Goal: Task Accomplishment & Management: Use online tool/utility

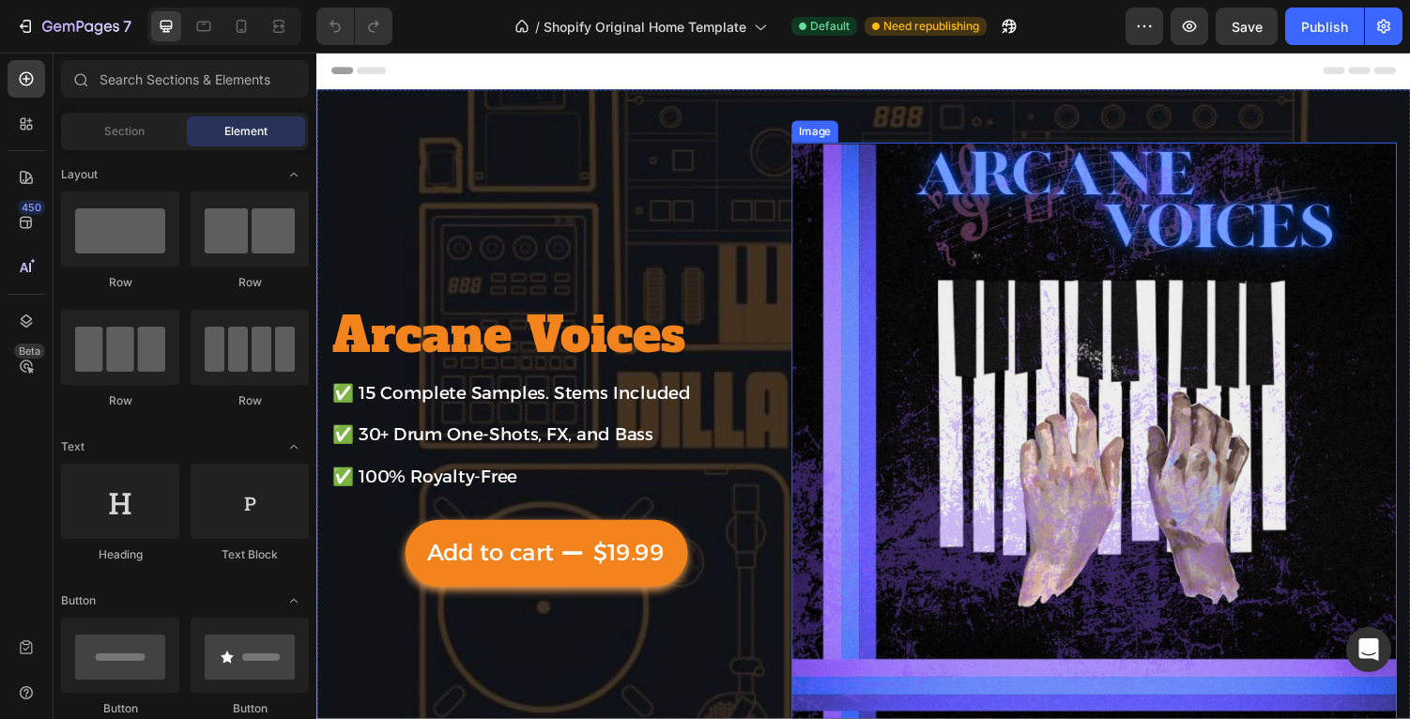
click at [1159, 445] on img at bounding box center [1116, 456] width 623 height 623
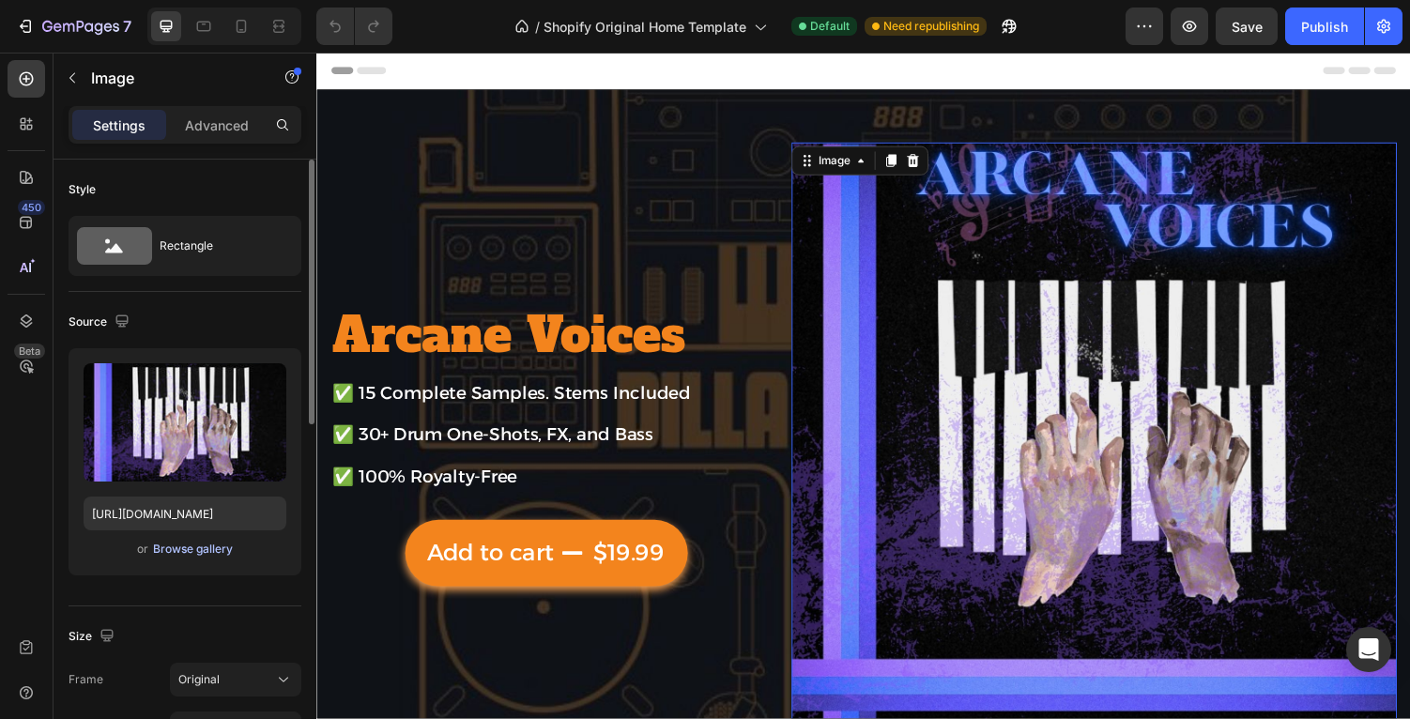
click at [222, 546] on div "Browse gallery" at bounding box center [193, 549] width 80 height 17
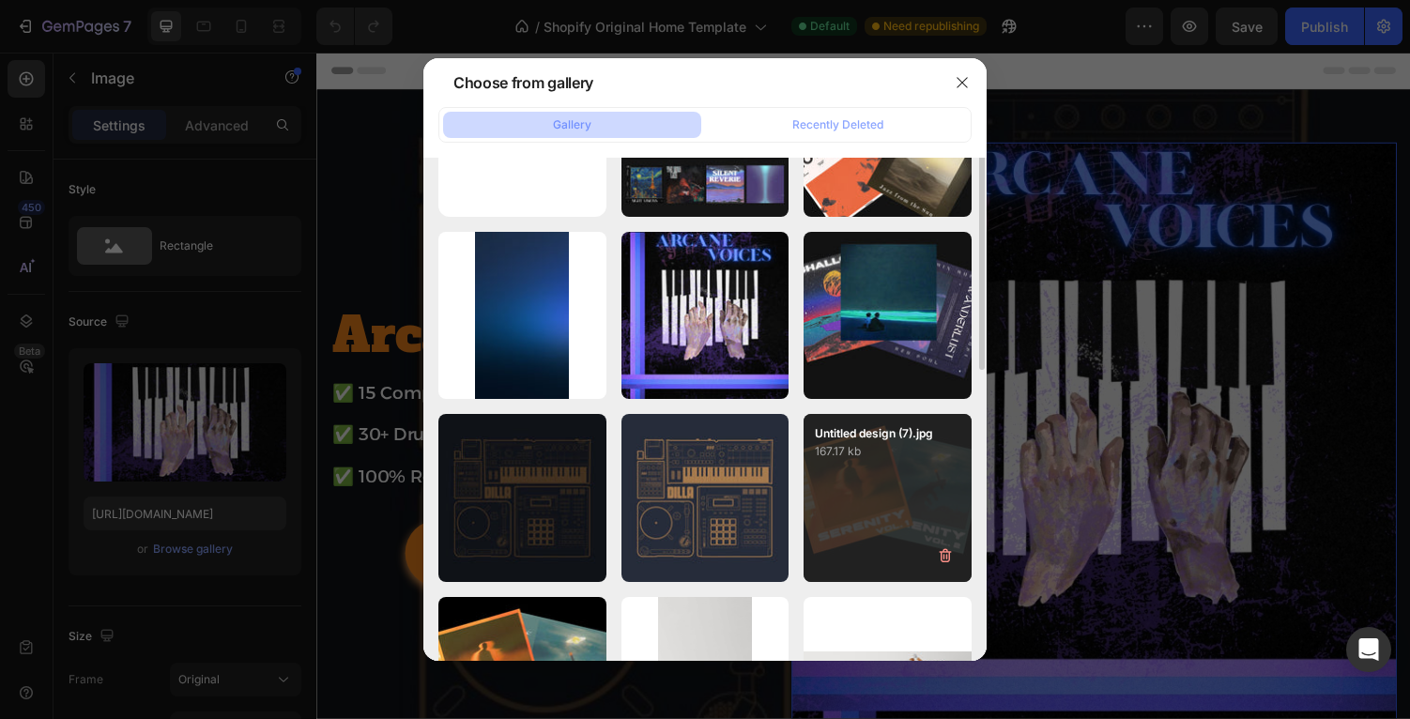
scroll to position [156, 0]
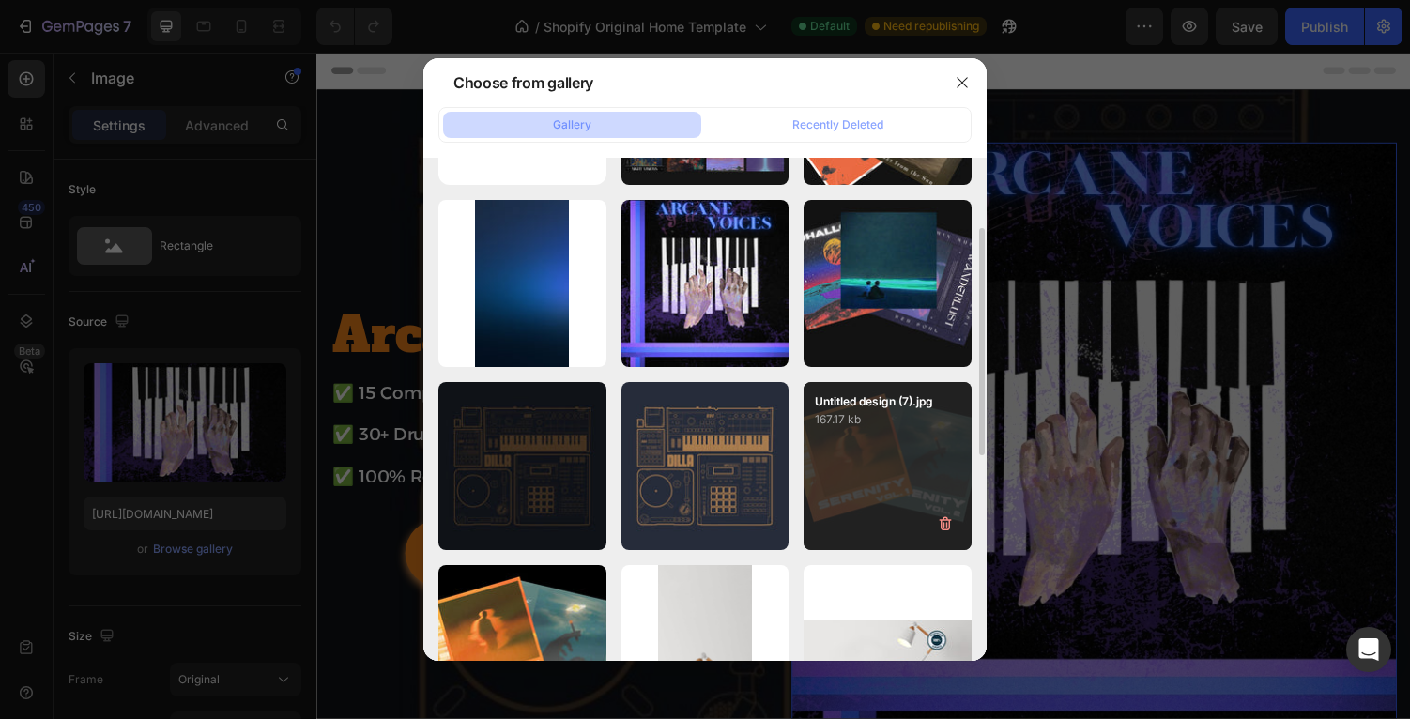
click at [886, 470] on div "Untitled design (7).jpg 167.17 kb" at bounding box center [887, 466] width 168 height 168
type input "https://cdn.shopify.com/s/files/1/0685/3899/0844/files/gempages_570128181219033…"
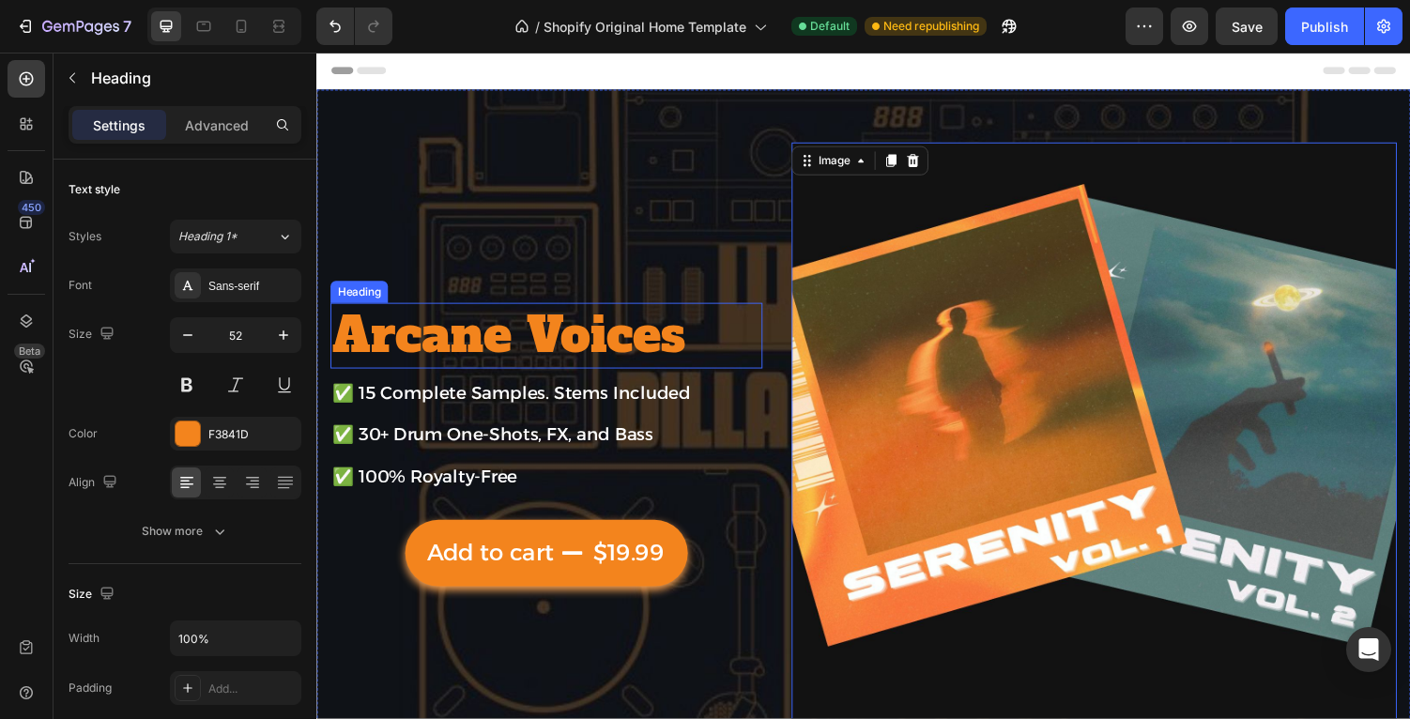
click at [545, 343] on span "Arcane Voices" at bounding box center [514, 344] width 364 height 67
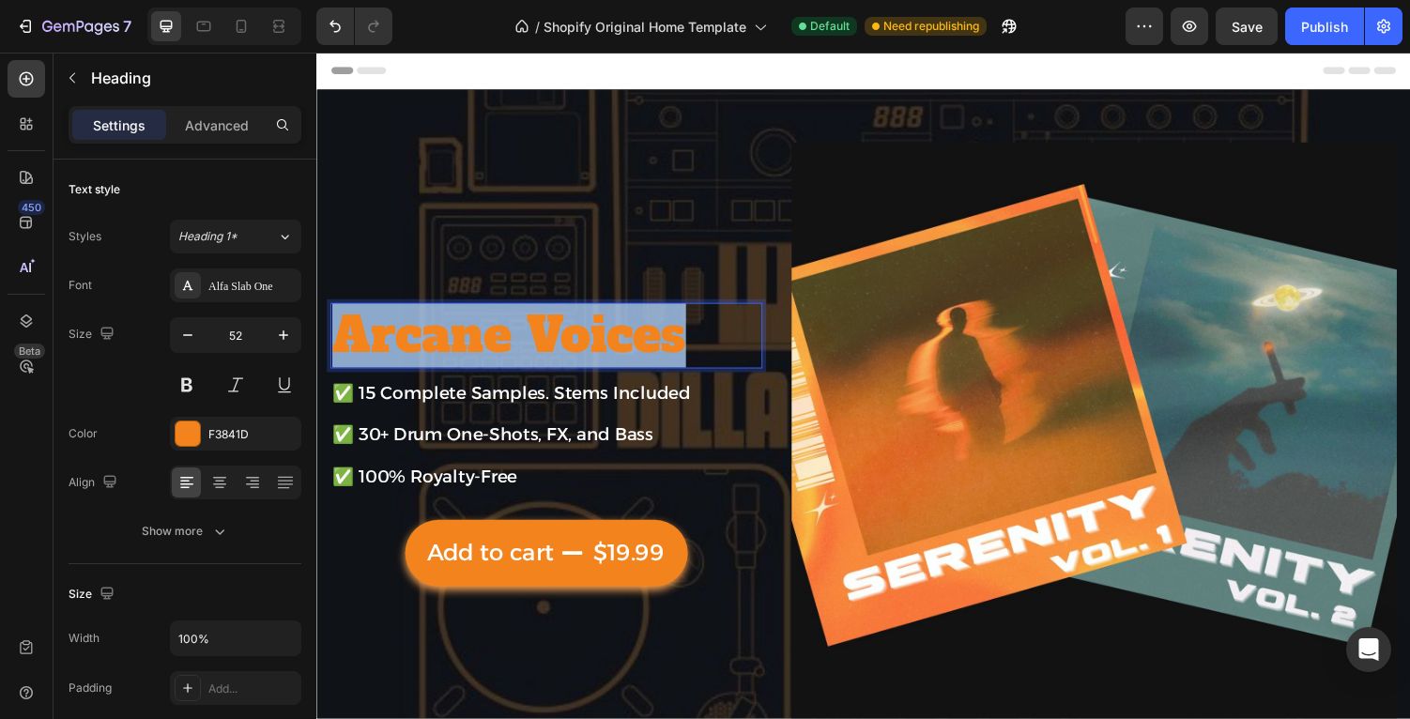
click at [545, 343] on span "Arcane Voices" at bounding box center [514, 344] width 364 height 67
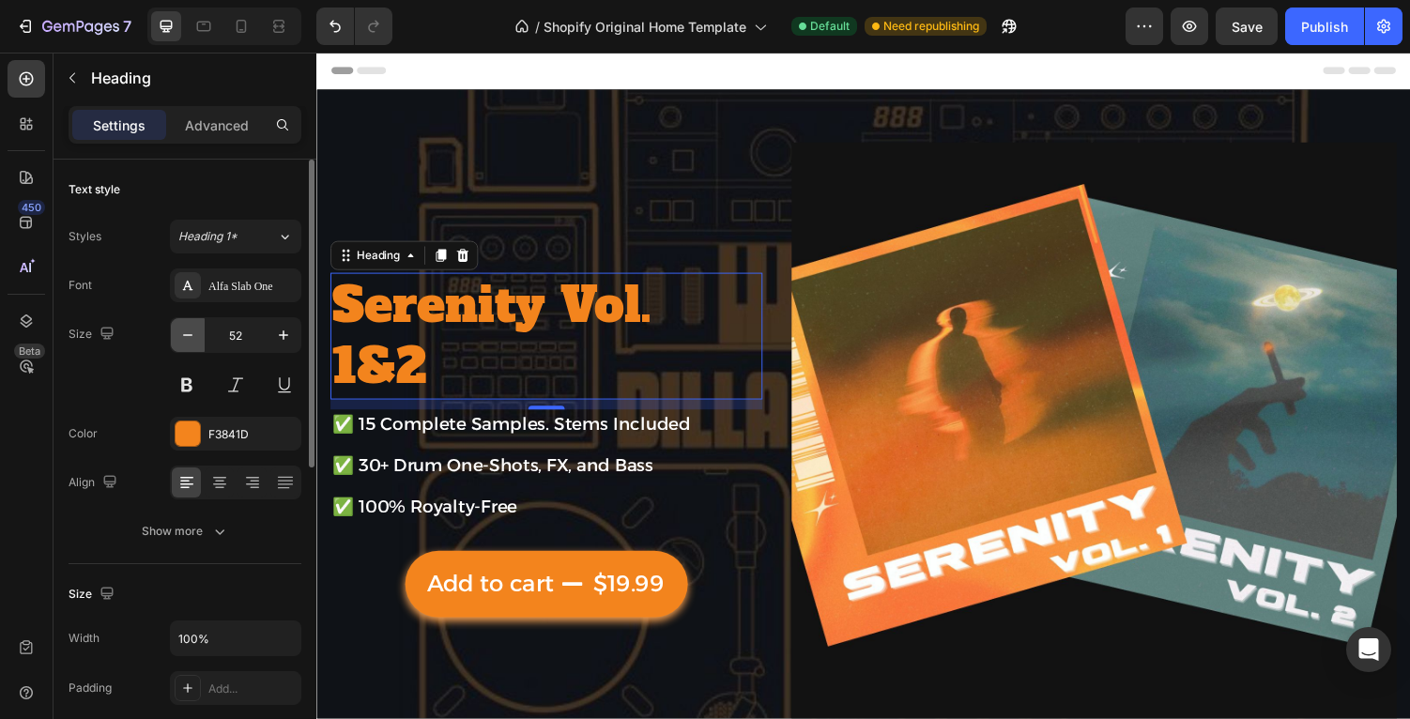
click at [176, 337] on button "button" at bounding box center [188, 335] width 34 height 34
type input "51"
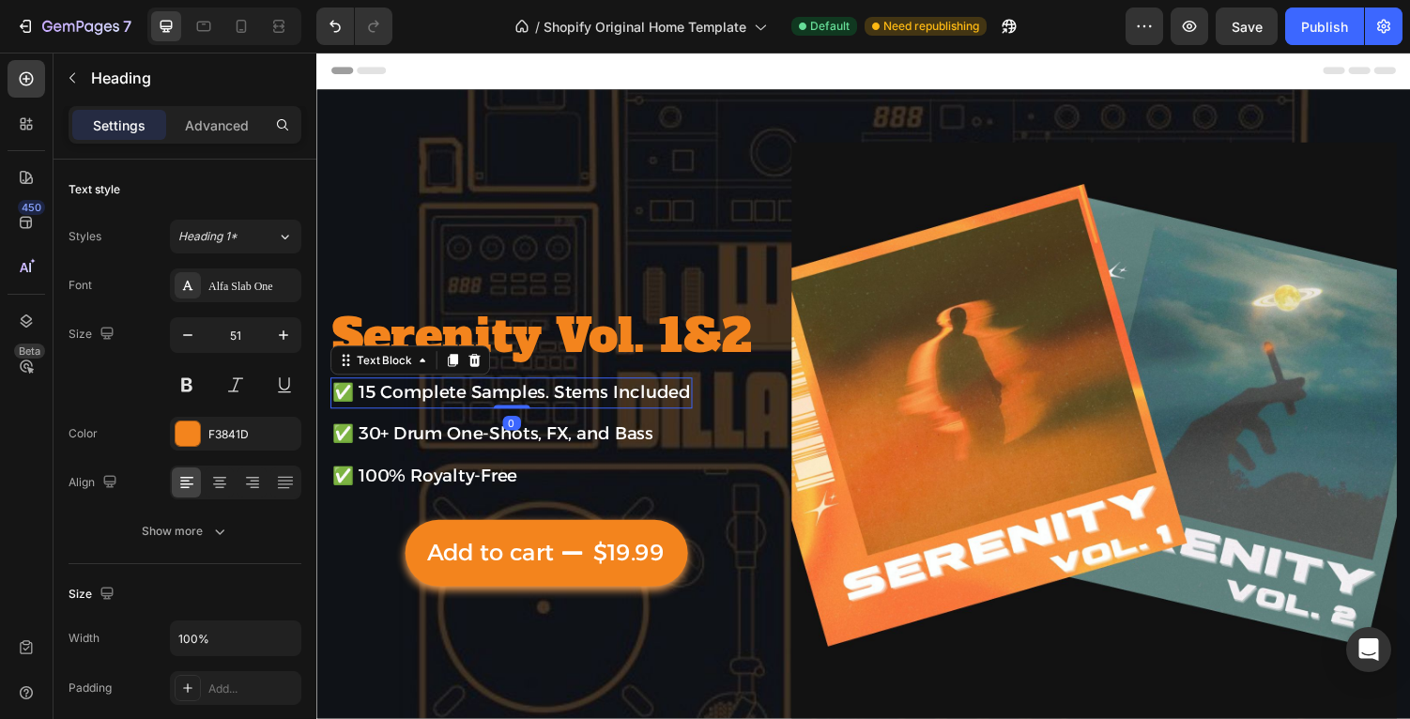
click at [360, 407] on span "✅ 15 Complete Samples. Stems Included" at bounding box center [516, 402] width 369 height 22
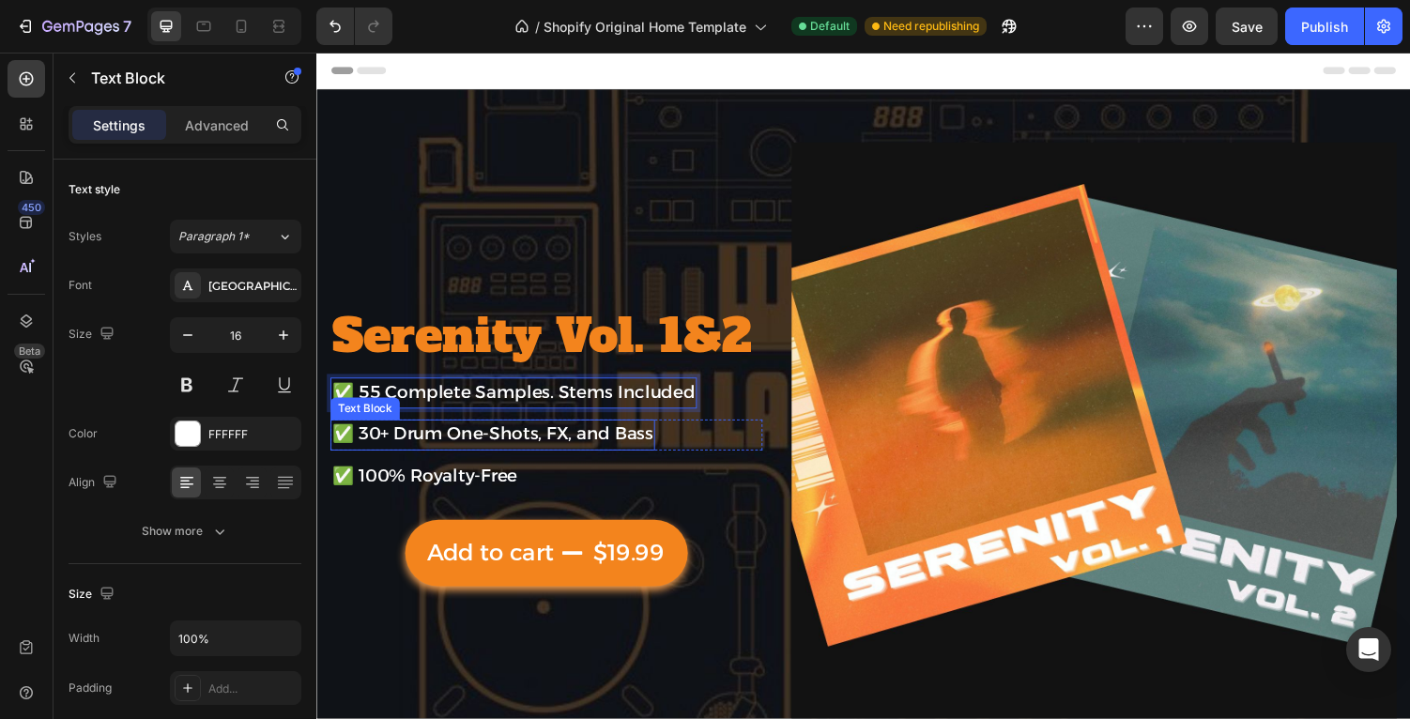
click at [369, 448] on span "✅ 30+ Drum One-Shots, FX, and Bass" at bounding box center [497, 446] width 330 height 22
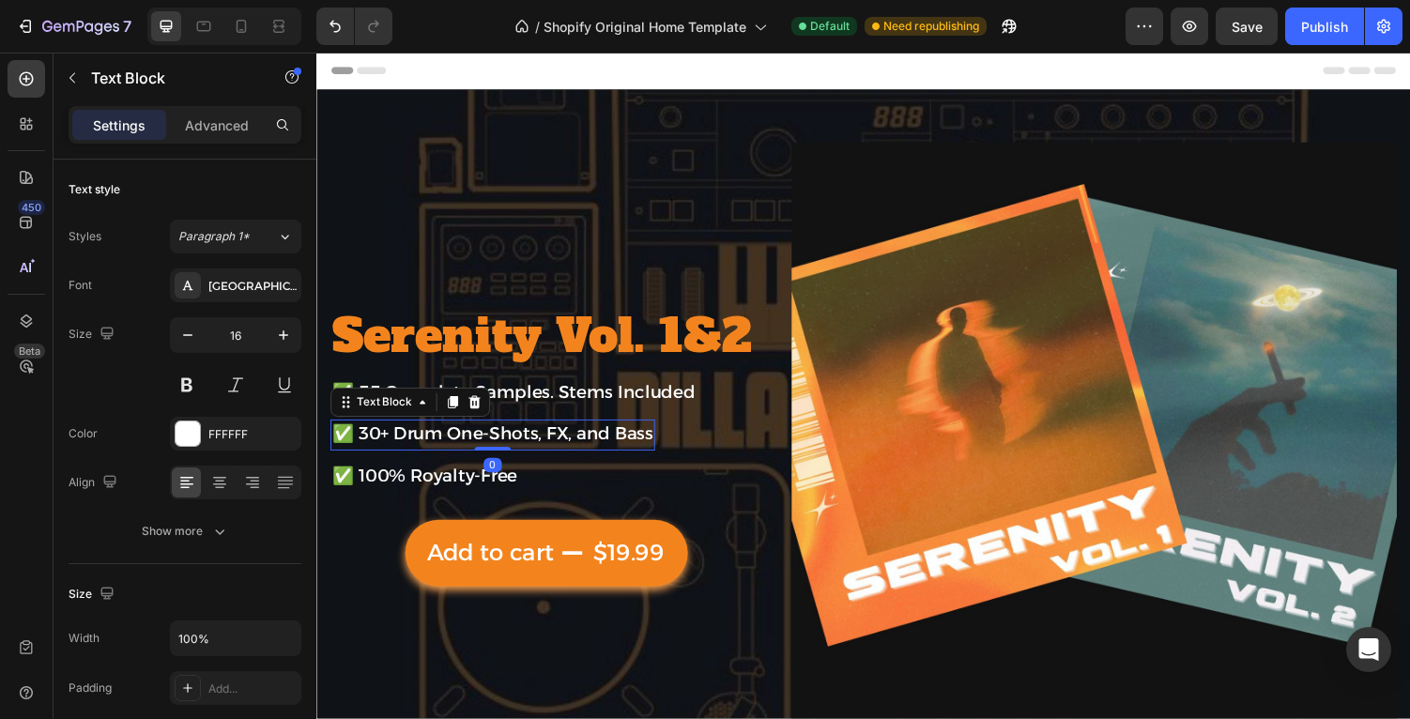
click at [371, 445] on span "✅ 30+ Drum One-Shots, FX, and Bass" at bounding box center [497, 446] width 330 height 22
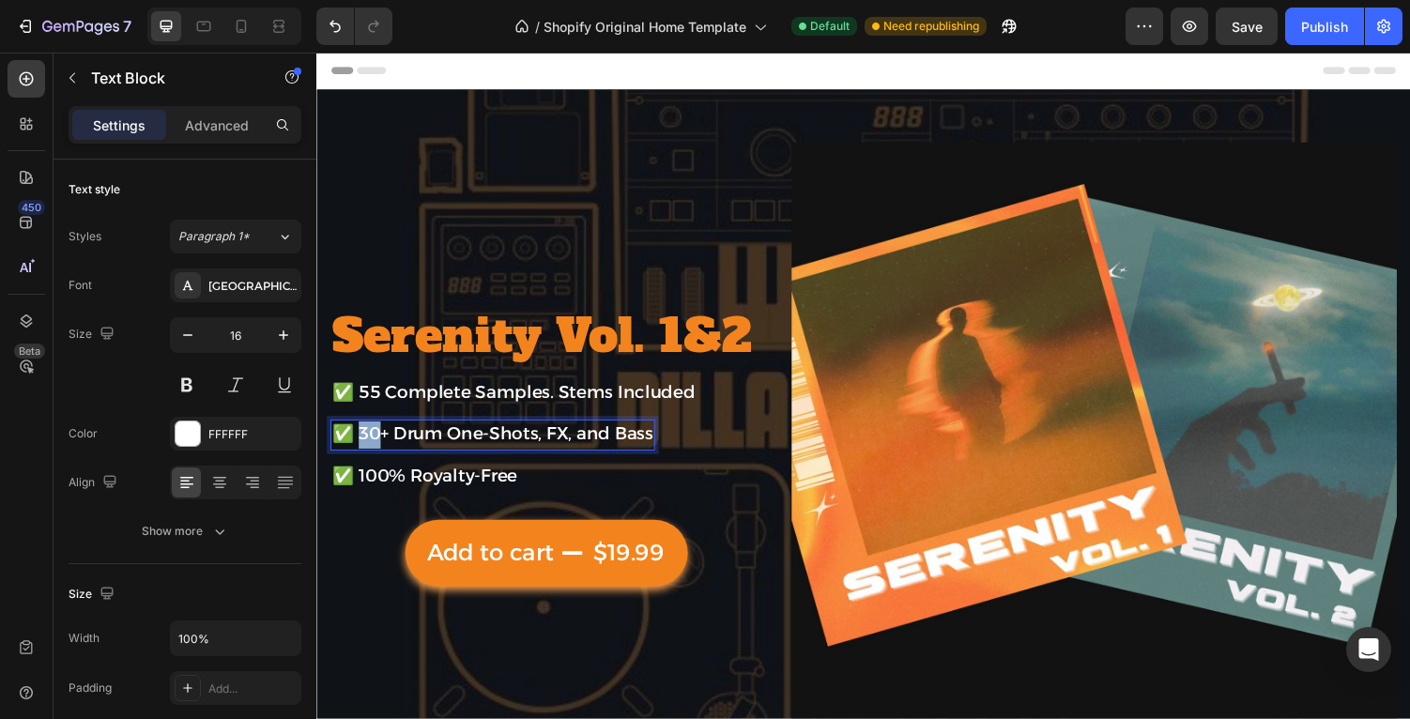
click at [371, 445] on span "✅ 30+ Drum One-Shots, FX, and Bass" at bounding box center [497, 446] width 330 height 22
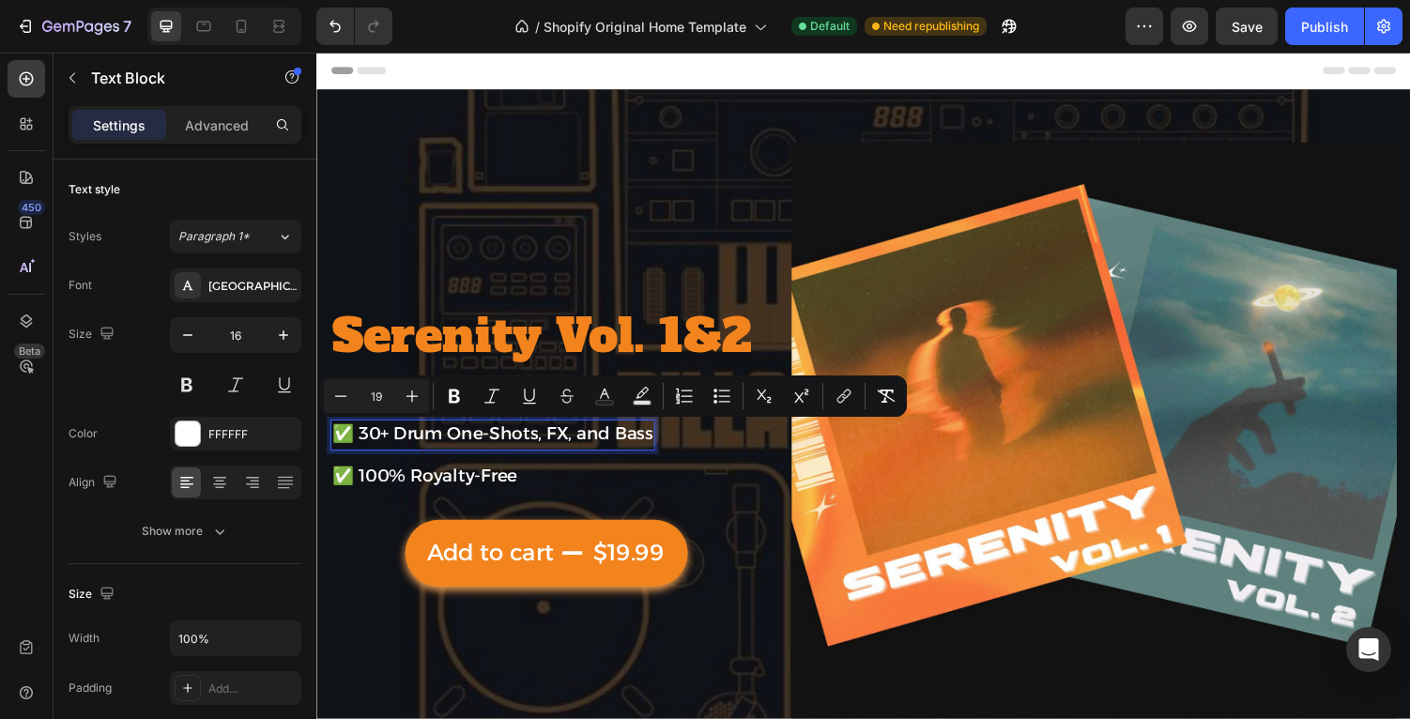
click at [470, 446] on span "✅ 30+ Drum One-Shots, FX, and Bass" at bounding box center [497, 446] width 330 height 22
click at [366, 451] on span "✅ 30+ Drum One-Shots, FX, and Bass" at bounding box center [497, 446] width 330 height 22
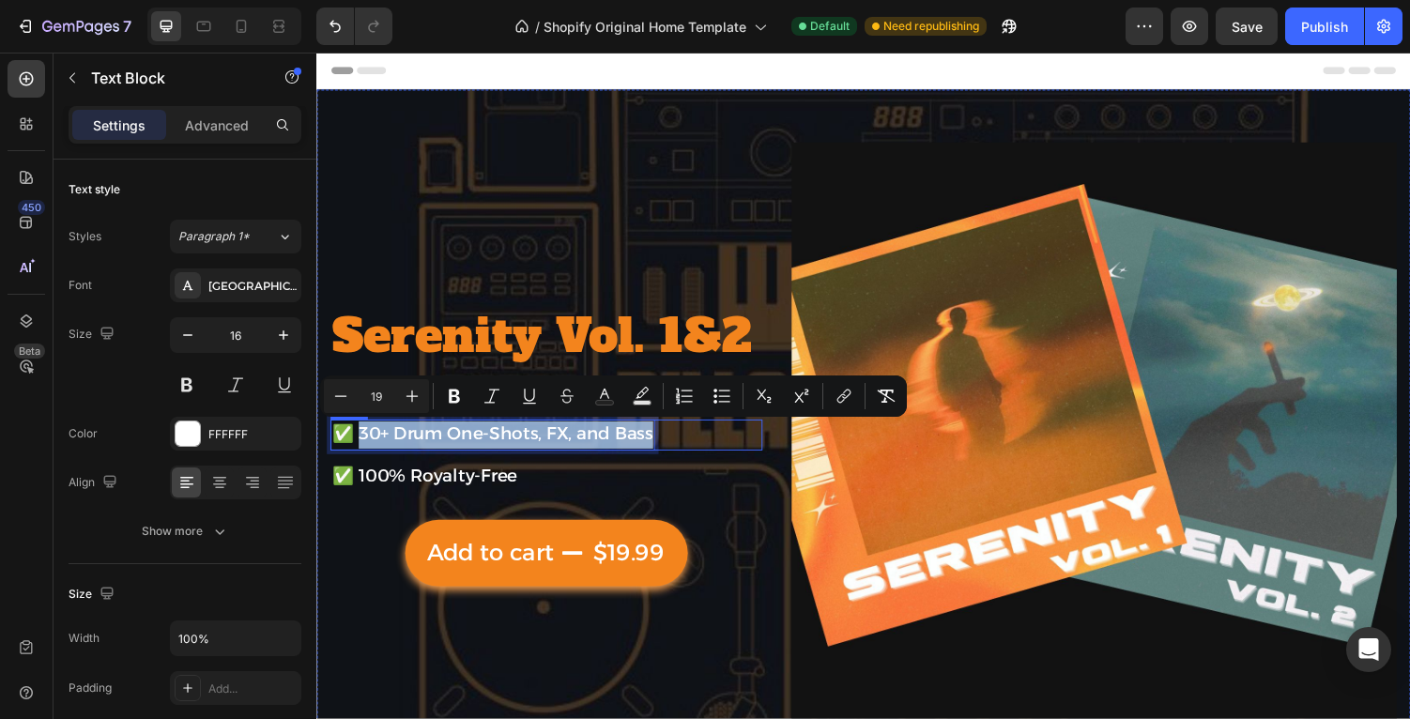
drag, startPoint x: 355, startPoint y: 445, endPoint x: 681, endPoint y: 464, distance: 327.2
click at [681, 464] on div "⁠⁠⁠⁠⁠⁠⁠ Serenity Vol. 1&2 Heading ✅ 55 Complete Samples. Stems Included Text Bl…" at bounding box center [552, 456] width 445 height 623
click at [439, 444] on span "✅ 30+ Drum One-Shots, FX, and Bass" at bounding box center [497, 446] width 330 height 22
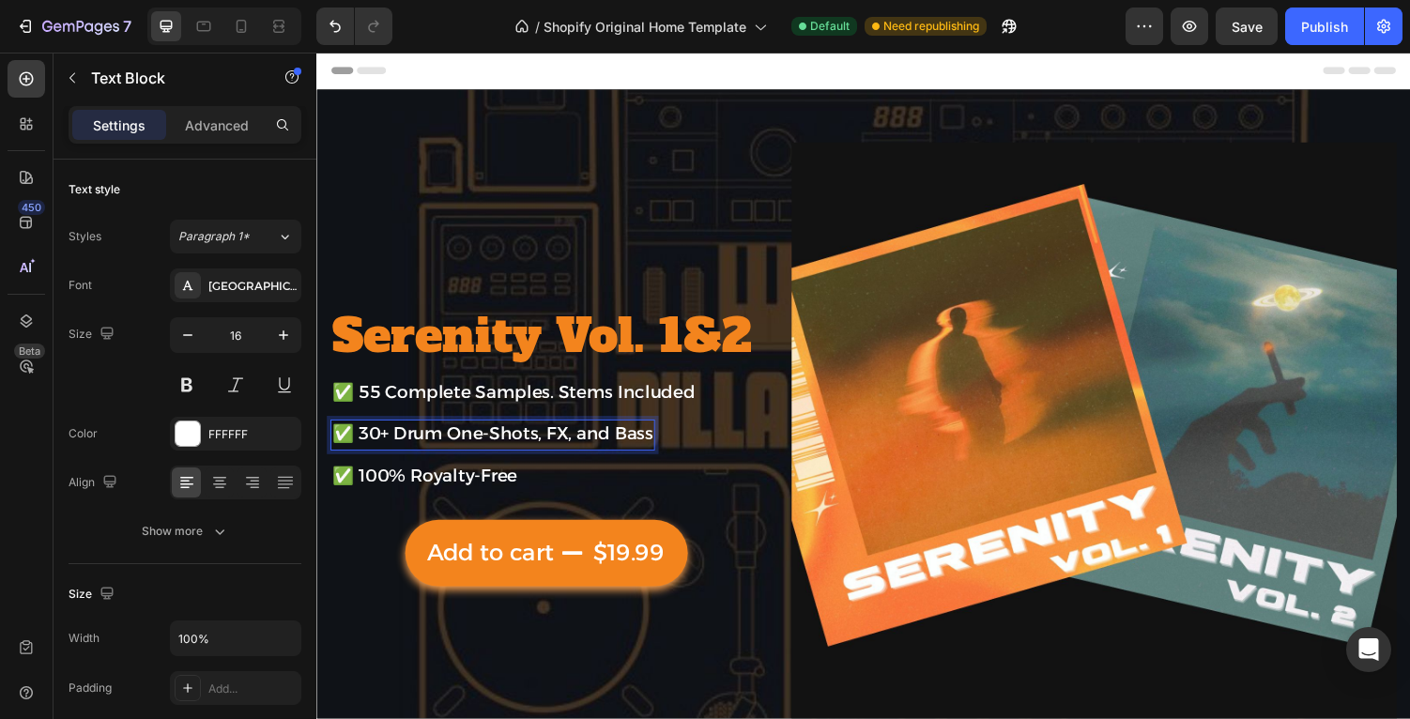
click at [519, 439] on span "✅ 30+ Drum One-Shots, FX, and Bass" at bounding box center [497, 446] width 330 height 22
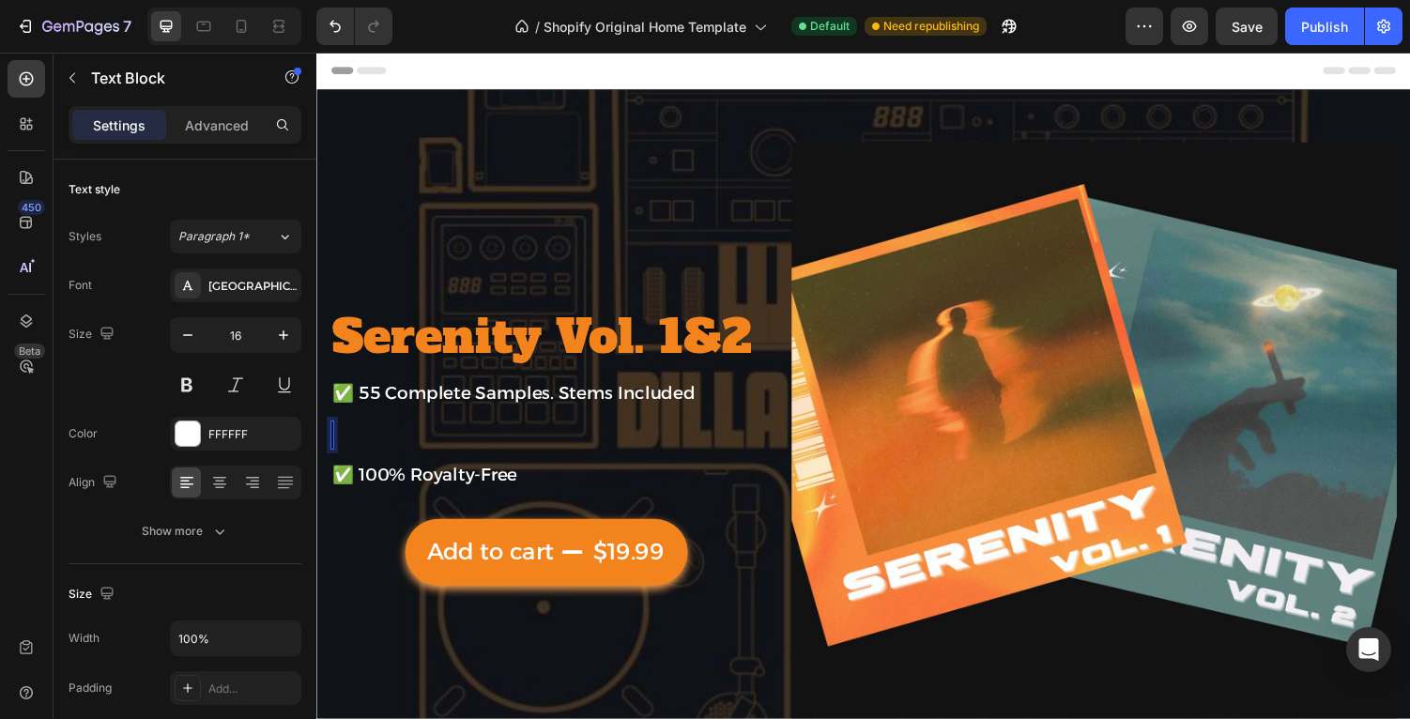
click at [595, 446] on div "Text Block 0 Row" at bounding box center [552, 447] width 445 height 31
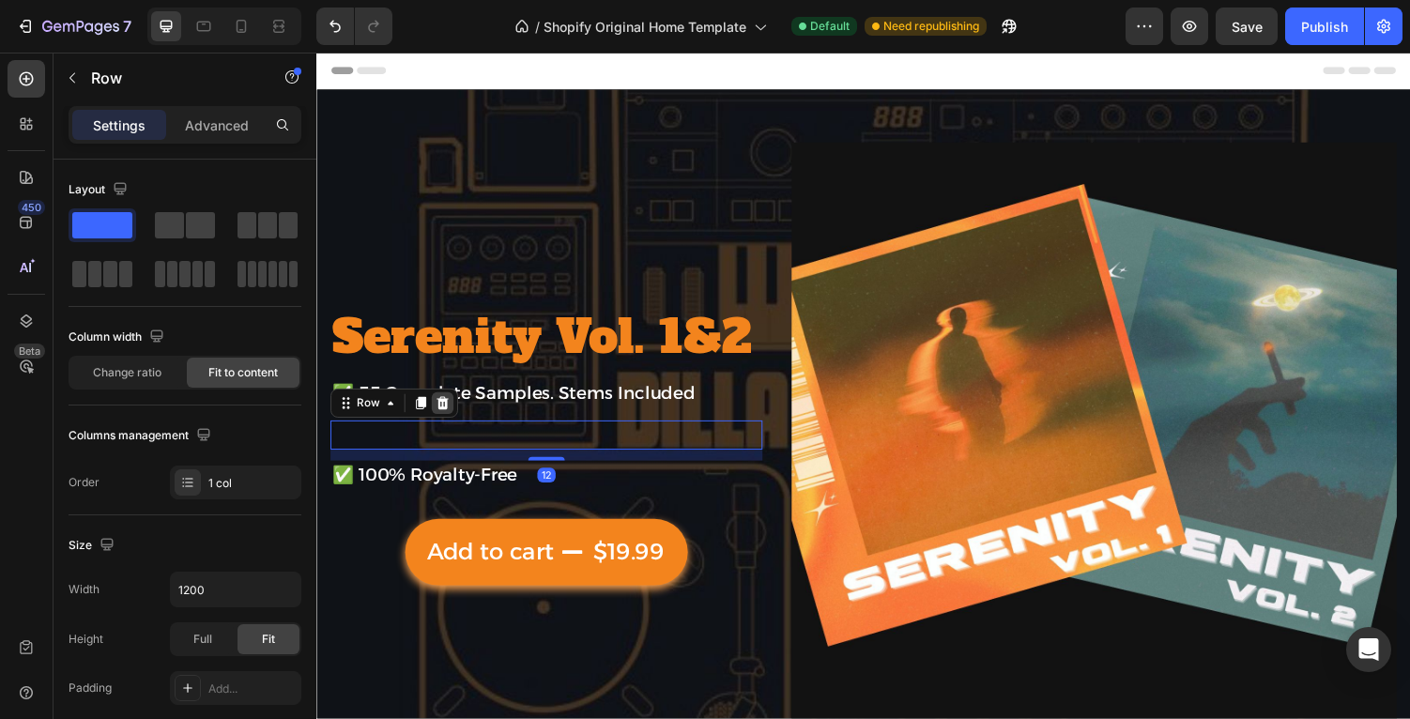
click at [447, 411] on icon at bounding box center [445, 413] width 15 height 15
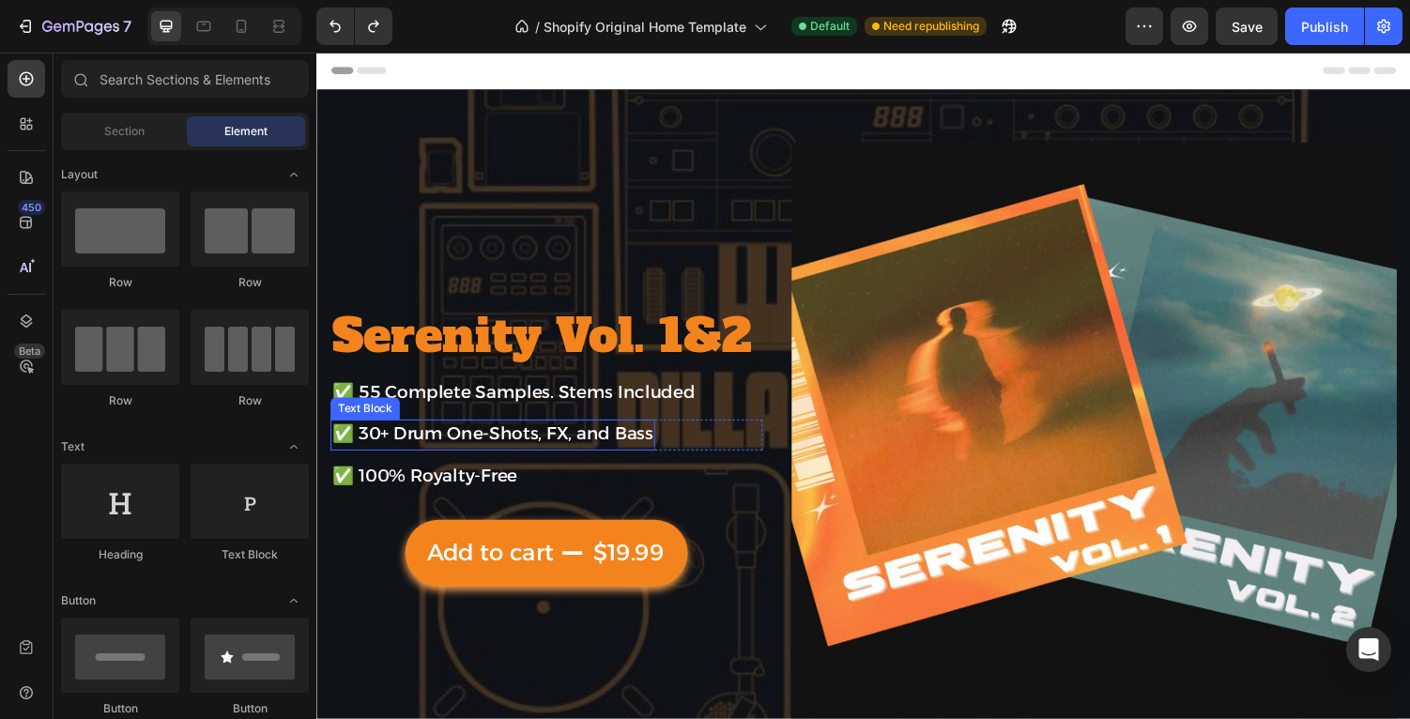
click at [569, 448] on span "✅ 30+ Drum One-Shots, FX, and Bass" at bounding box center [497, 446] width 330 height 22
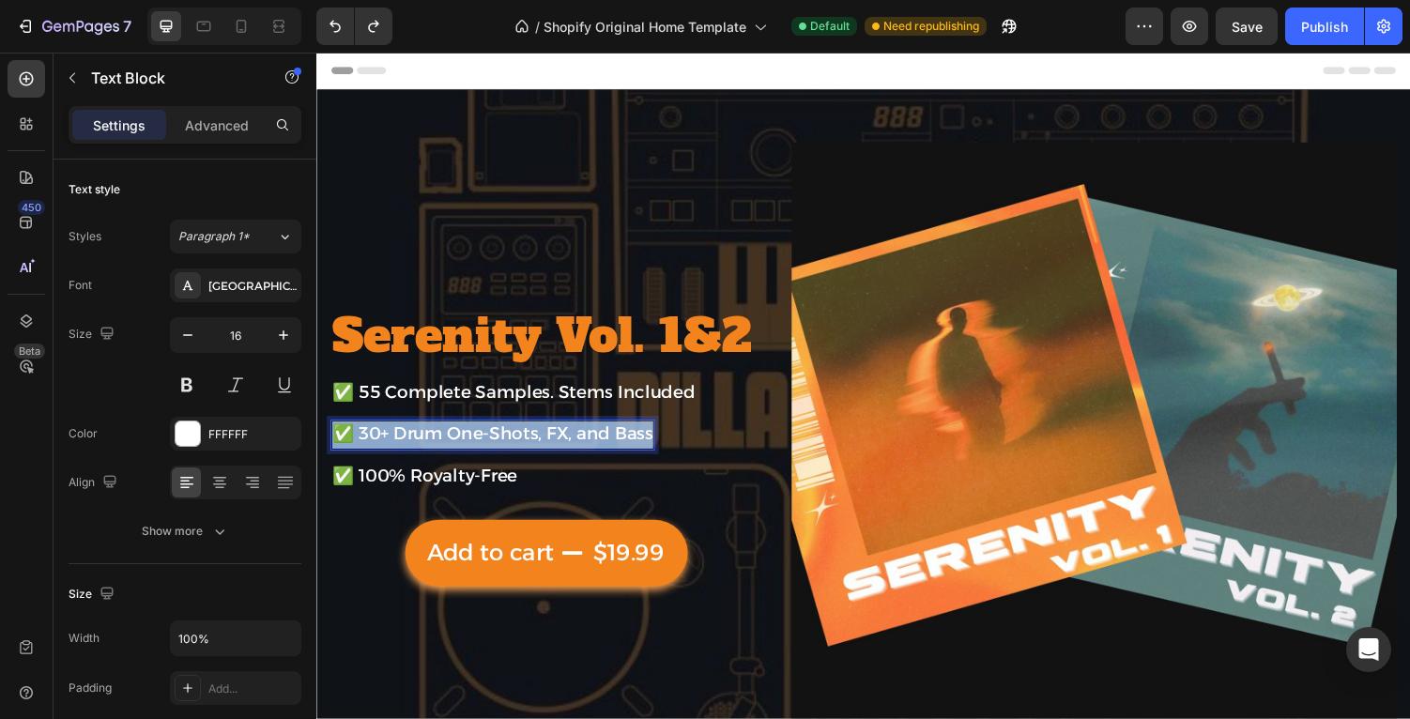
click at [569, 448] on span "✅ 30+ Drum One-Shots, FX, and Bass" at bounding box center [497, 446] width 330 height 22
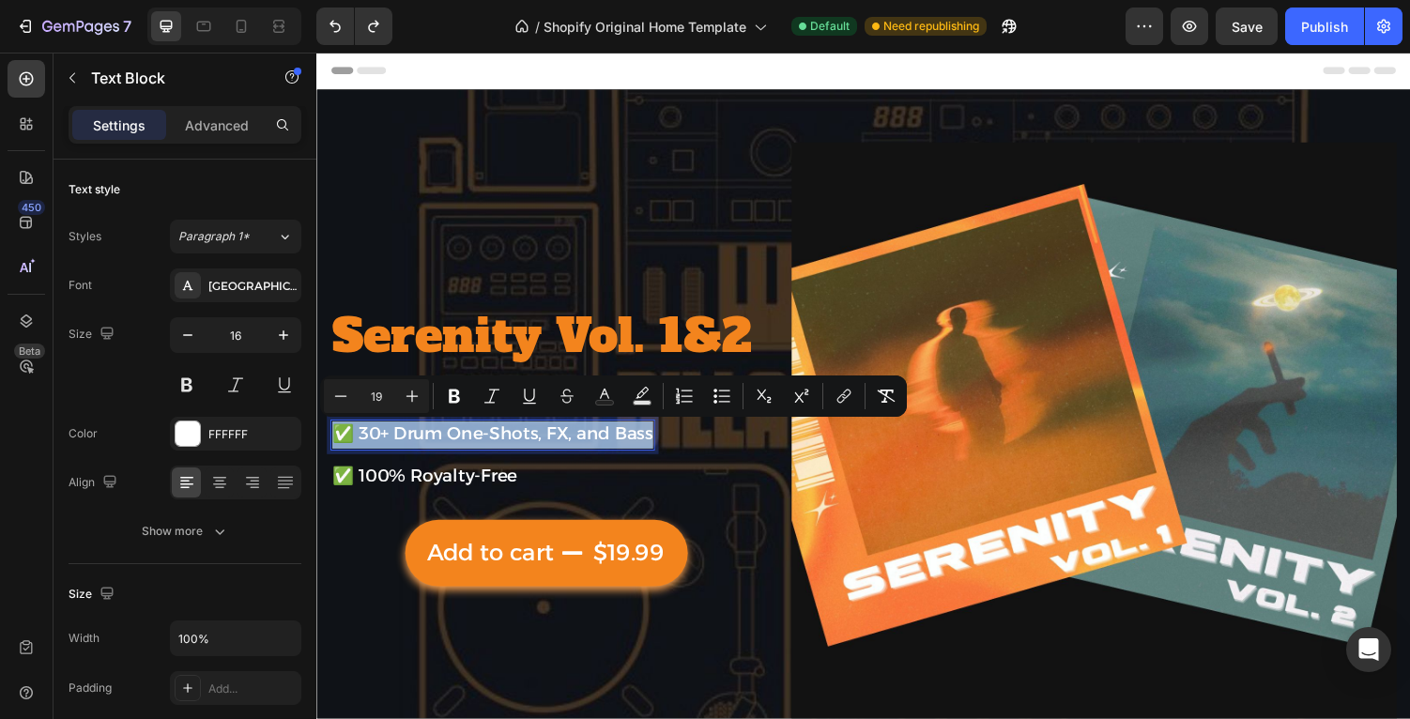
click at [565, 448] on span "✅ 30+ Drum One-Shots, FX, and Bass" at bounding box center [497, 446] width 330 height 22
click at [417, 457] on p "✅ 30+ Drum One-Shots, FX, and Bass" at bounding box center [497, 447] width 330 height 28
drag, startPoint x: 354, startPoint y: 448, endPoint x: 657, endPoint y: 436, distance: 303.4
click at [658, 436] on span "✅ 30+ Drum One-Shots, FX, and Bass" at bounding box center [497, 446] width 330 height 22
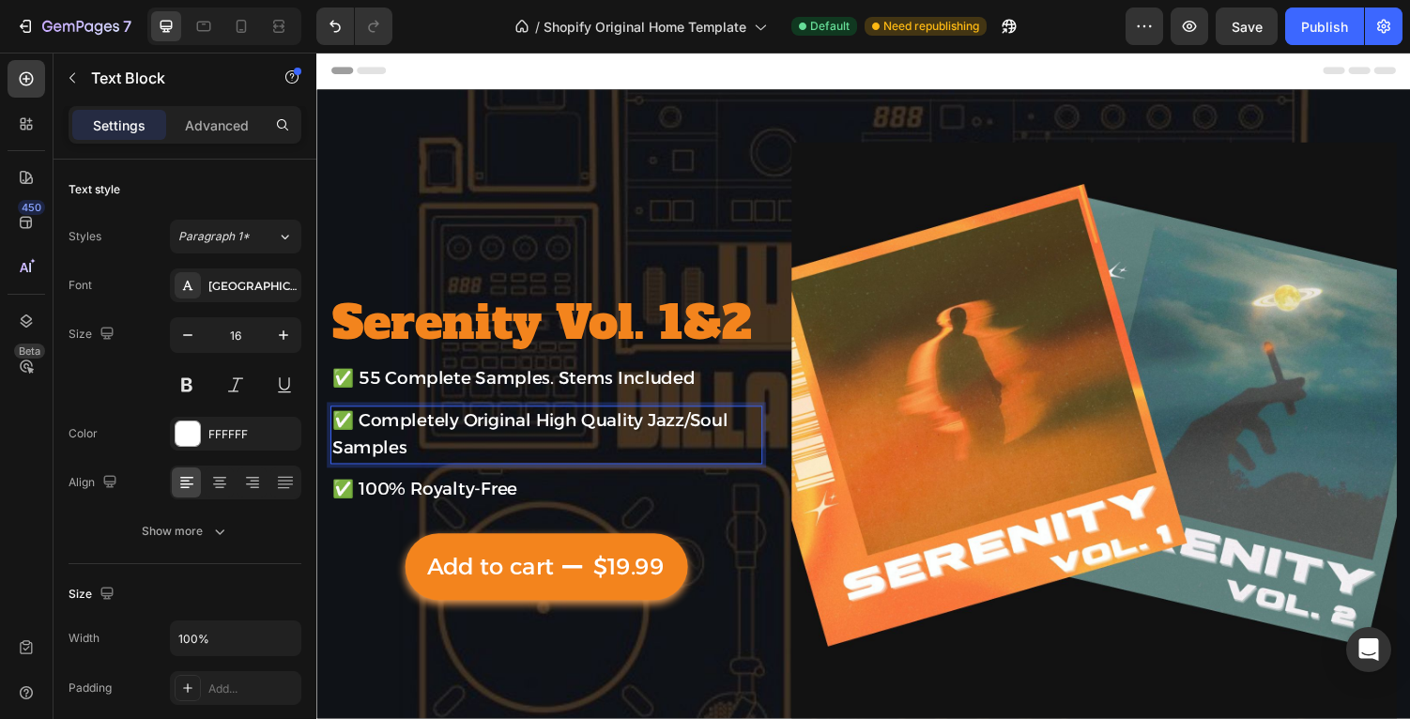
click at [430, 433] on span "✅ Completely Original High Quality Jazz/Soul Samples" at bounding box center [535, 445] width 407 height 50
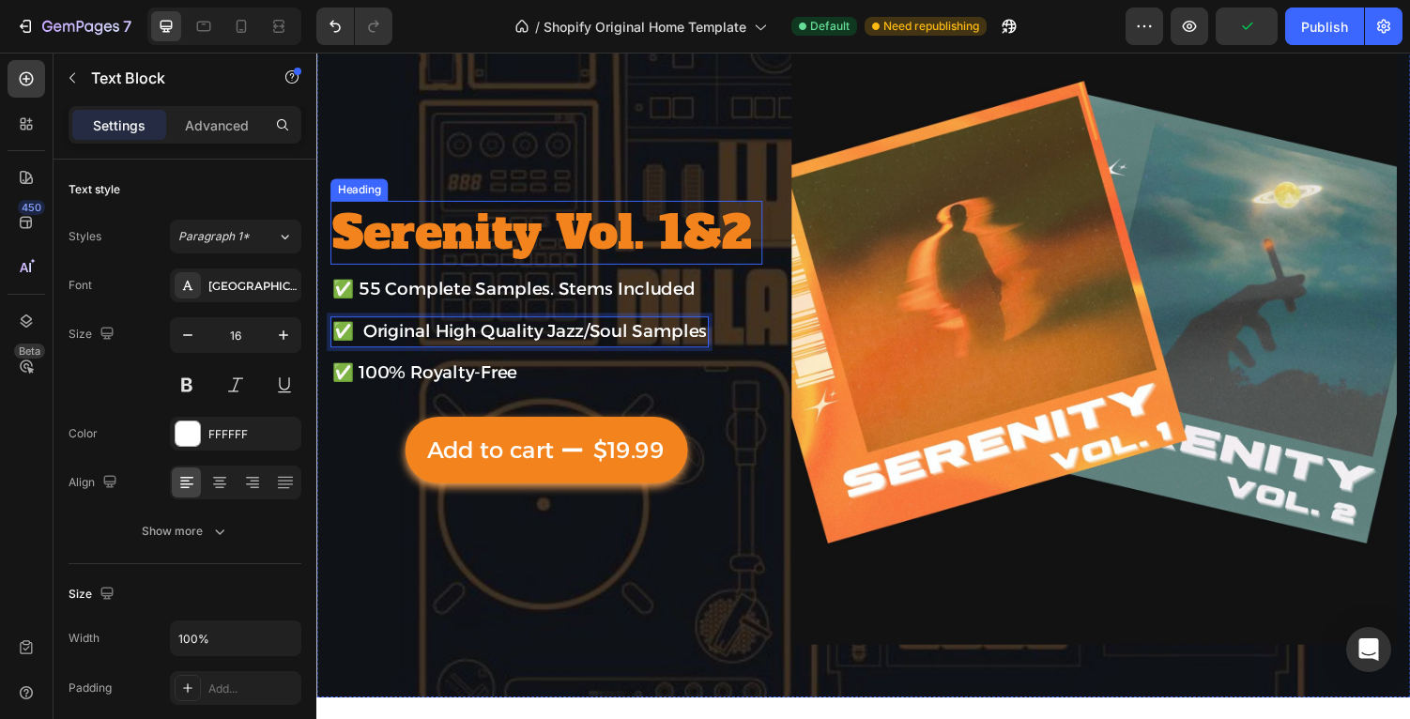
scroll to position [111, 0]
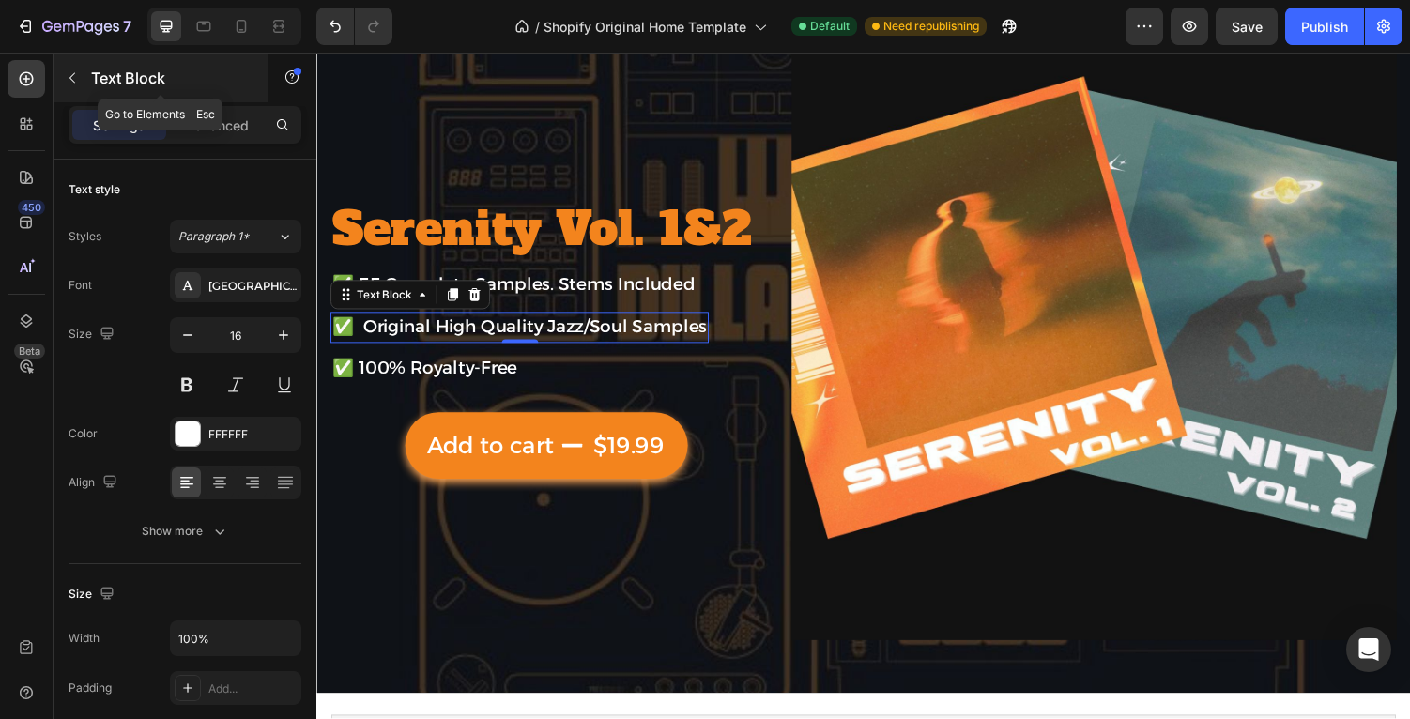
click at [66, 68] on button "button" at bounding box center [72, 78] width 30 height 30
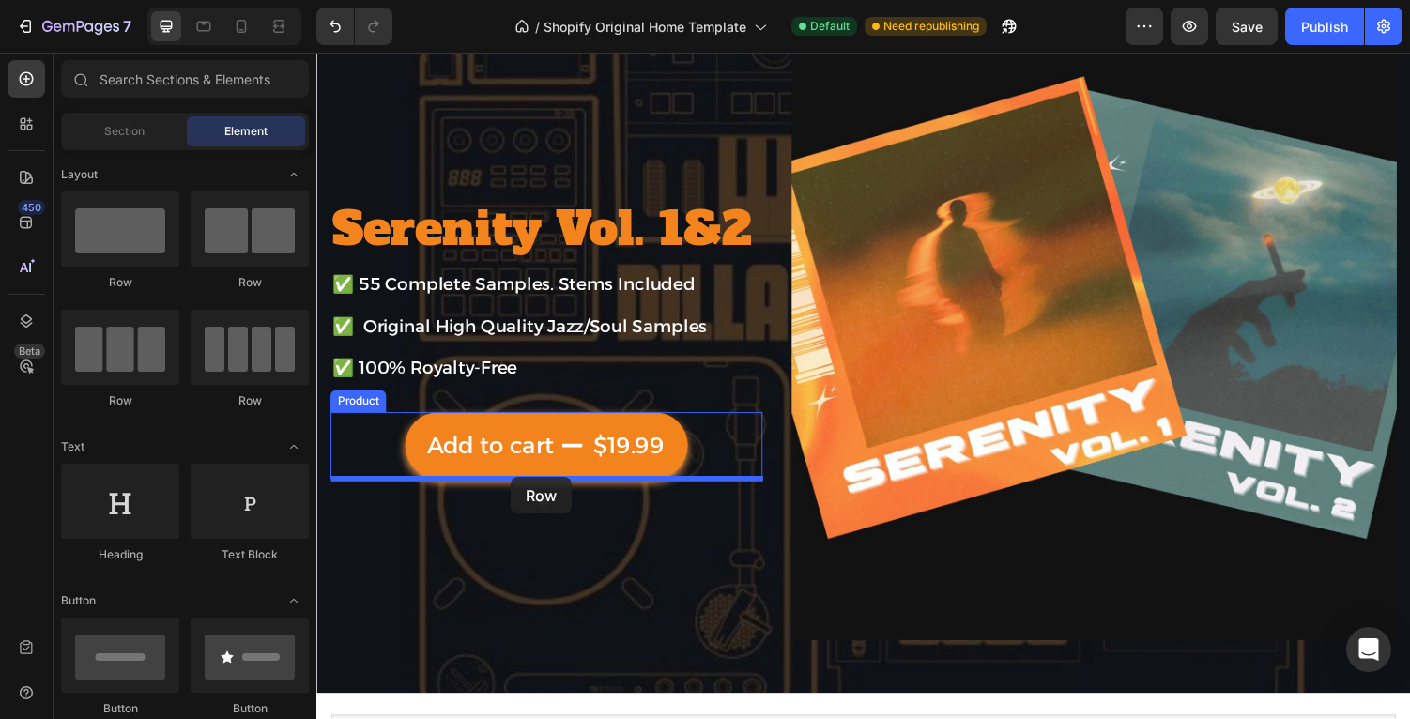
drag, startPoint x: 429, startPoint y: 244, endPoint x: 516, endPoint y: 490, distance: 260.9
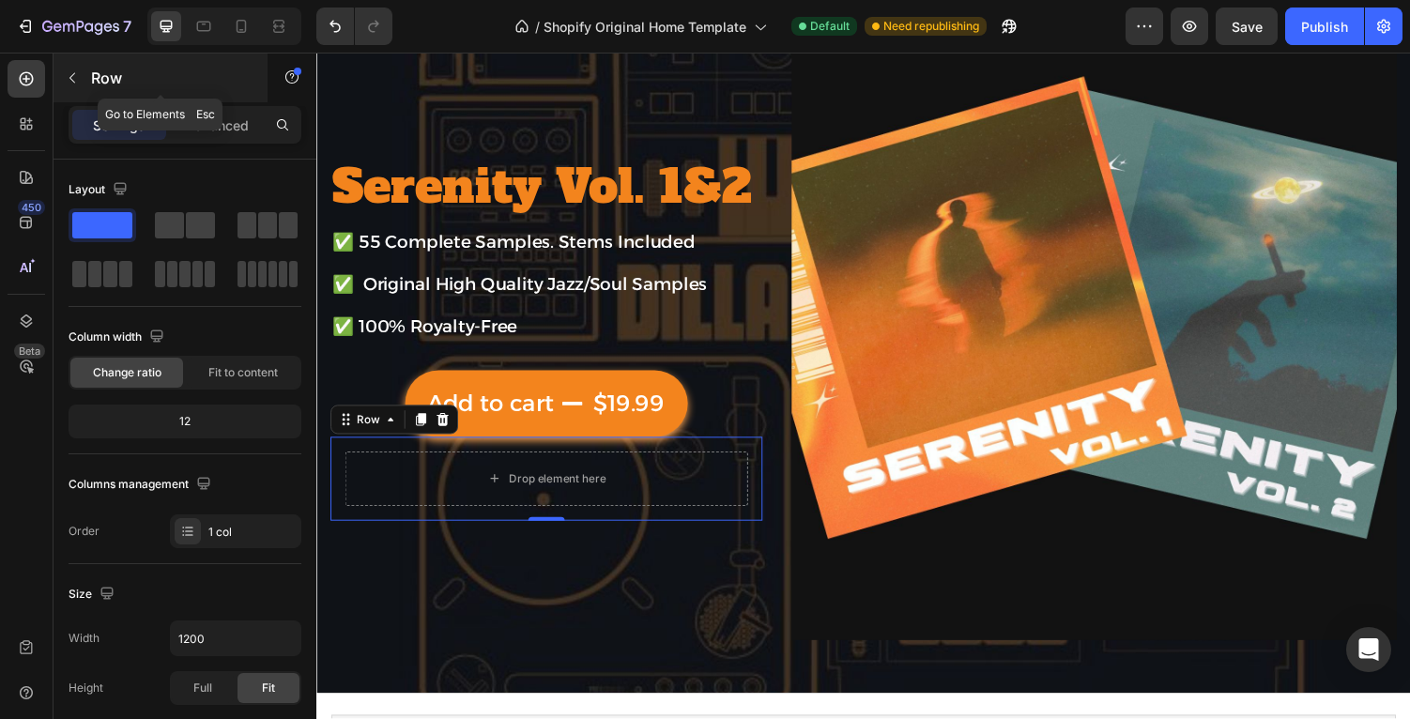
click at [61, 78] on button "button" at bounding box center [72, 78] width 30 height 30
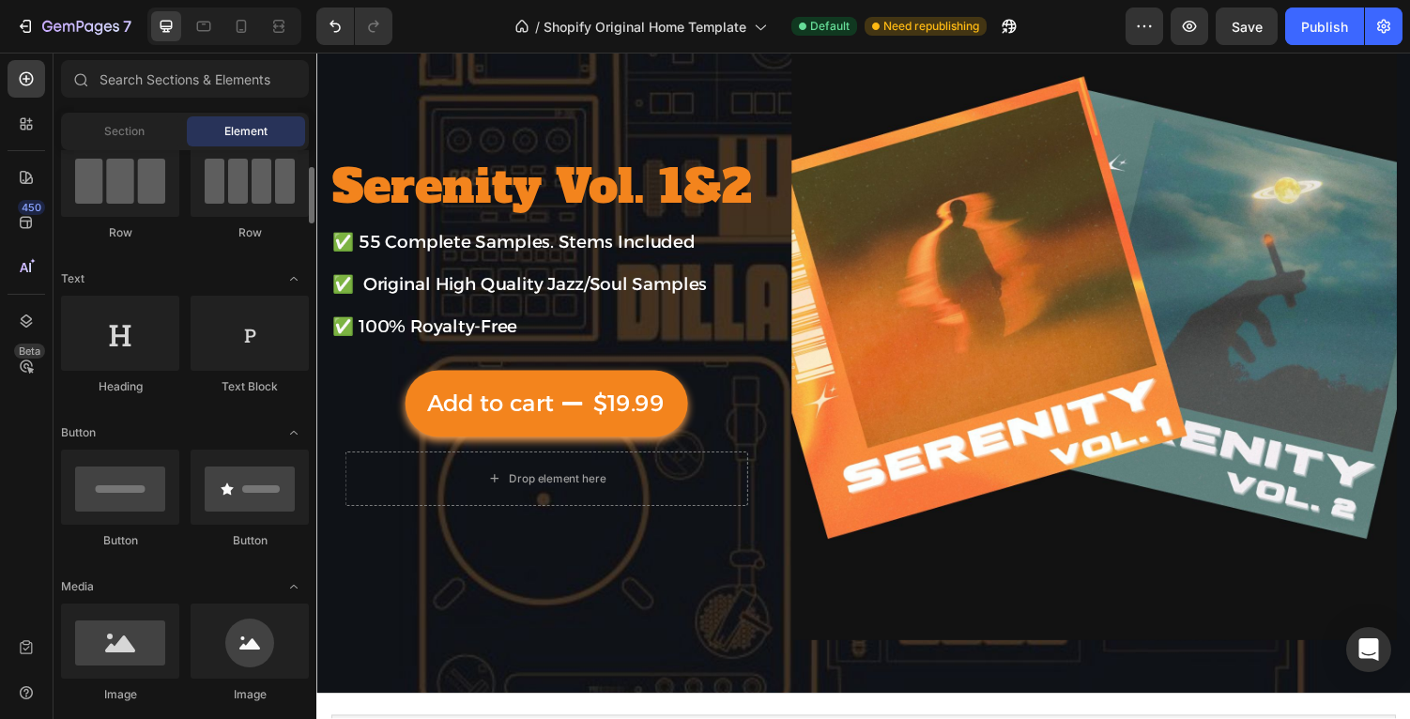
scroll to position [319, 0]
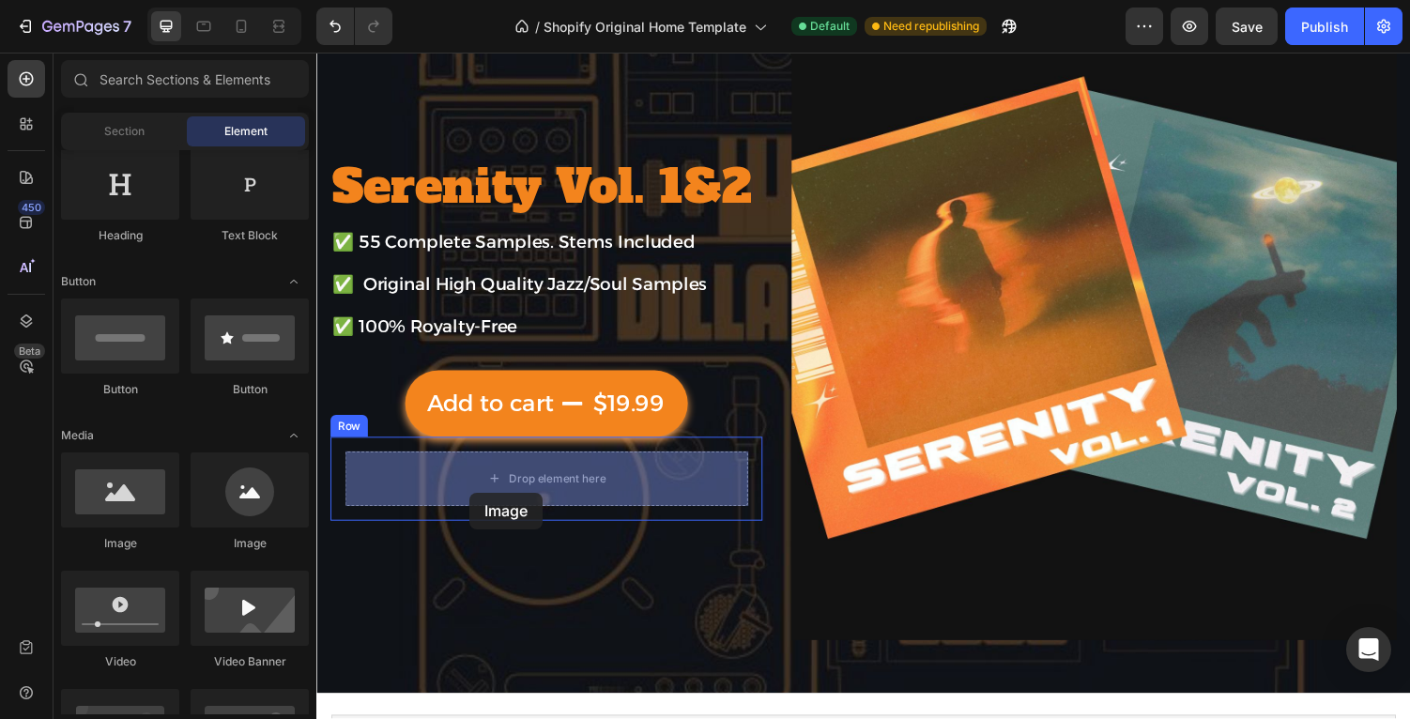
drag, startPoint x: 492, startPoint y: 583, endPoint x: 474, endPoint y: 506, distance: 79.0
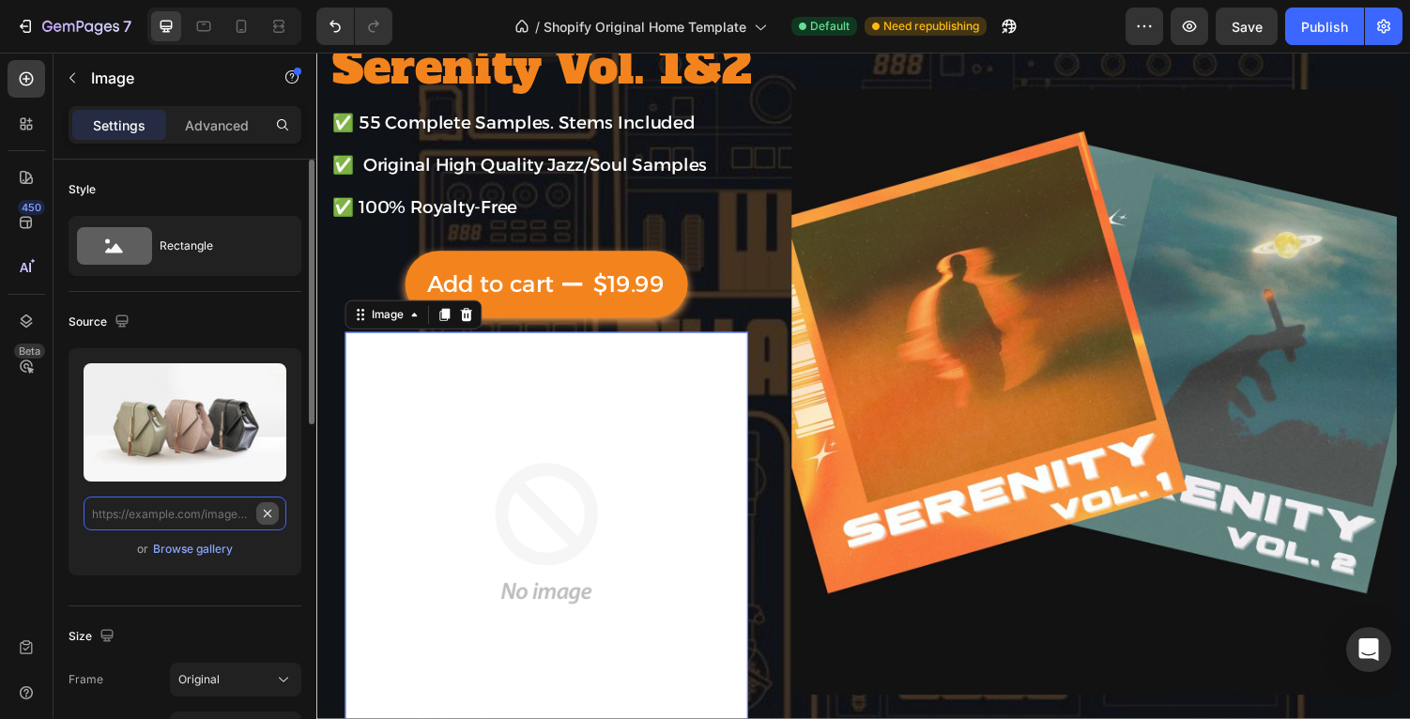
scroll to position [0, 0]
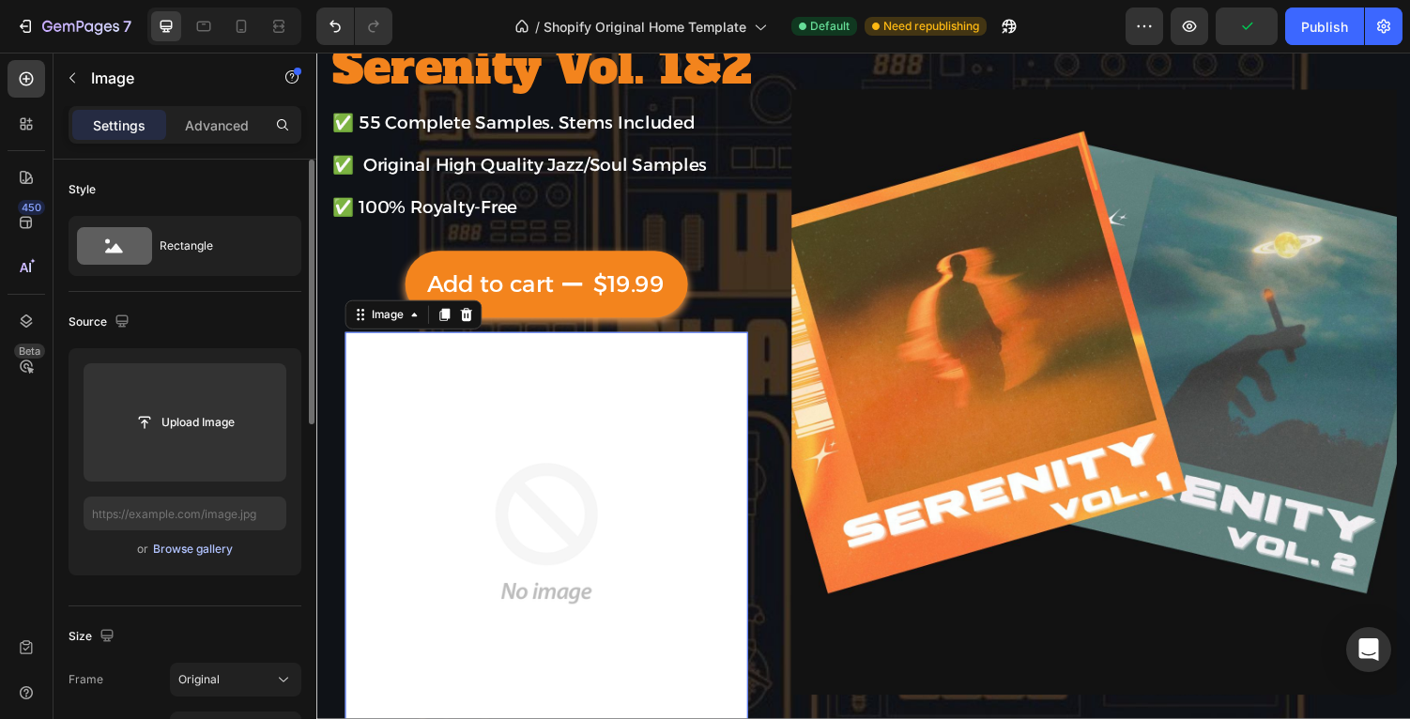
click at [205, 547] on div "Browse gallery" at bounding box center [193, 549] width 80 height 17
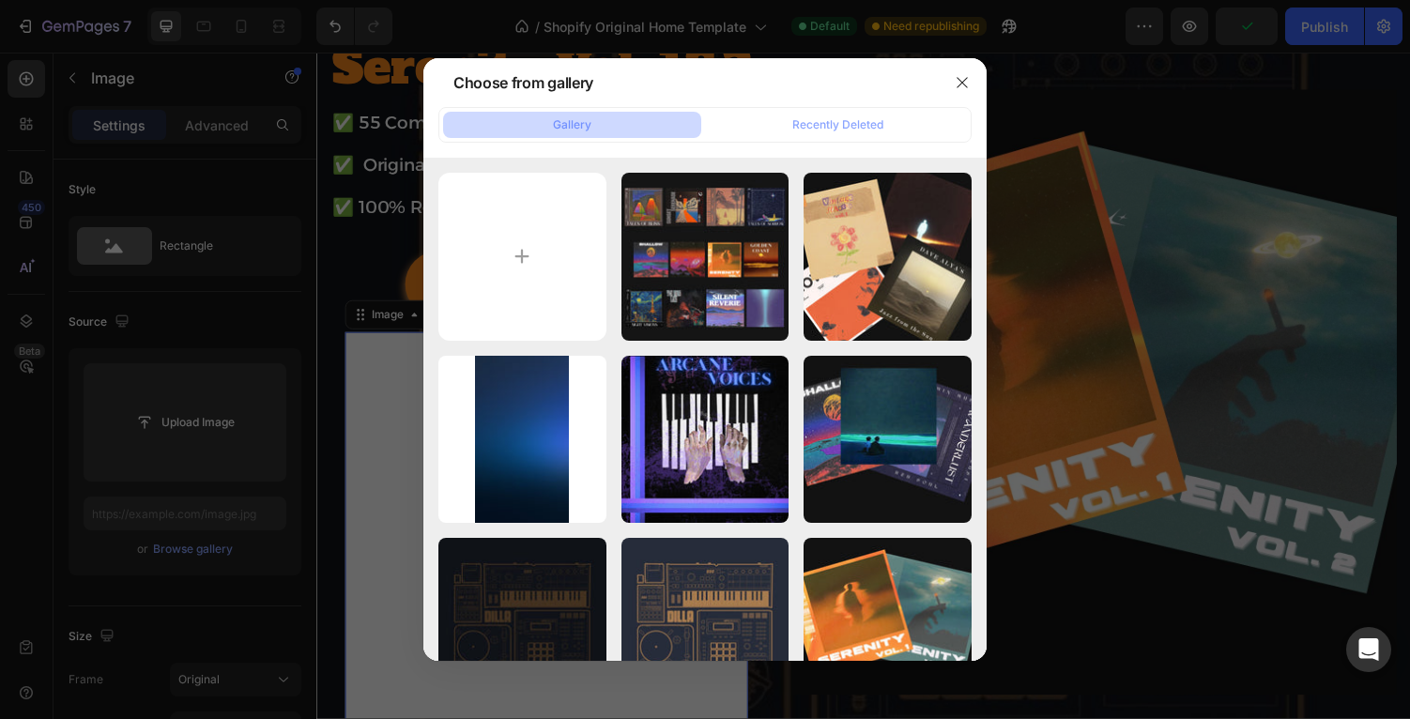
click at [175, 427] on div at bounding box center [705, 359] width 1410 height 719
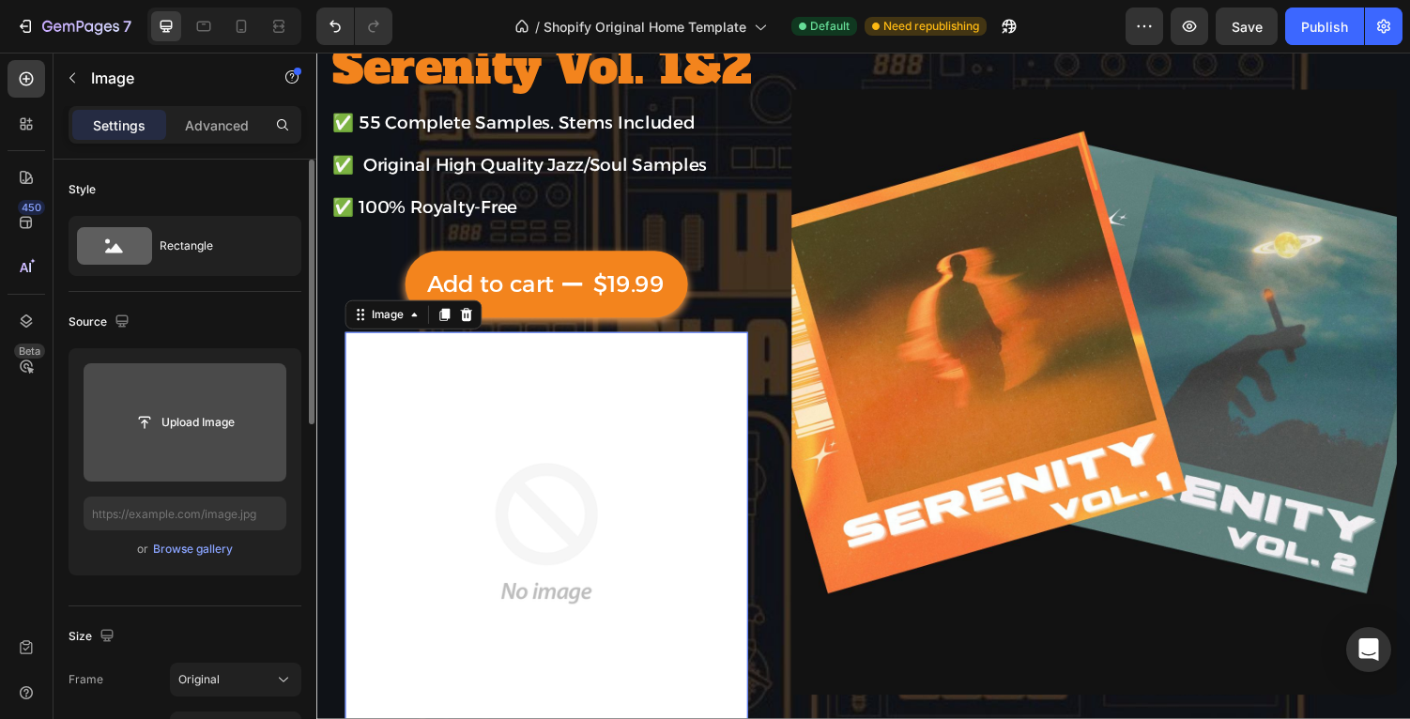
click at [202, 386] on input "file" at bounding box center [185, 422] width 203 height 118
click at [174, 402] on input "file" at bounding box center [185, 422] width 203 height 118
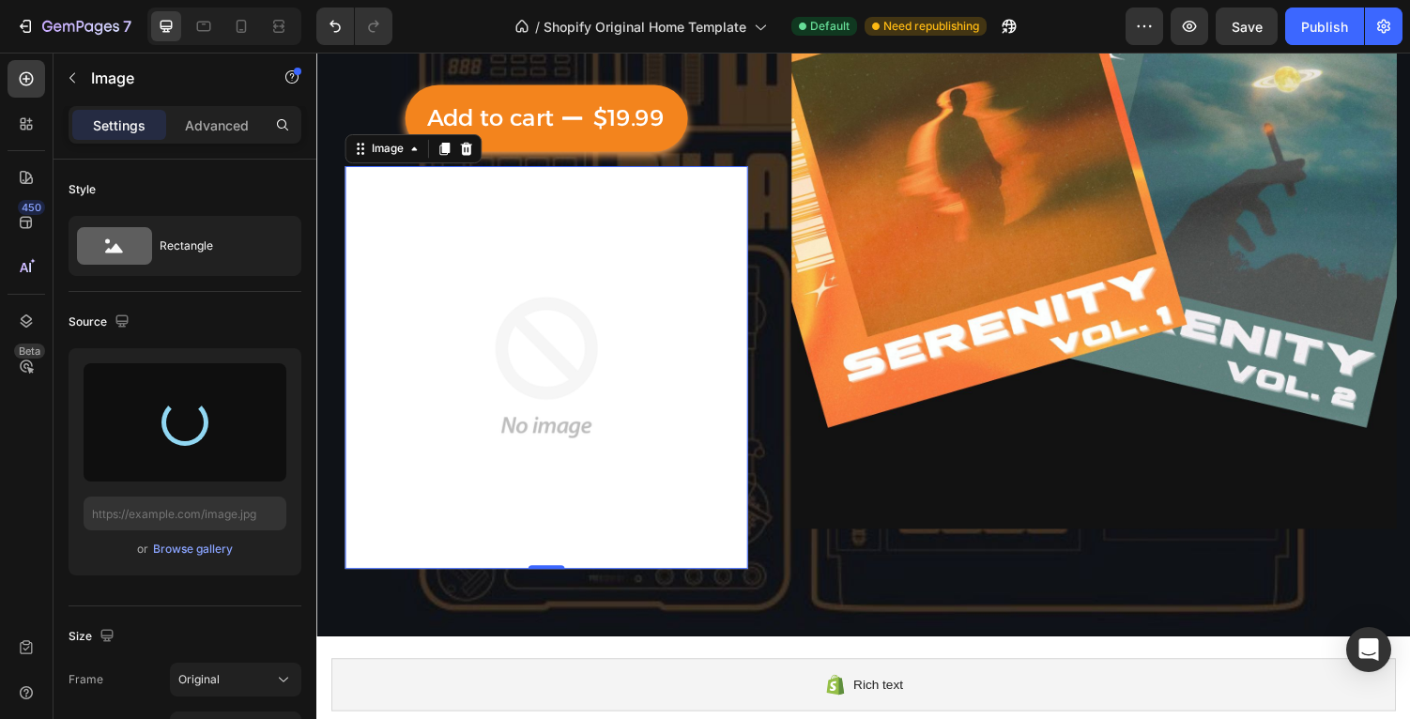
scroll to position [389, 0]
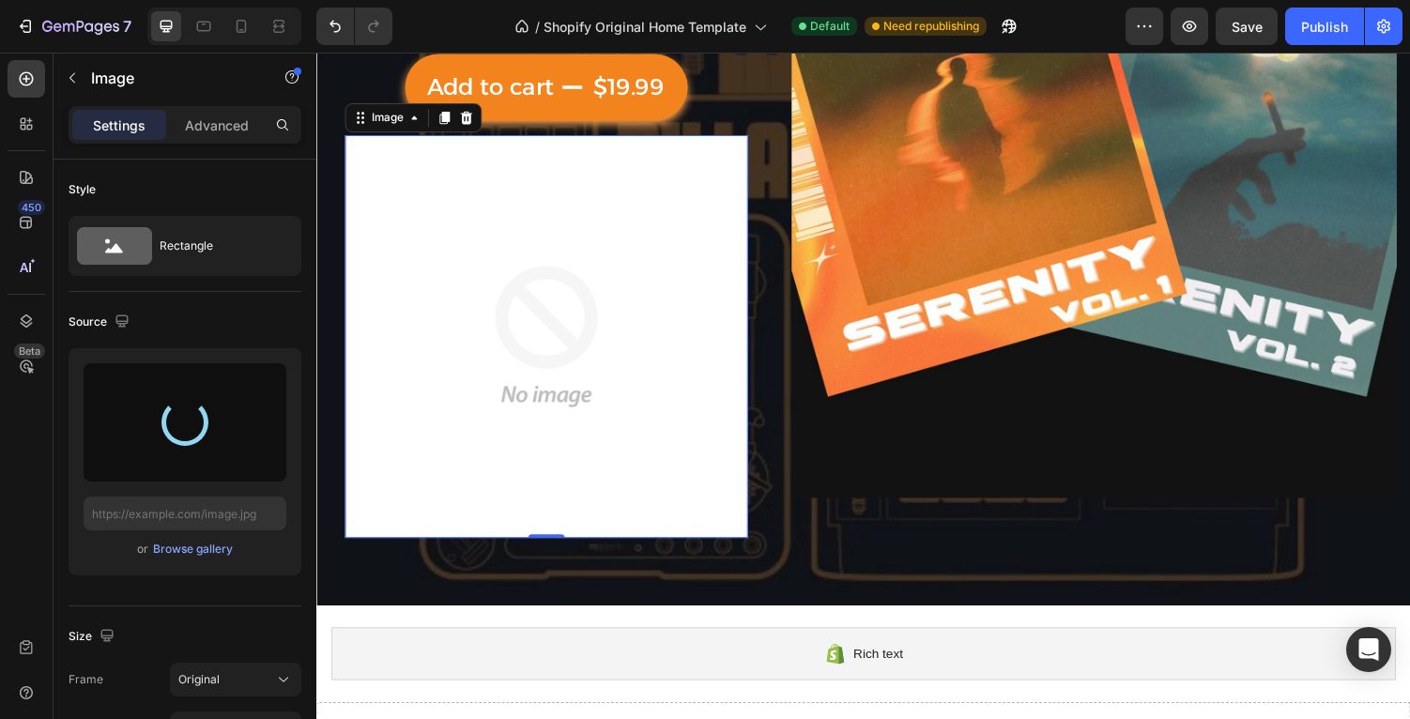
type input "https://cdn.shopify.com/s/files/1/0685/3899/0844/files/gempages_570128181219033…"
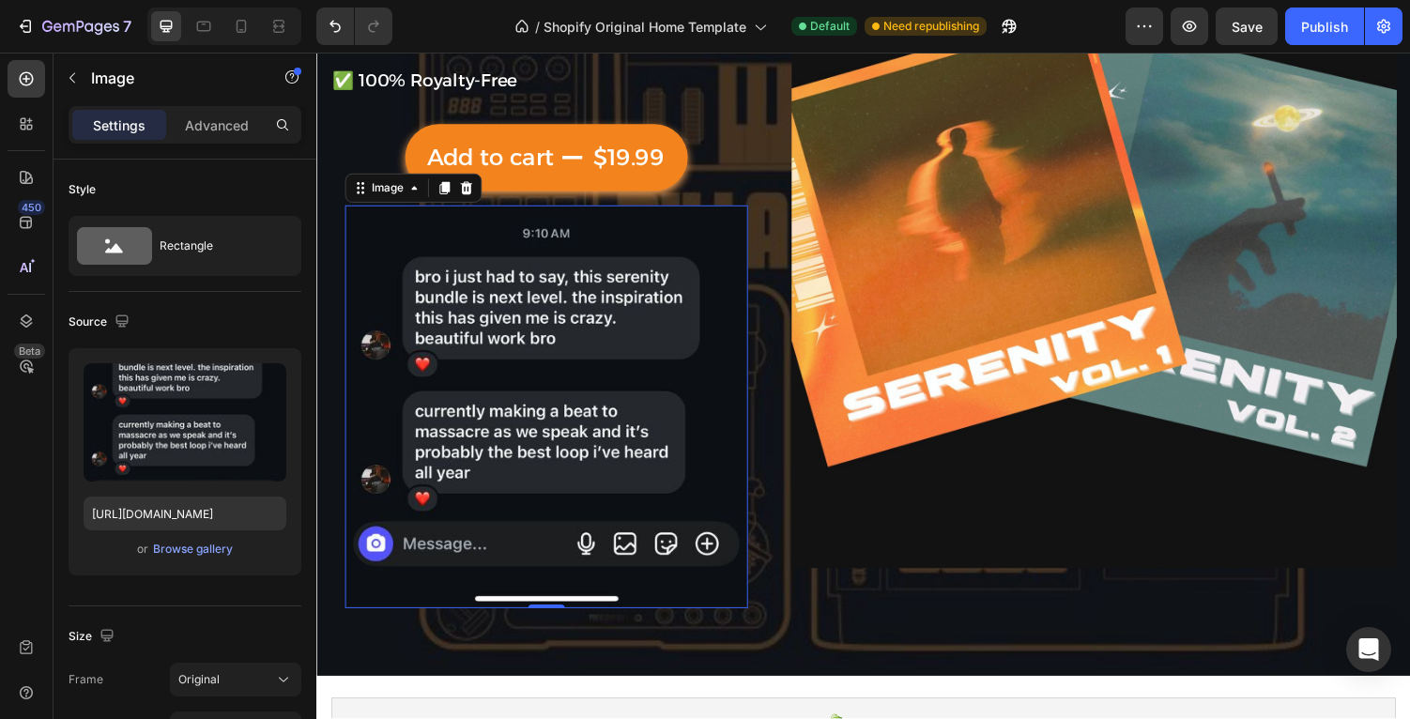
scroll to position [353, 0]
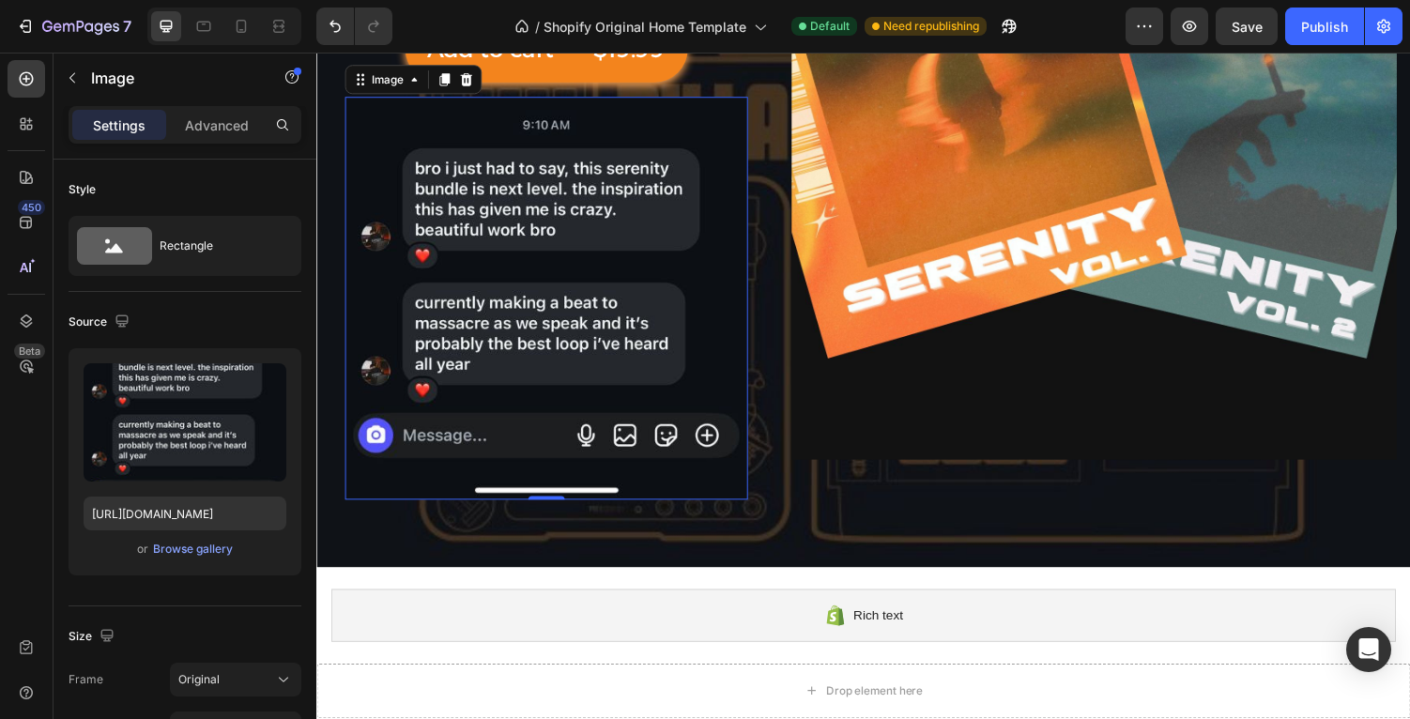
click at [496, 338] on img at bounding box center [552, 306] width 415 height 415
click at [206, 125] on p "Advanced" at bounding box center [217, 125] width 64 height 20
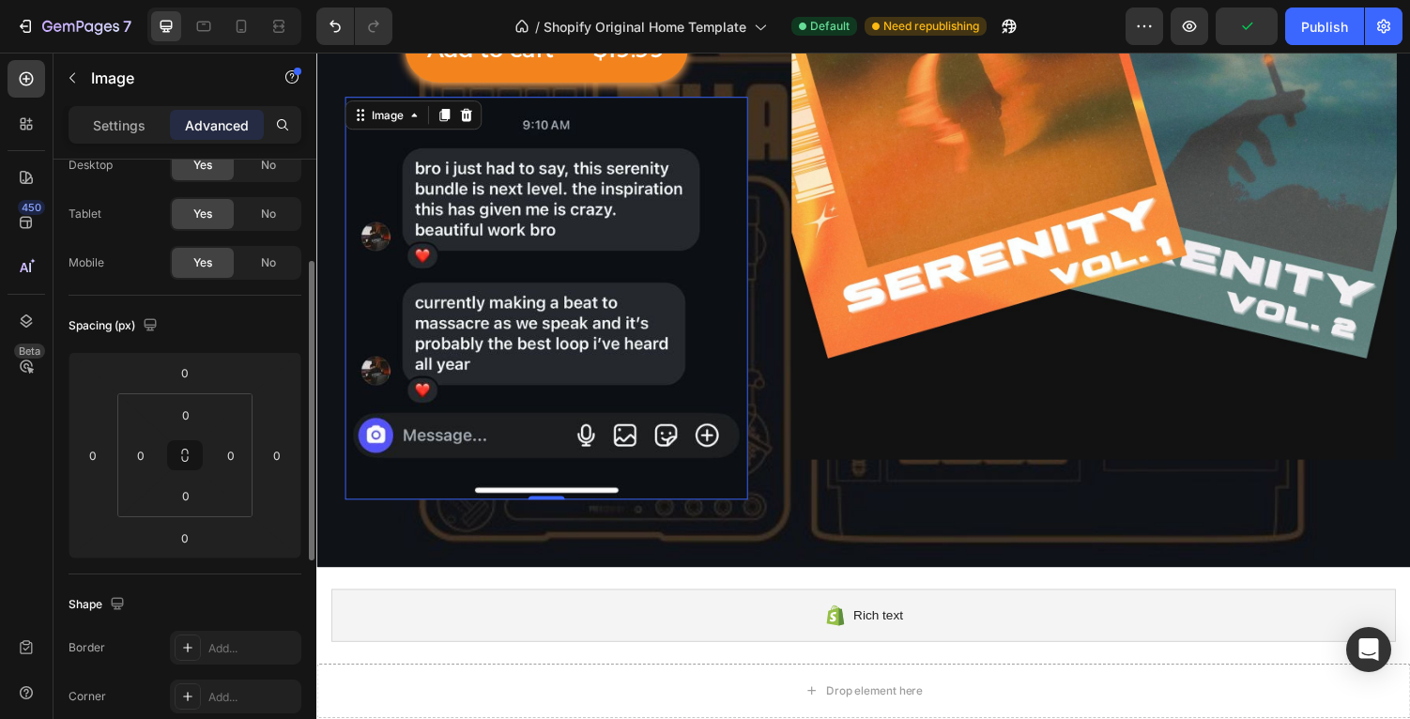
scroll to position [123, 0]
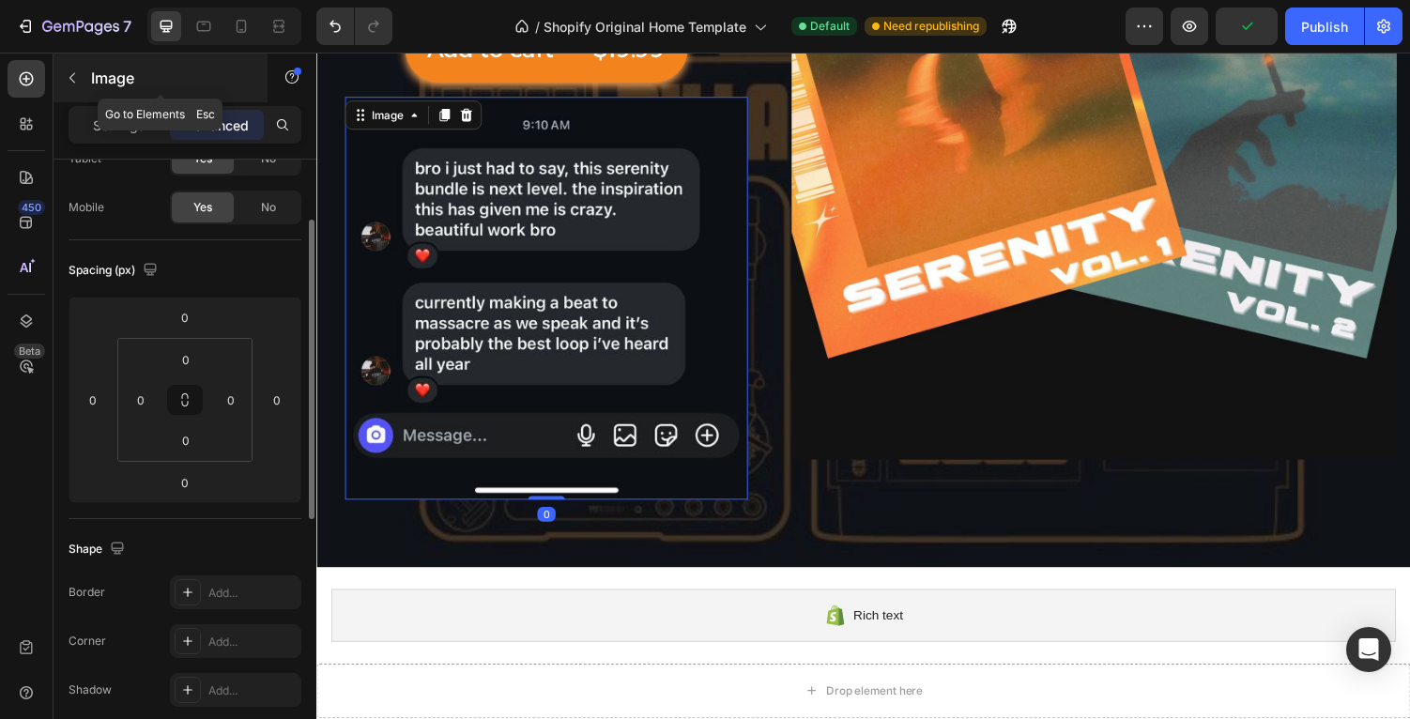
click at [127, 99] on div "Image" at bounding box center [160, 77] width 214 height 49
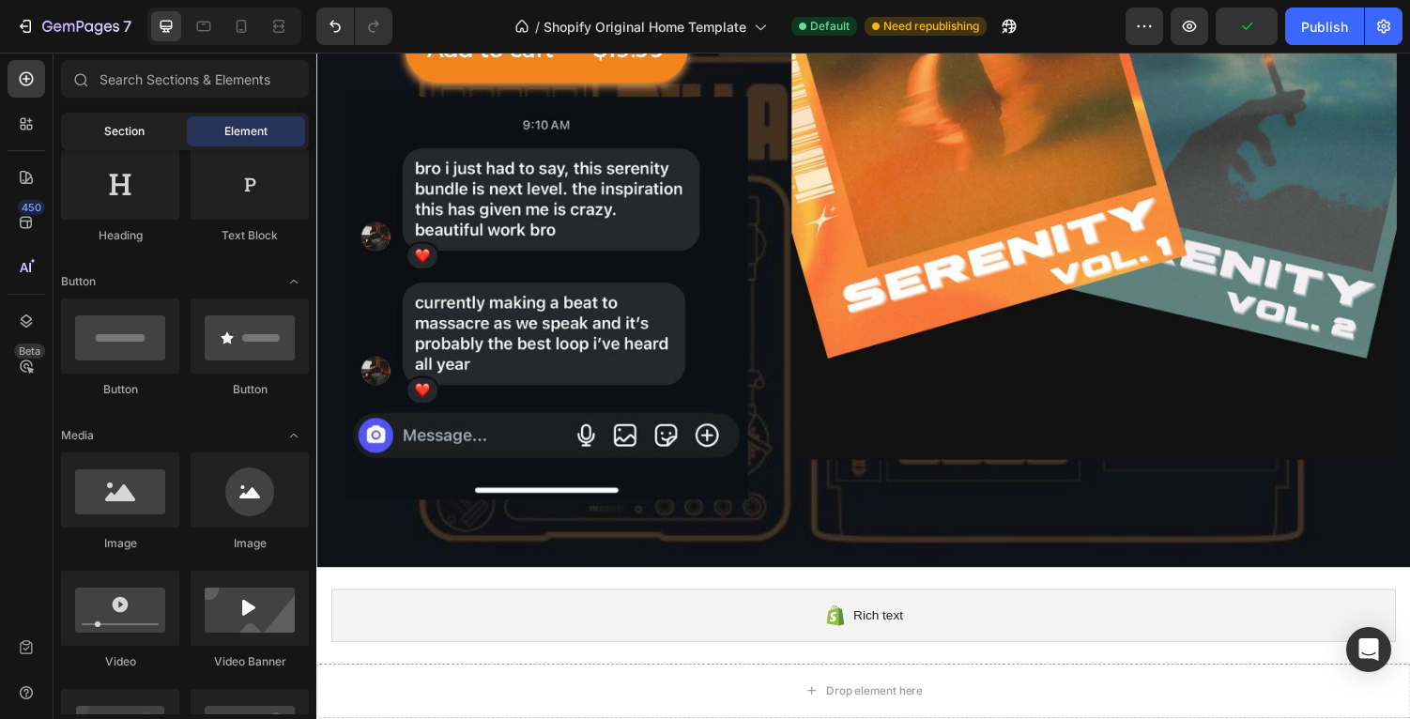
click at [127, 116] on div "Section" at bounding box center [124, 131] width 118 height 30
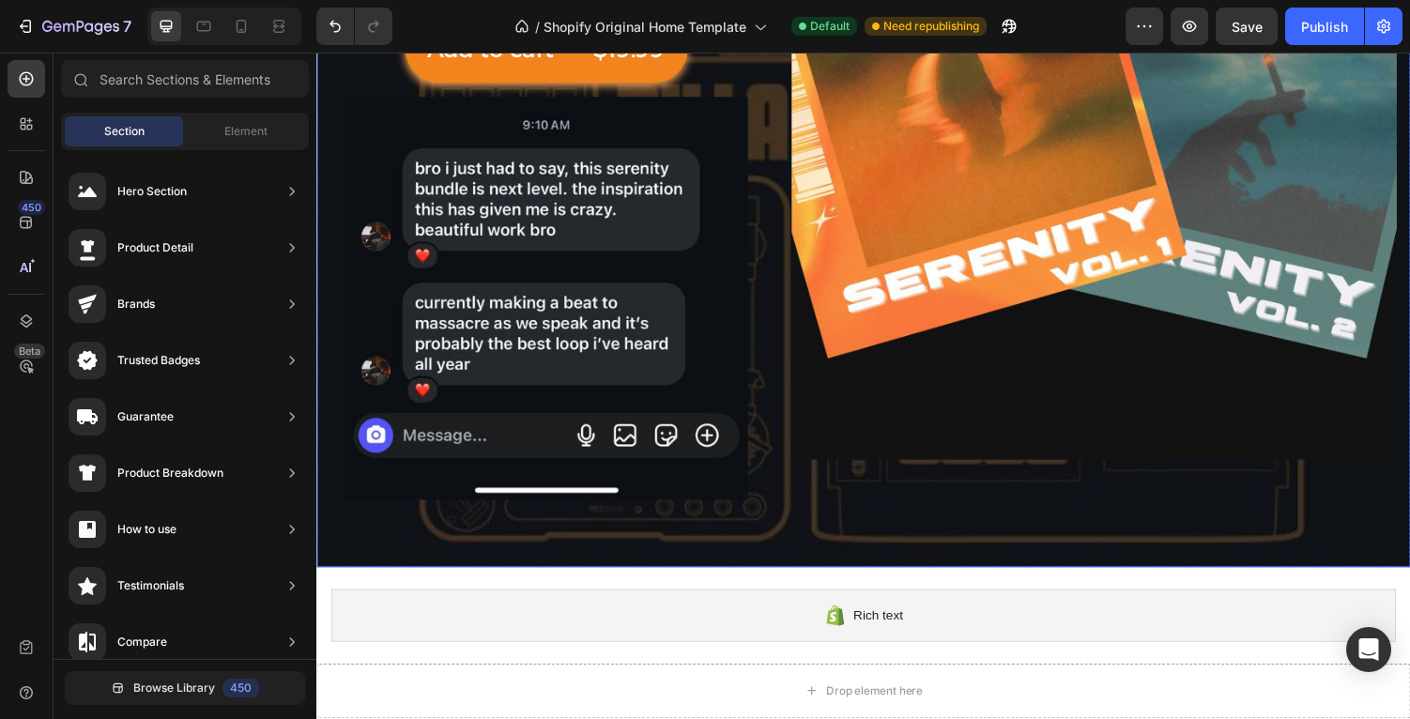
click at [493, 215] on img at bounding box center [552, 306] width 415 height 415
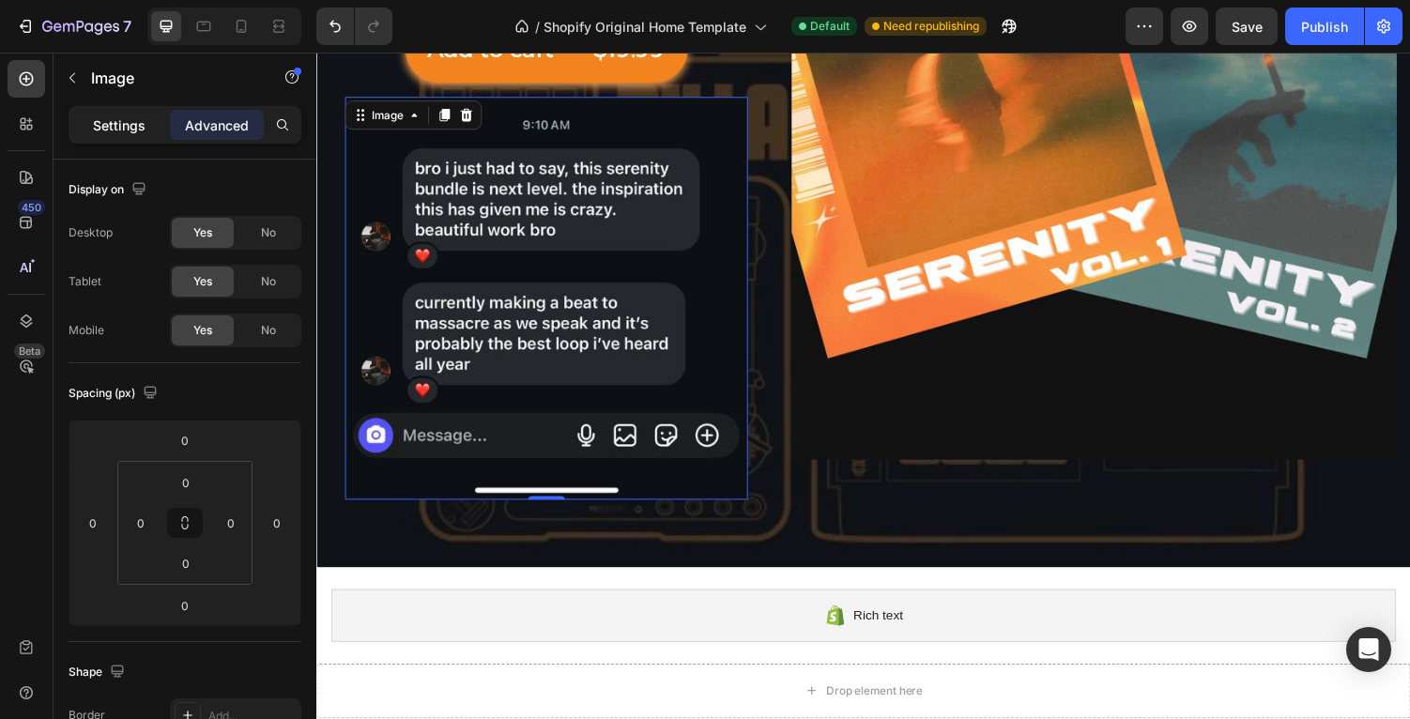
click at [123, 131] on p "Settings" at bounding box center [119, 125] width 53 height 20
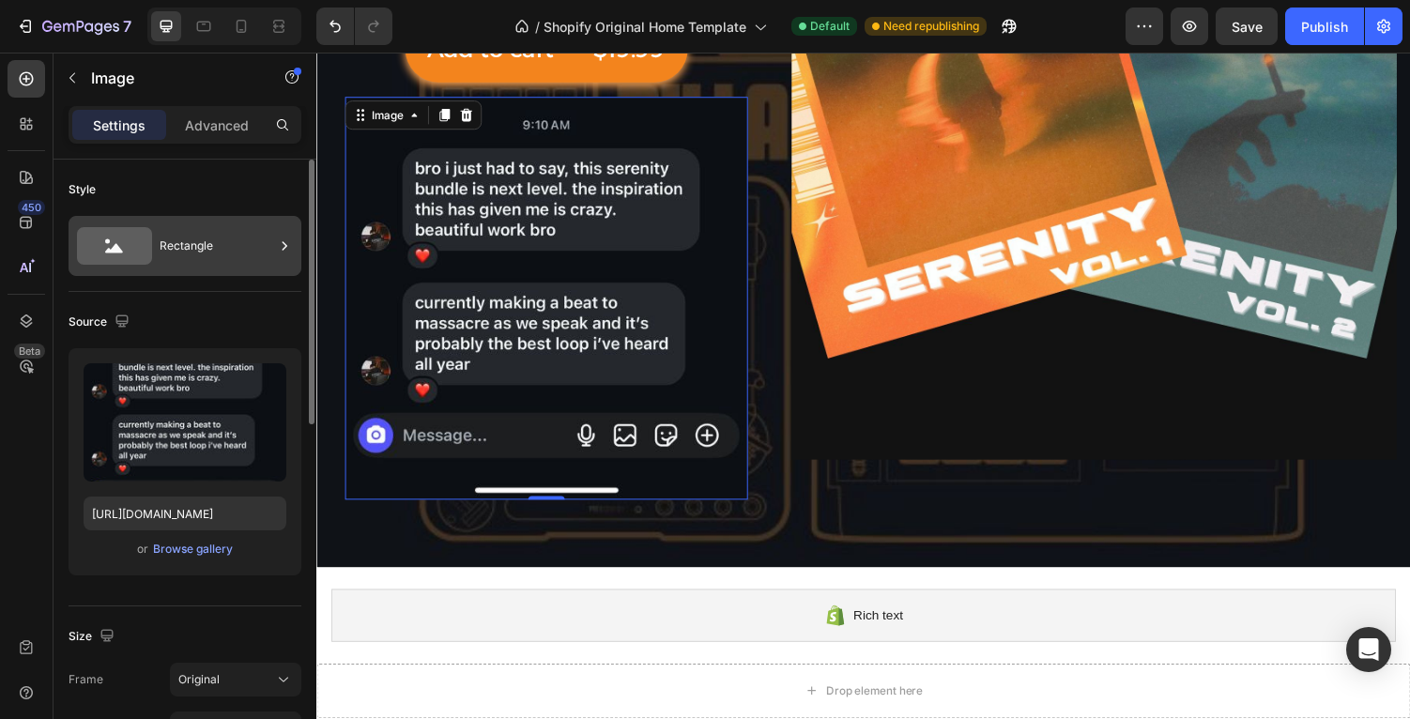
click at [250, 252] on div "Rectangle" at bounding box center [217, 245] width 115 height 43
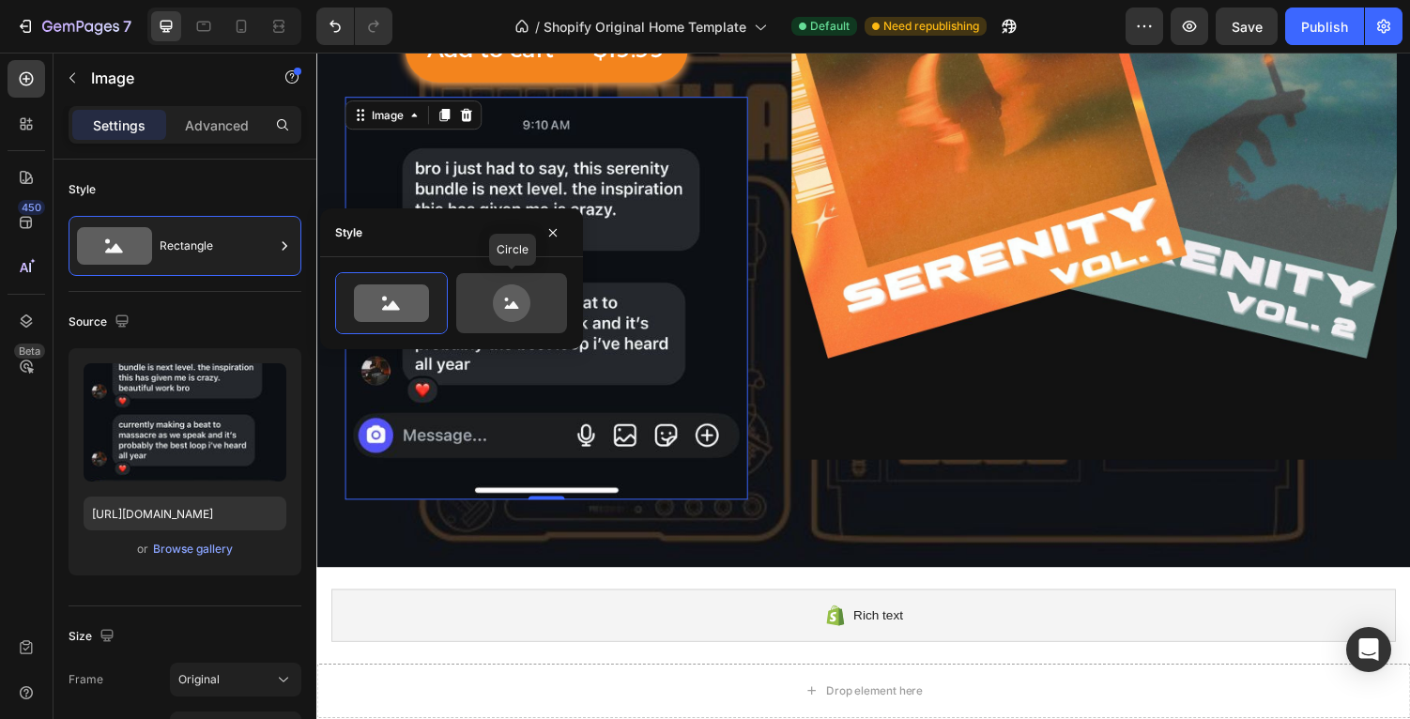
click at [481, 301] on icon at bounding box center [511, 303] width 88 height 38
type input "80"
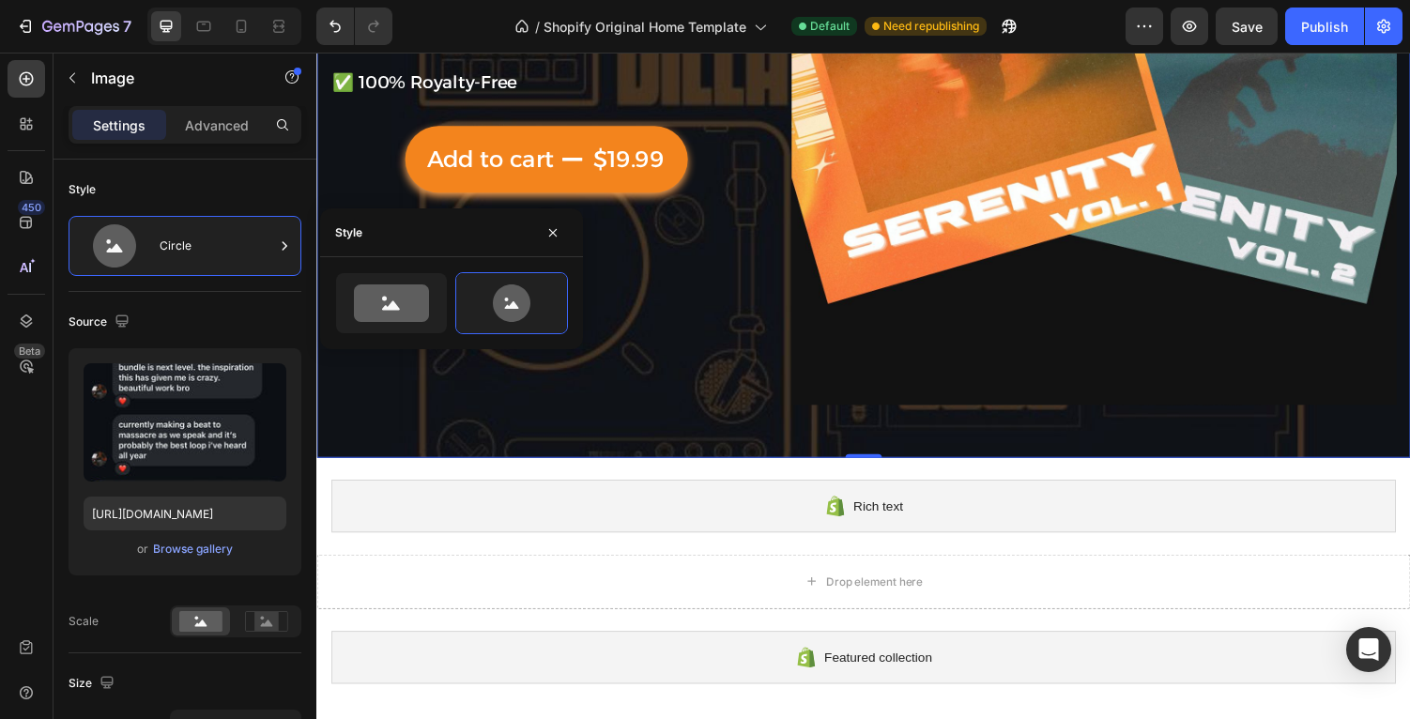
click at [481, 411] on div "⁠⁠⁠⁠⁠⁠⁠ Serenity Vol. 1&2 Heading ✅ 55 Complete Samples. Stems Included Text Bl…" at bounding box center [552, 104] width 445 height 623
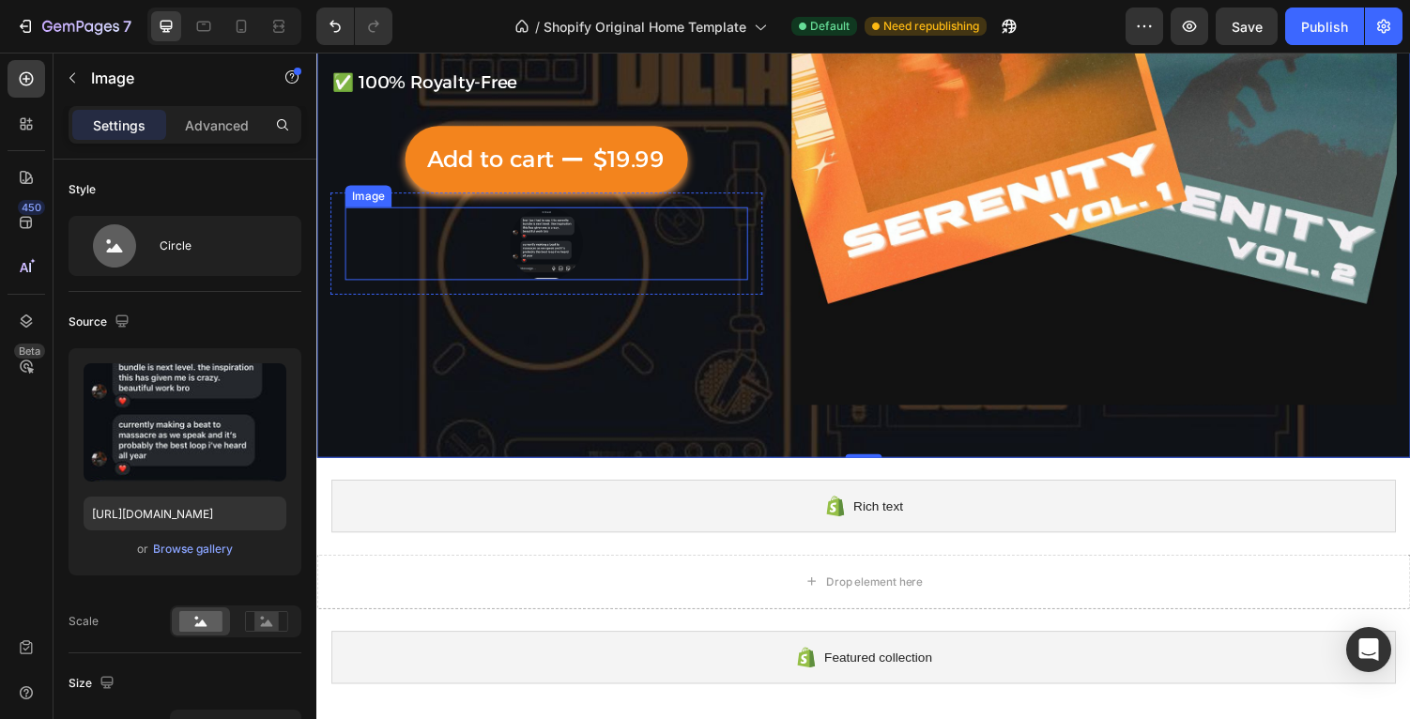
click at [488, 260] on div at bounding box center [552, 249] width 415 height 75
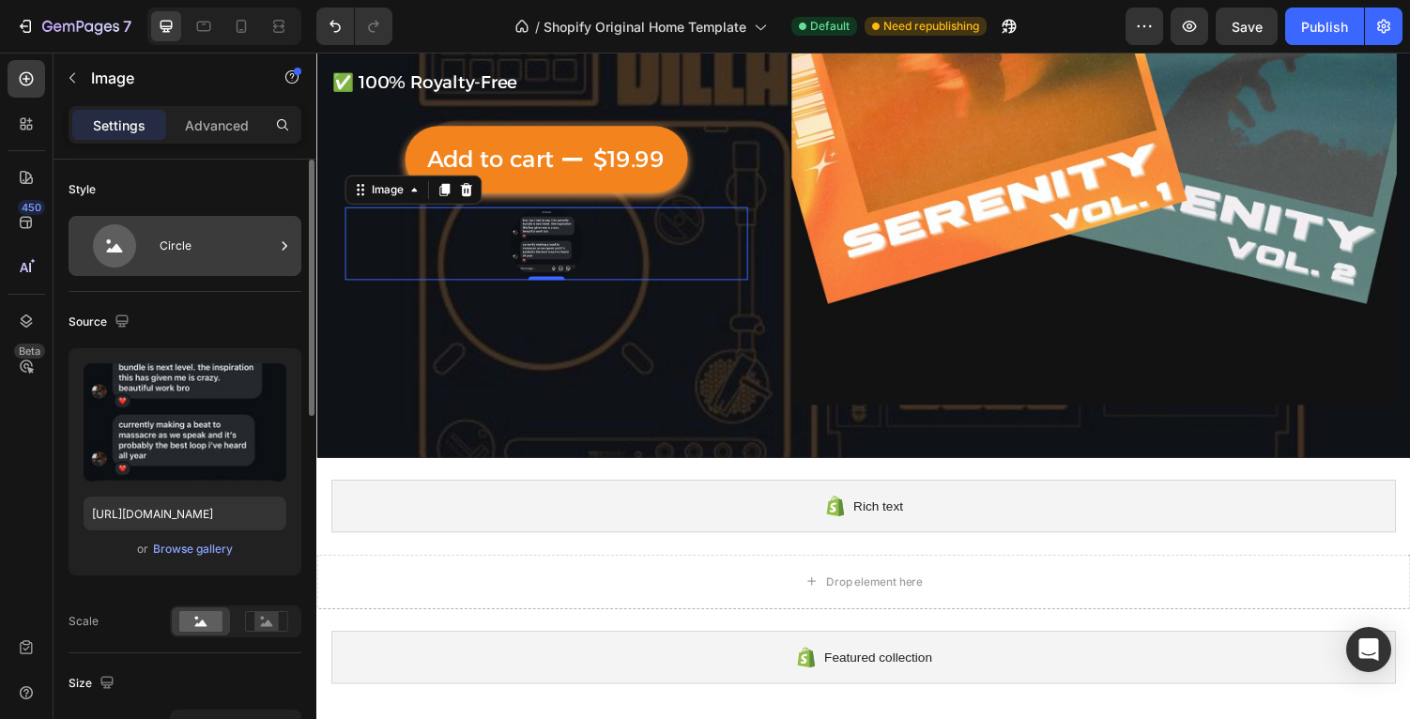
click at [125, 244] on icon at bounding box center [114, 245] width 43 height 43
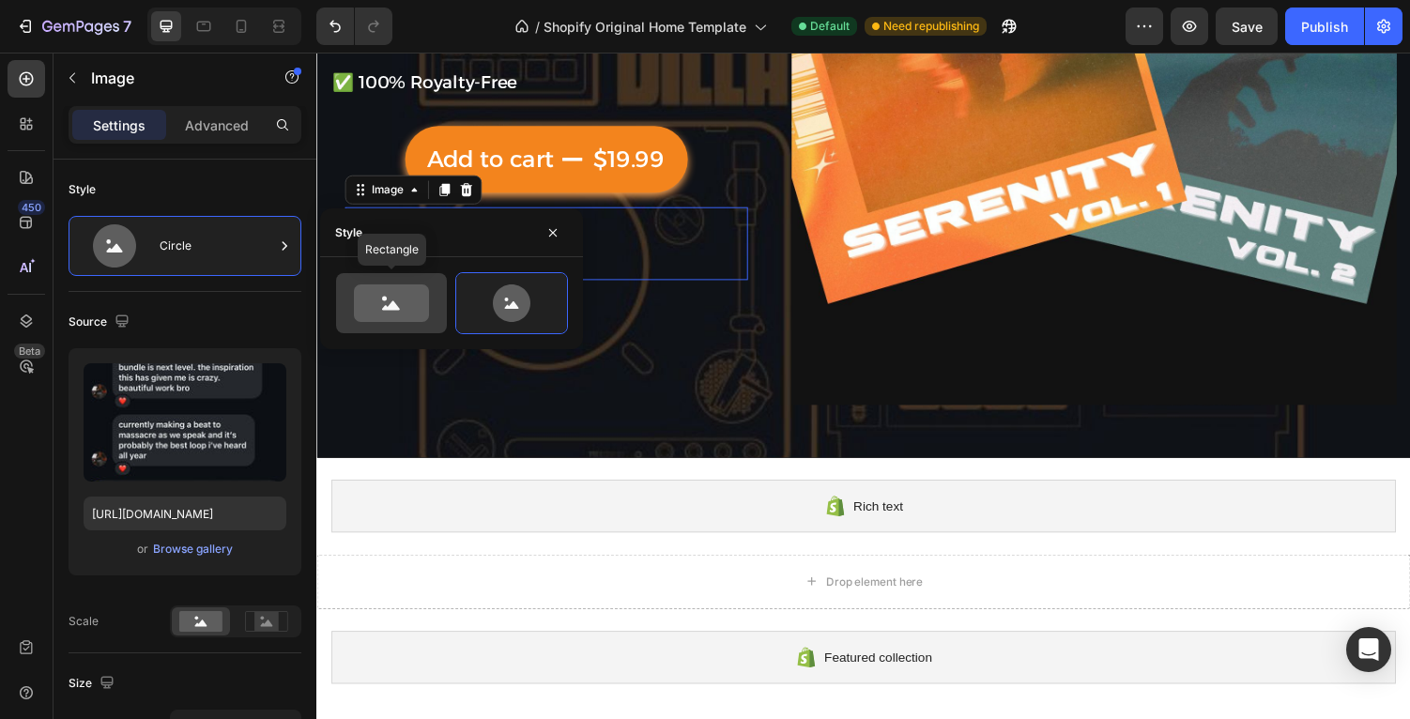
click at [368, 286] on icon at bounding box center [391, 303] width 75 height 38
type input "100"
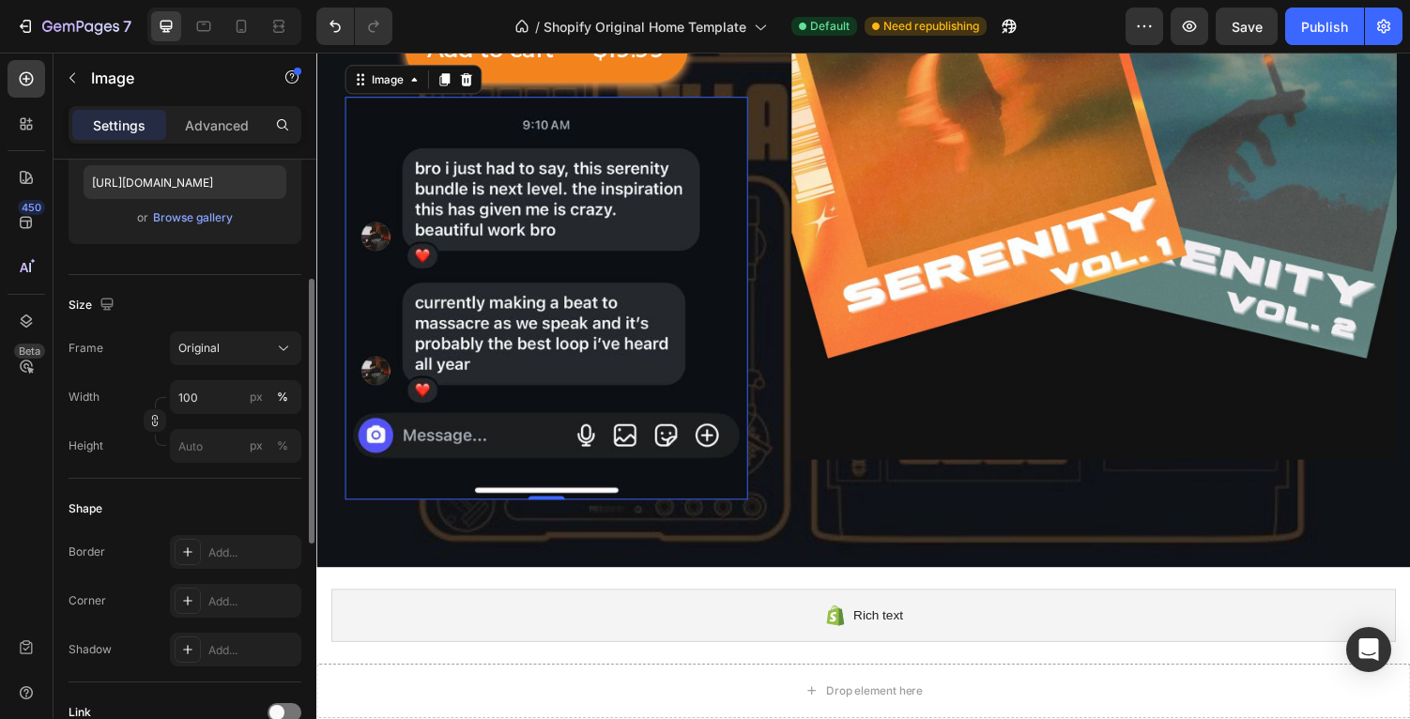
scroll to position [345, 0]
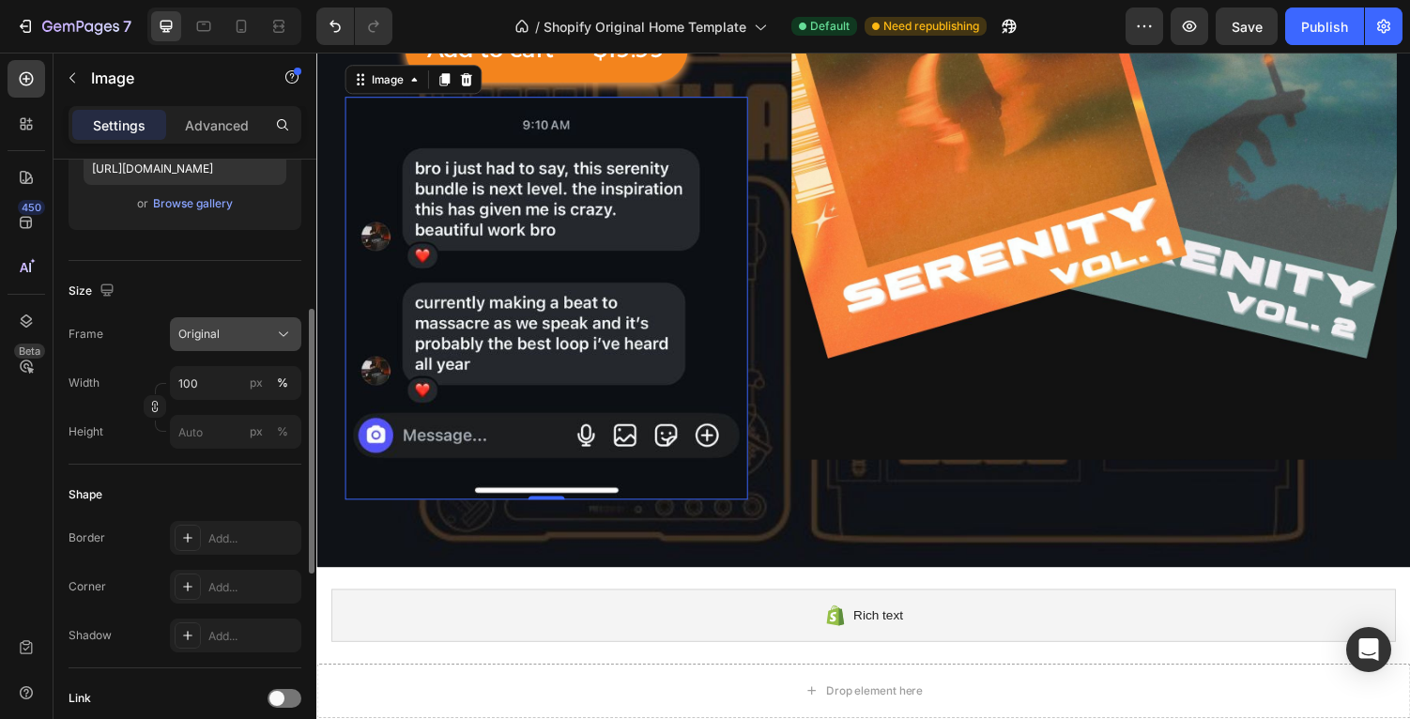
click at [192, 329] on span "Original" at bounding box center [198, 334] width 41 height 17
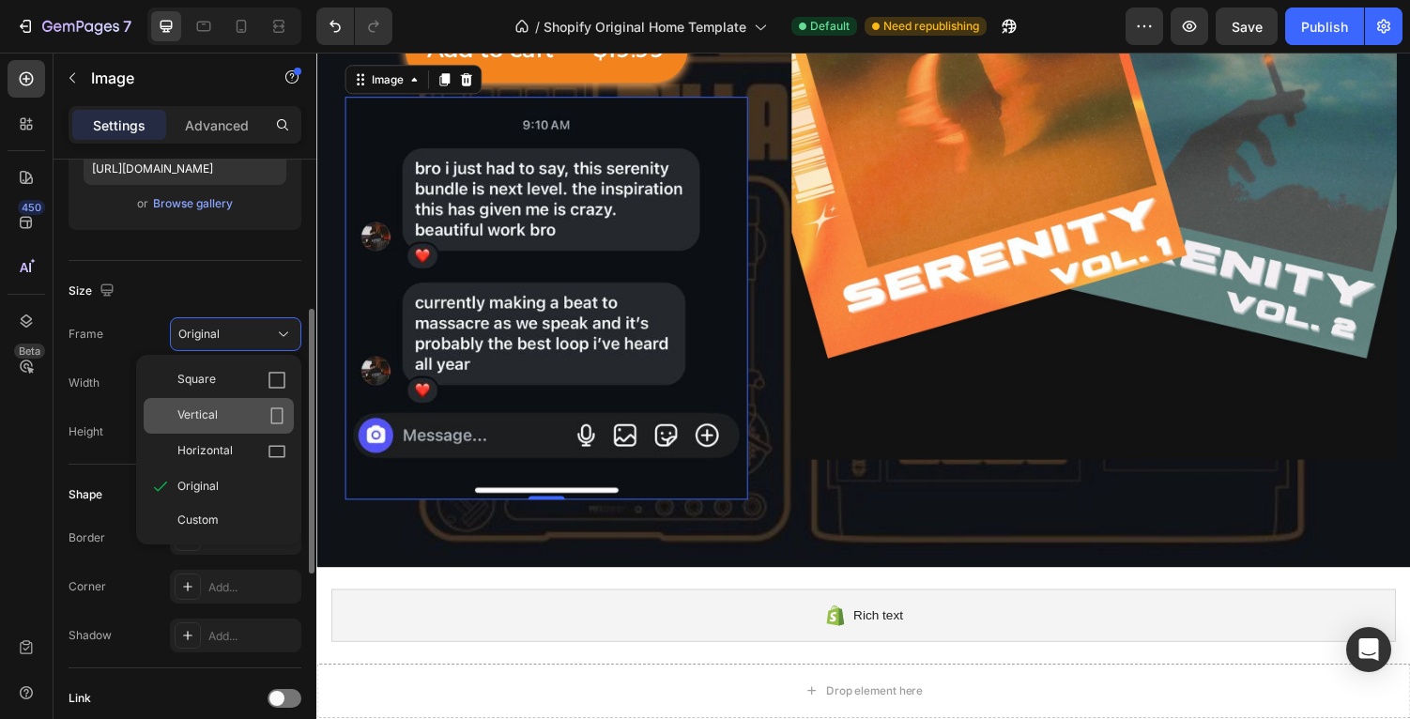
click at [245, 419] on div "Vertical" at bounding box center [231, 415] width 109 height 19
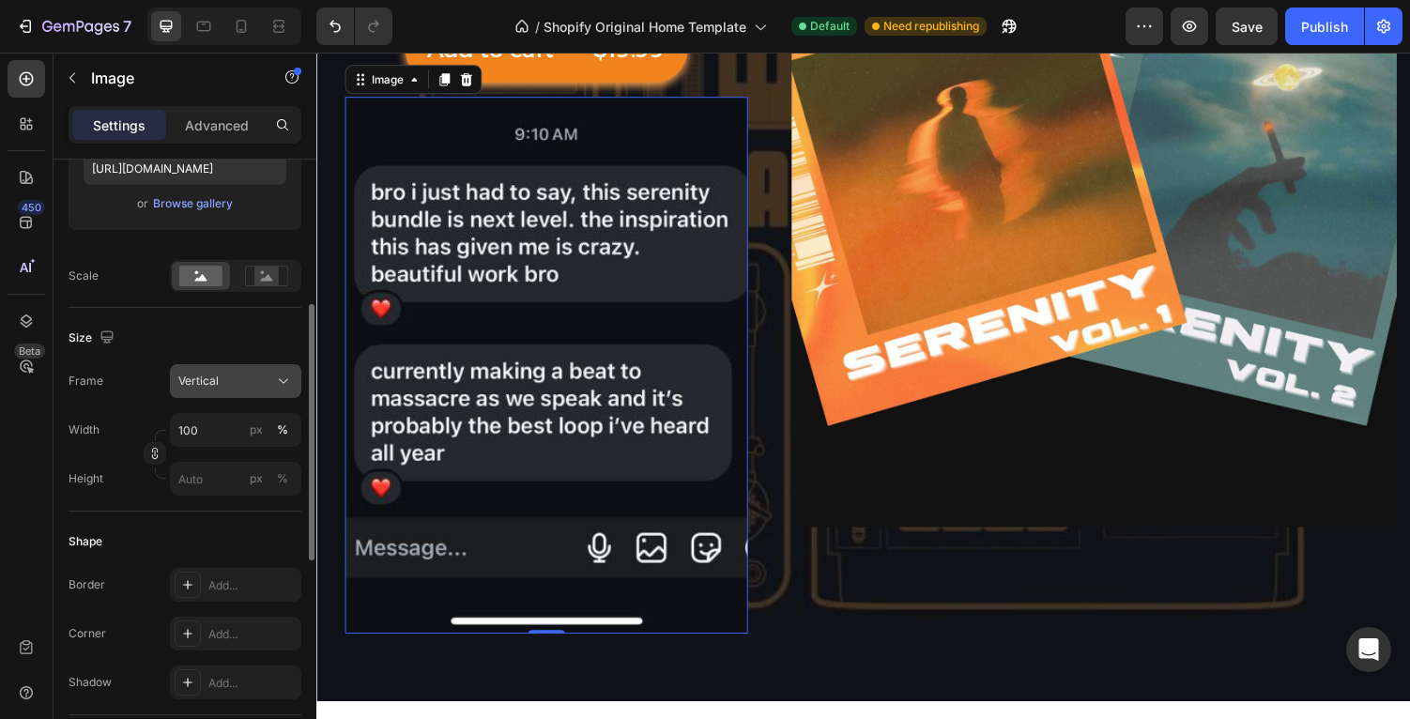
click at [230, 377] on div "Vertical" at bounding box center [224, 381] width 92 height 17
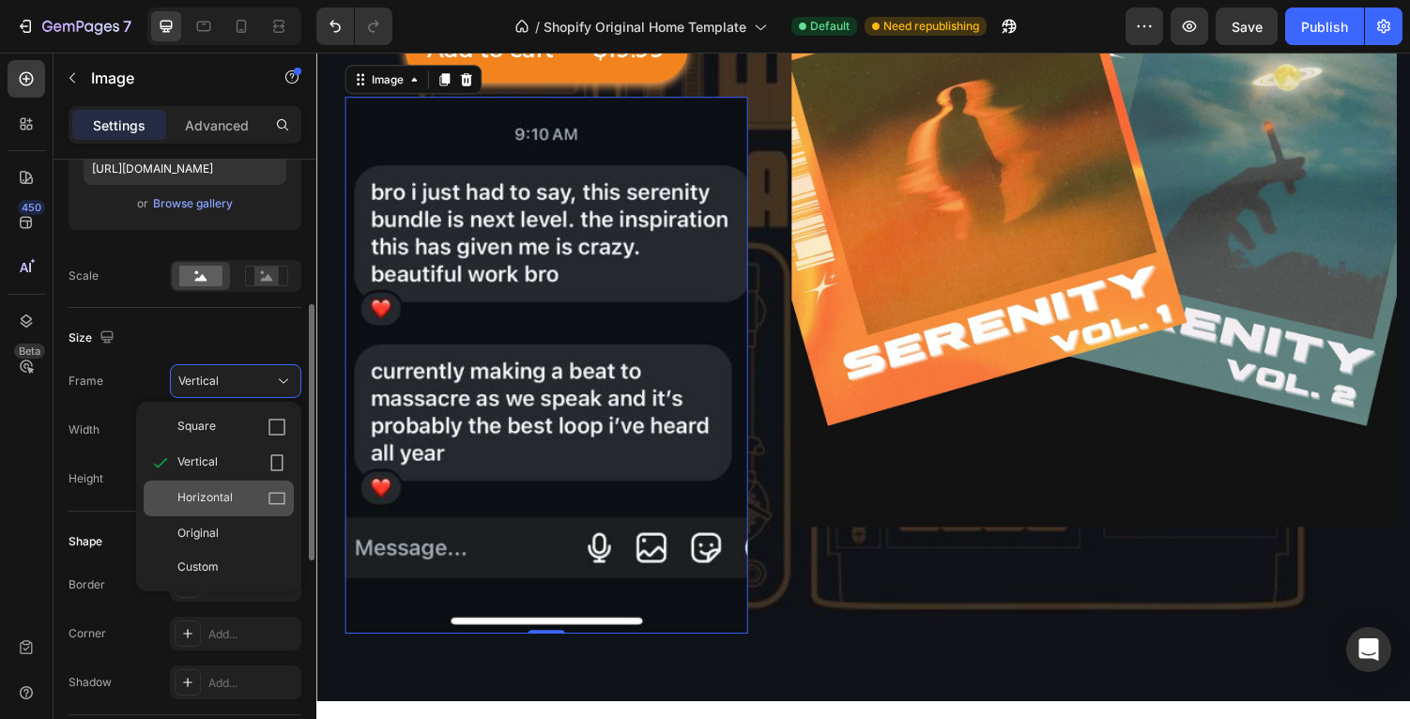
click at [266, 511] on div "Horizontal" at bounding box center [219, 499] width 150 height 36
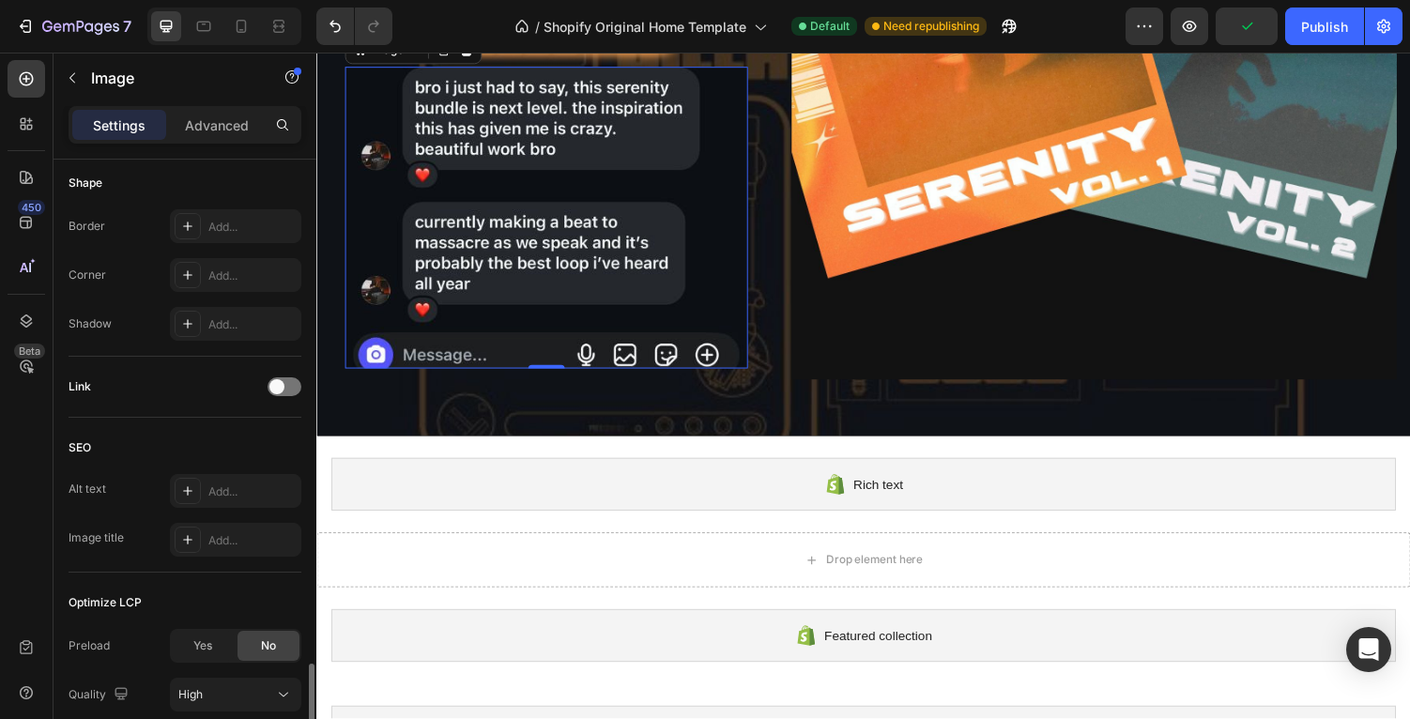
scroll to position [851, 0]
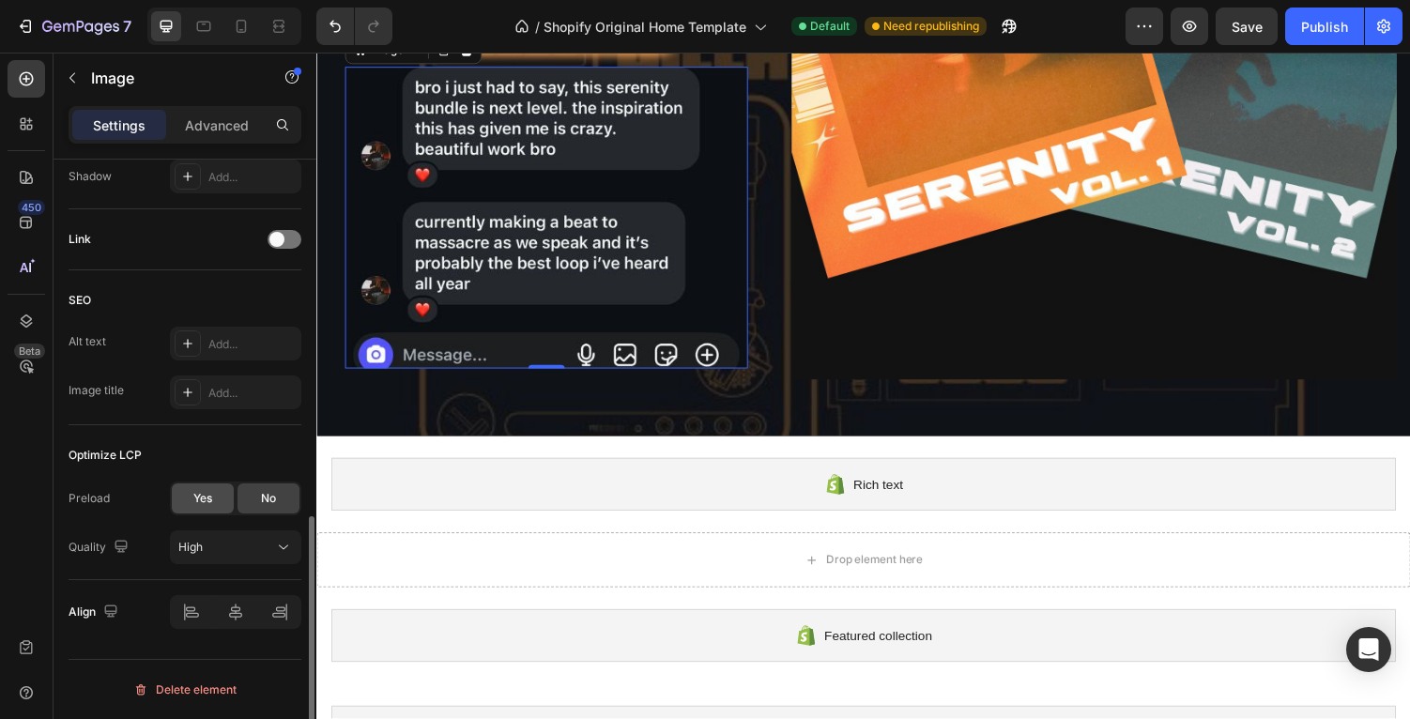
click at [217, 505] on div "Yes" at bounding box center [203, 498] width 62 height 30
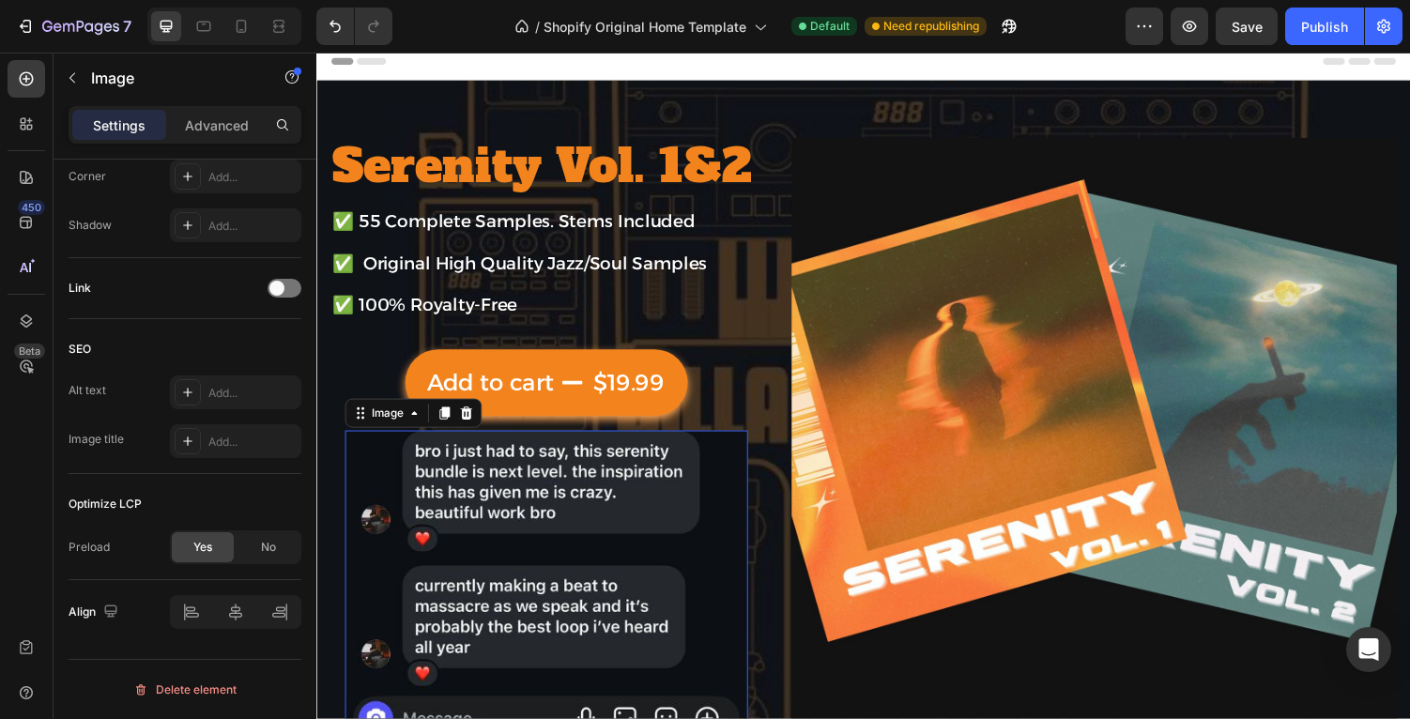
scroll to position [0, 0]
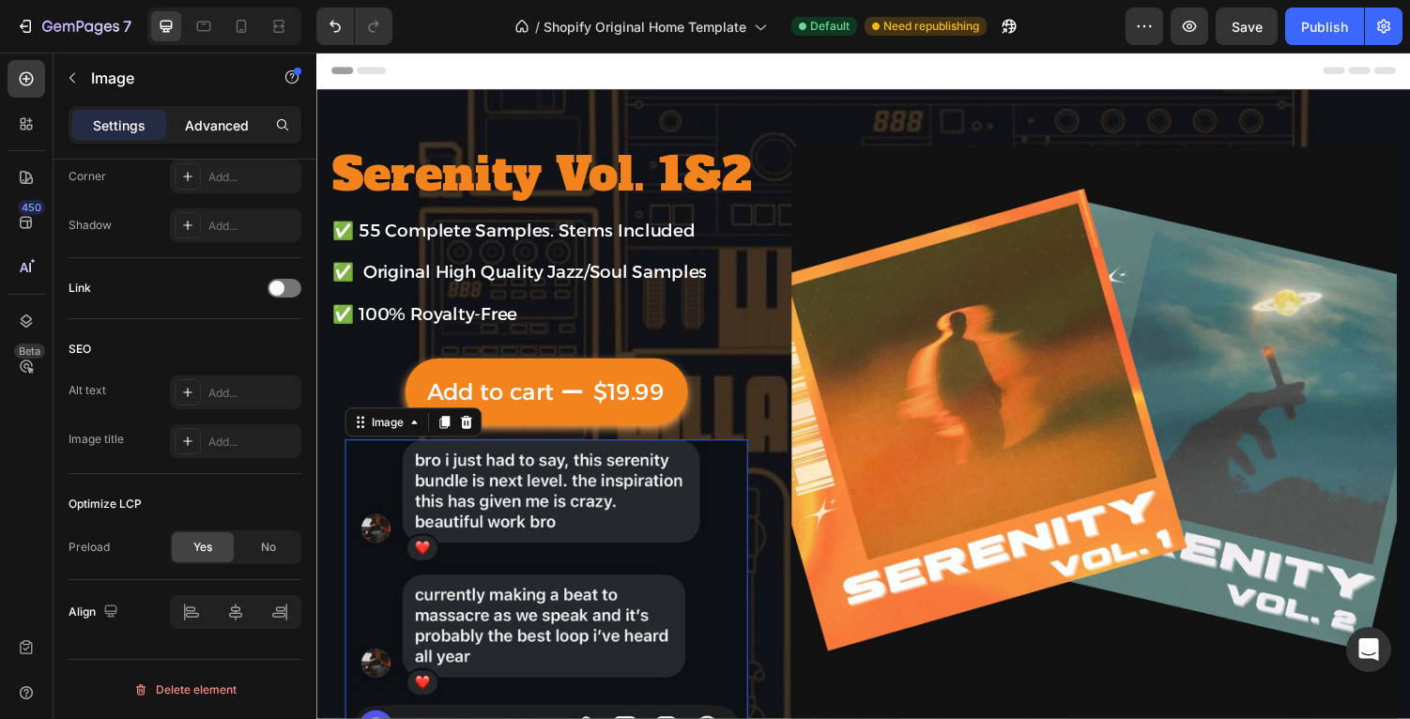
click at [219, 127] on p "Advanced" at bounding box center [217, 125] width 64 height 20
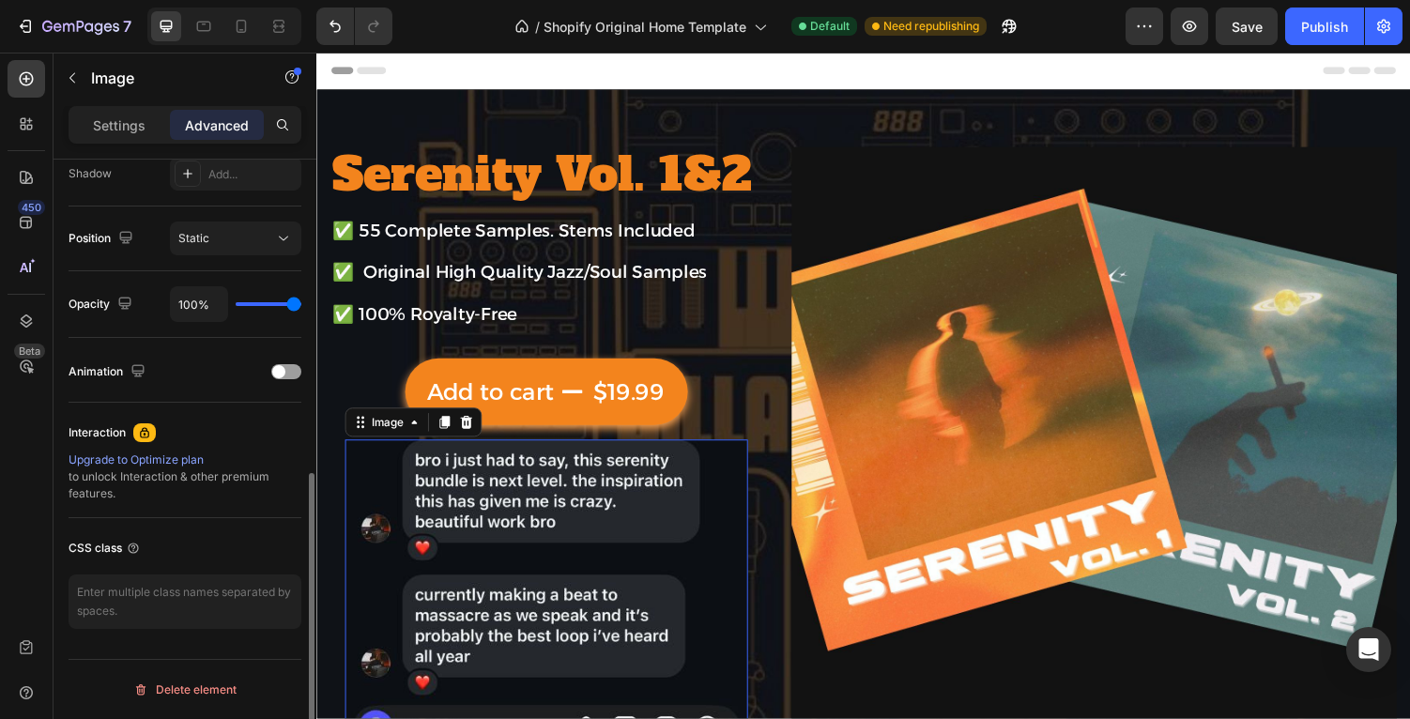
scroll to position [639, 0]
click at [218, 231] on div "Static" at bounding box center [226, 238] width 96 height 17
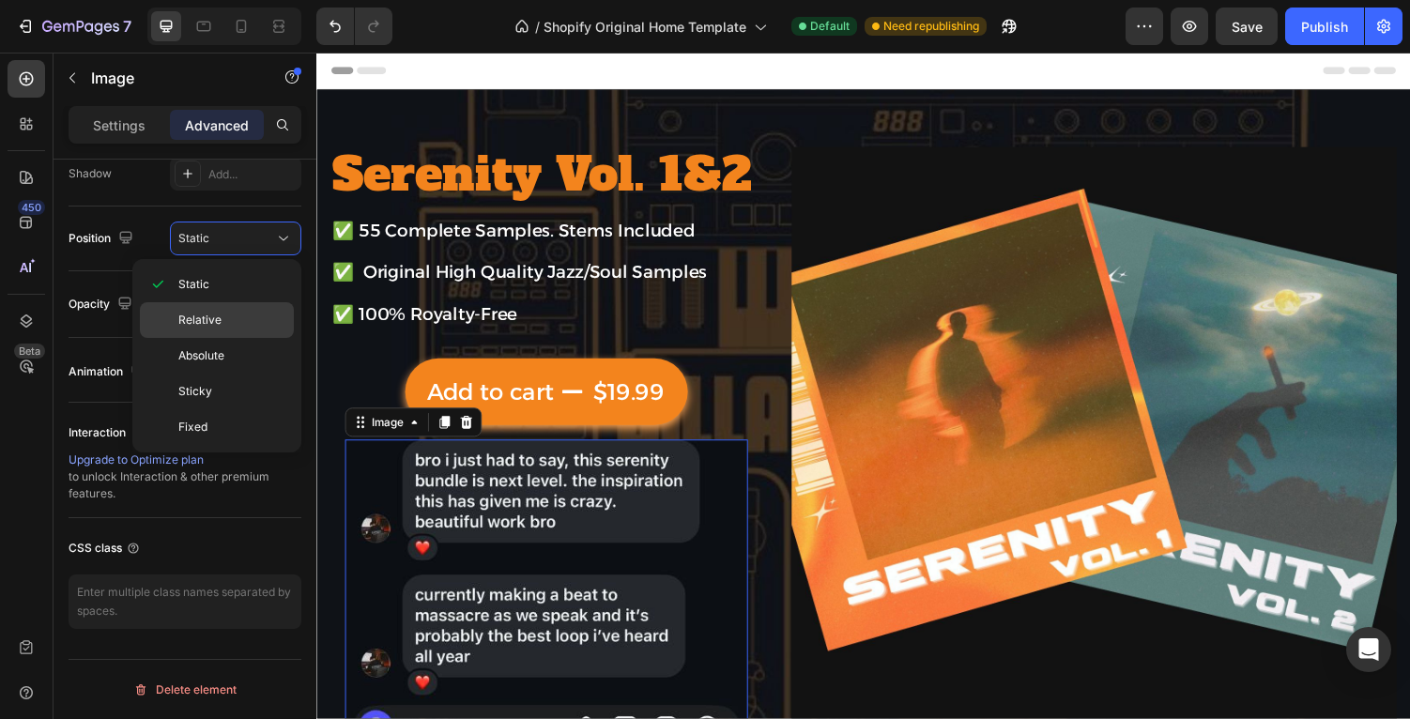
click at [231, 338] on div "Relative" at bounding box center [217, 356] width 154 height 36
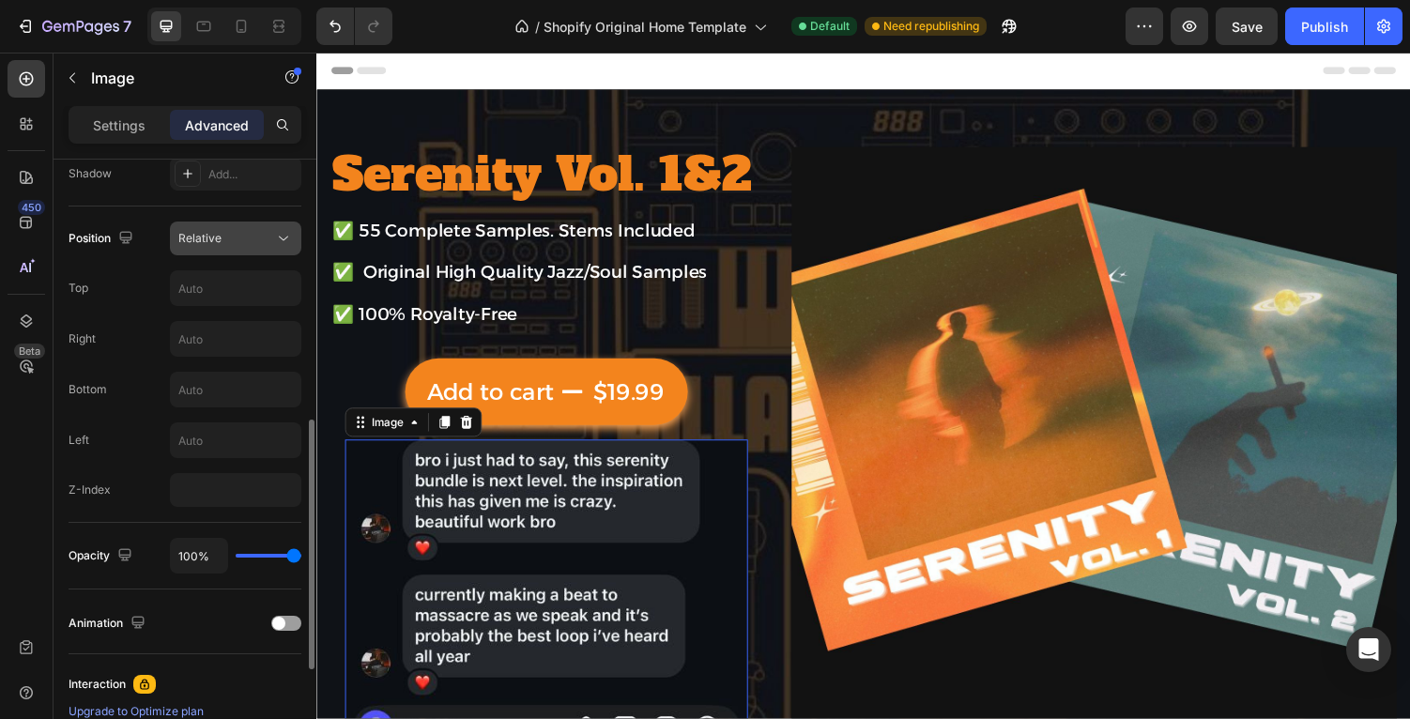
click at [207, 249] on button "Relative" at bounding box center [235, 238] width 131 height 34
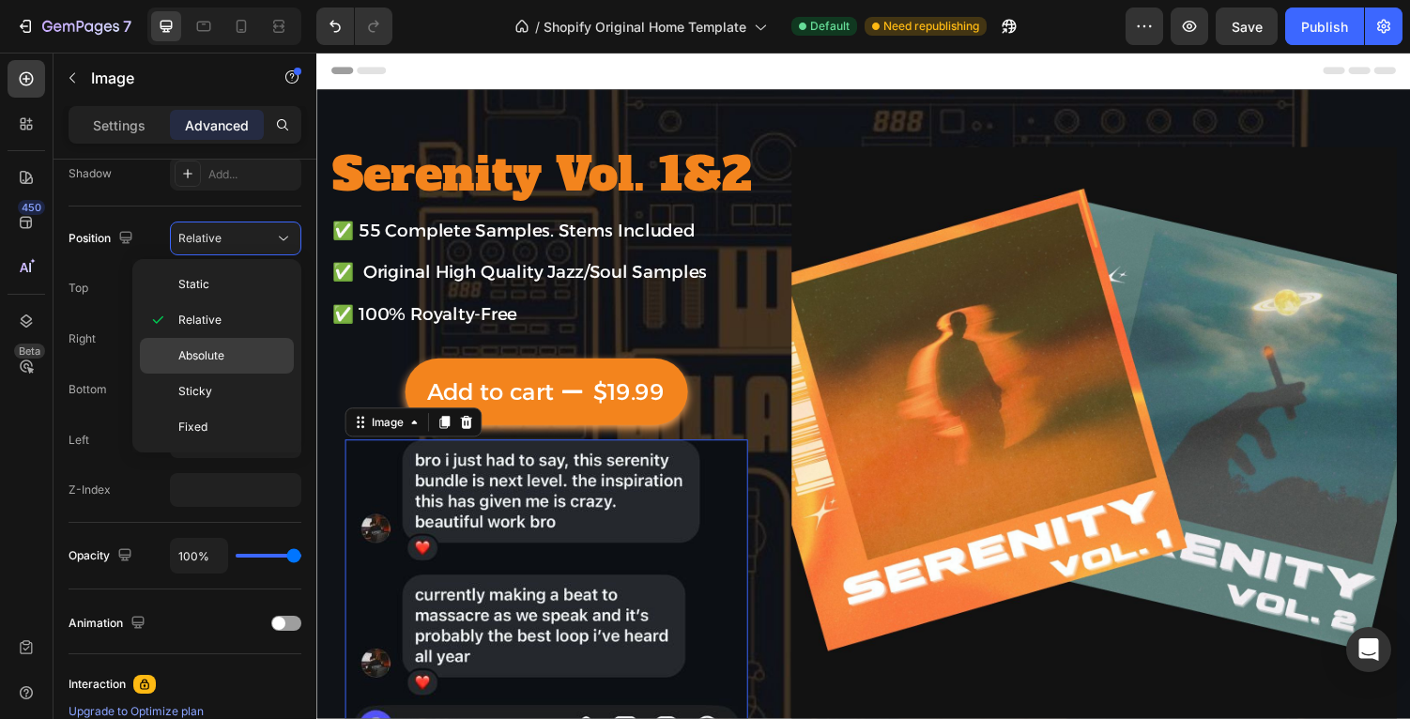
click at [259, 354] on p "Absolute" at bounding box center [231, 355] width 107 height 17
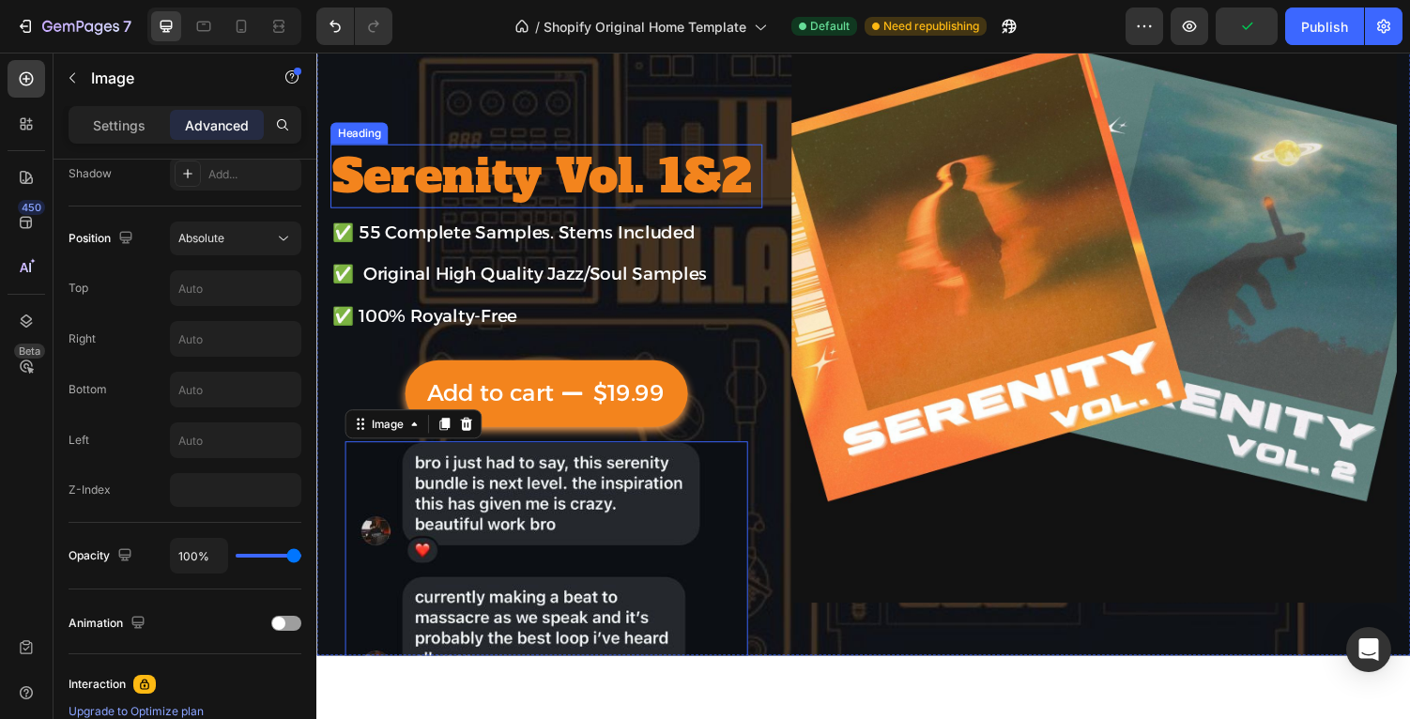
scroll to position [162, 0]
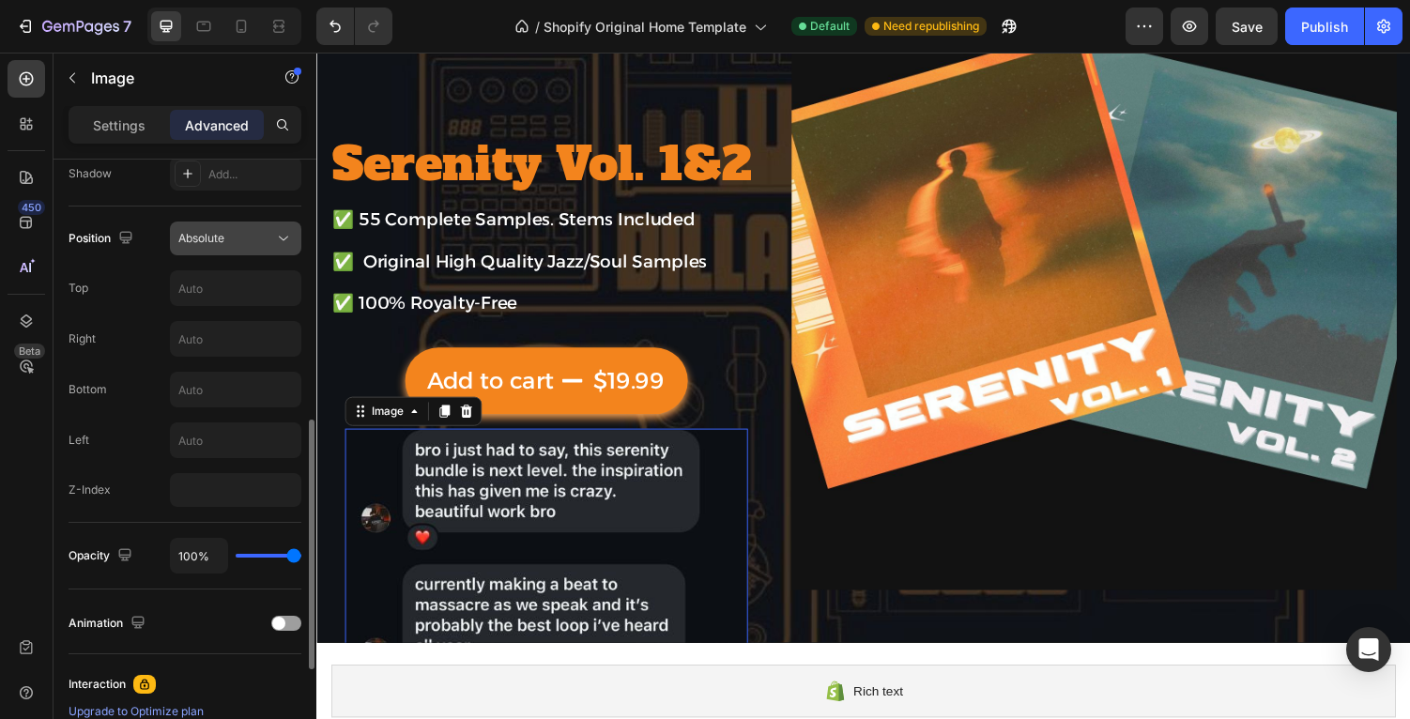
click at [271, 231] on div "Absolute" at bounding box center [226, 238] width 96 height 17
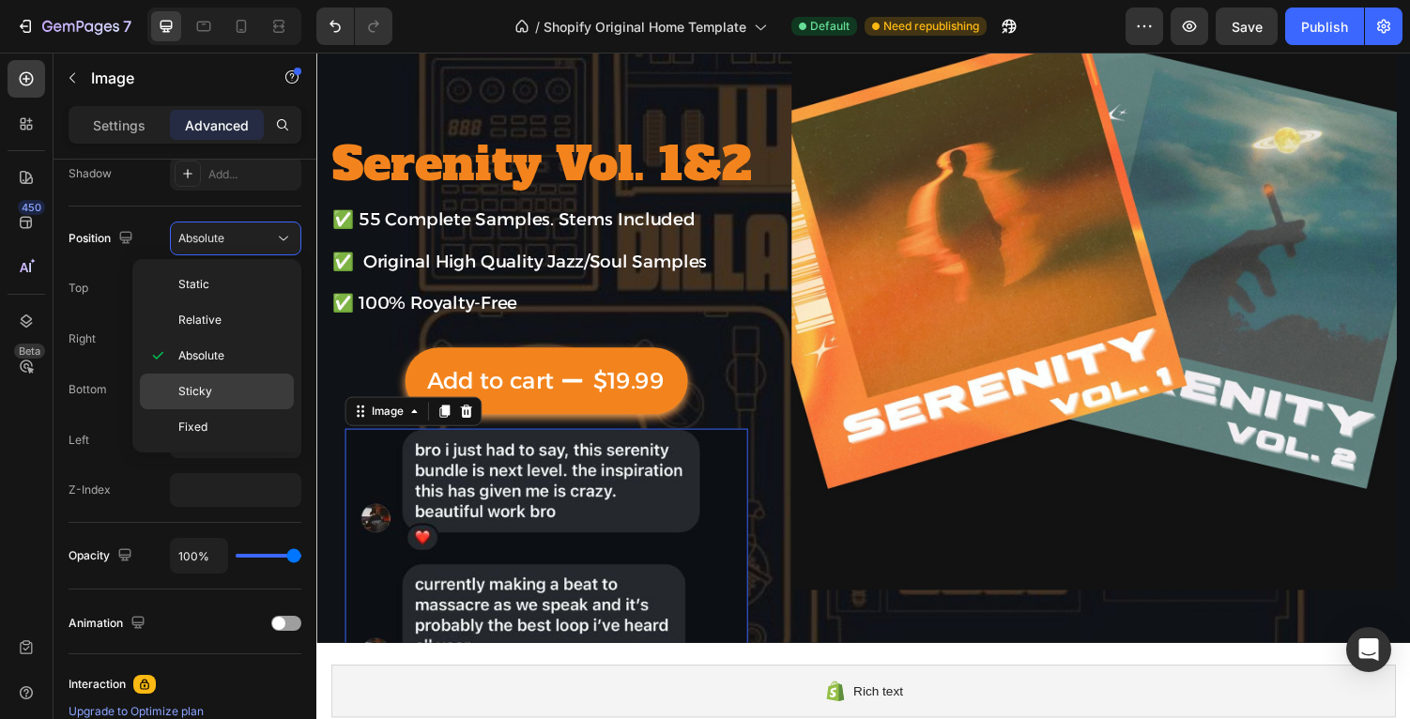
click at [253, 409] on div "Sticky" at bounding box center [217, 427] width 154 height 36
type input "0"
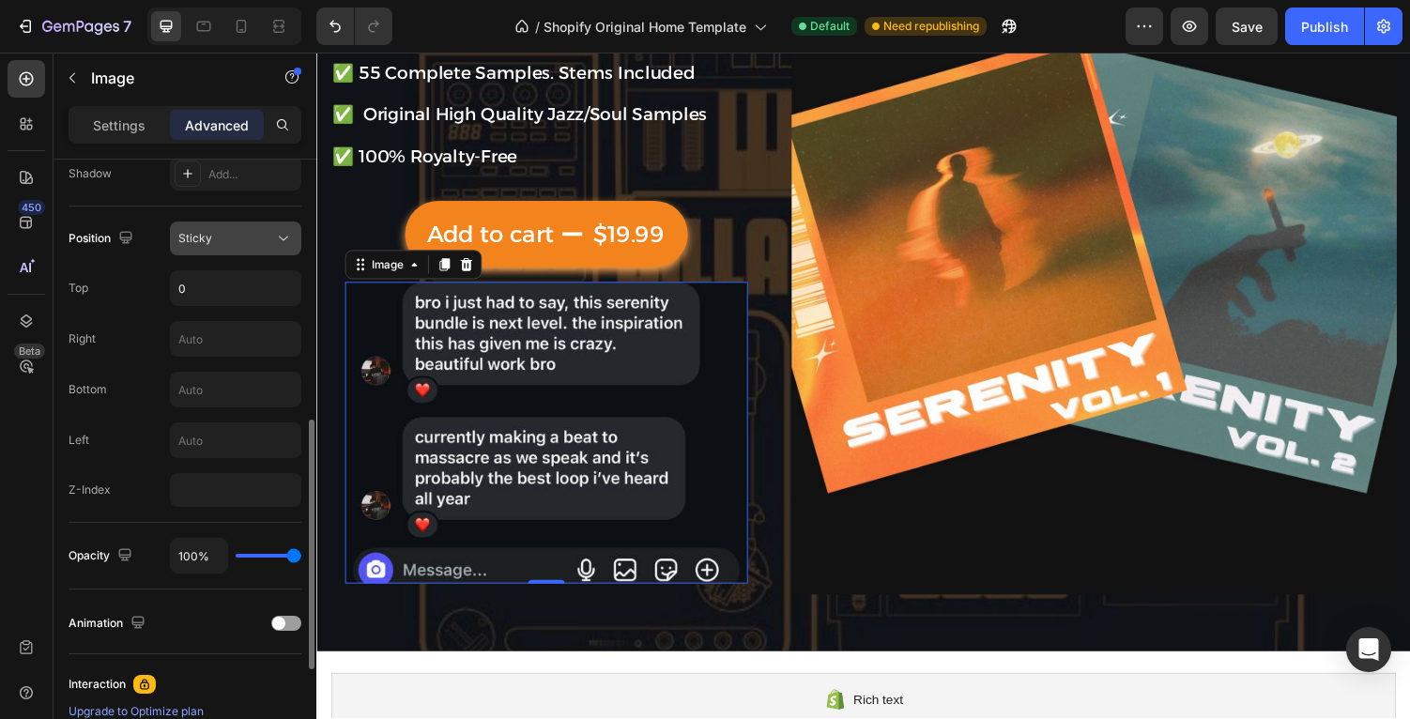
click at [252, 240] on div "Sticky" at bounding box center [226, 238] width 96 height 17
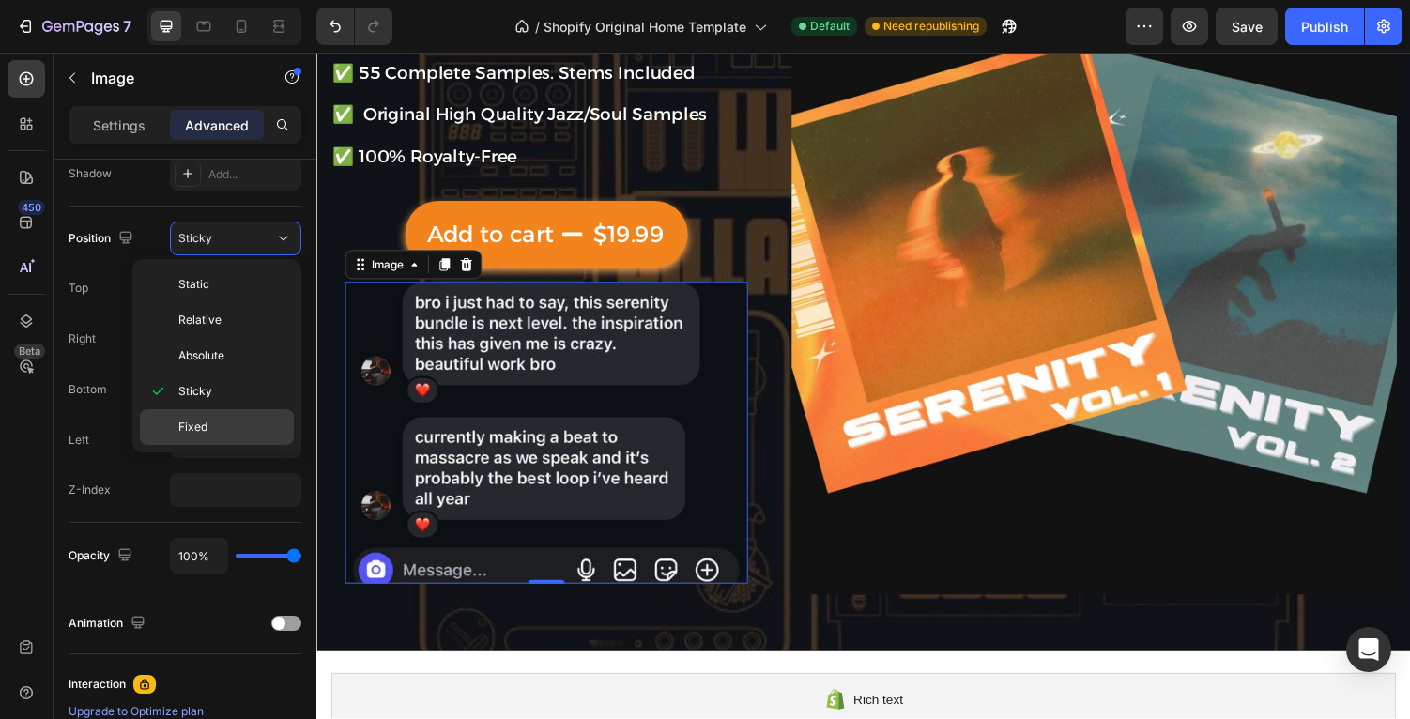
click at [243, 433] on p "Fixed" at bounding box center [231, 427] width 107 height 17
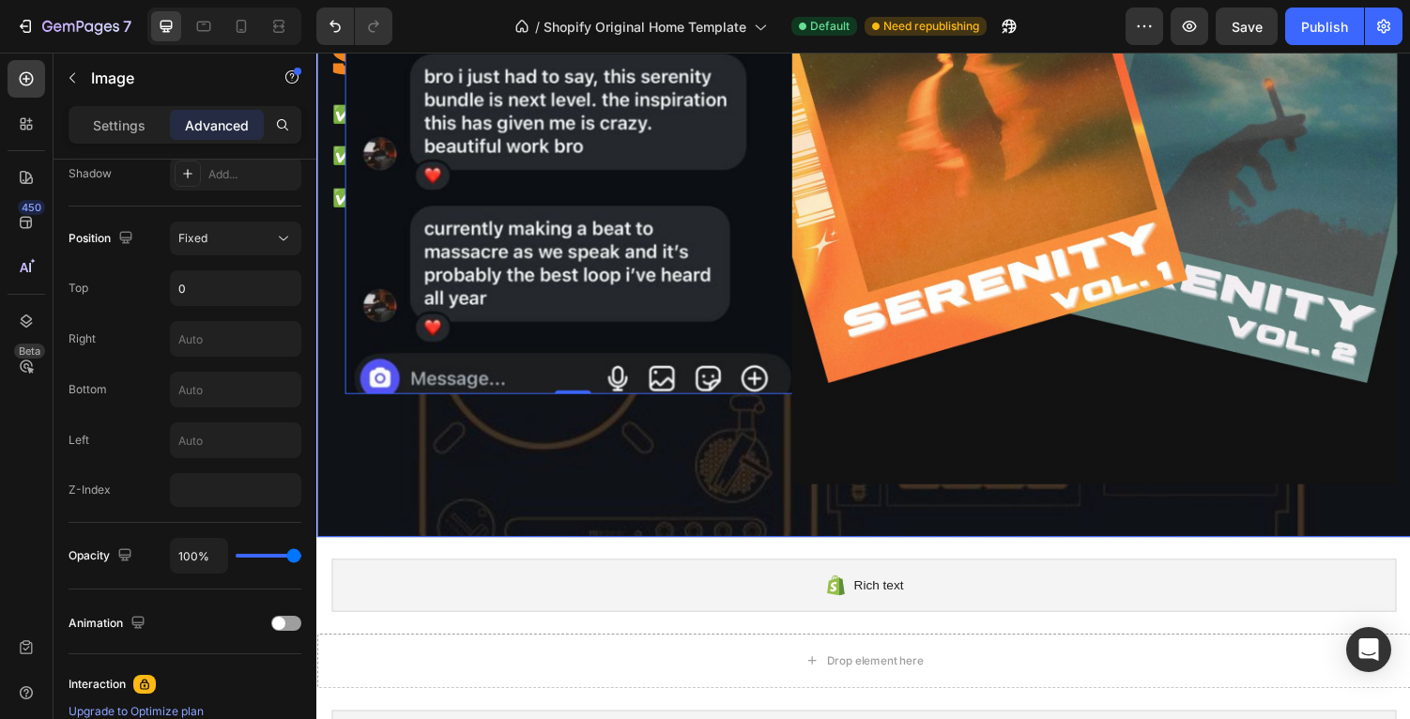
scroll to position [232, 0]
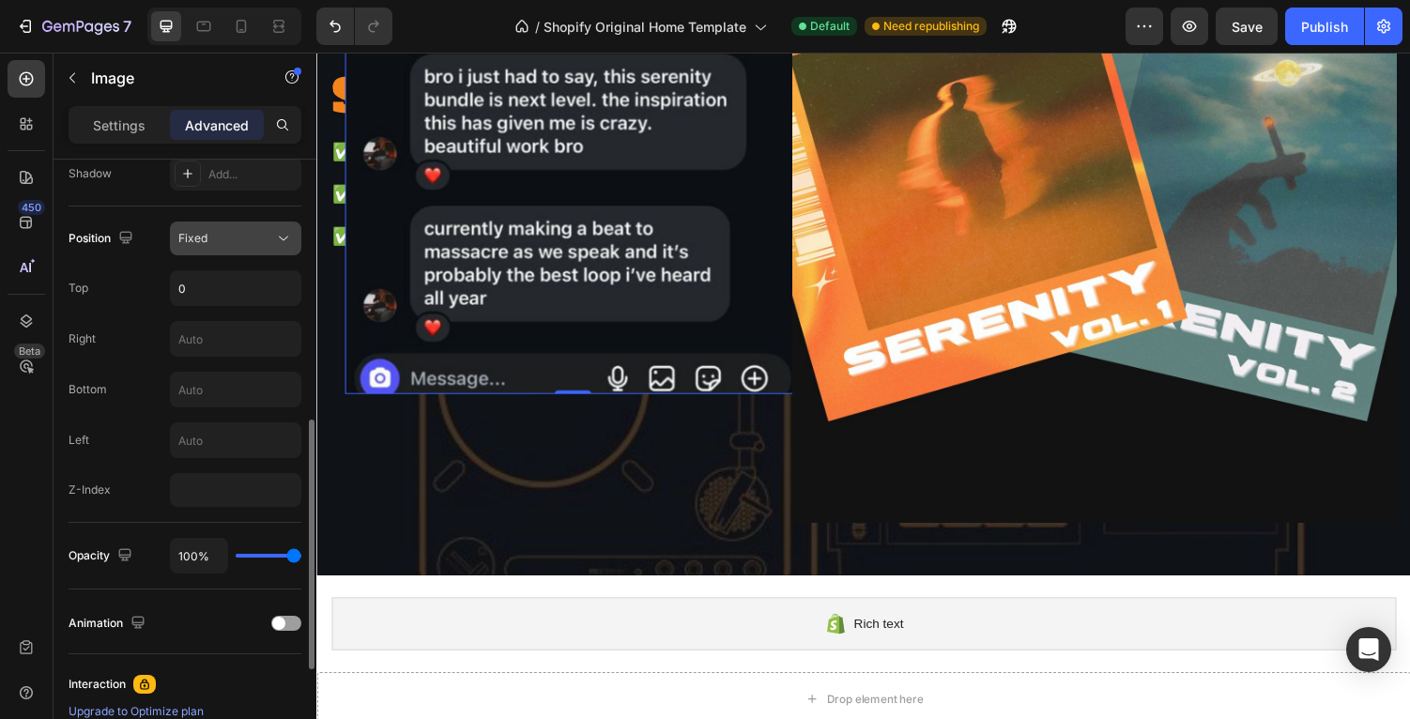
click at [253, 239] on div "Fixed" at bounding box center [226, 238] width 96 height 17
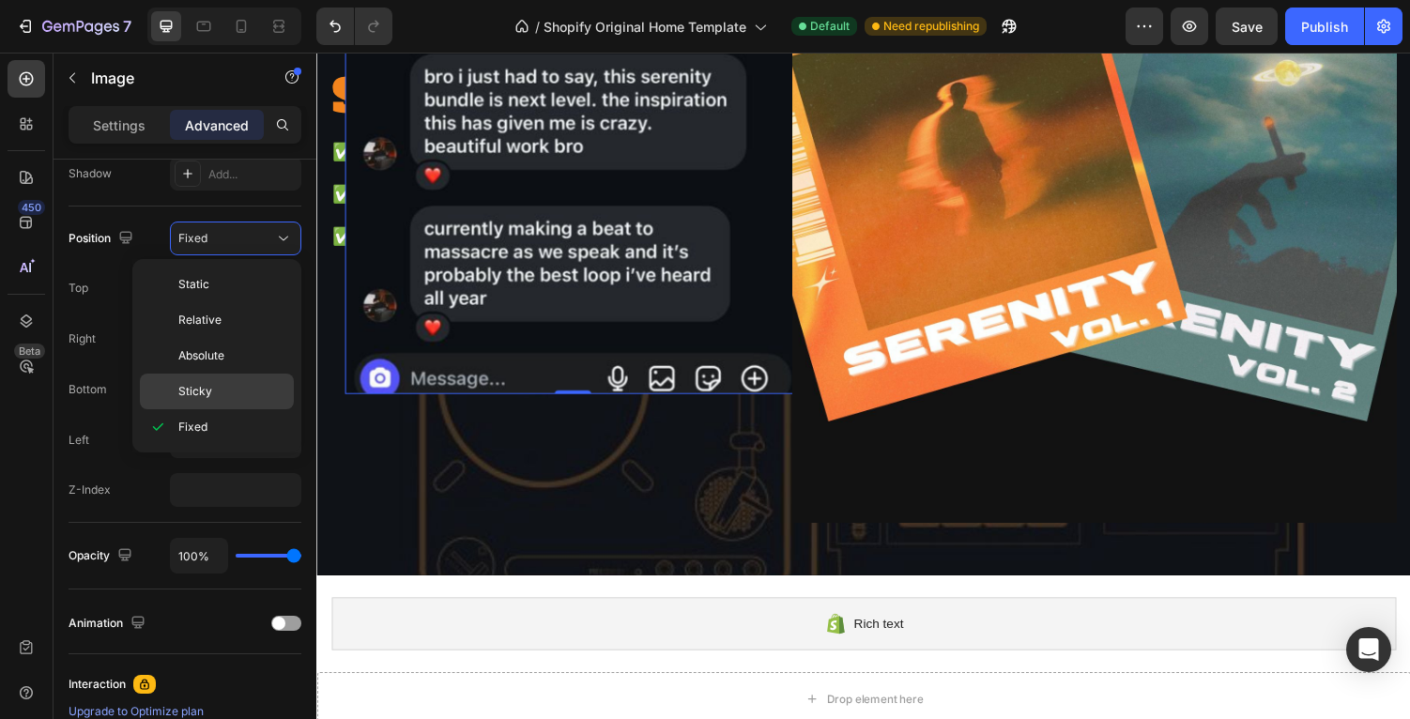
click at [240, 384] on p "Sticky" at bounding box center [231, 391] width 107 height 17
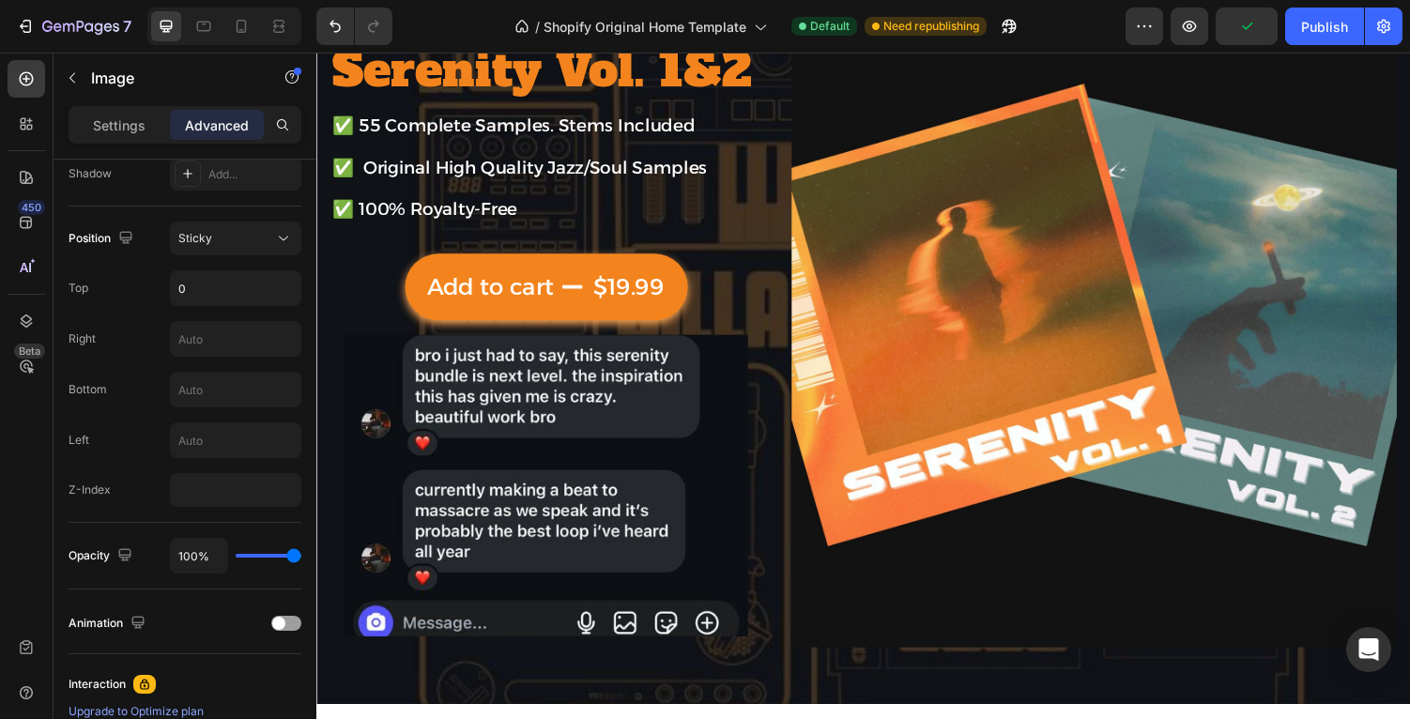
scroll to position [101, 0]
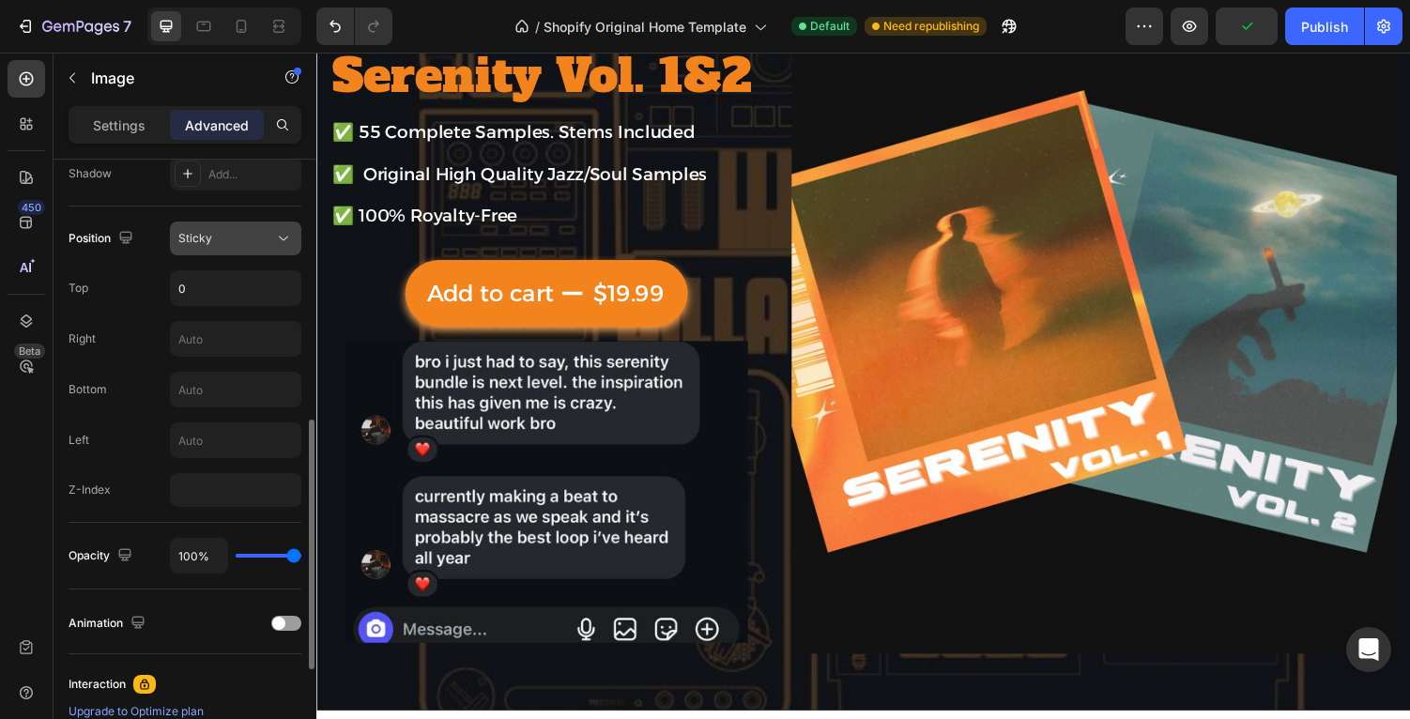
click at [196, 240] on span "Sticky" at bounding box center [195, 238] width 34 height 14
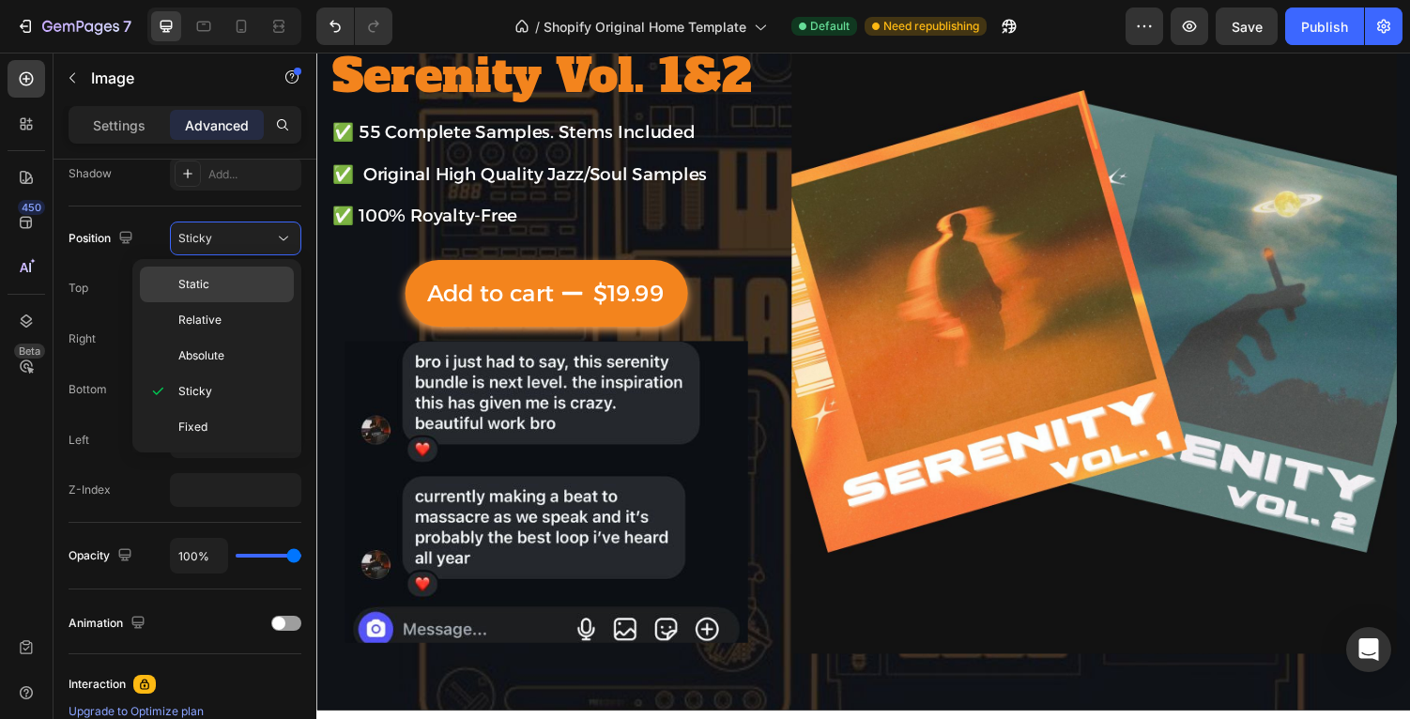
click at [229, 279] on p "Static" at bounding box center [231, 284] width 107 height 17
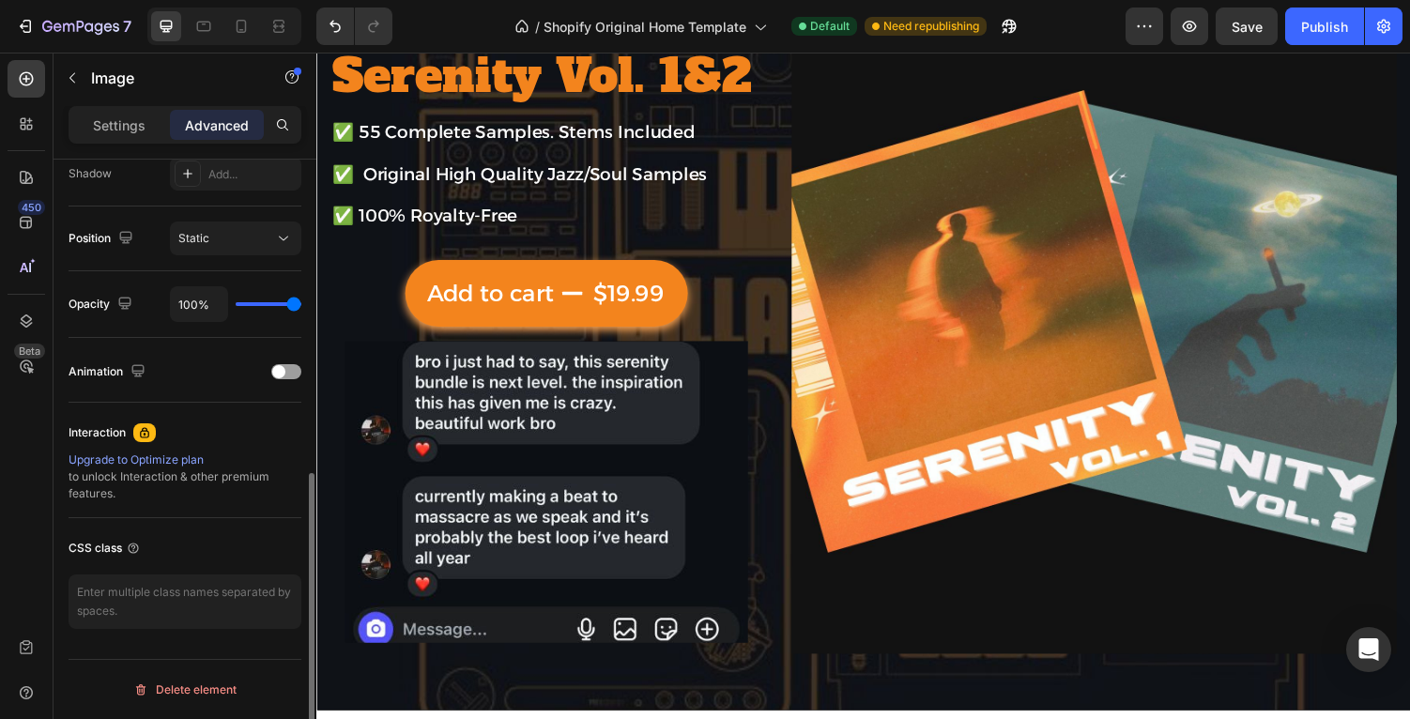
click at [274, 308] on div "100%" at bounding box center [235, 304] width 131 height 36
type input "63%"
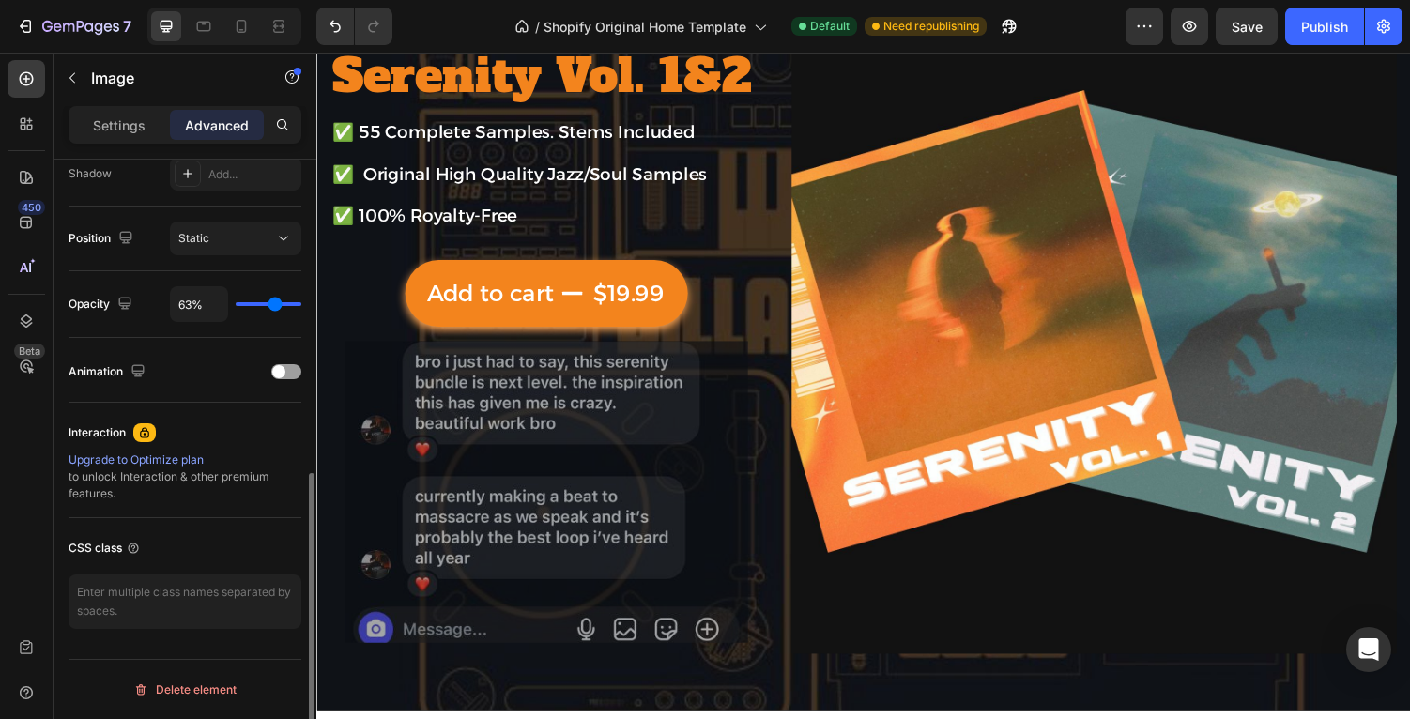
type input "63"
click at [274, 302] on input "range" at bounding box center [269, 304] width 66 height 4
type input "64%"
type input "64"
type input "66%"
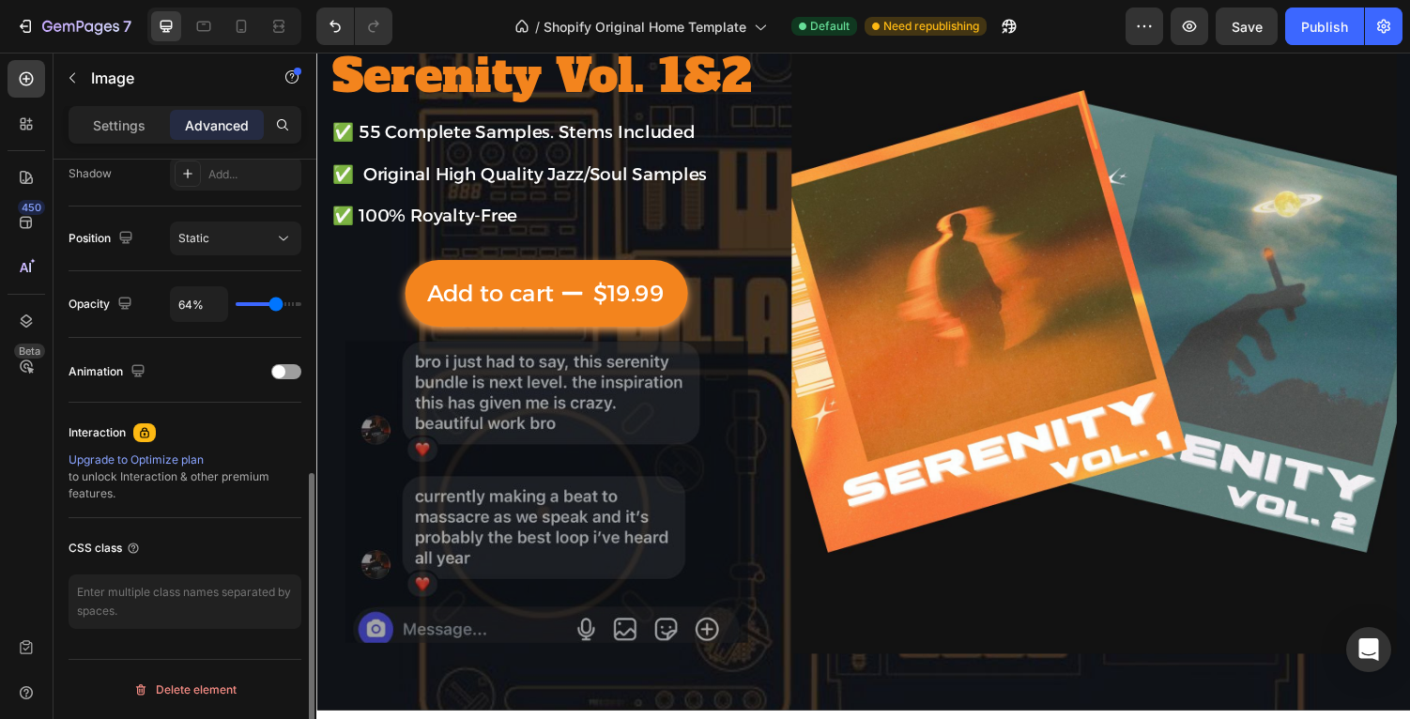
type input "66"
type input "69%"
type input "69"
type input "71%"
type input "71"
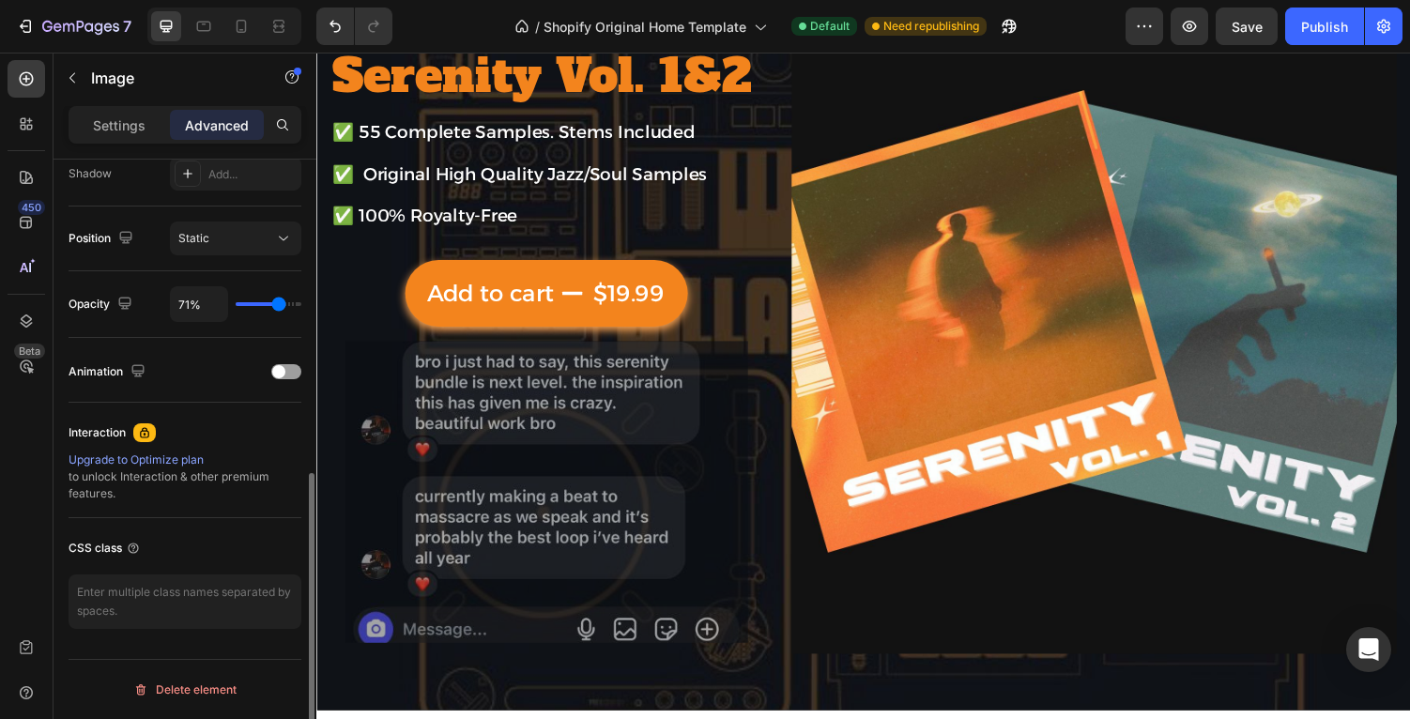
type input "73%"
type input "73"
type input "74%"
type input "74"
type input "76%"
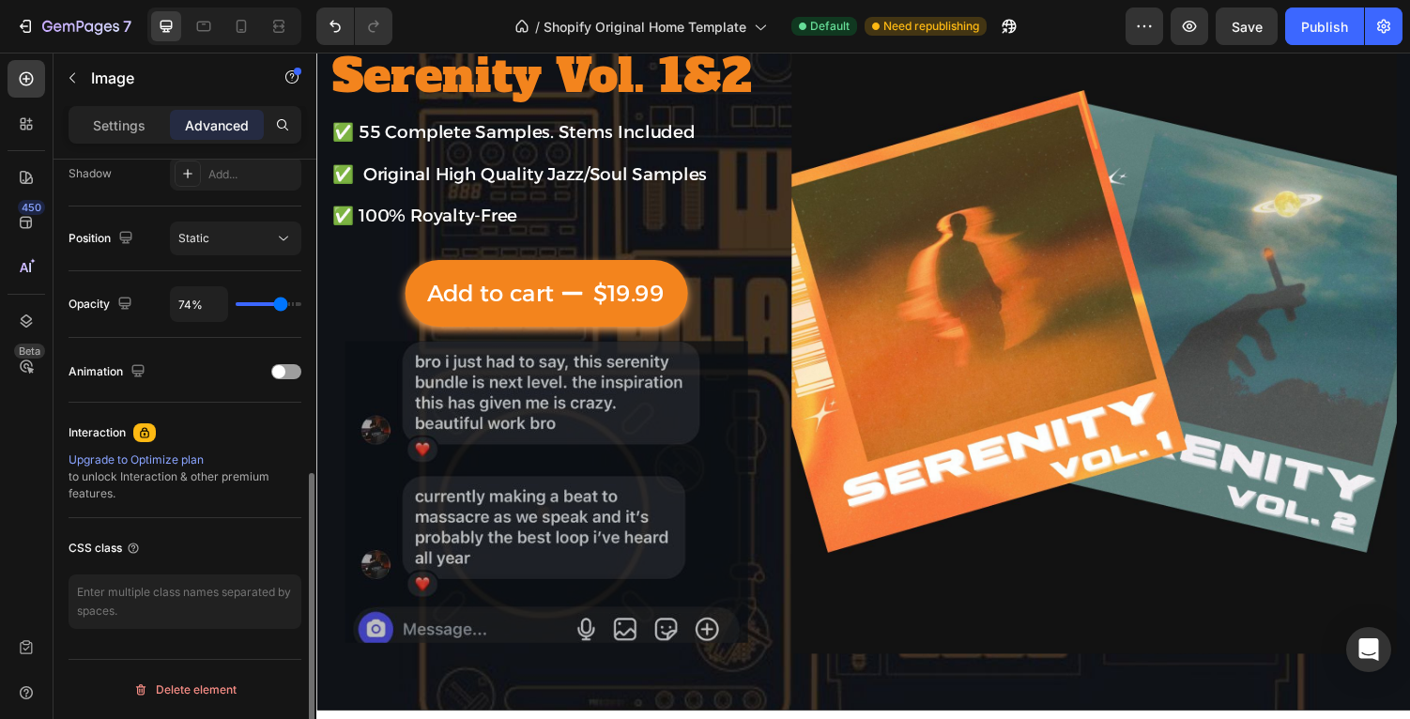
type input "76"
type input "78%"
type input "78"
type input "80%"
type input "80"
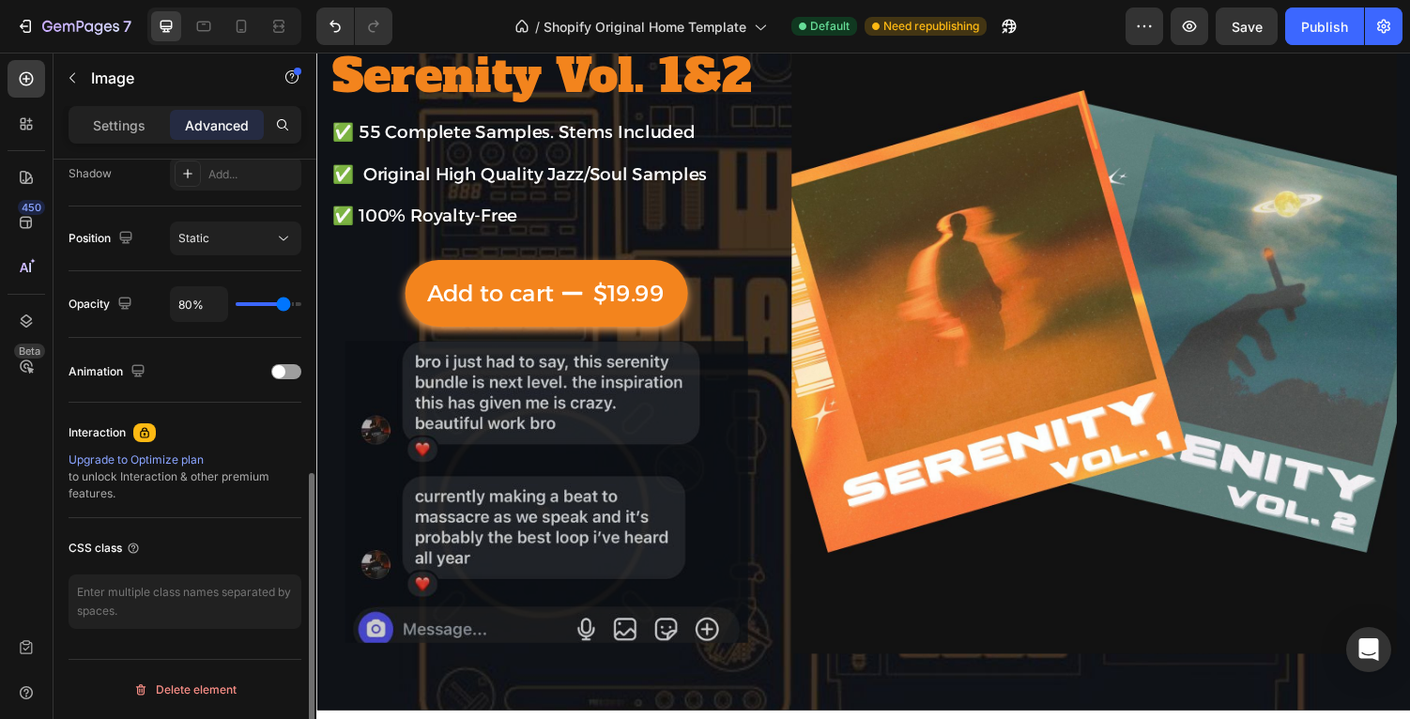
type input "82%"
type input "82"
type input "83%"
type input "83"
type input "84%"
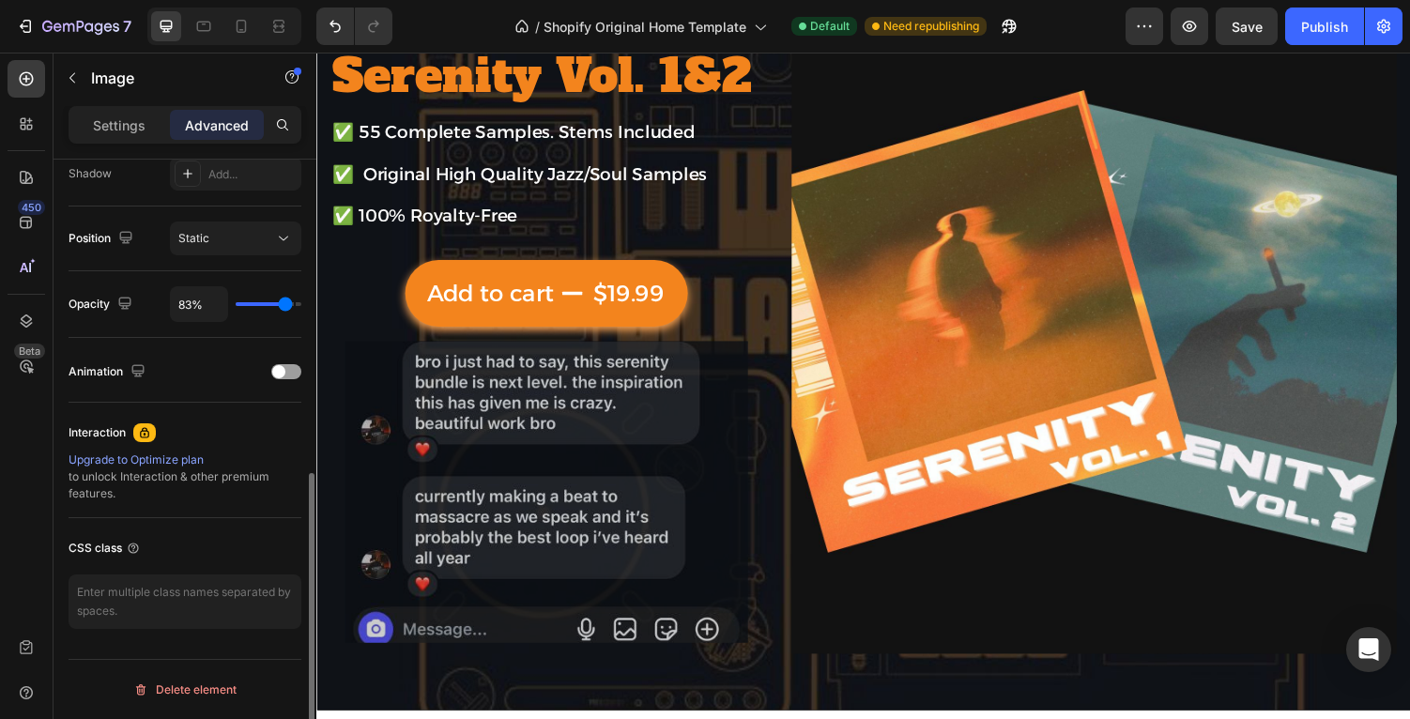
type input "84"
type input "85%"
drag, startPoint x: 274, startPoint y: 302, endPoint x: 285, endPoint y: 301, distance: 11.3
type input "85"
click at [285, 302] on input "range" at bounding box center [269, 304] width 66 height 4
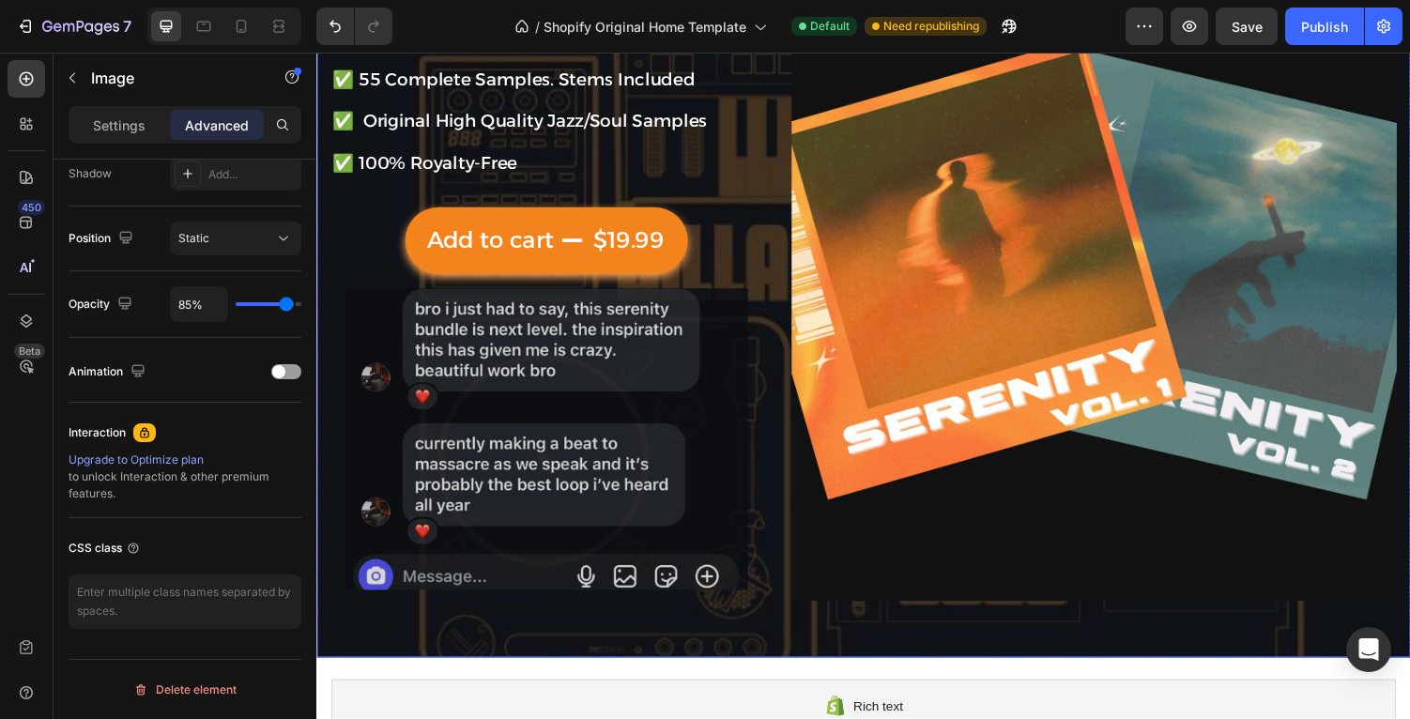
scroll to position [159, 0]
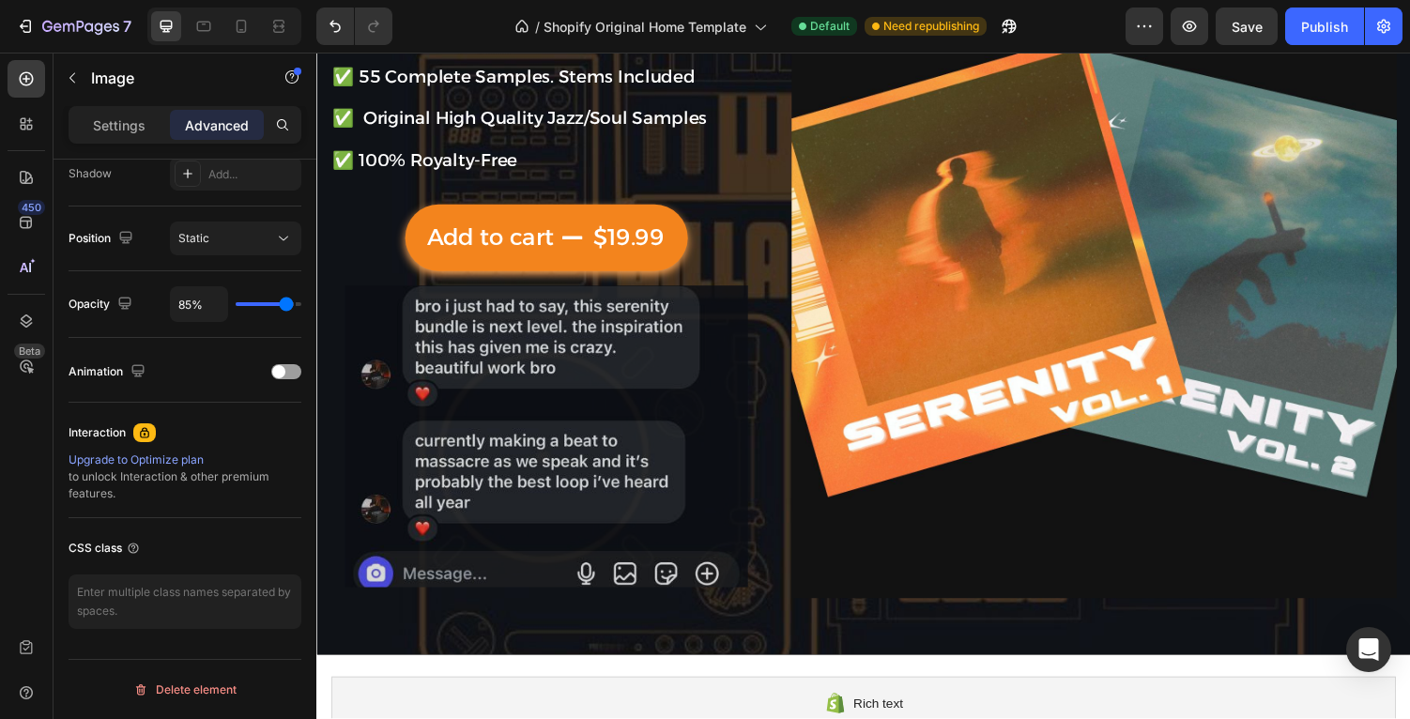
click at [531, 452] on img at bounding box center [552, 449] width 415 height 312
click at [555, 404] on img at bounding box center [552, 449] width 415 height 312
click at [114, 89] on div "Image" at bounding box center [160, 77] width 214 height 49
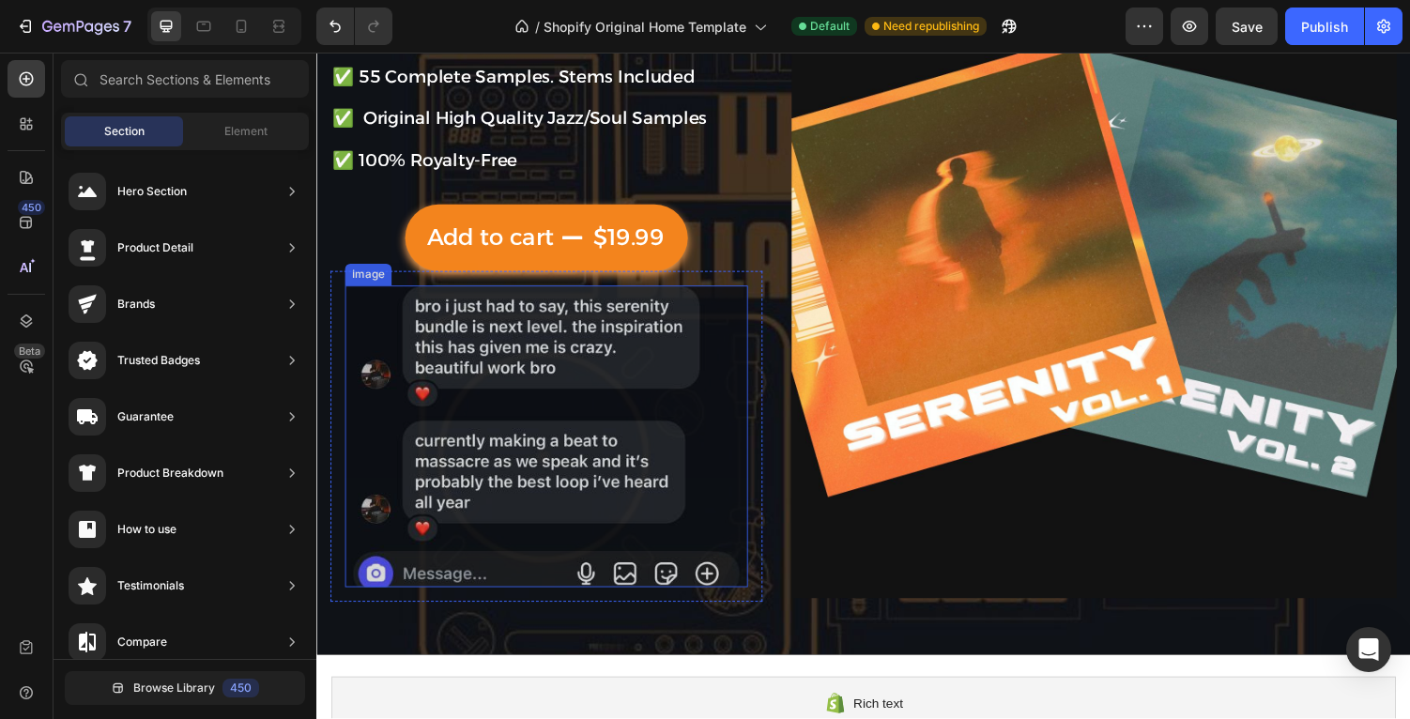
click at [595, 447] on img at bounding box center [552, 449] width 415 height 312
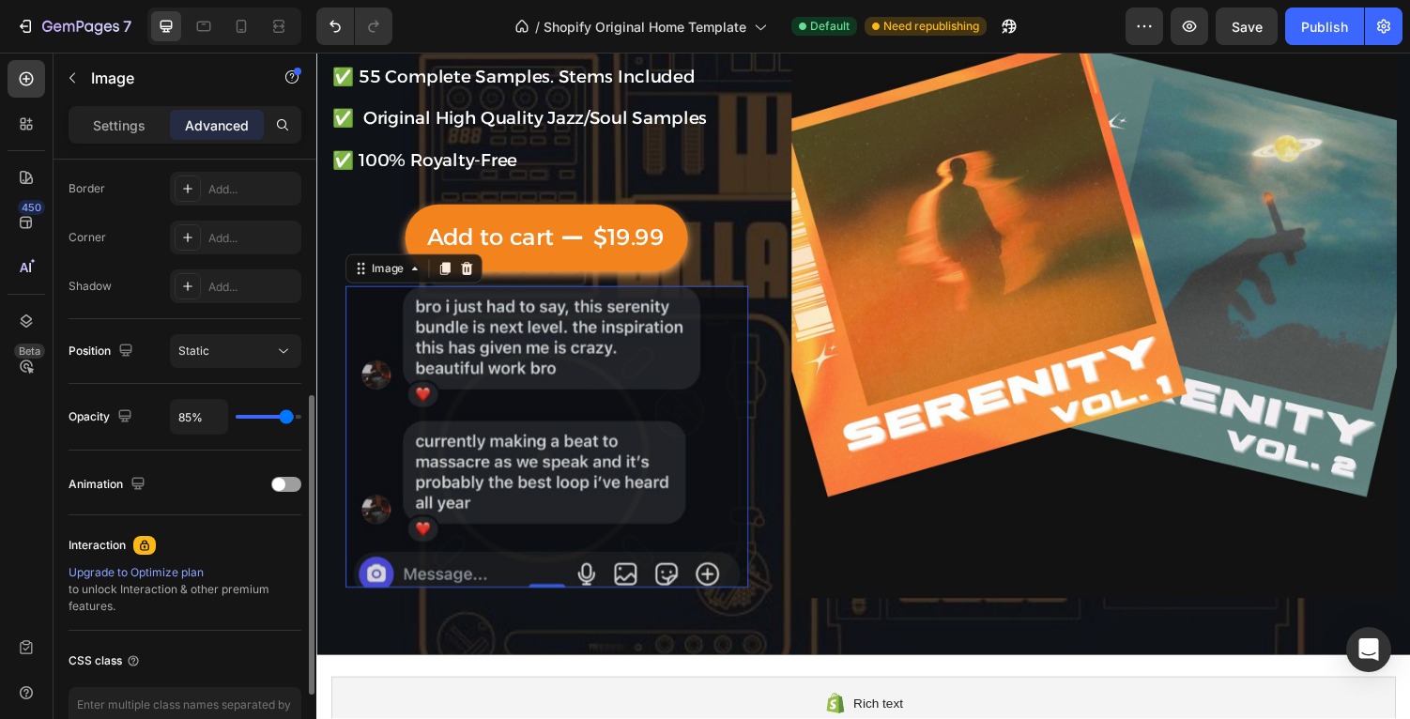
scroll to position [618, 0]
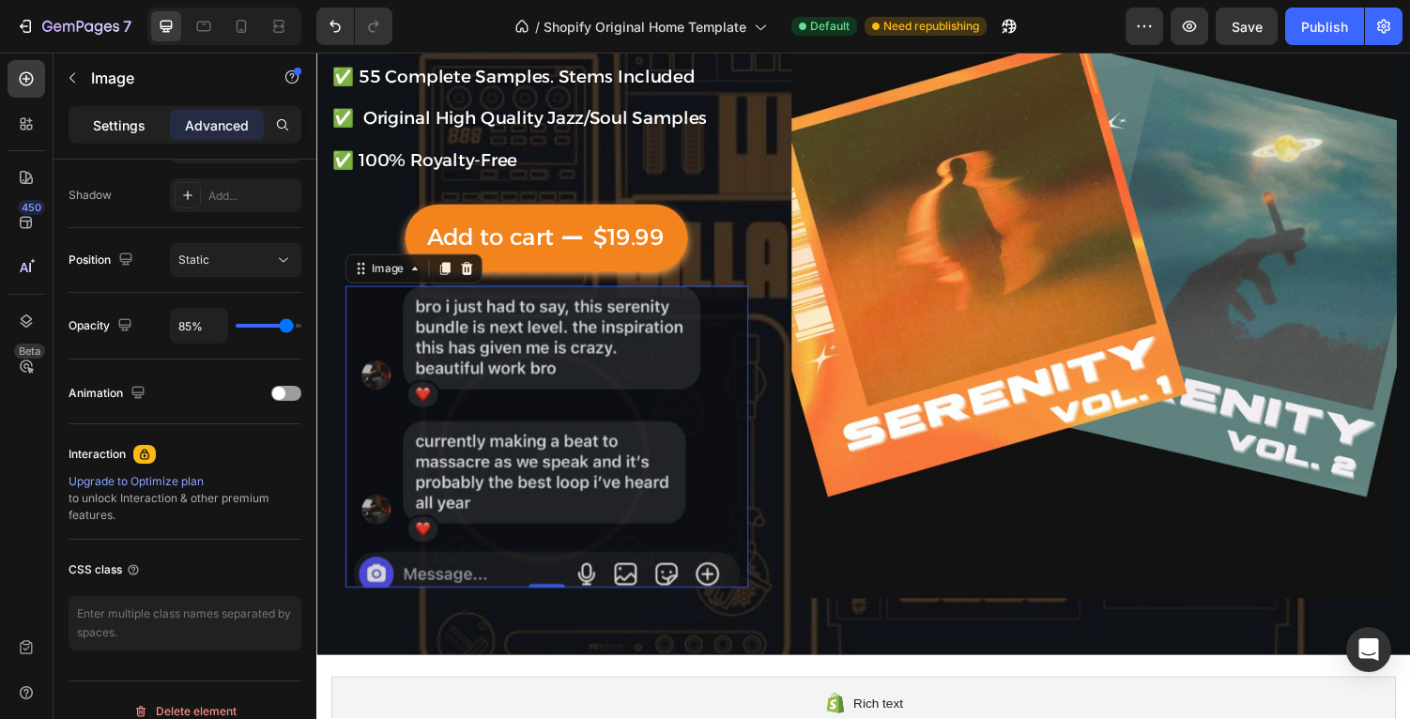
click at [101, 125] on p "Settings" at bounding box center [119, 125] width 53 height 20
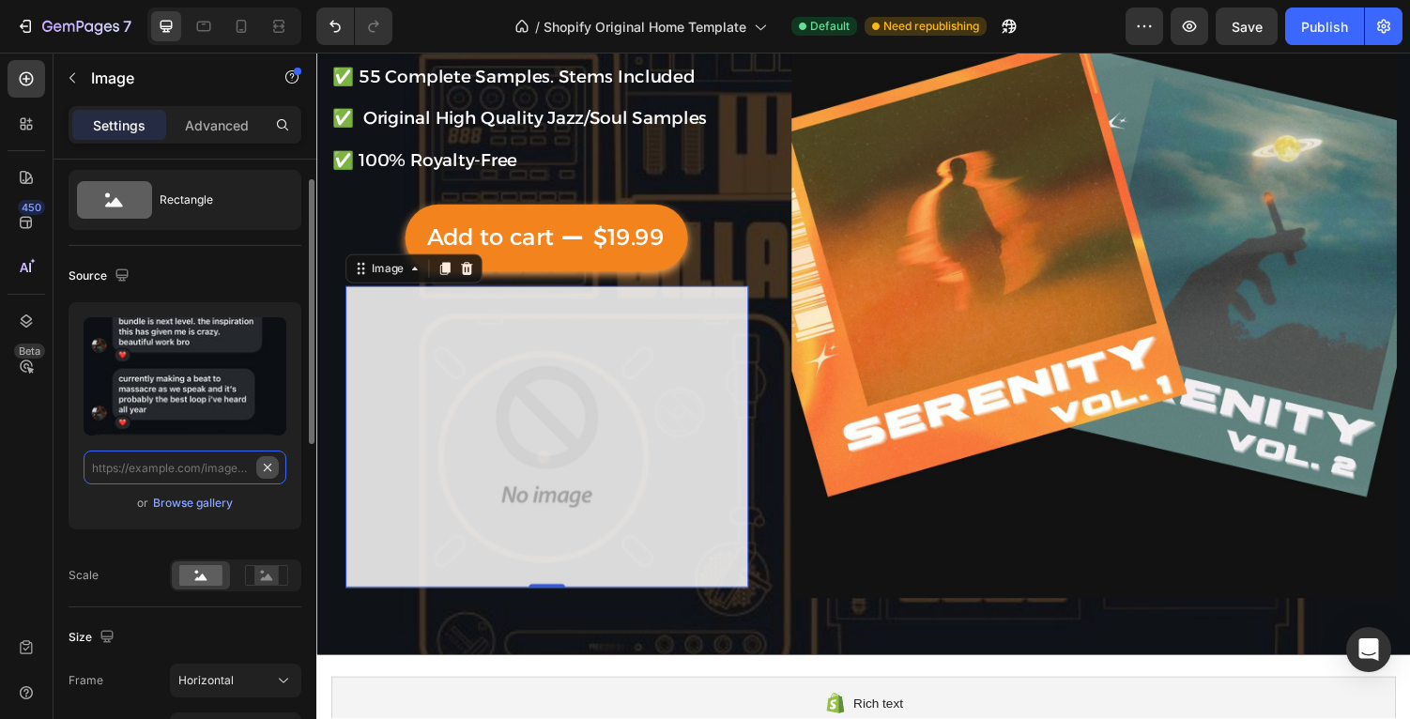
scroll to position [0, 0]
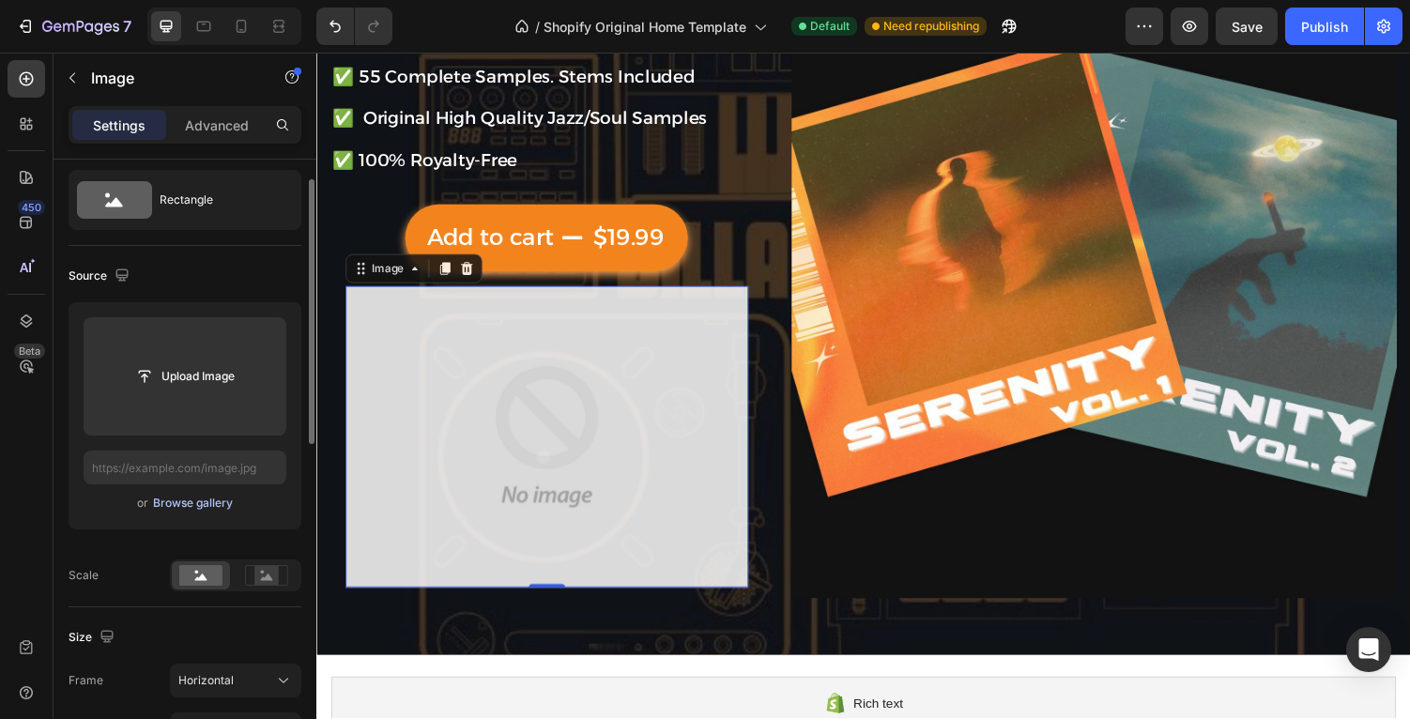
click at [190, 501] on div "Browse gallery" at bounding box center [193, 503] width 80 height 17
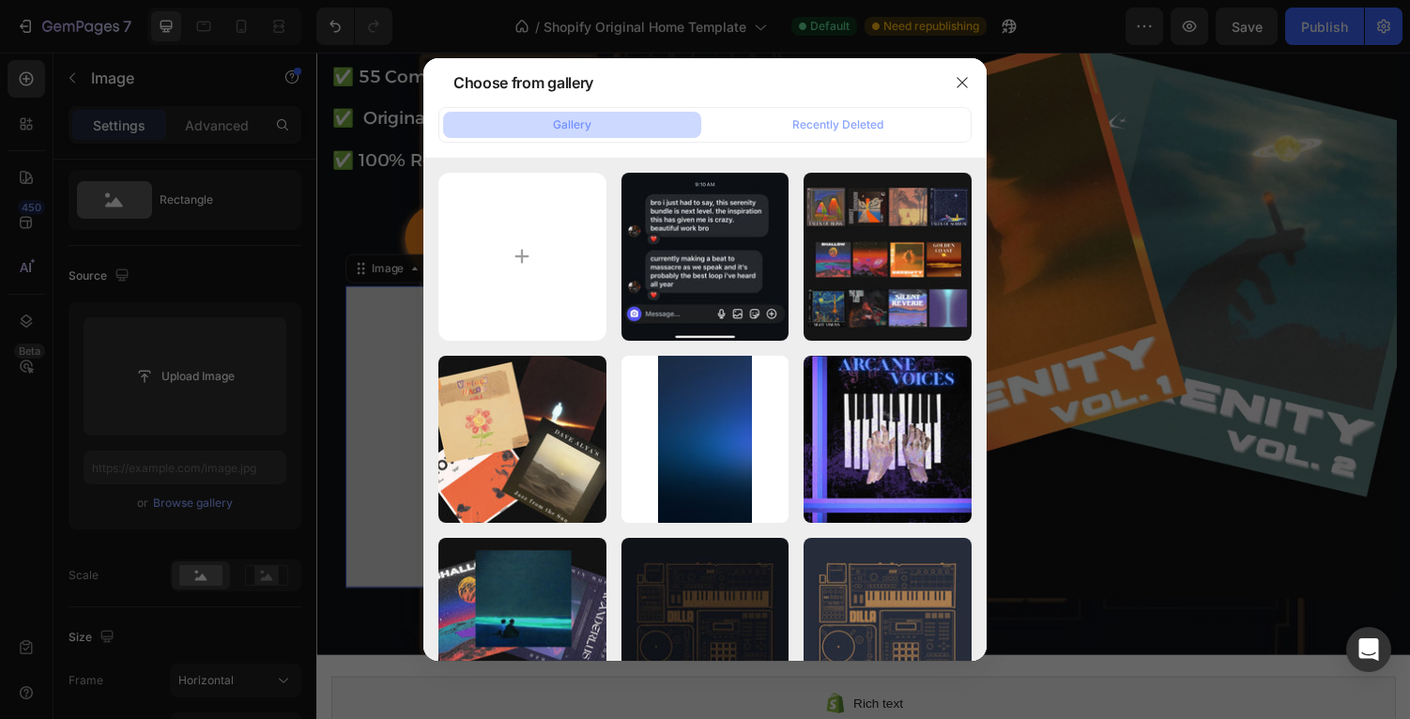
click at [178, 338] on div at bounding box center [705, 359] width 1410 height 719
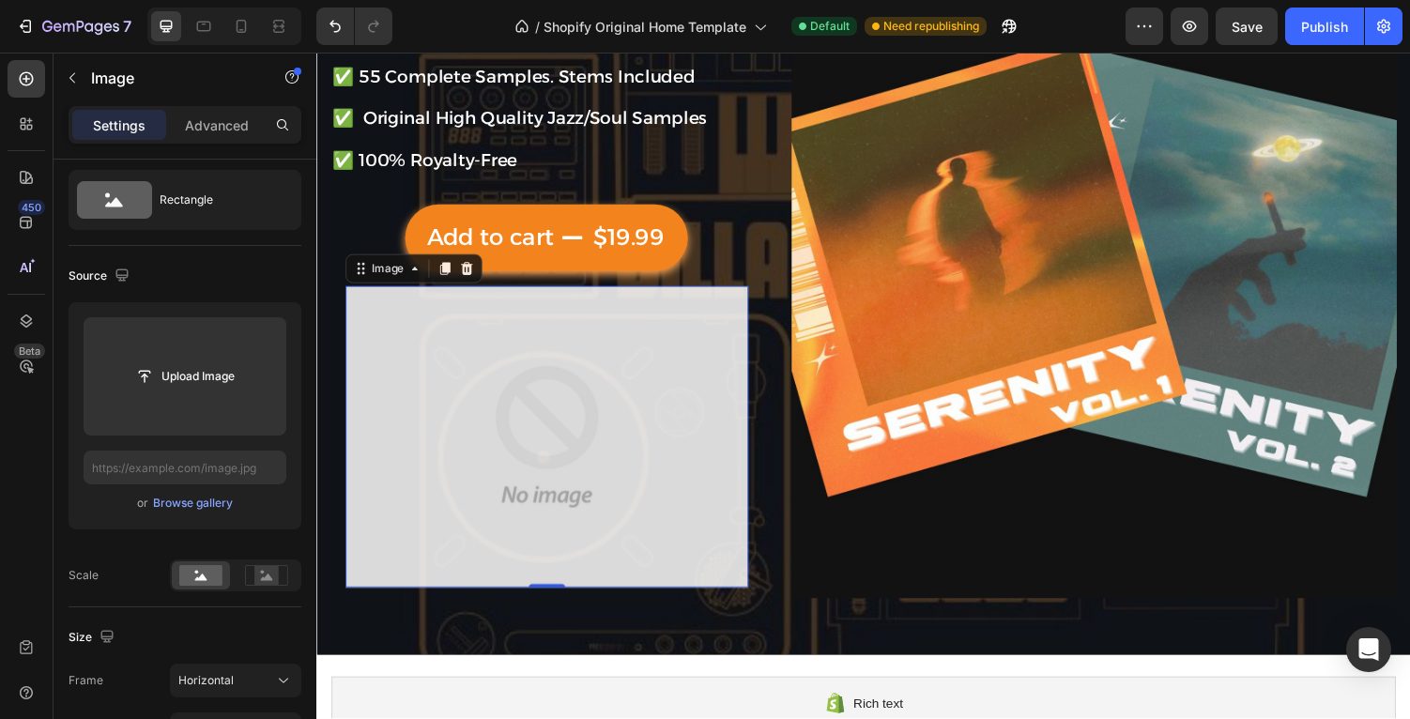
click at [178, 338] on input "file" at bounding box center [185, 376] width 203 height 118
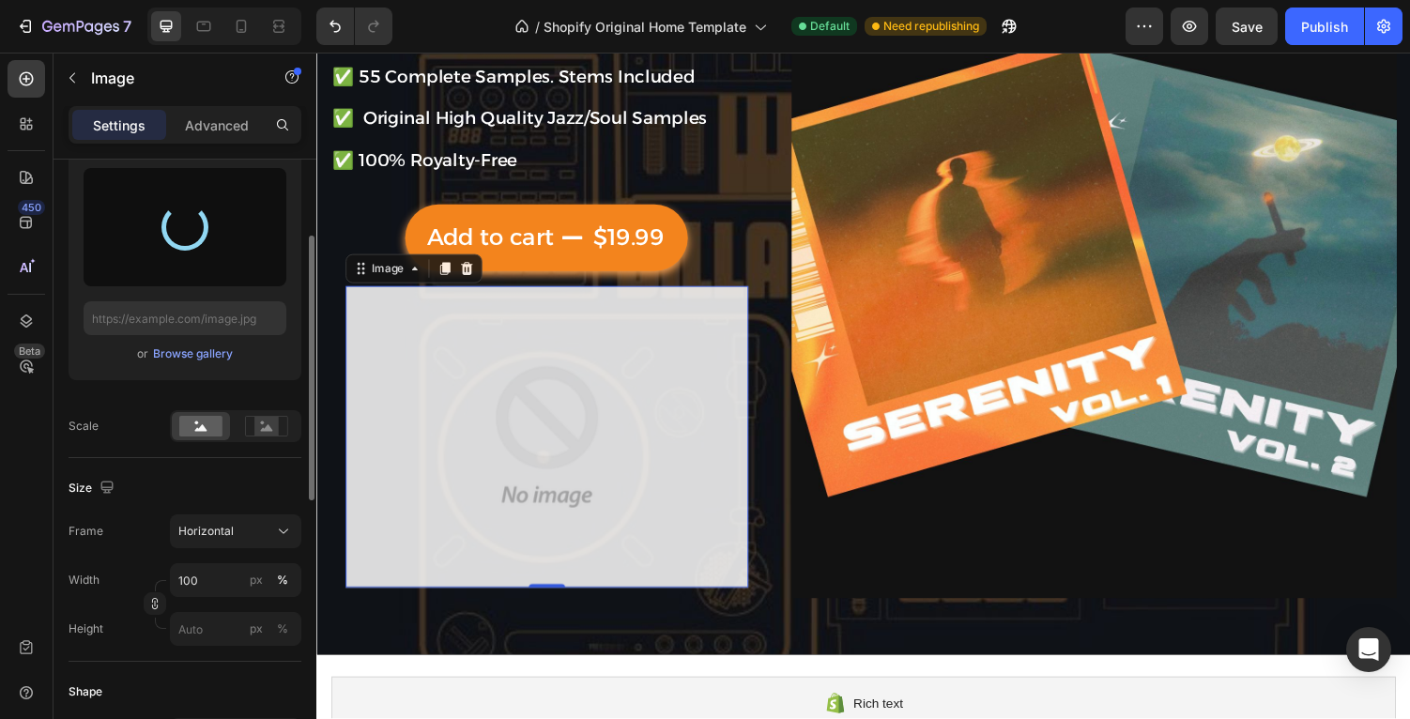
scroll to position [205, 0]
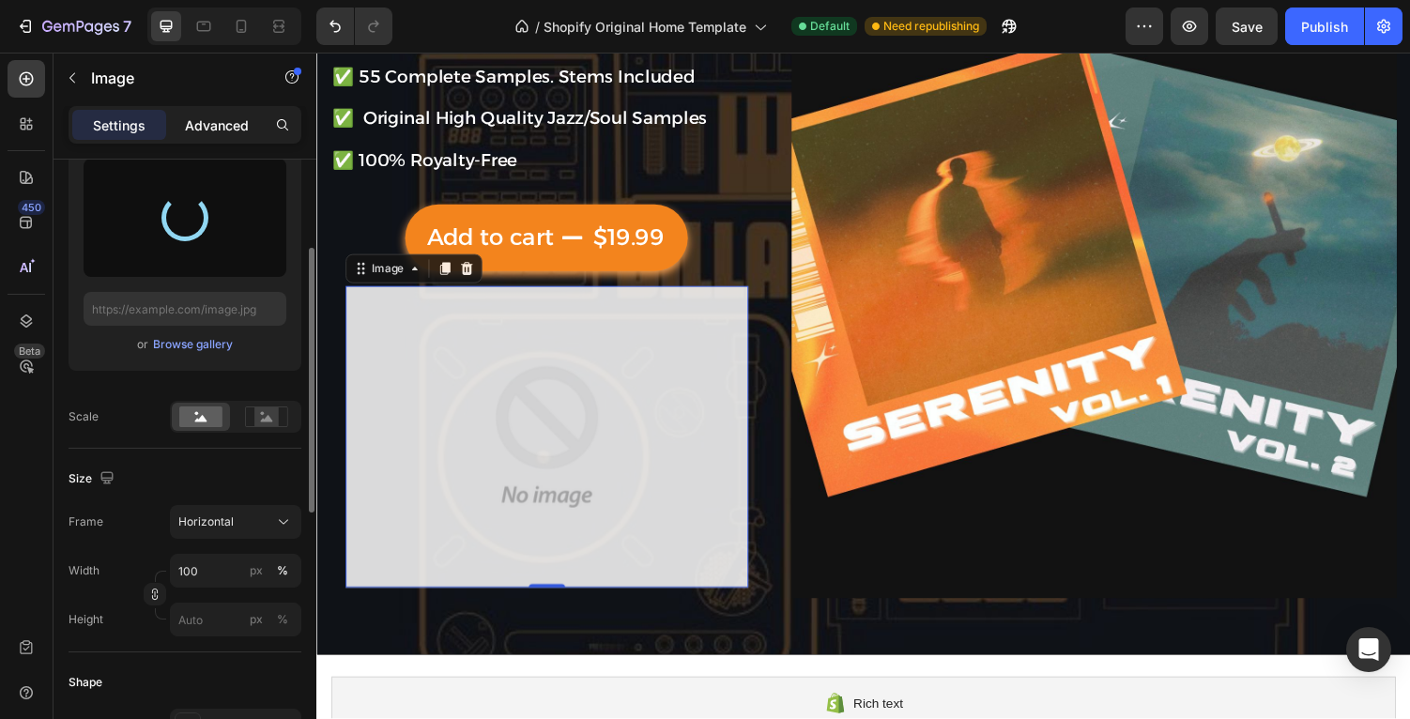
type input "https://cdn.shopify.com/s/files/1/0685/3899/0844/files/gempages_570128181219033…"
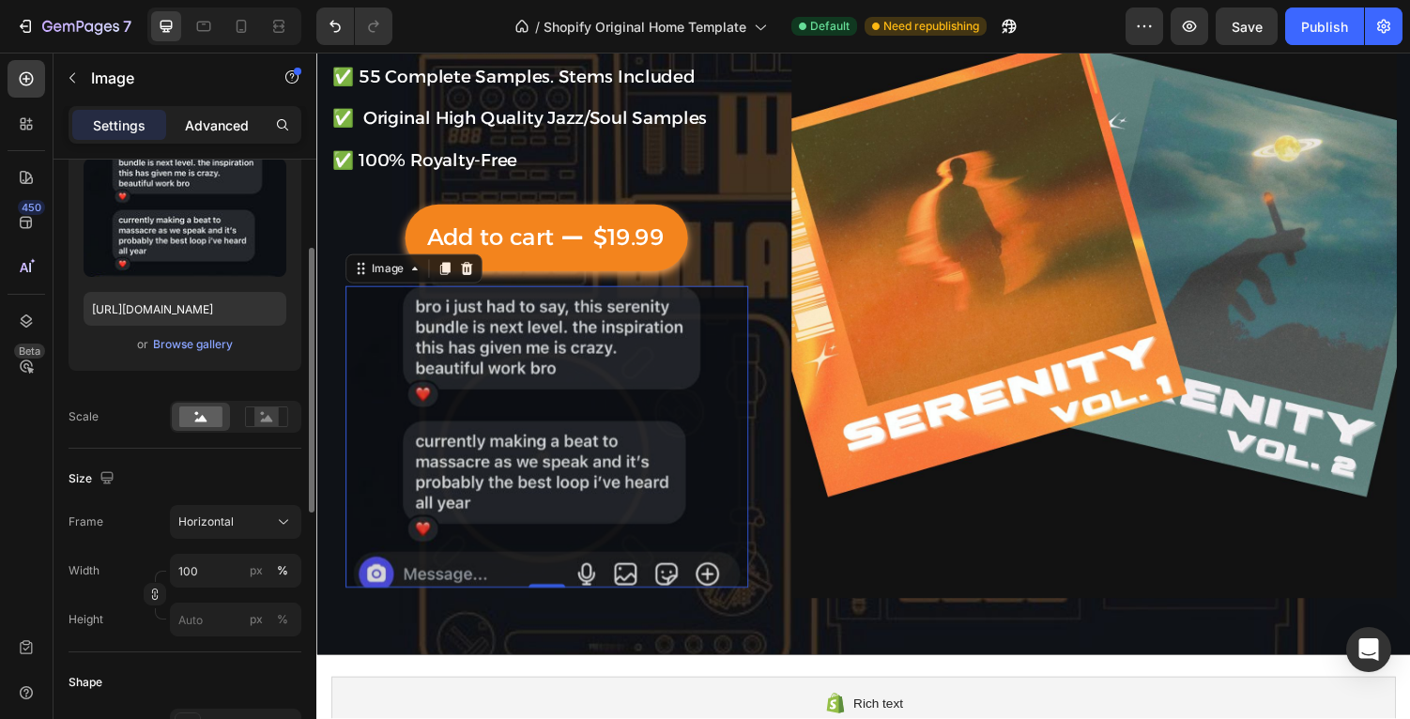
click at [201, 127] on p "Advanced" at bounding box center [217, 125] width 64 height 20
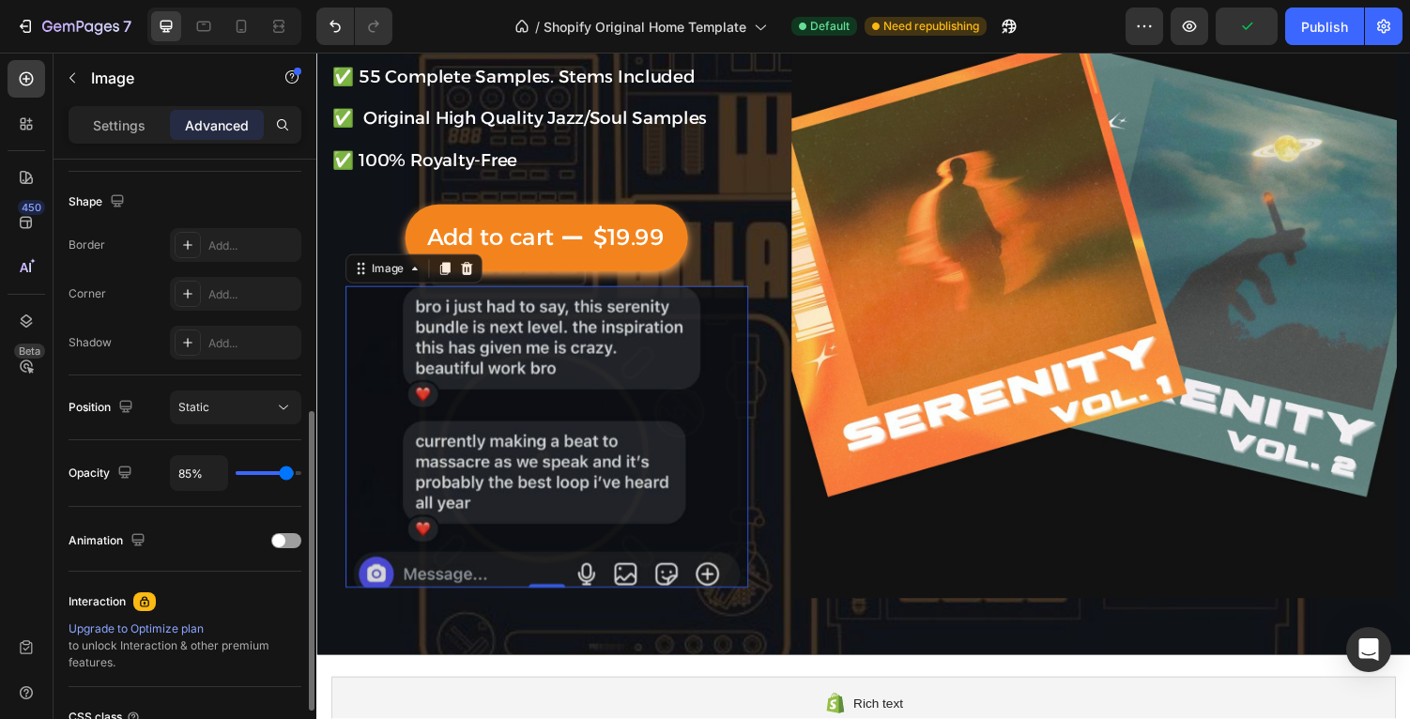
scroll to position [492, 0]
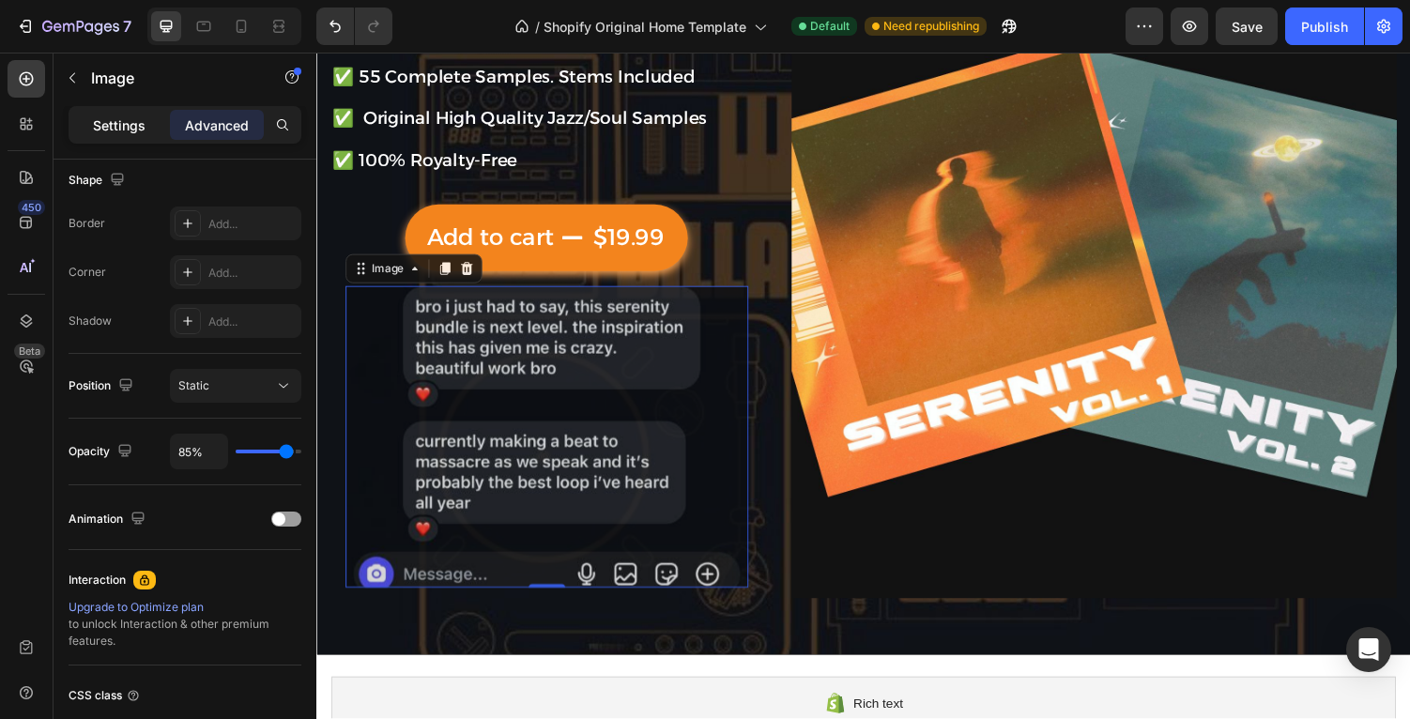
click at [125, 118] on p "Settings" at bounding box center [119, 125] width 53 height 20
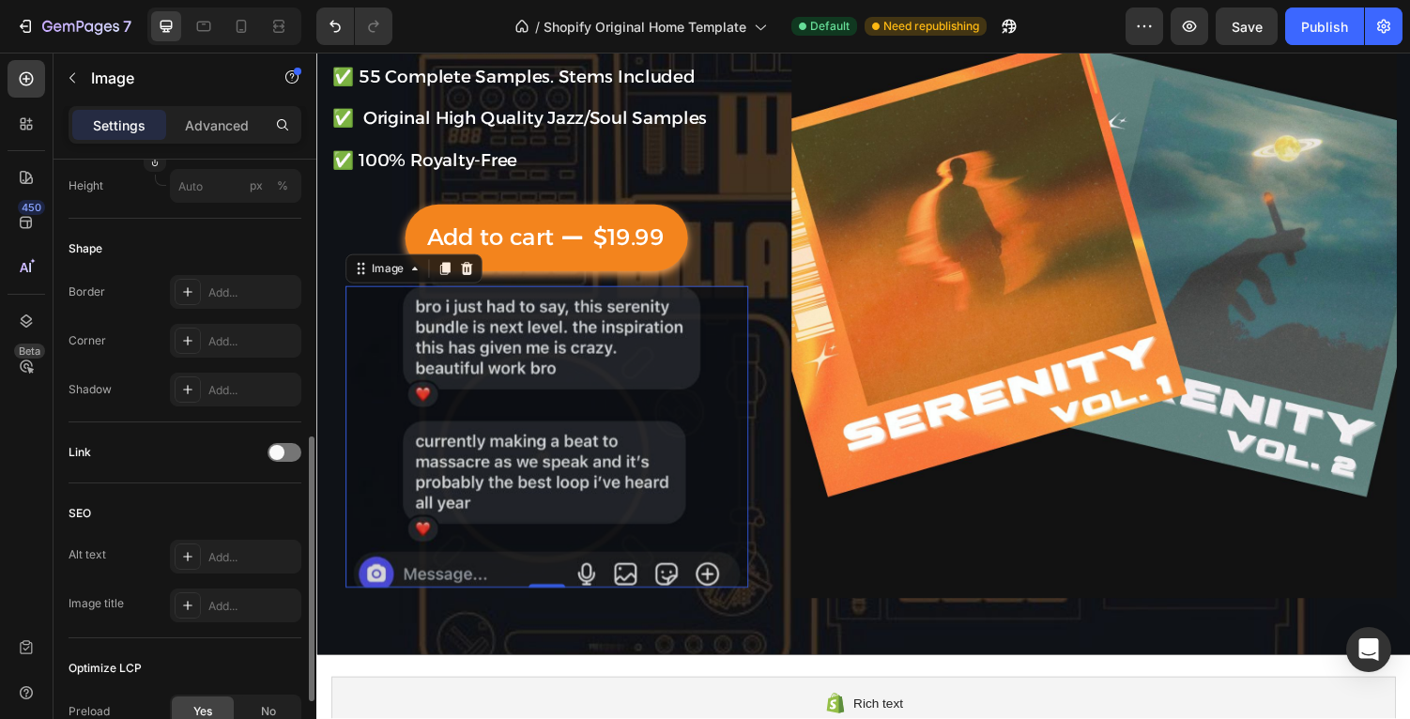
scroll to position [648, 0]
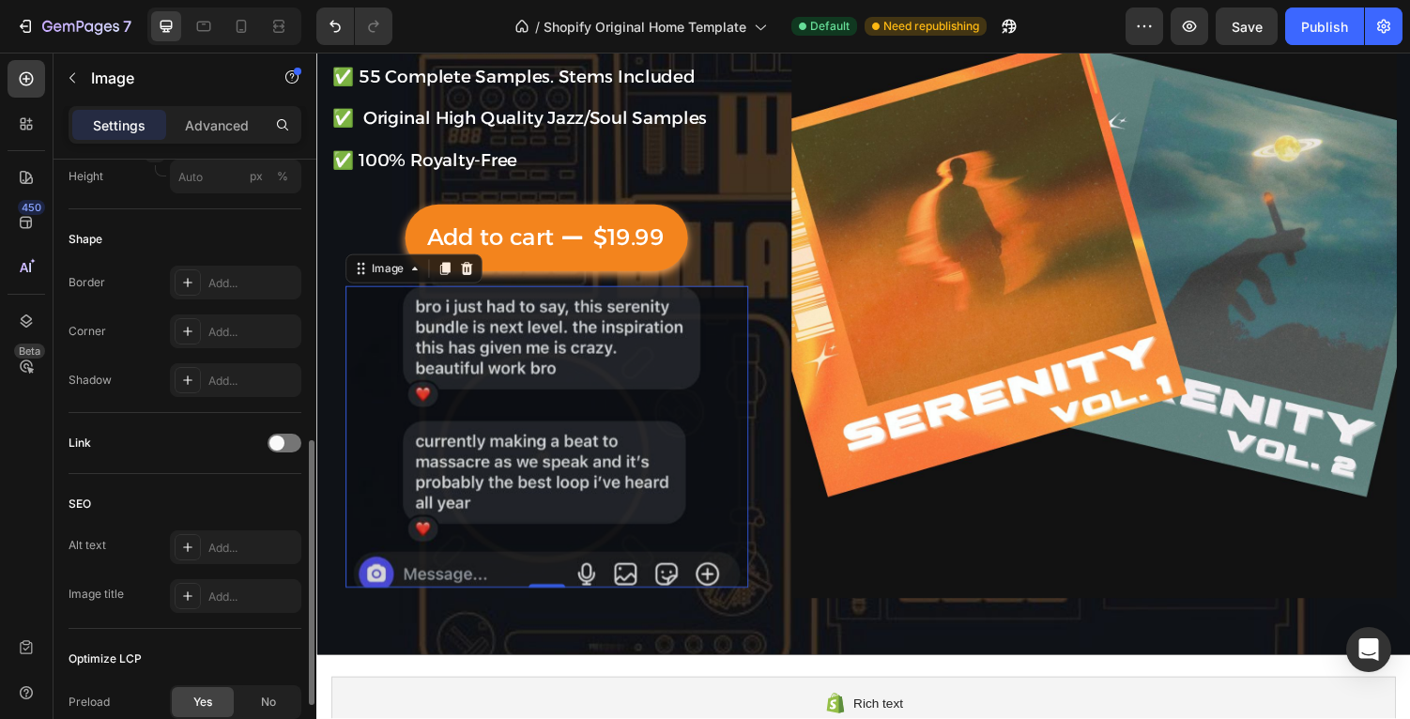
click at [389, 406] on img at bounding box center [552, 449] width 415 height 312
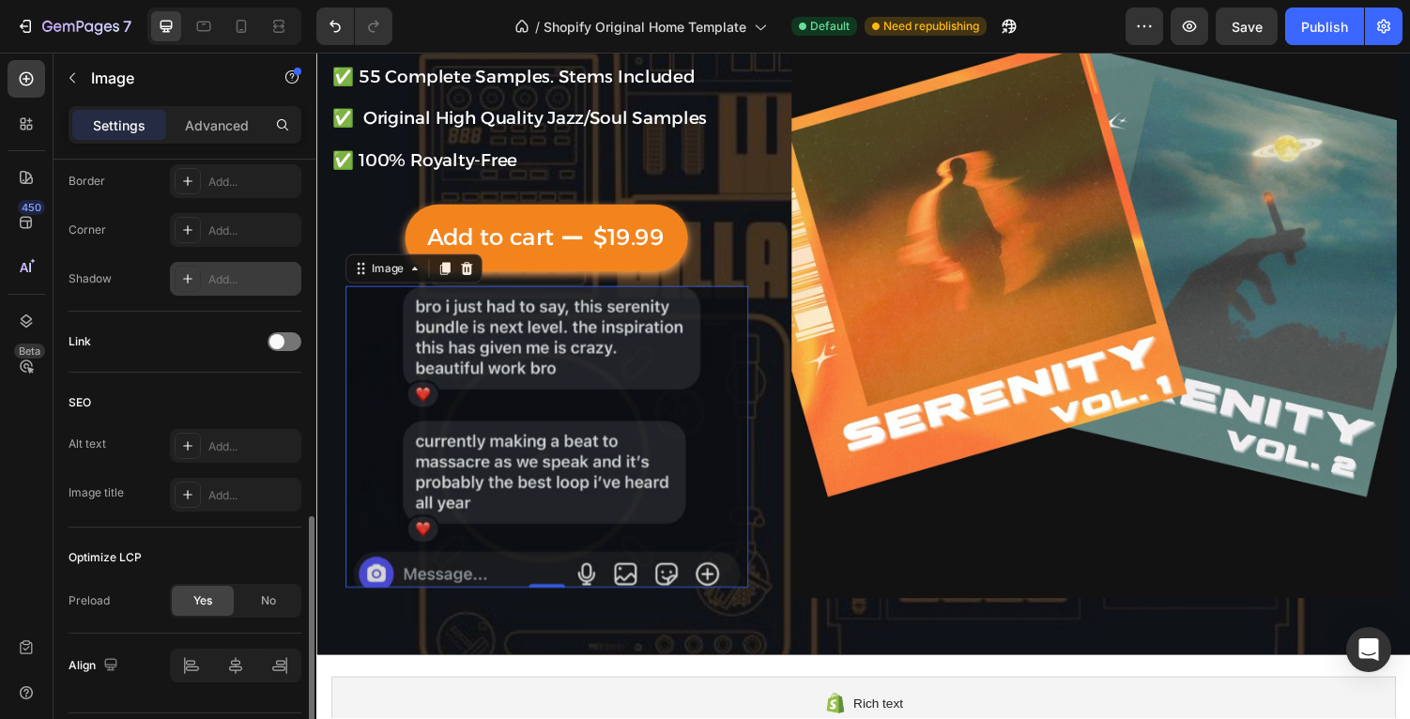
scroll to position [802, 0]
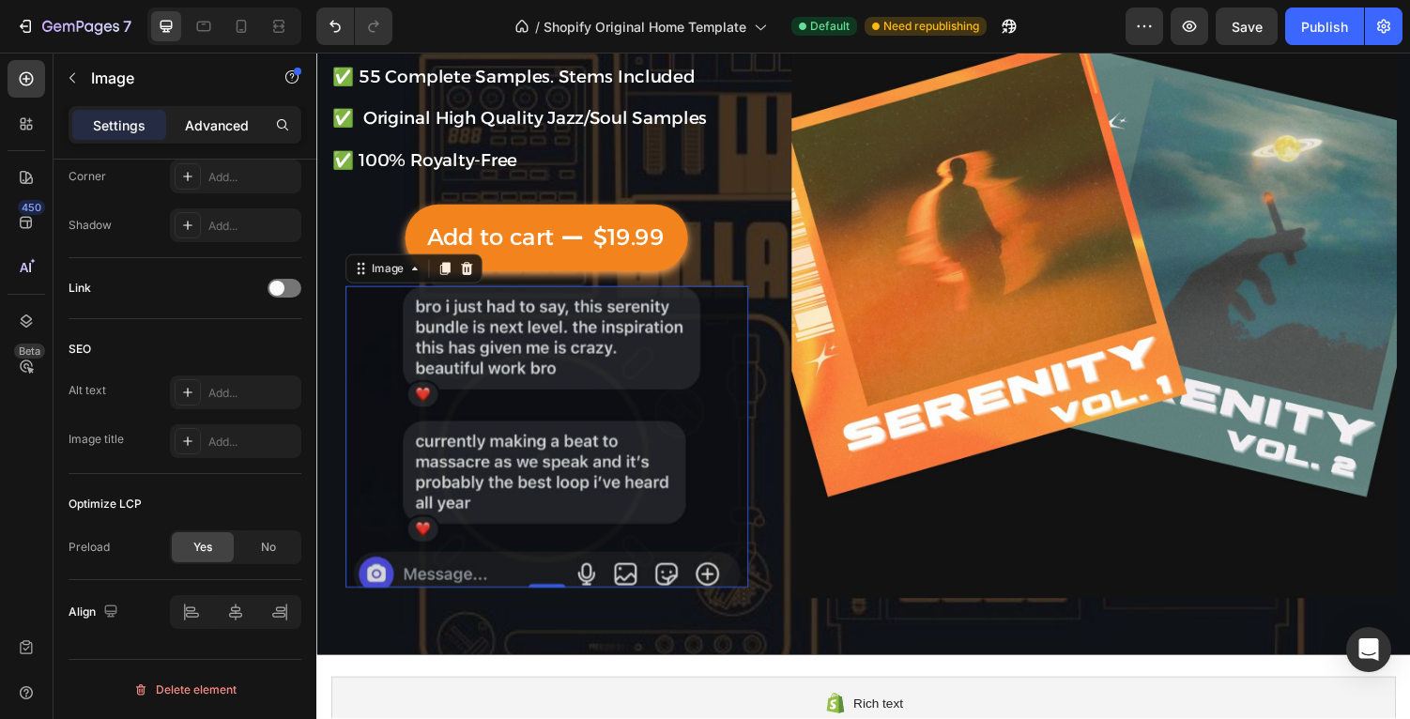
click at [238, 131] on p "Advanced" at bounding box center [217, 125] width 64 height 20
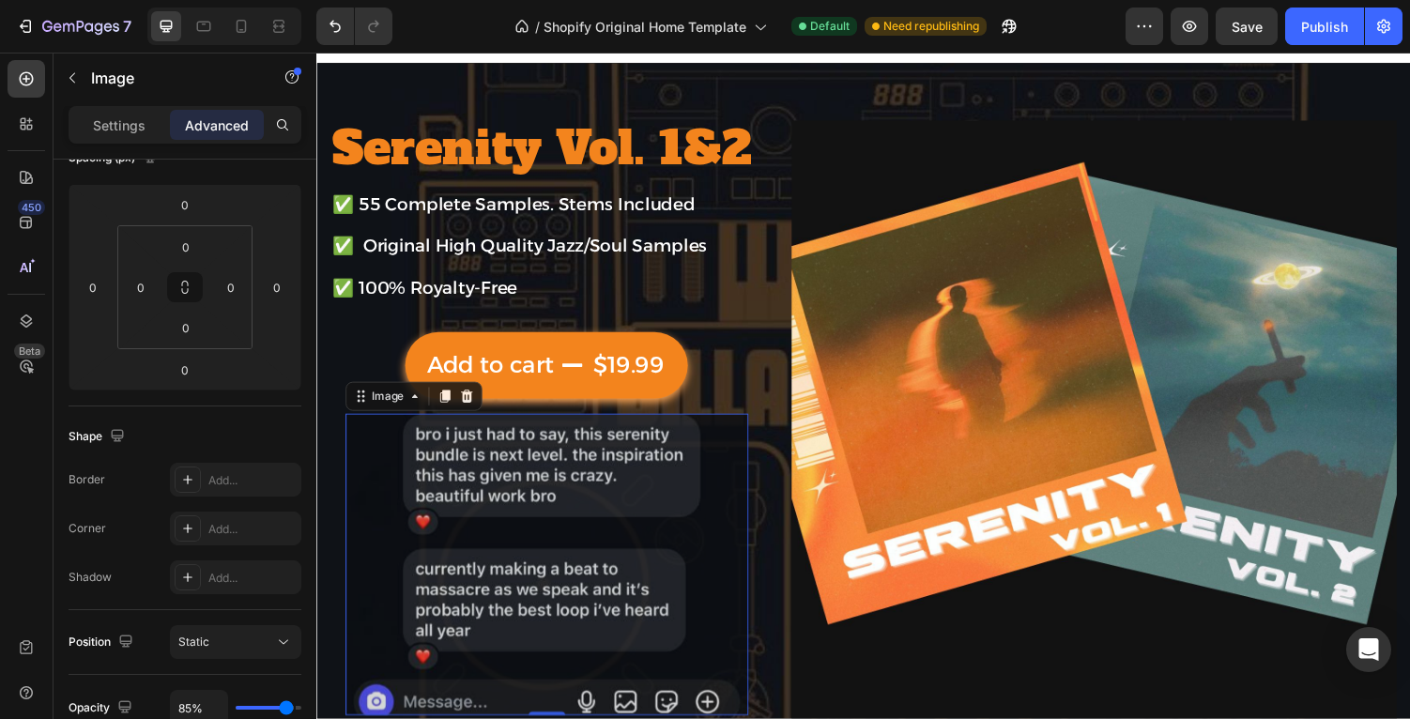
scroll to position [28, 0]
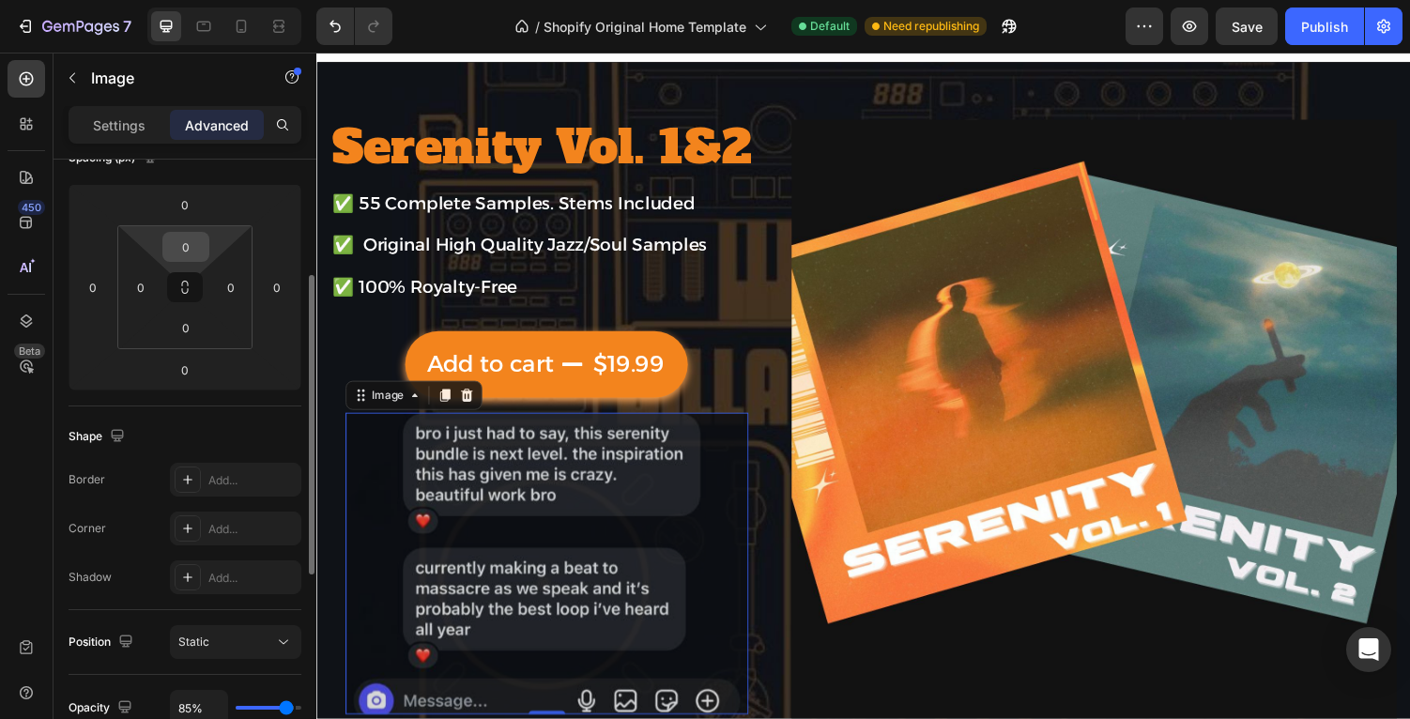
click at [185, 239] on input "0" at bounding box center [186, 247] width 38 height 28
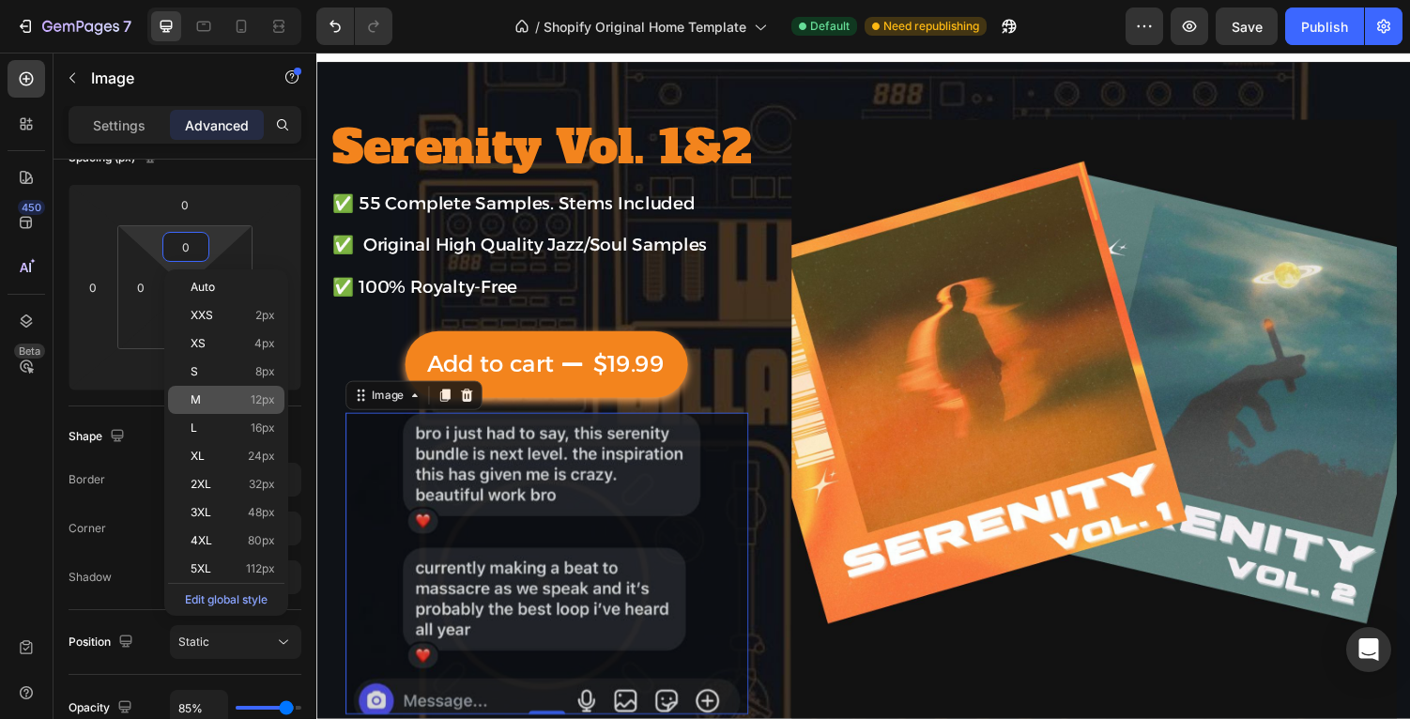
click at [211, 402] on p "M 12px" at bounding box center [233, 399] width 84 height 13
type input "12"
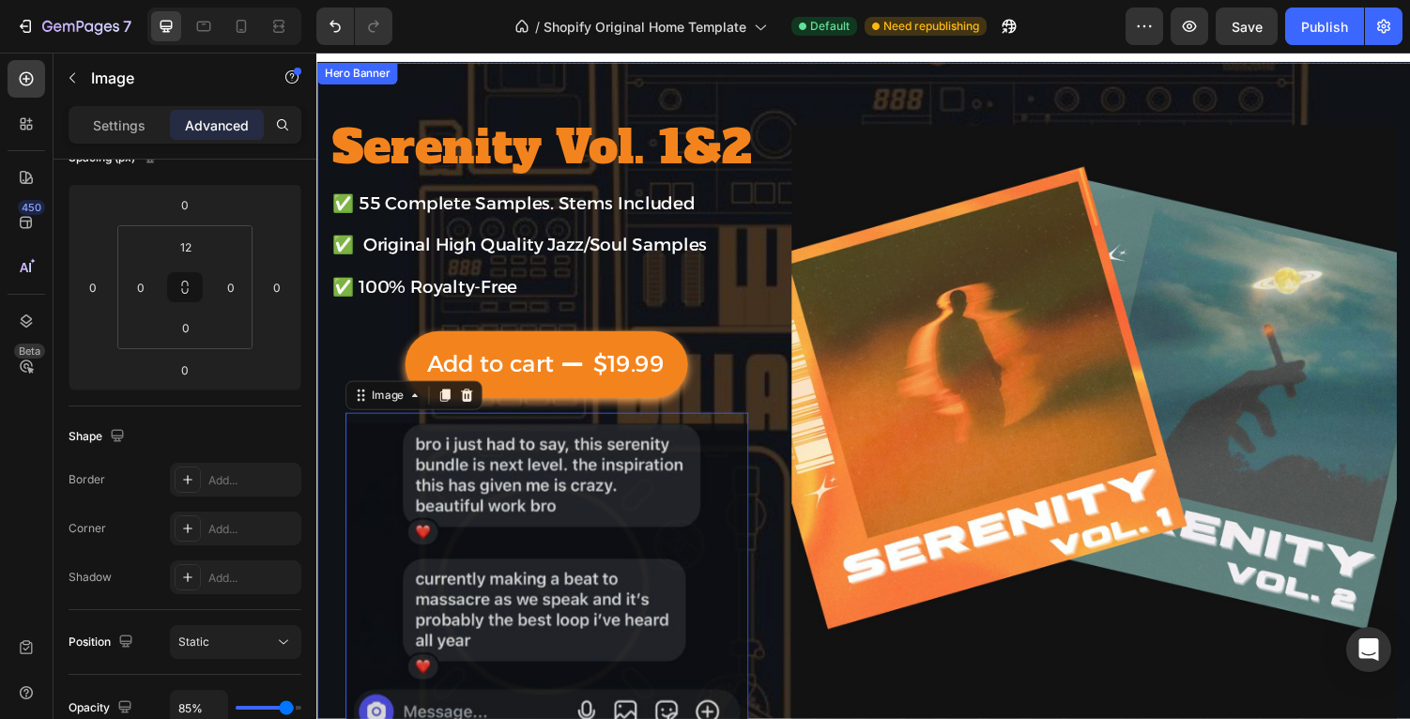
click at [782, 365] on div "Serenity Vol. 1&2 Heading ✅ 55 Complete Samples. Stems Included Text Block Row …" at bounding box center [879, 439] width 1126 height 752
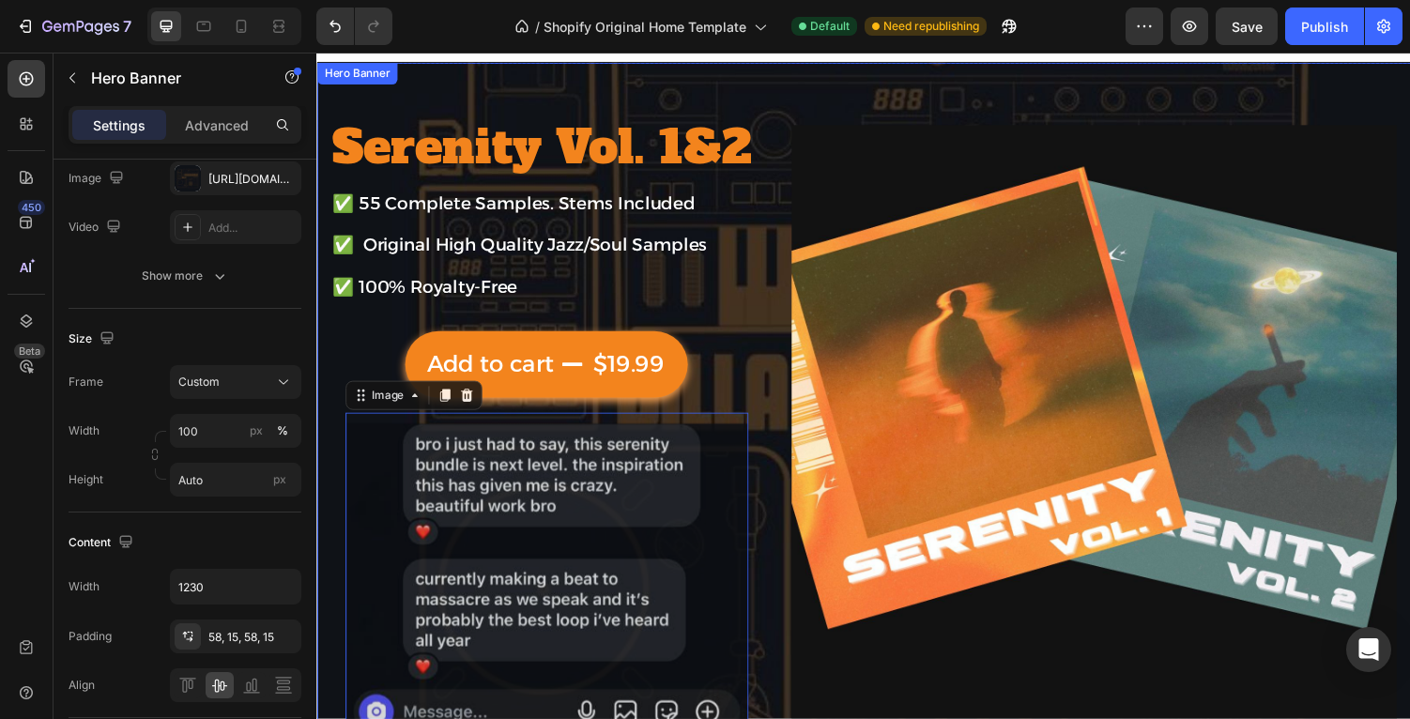
scroll to position [0, 0]
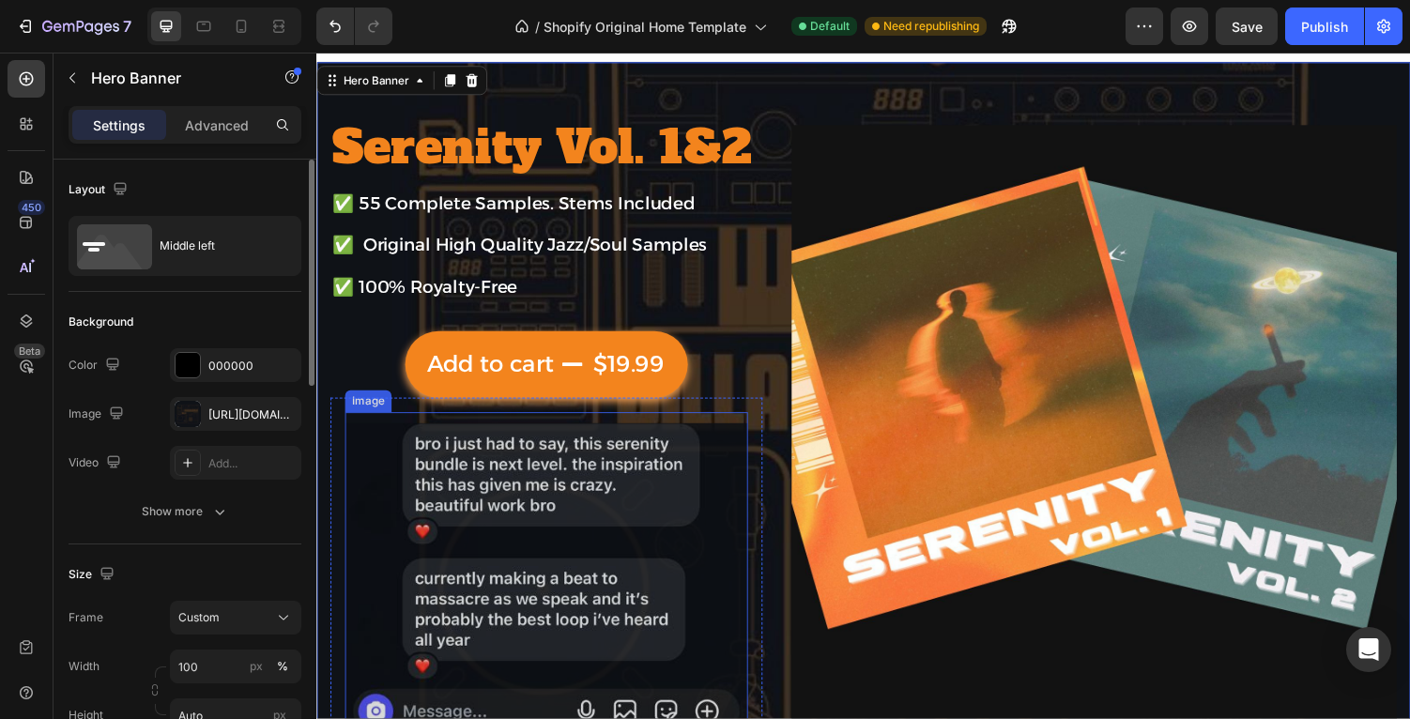
click at [634, 486] on img at bounding box center [552, 591] width 415 height 312
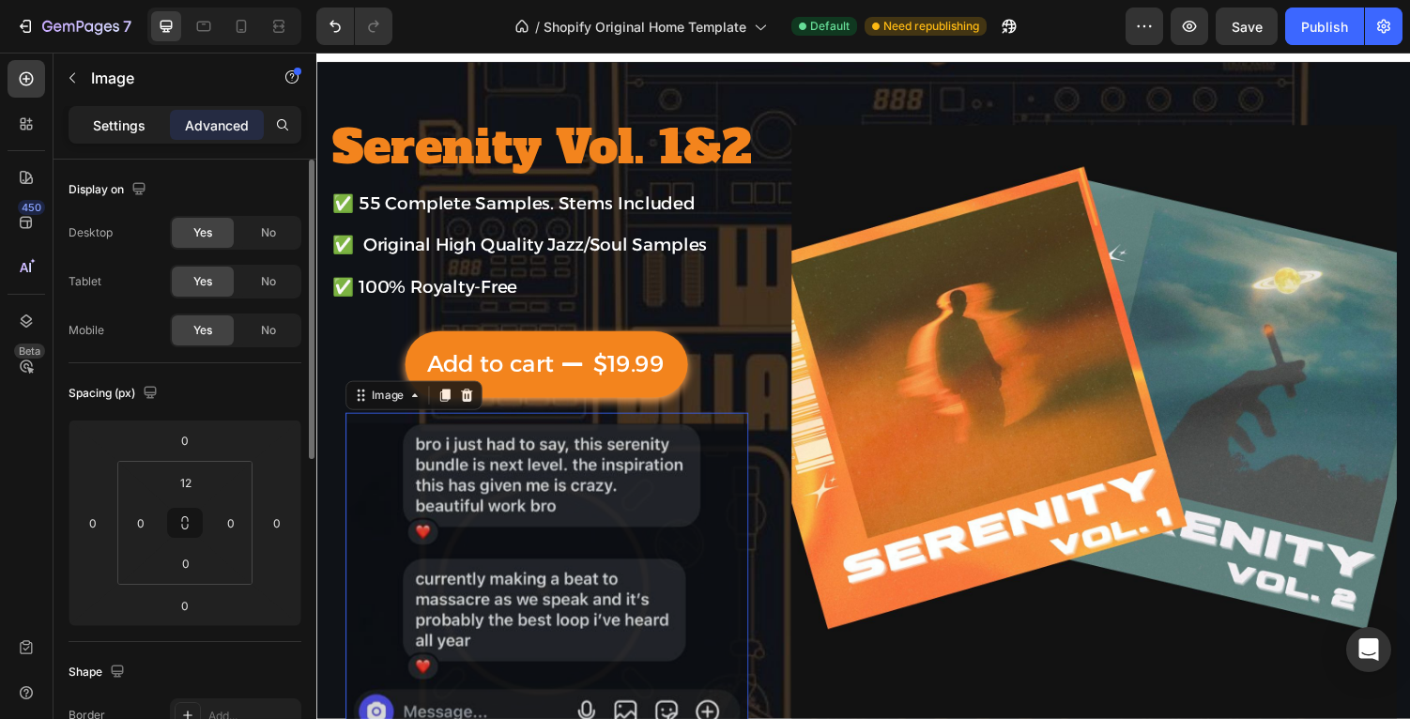
click at [135, 130] on p "Settings" at bounding box center [119, 125] width 53 height 20
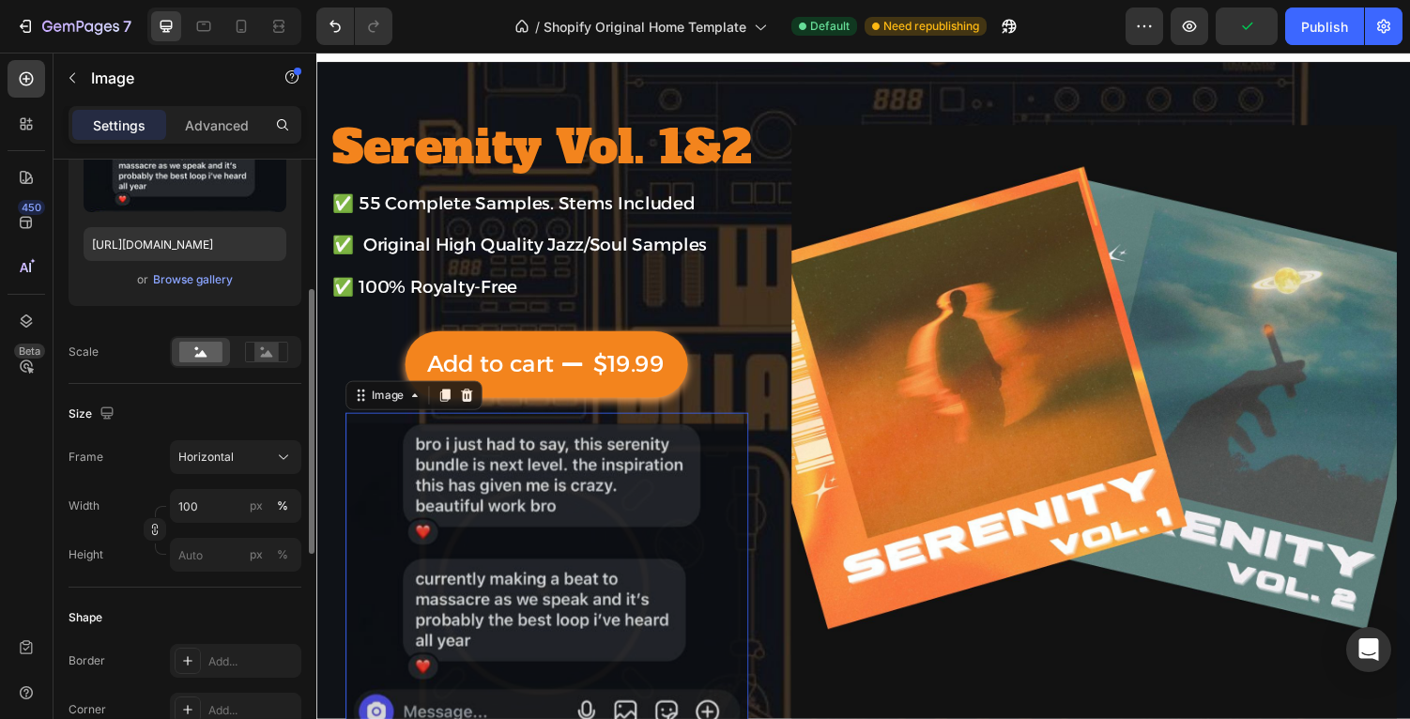
scroll to position [284, 0]
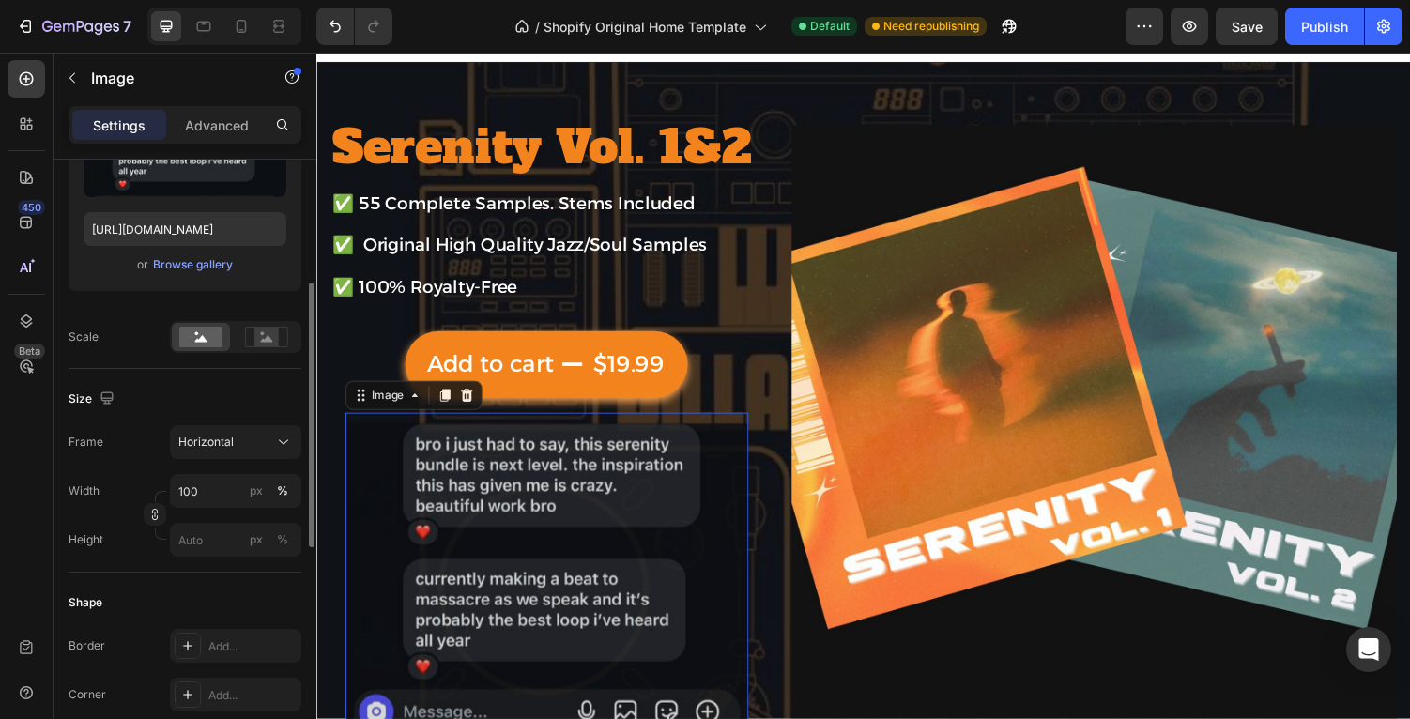
click at [279, 351] on div at bounding box center [235, 337] width 131 height 32
click at [279, 343] on icon at bounding box center [266, 337] width 43 height 21
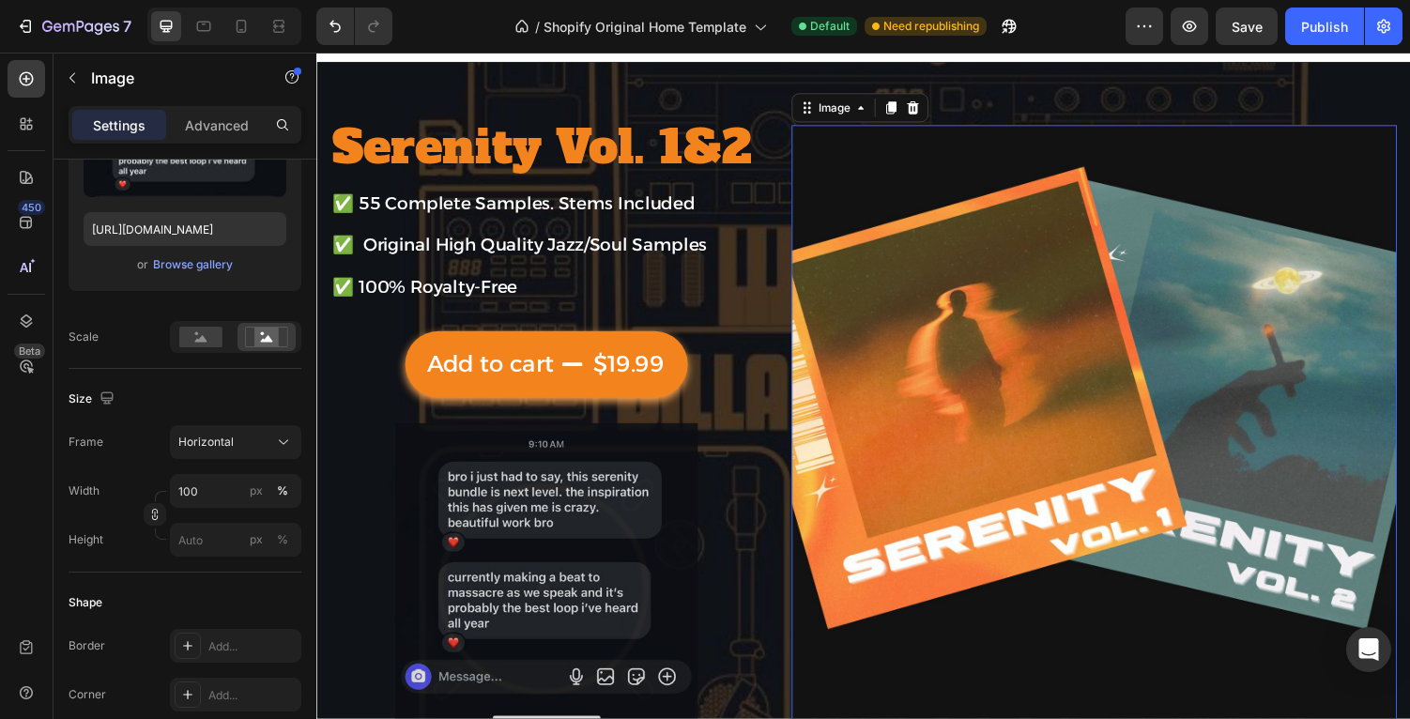
click at [811, 584] on img at bounding box center [1116, 439] width 623 height 623
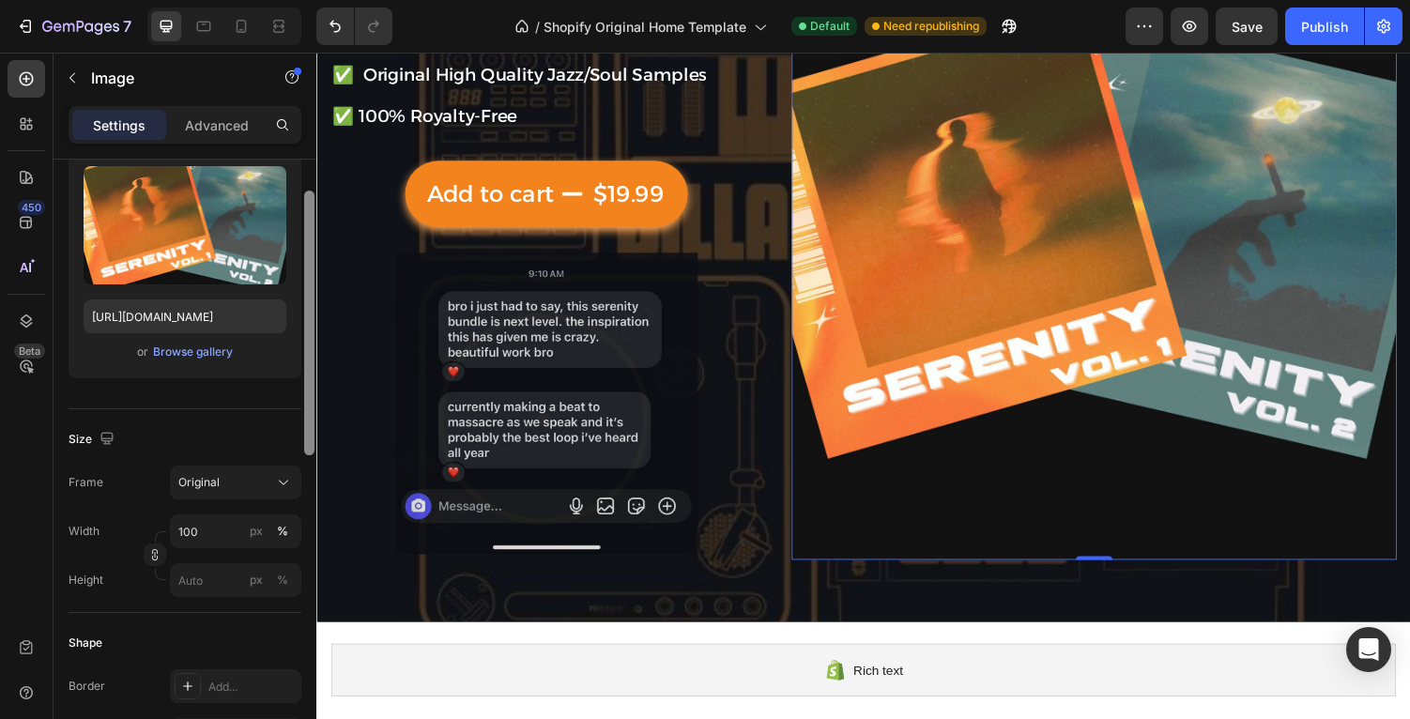
scroll to position [151, 0]
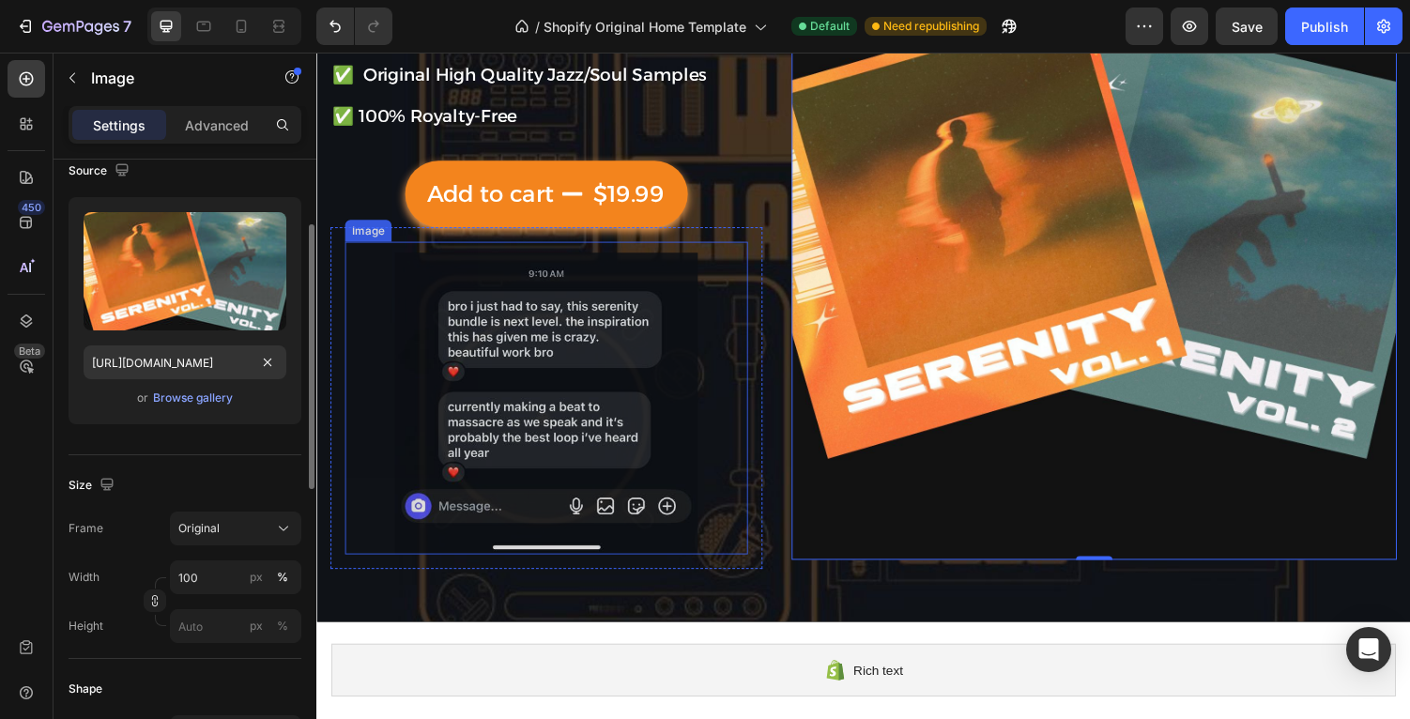
click at [413, 383] on img at bounding box center [552, 415] width 415 height 312
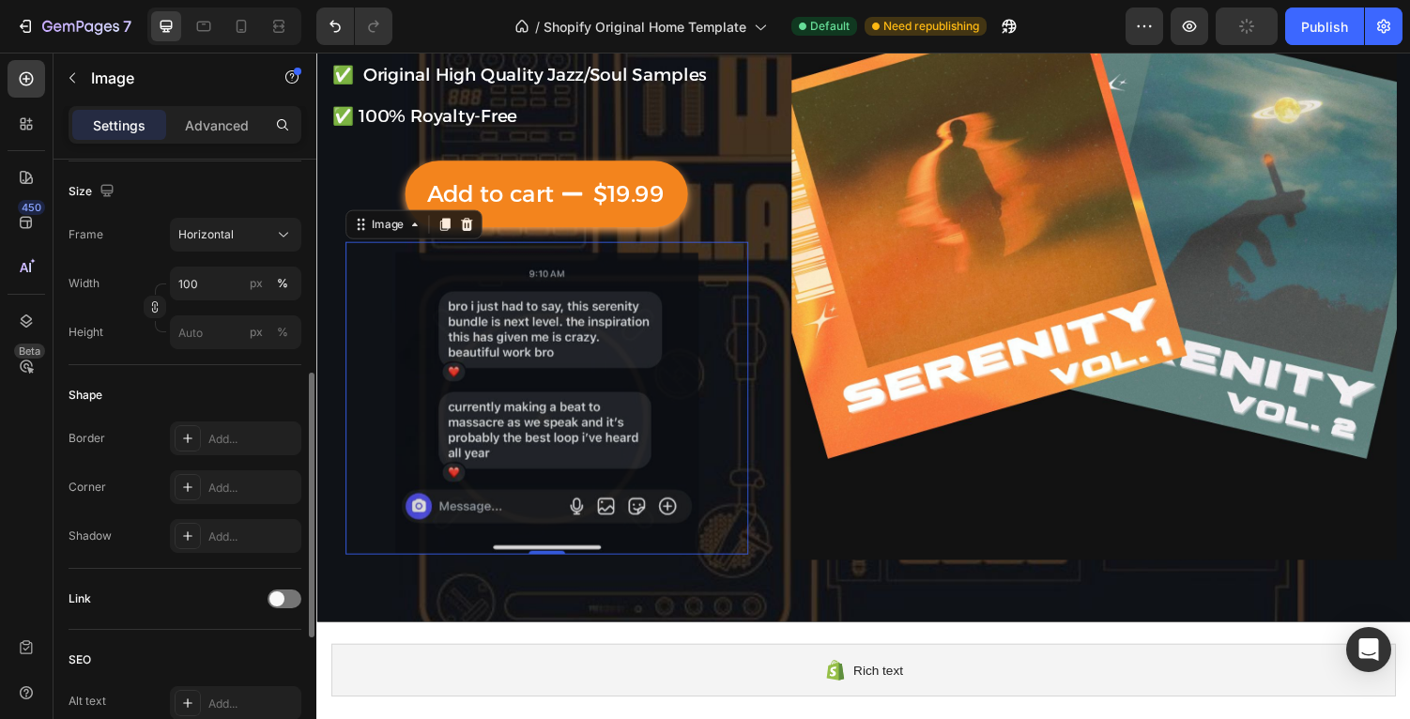
scroll to position [486, 0]
click at [224, 252] on button "Horizontal" at bounding box center [235, 240] width 131 height 34
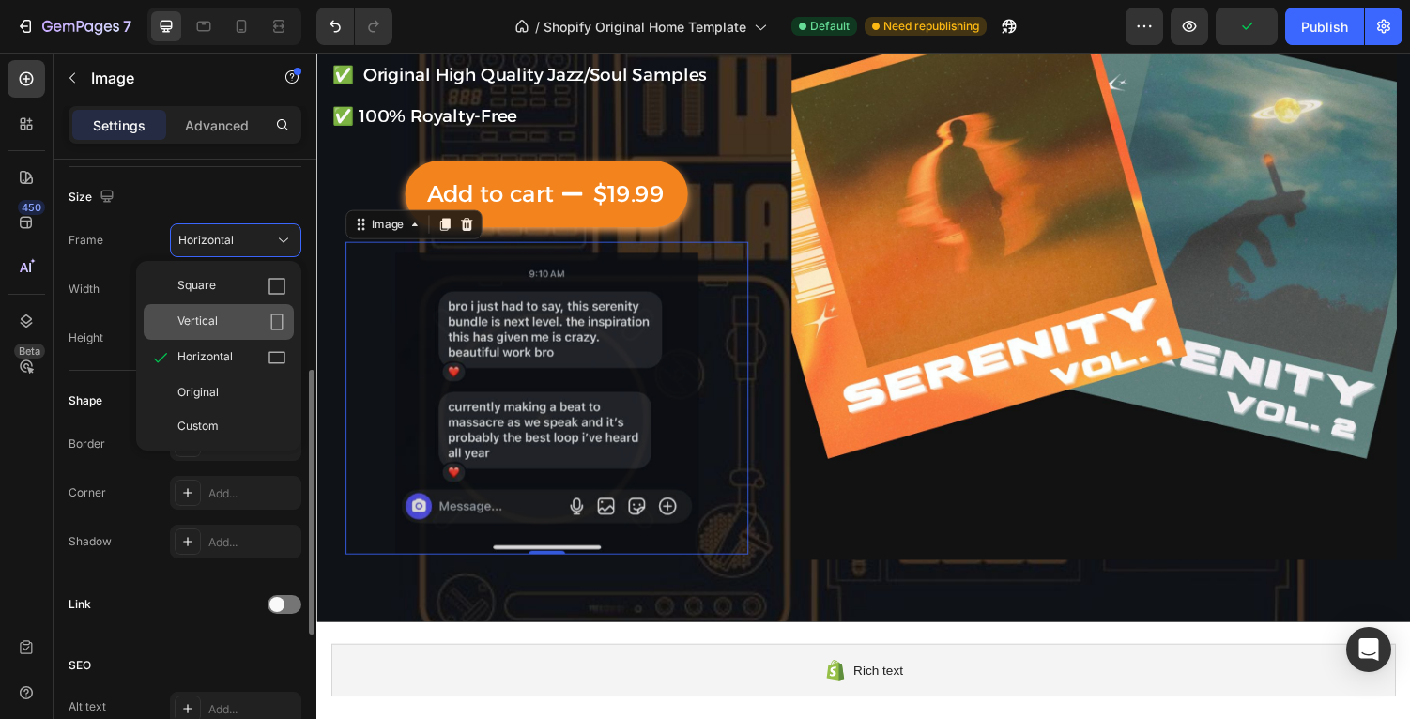
click at [226, 337] on div "Vertical" at bounding box center [219, 322] width 150 height 36
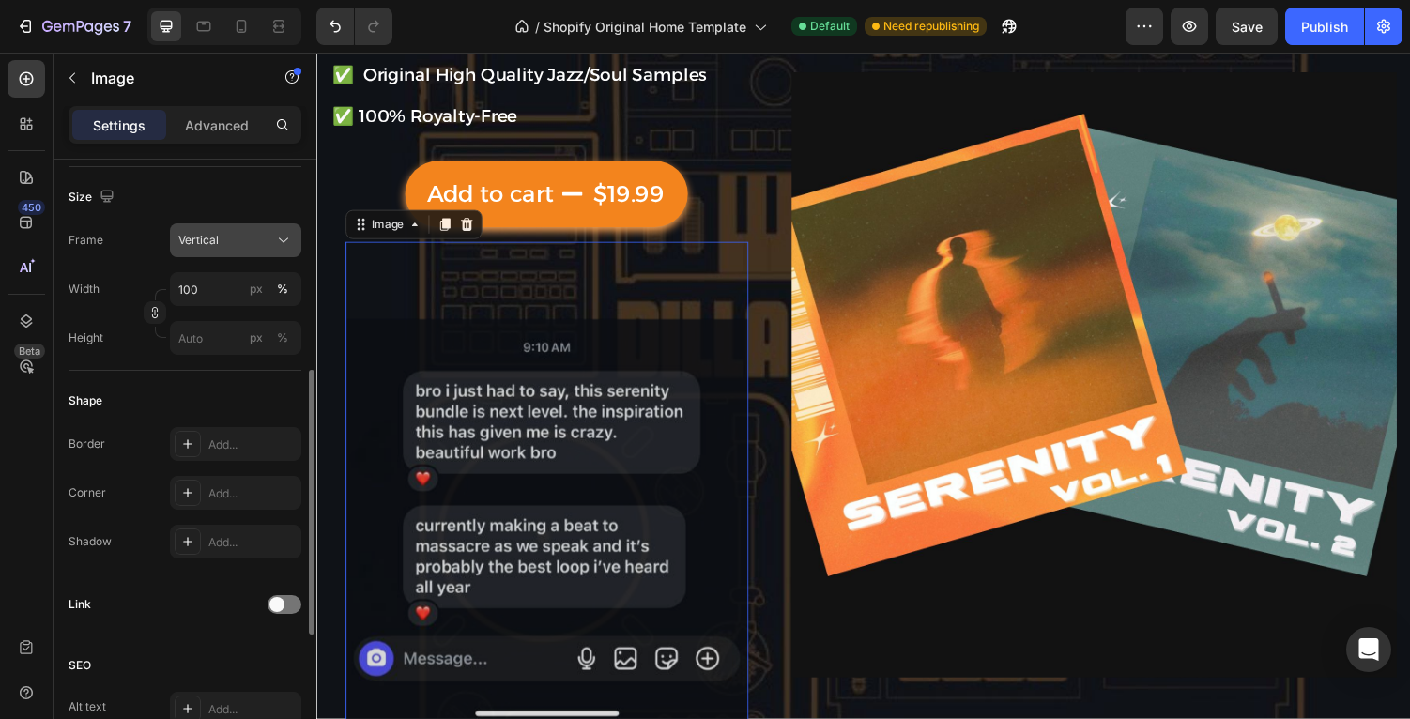
click at [220, 251] on button "Vertical" at bounding box center [235, 240] width 131 height 34
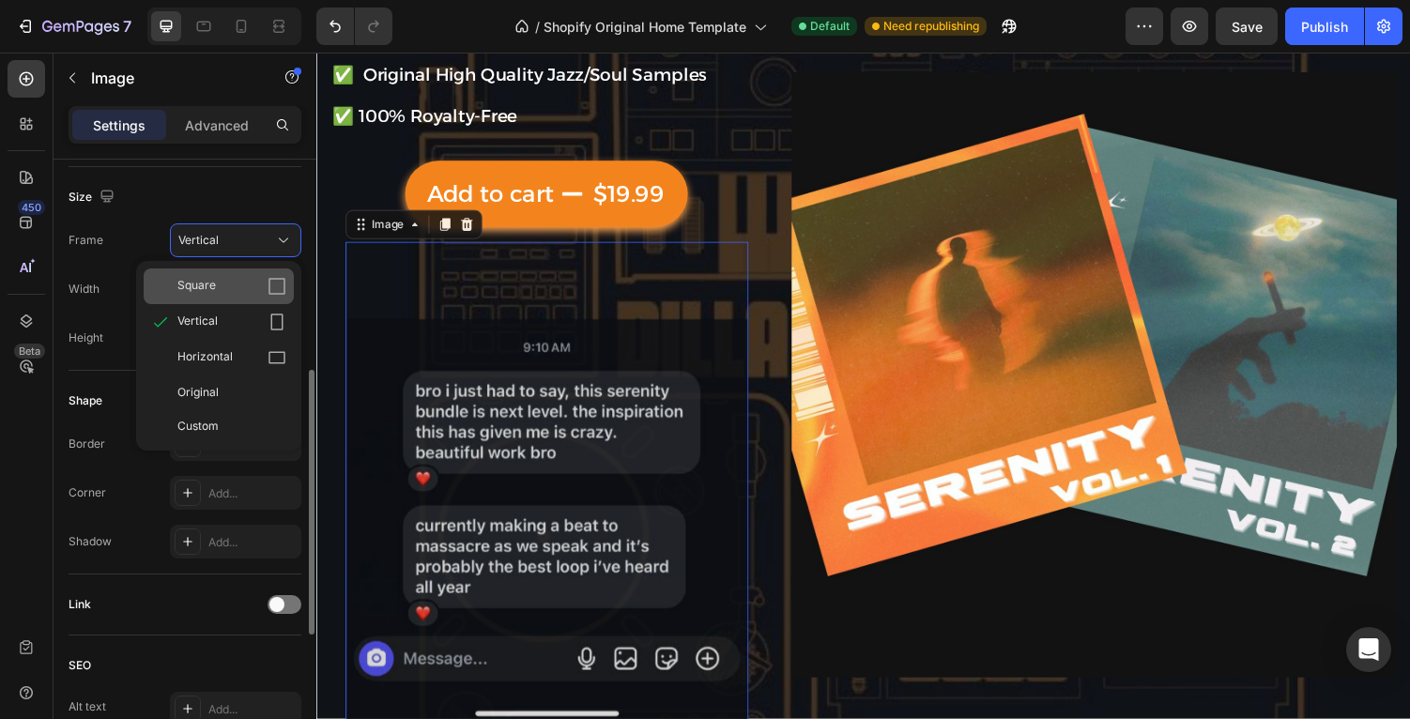
click at [229, 283] on div "Square" at bounding box center [231, 286] width 109 height 19
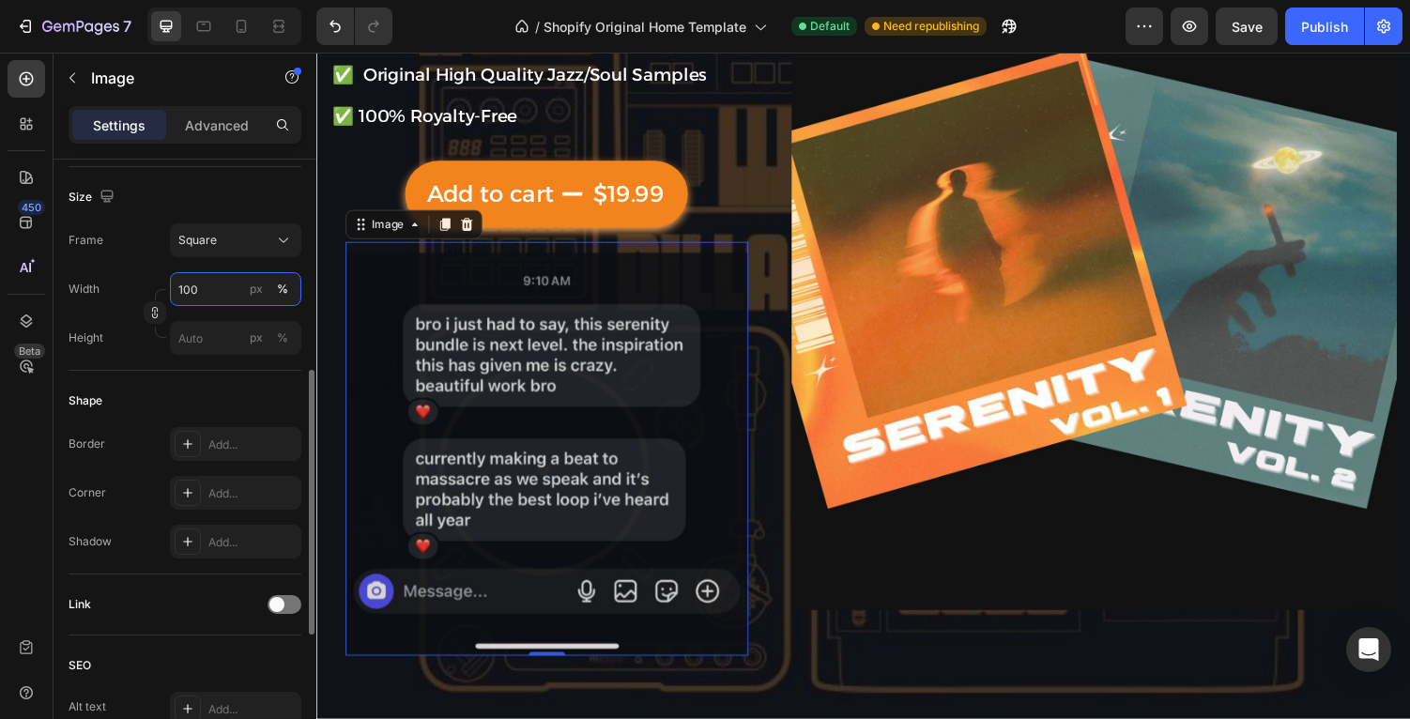
click at [235, 284] on input "100" at bounding box center [235, 289] width 131 height 34
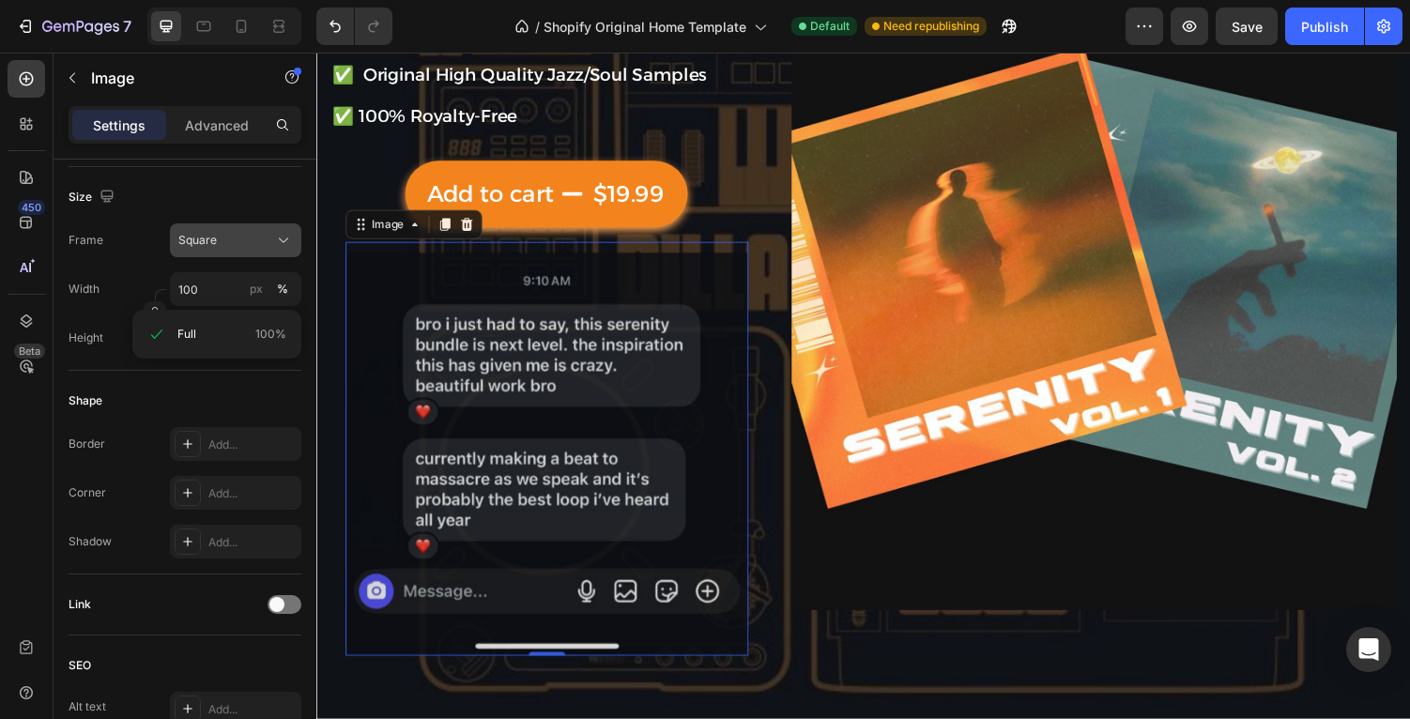
click at [232, 255] on button "Square" at bounding box center [235, 240] width 131 height 34
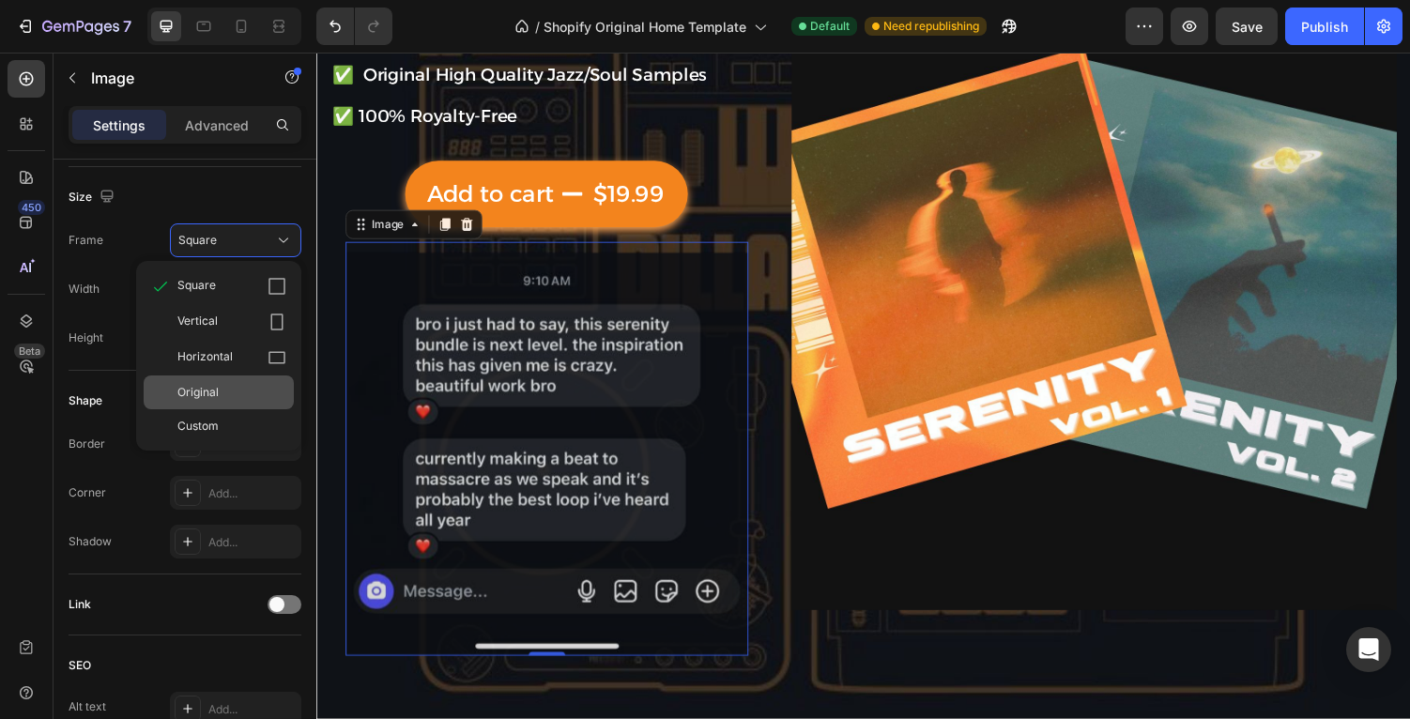
click at [251, 394] on div "Original" at bounding box center [231, 392] width 109 height 17
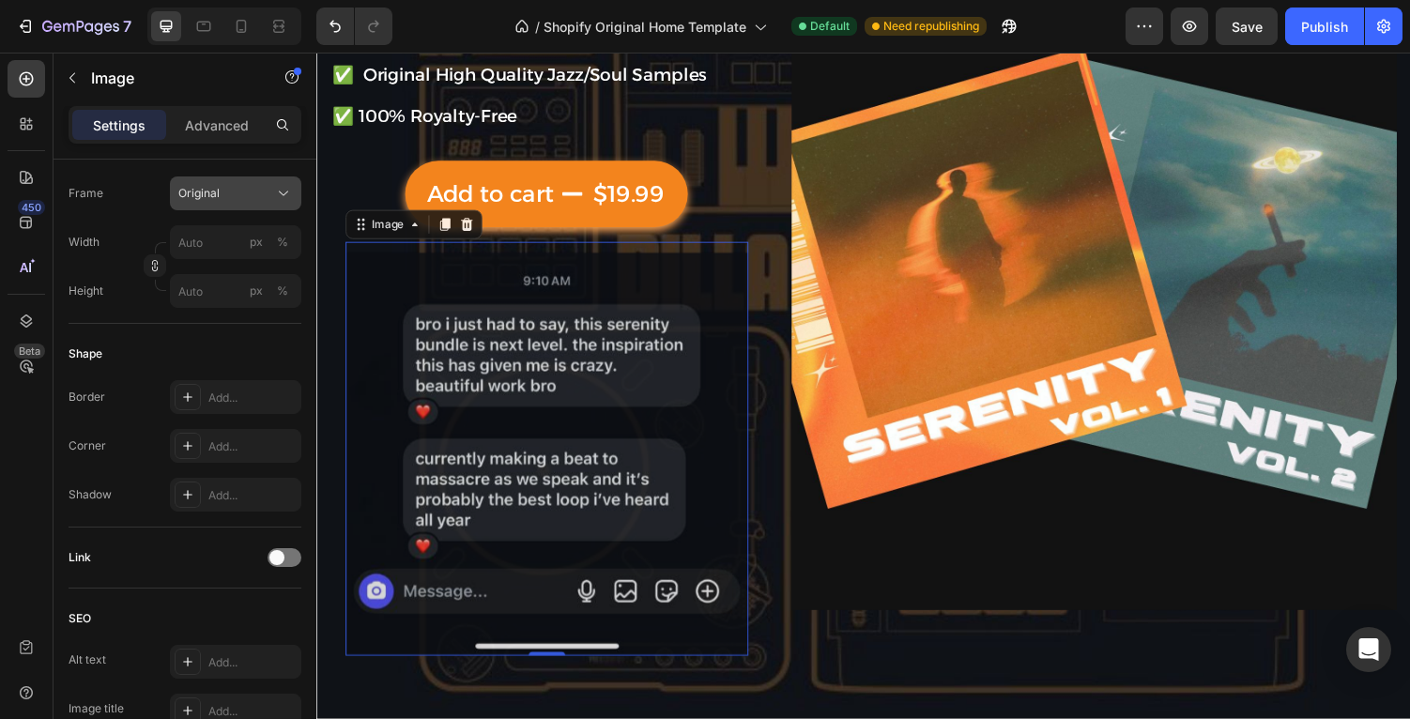
click at [236, 207] on button "Original" at bounding box center [235, 193] width 131 height 34
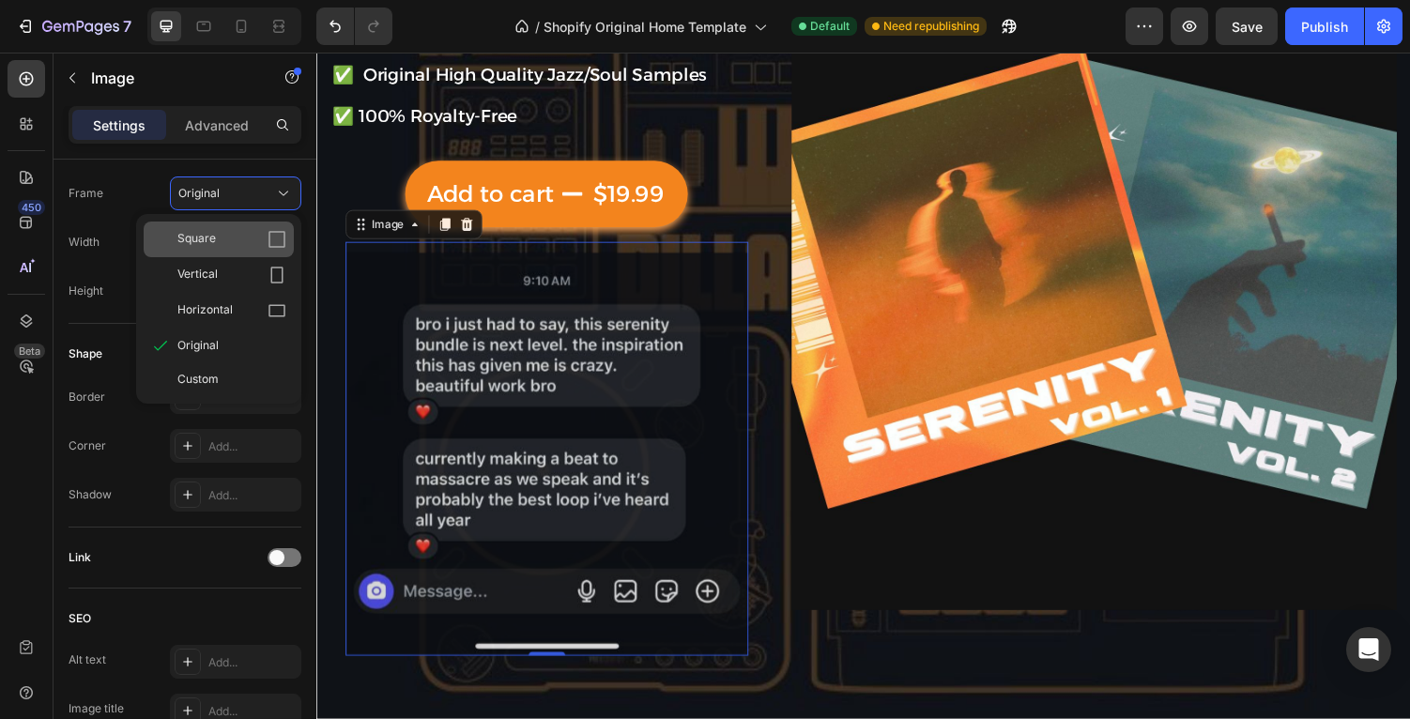
click at [235, 244] on div "Square" at bounding box center [231, 239] width 109 height 19
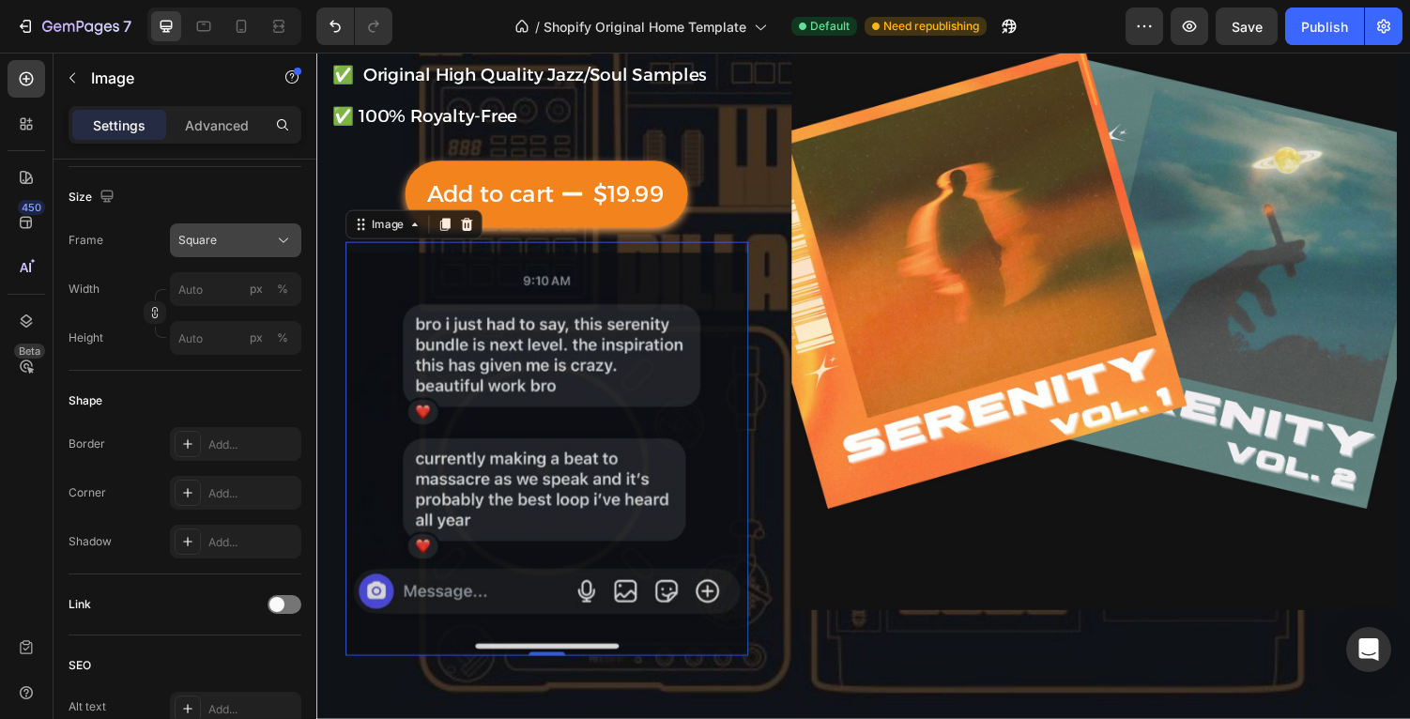
click at [237, 237] on div "Square" at bounding box center [224, 240] width 92 height 17
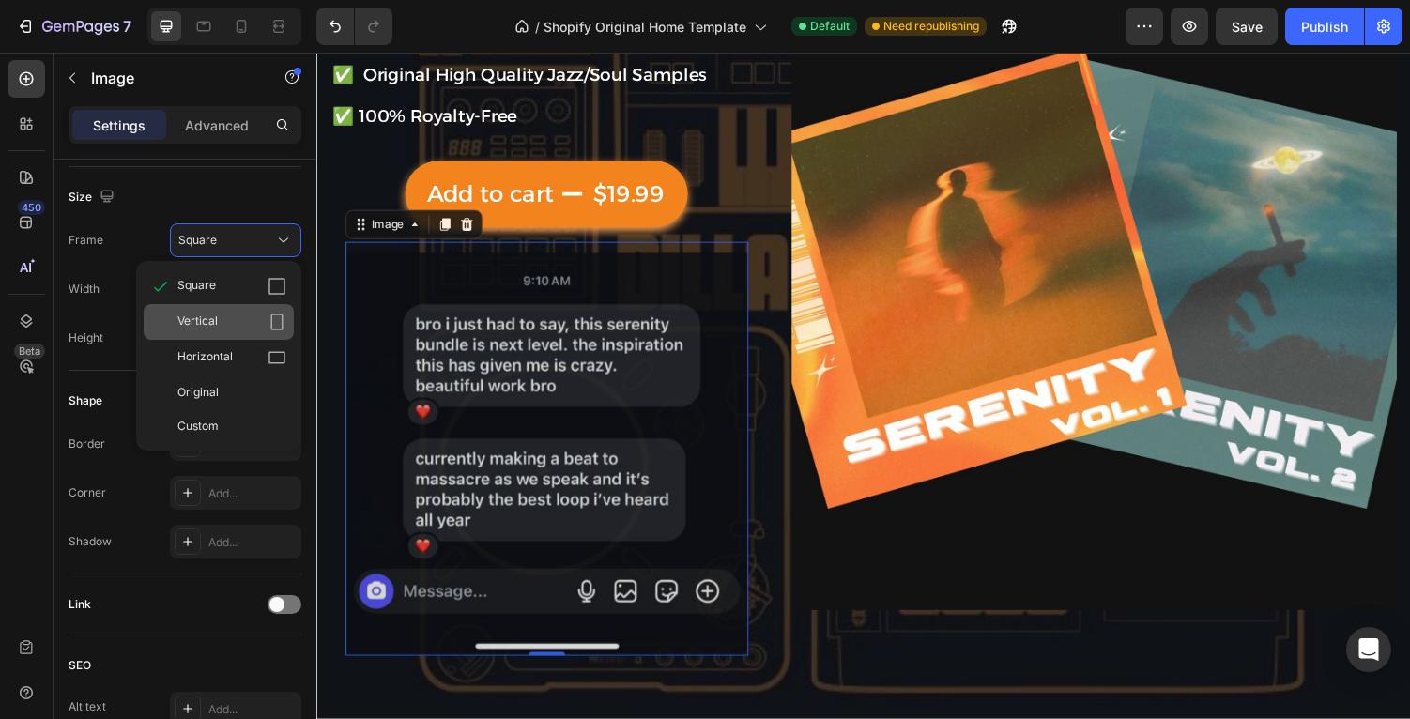
click at [241, 323] on div "Vertical" at bounding box center [231, 322] width 109 height 19
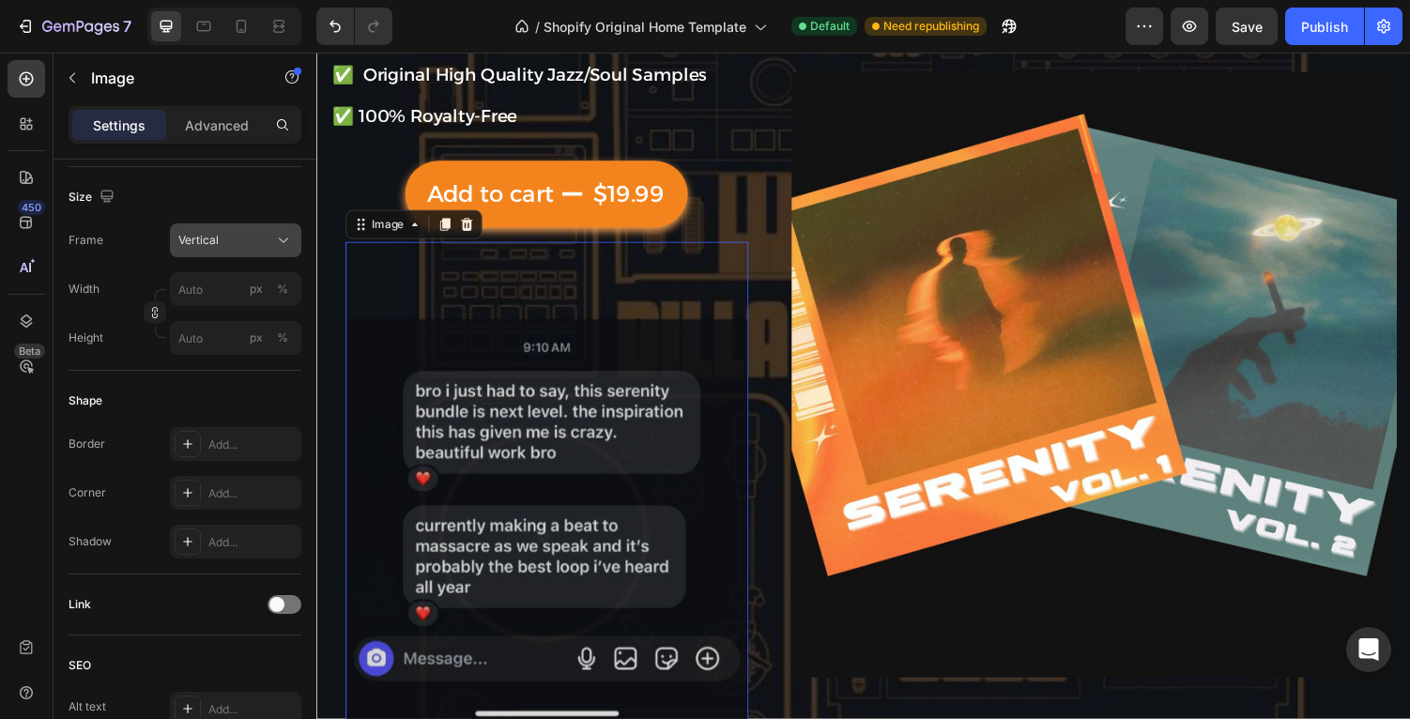
click at [221, 228] on button "Vertical" at bounding box center [235, 240] width 131 height 34
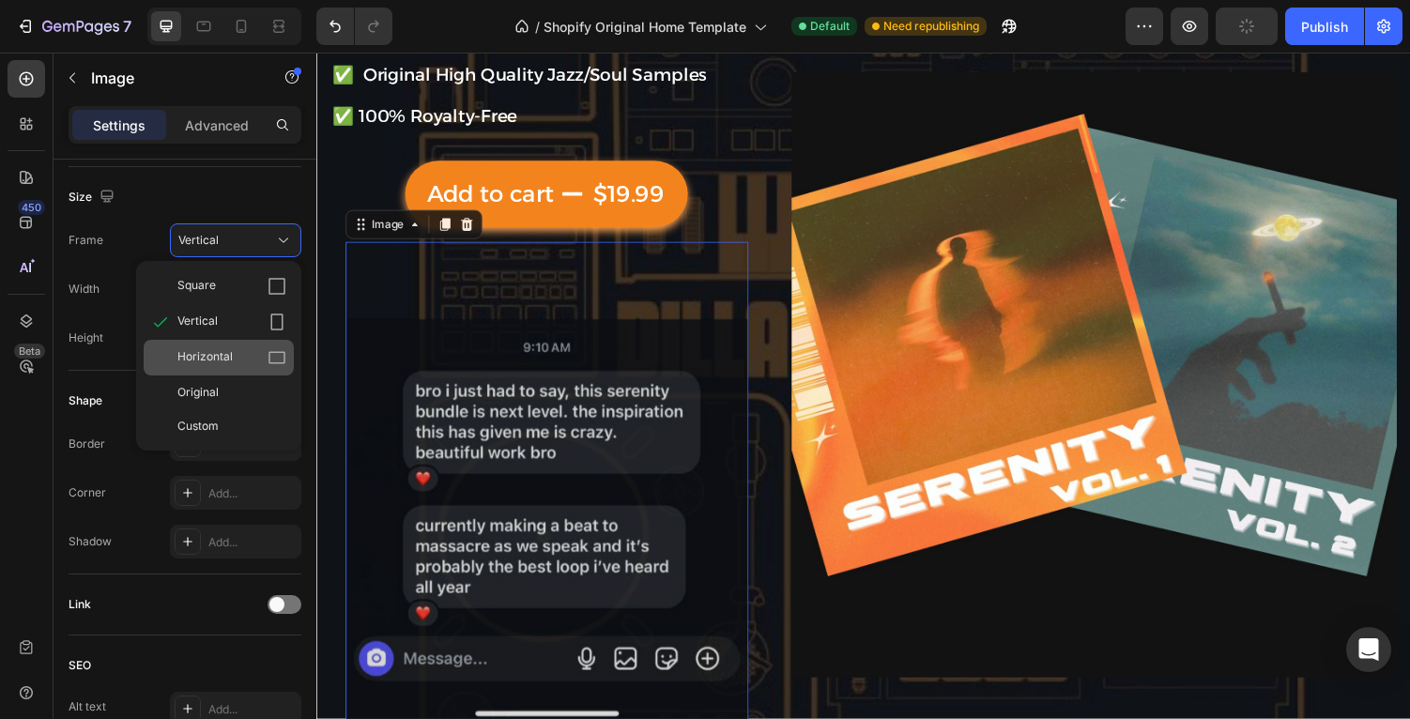
click at [226, 361] on span "Horizontal" at bounding box center [204, 357] width 55 height 19
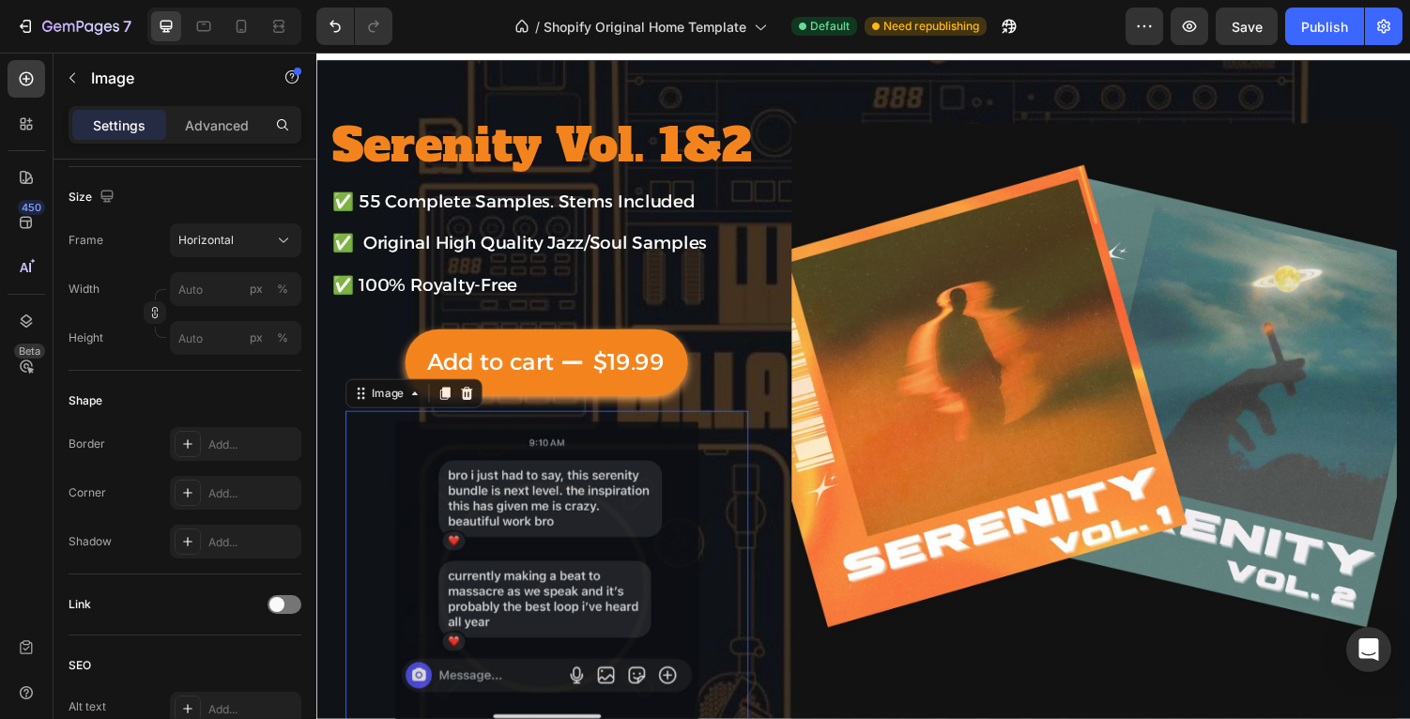
scroll to position [0, 0]
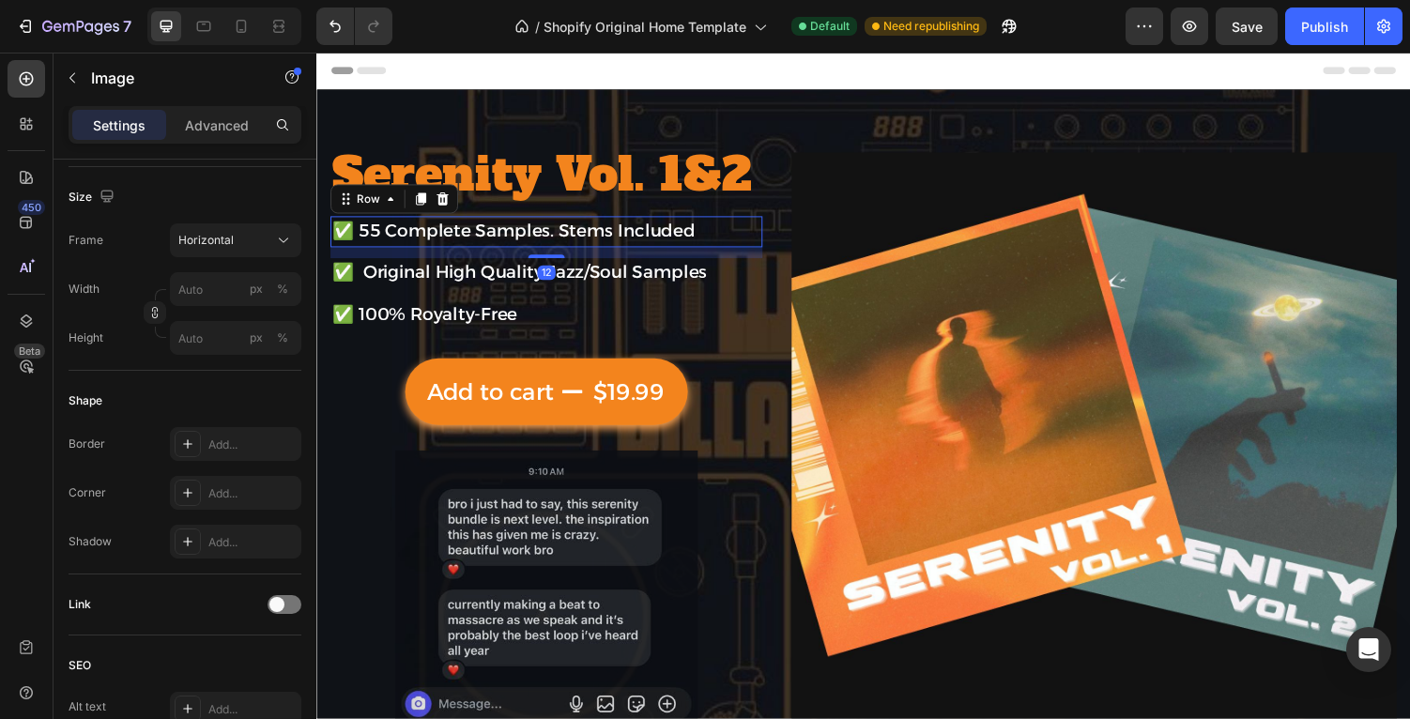
click at [772, 240] on div "✅ 55 Complete Samples. Stems Included Text Block Row 12" at bounding box center [552, 237] width 445 height 32
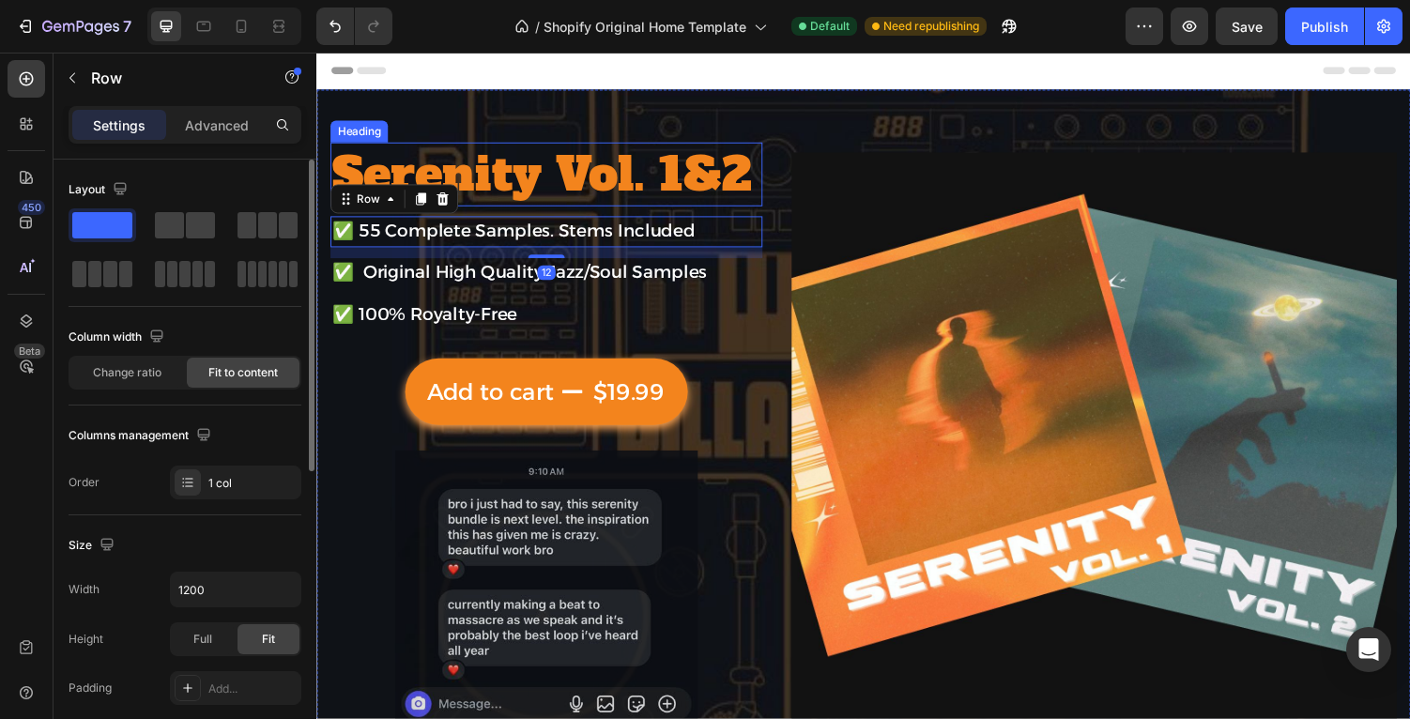
click at [758, 149] on span "Serenity Vol. 1&2" at bounding box center [548, 178] width 432 height 66
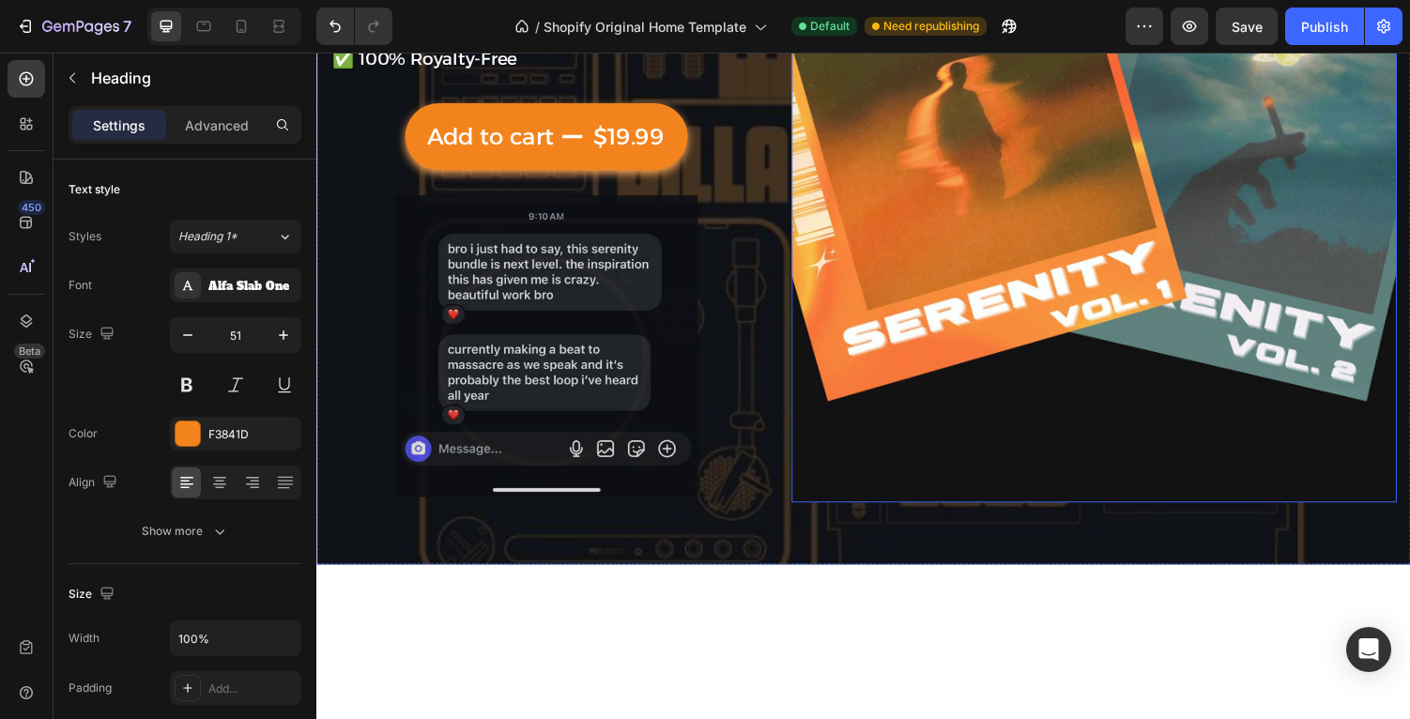
scroll to position [283, 0]
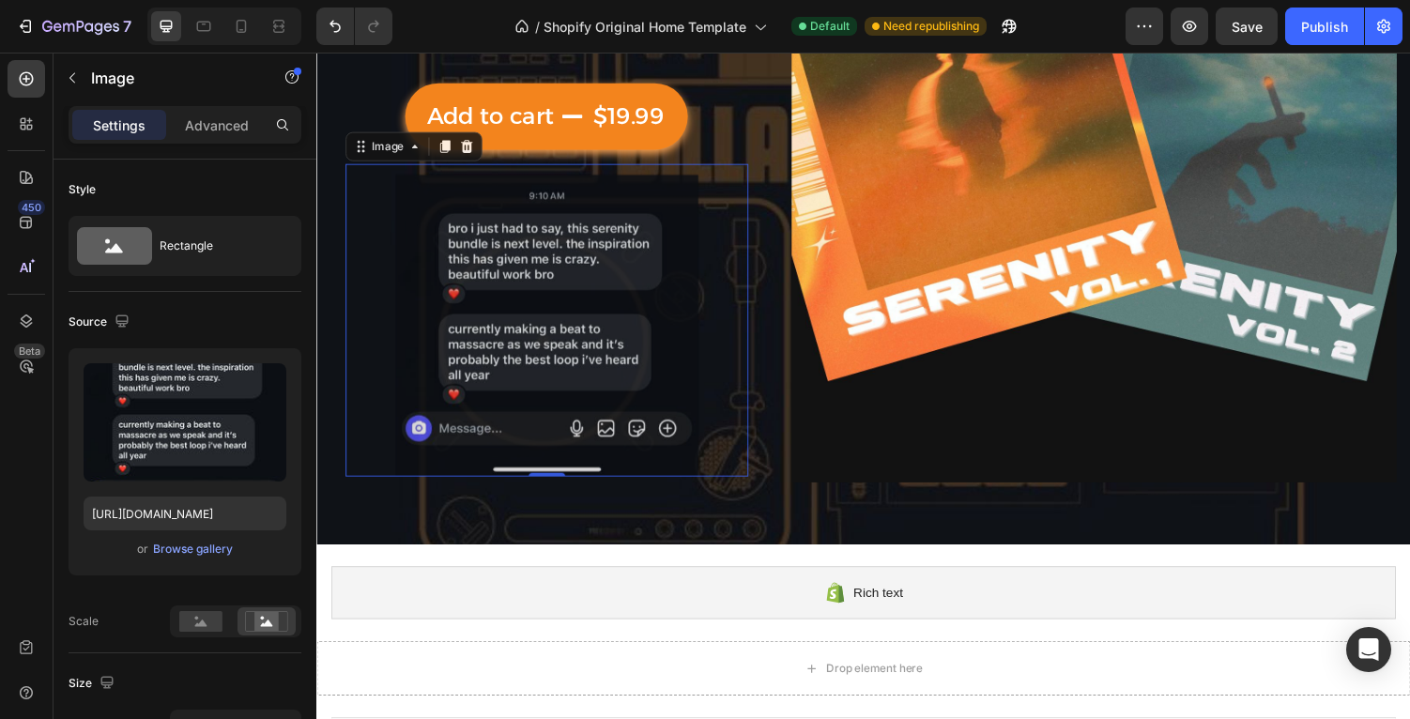
click at [687, 278] on img at bounding box center [552, 335] width 415 height 312
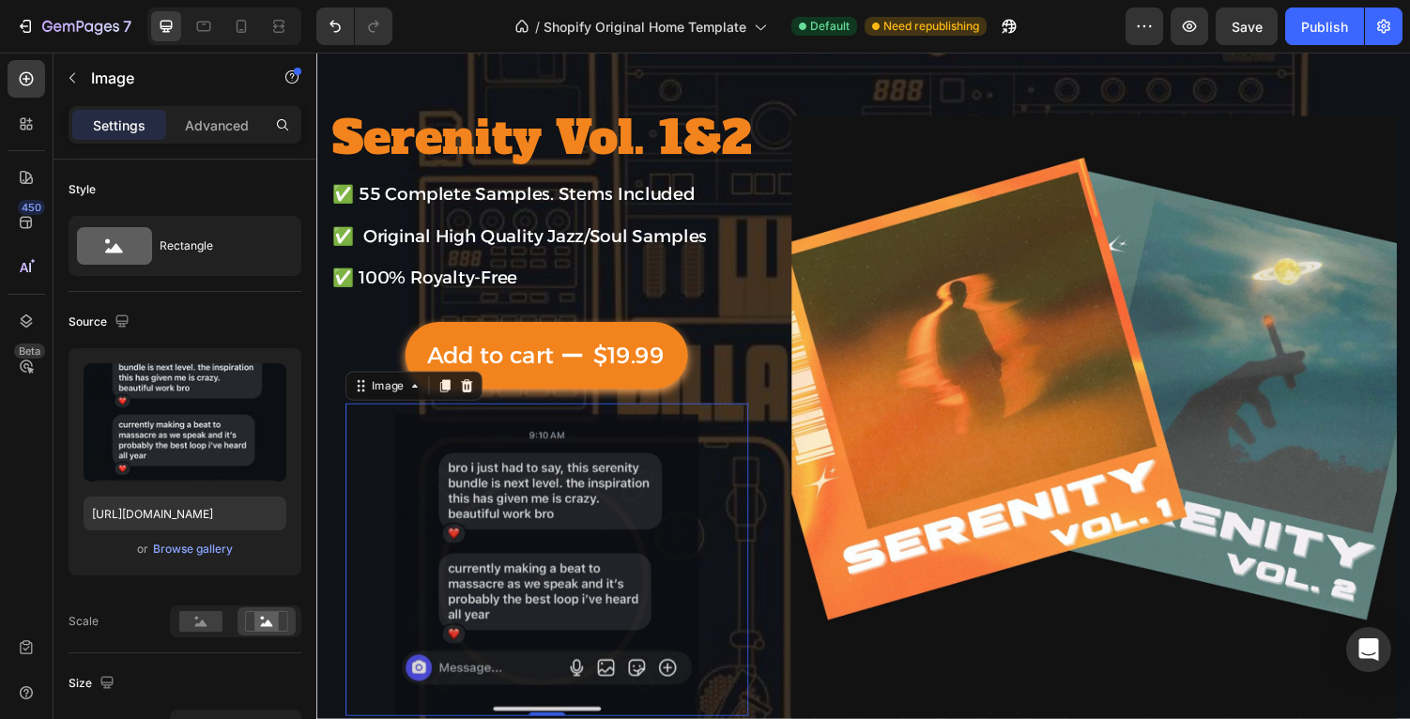
scroll to position [18, 0]
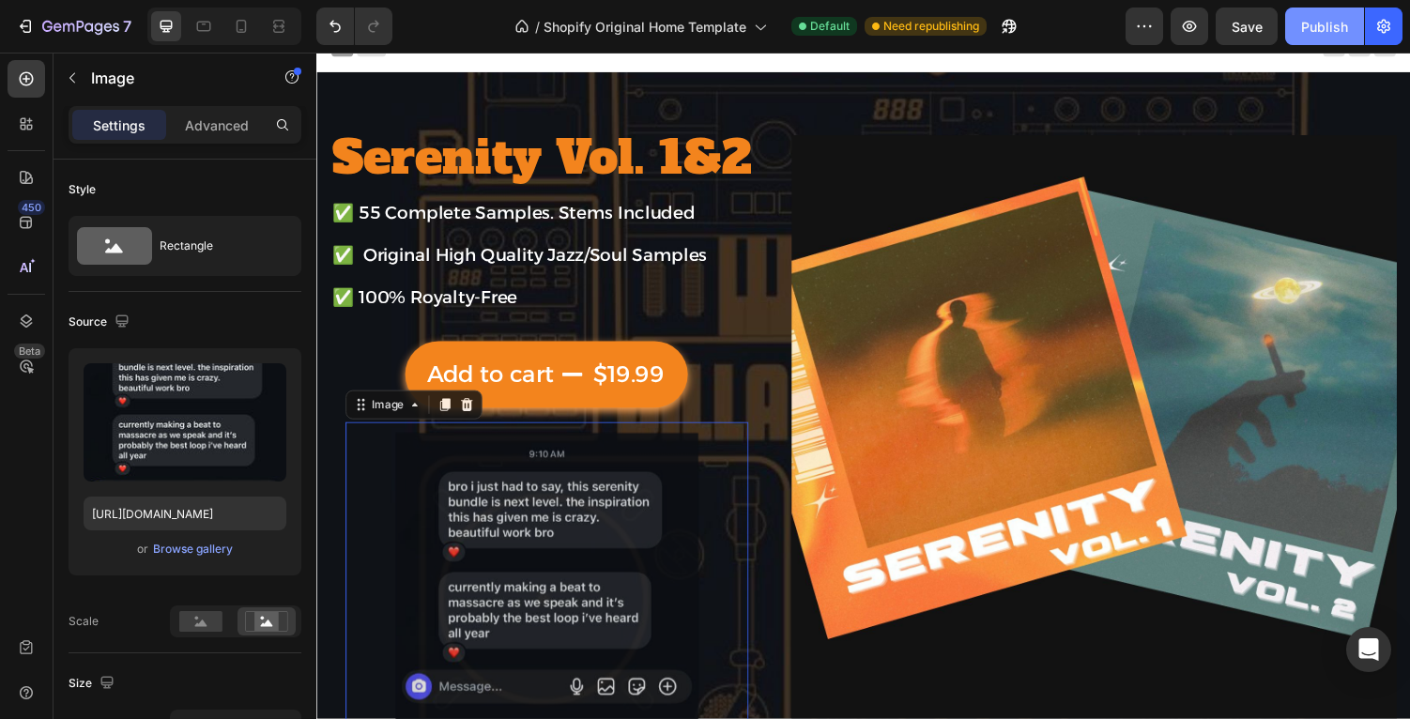
click at [1314, 9] on button "Publish" at bounding box center [1324, 27] width 79 height 38
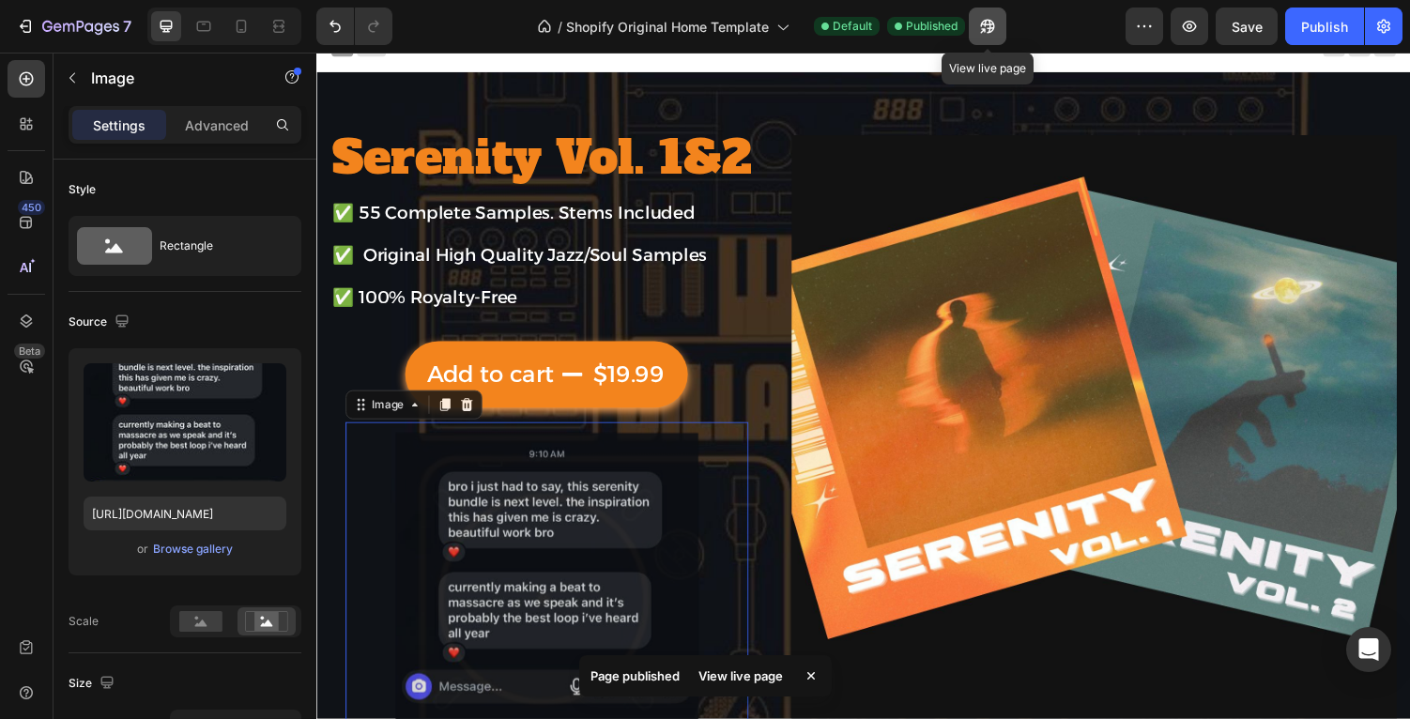
click at [991, 30] on icon "button" at bounding box center [987, 26] width 19 height 19
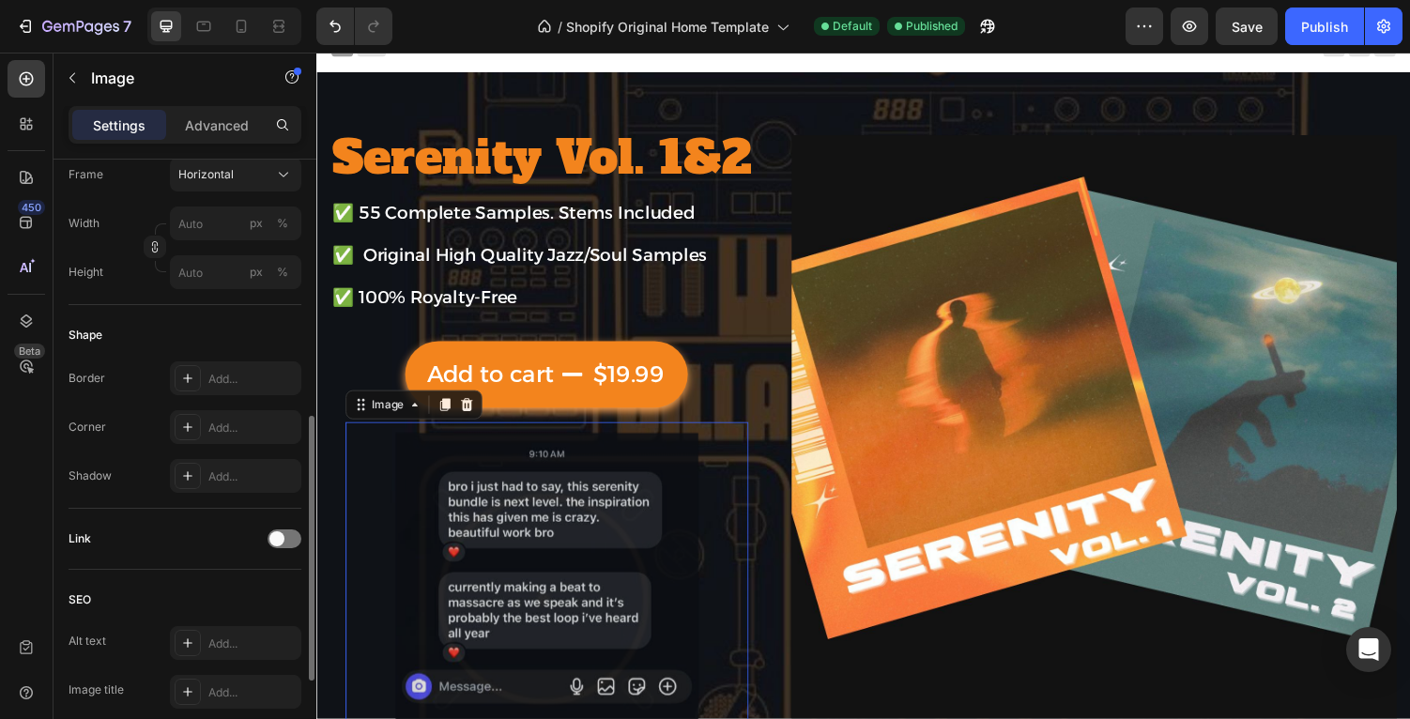
scroll to position [802, 0]
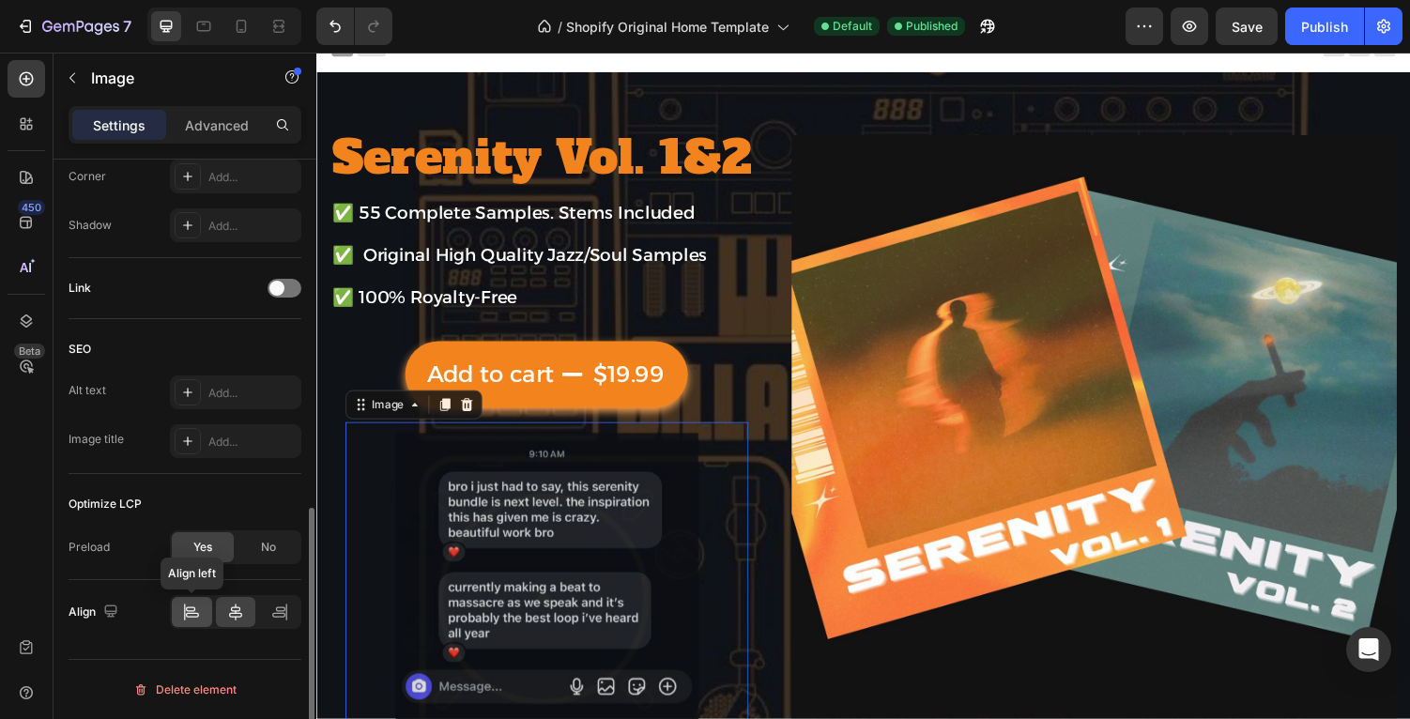
click at [178, 620] on div at bounding box center [192, 612] width 40 height 30
click at [187, 608] on icon at bounding box center [190, 608] width 9 height 5
click at [306, 606] on div at bounding box center [309, 466] width 14 height 613
click at [268, 616] on div at bounding box center [279, 612] width 40 height 30
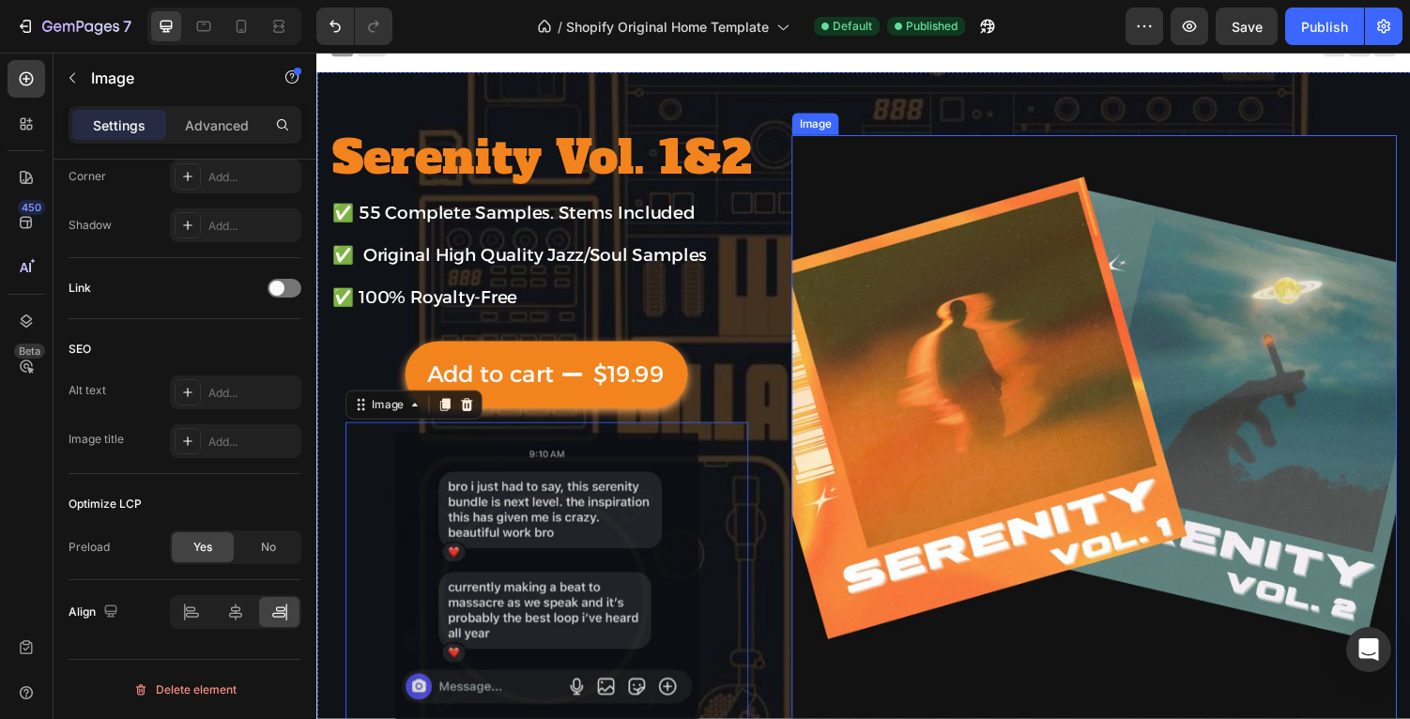
scroll to position [176, 0]
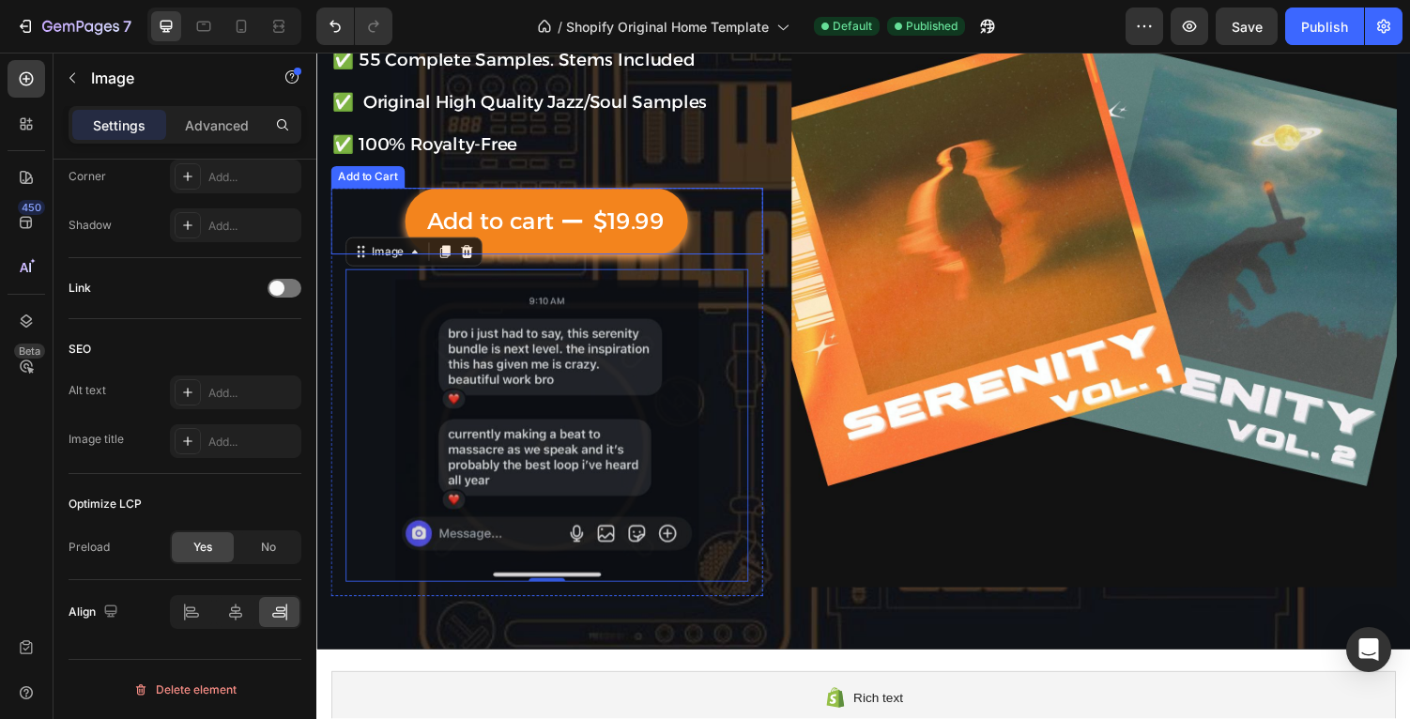
click at [717, 220] on div "Add to cart $19.99 Add to Cart" at bounding box center [552, 226] width 445 height 69
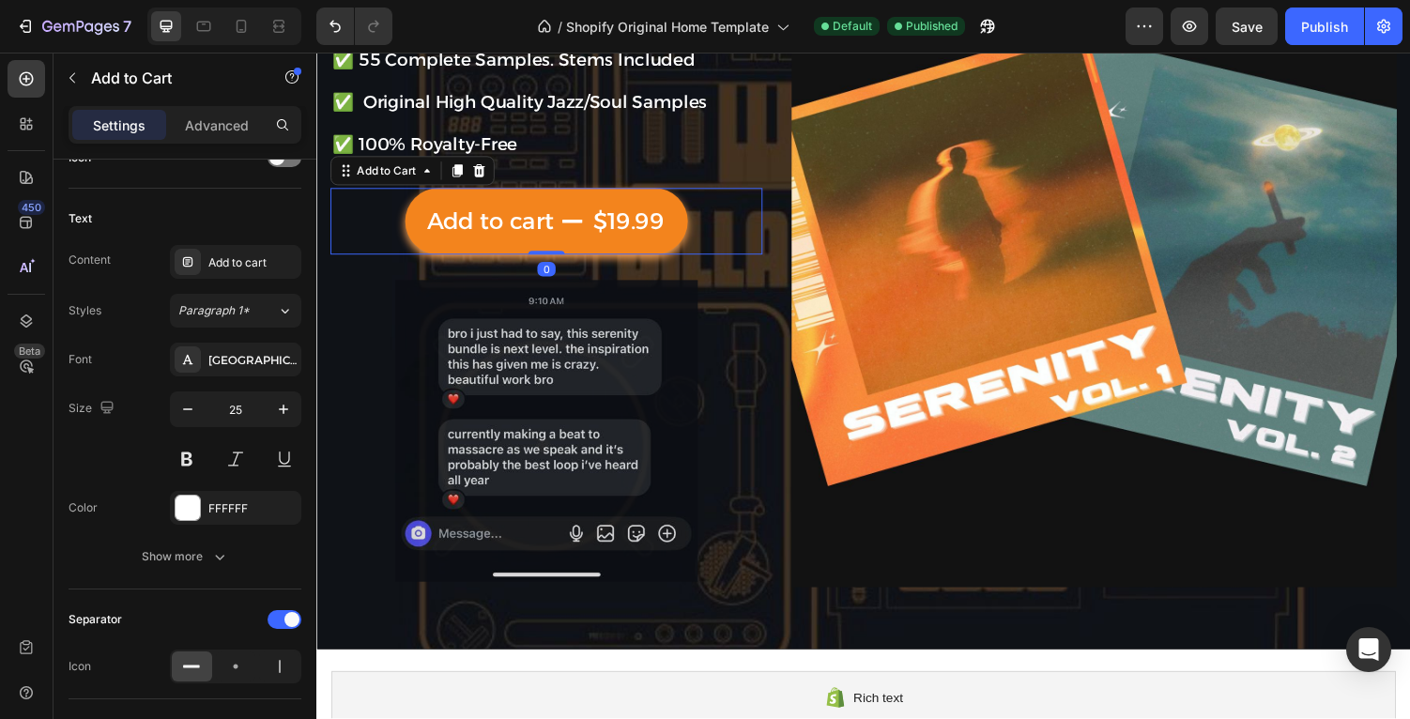
scroll to position [0, 0]
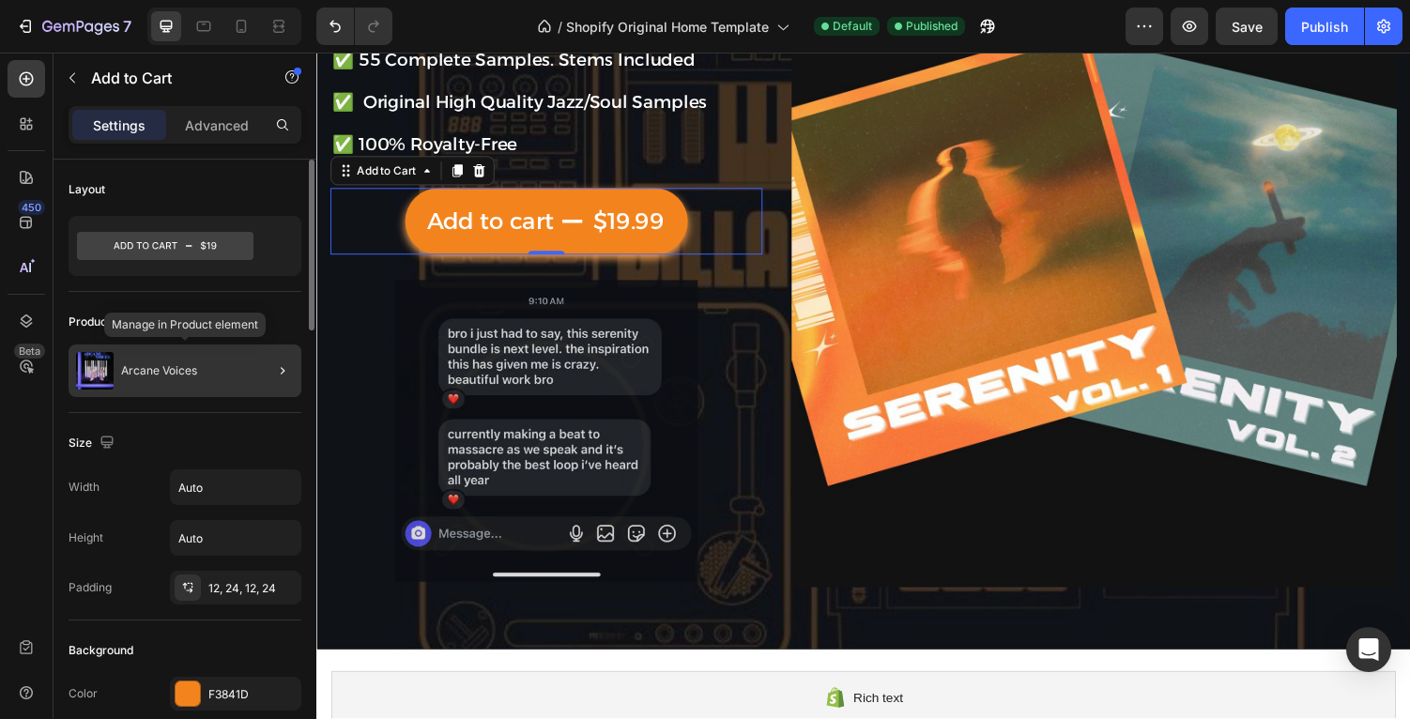
click at [185, 374] on p "Arcane Voices" at bounding box center [159, 370] width 76 height 13
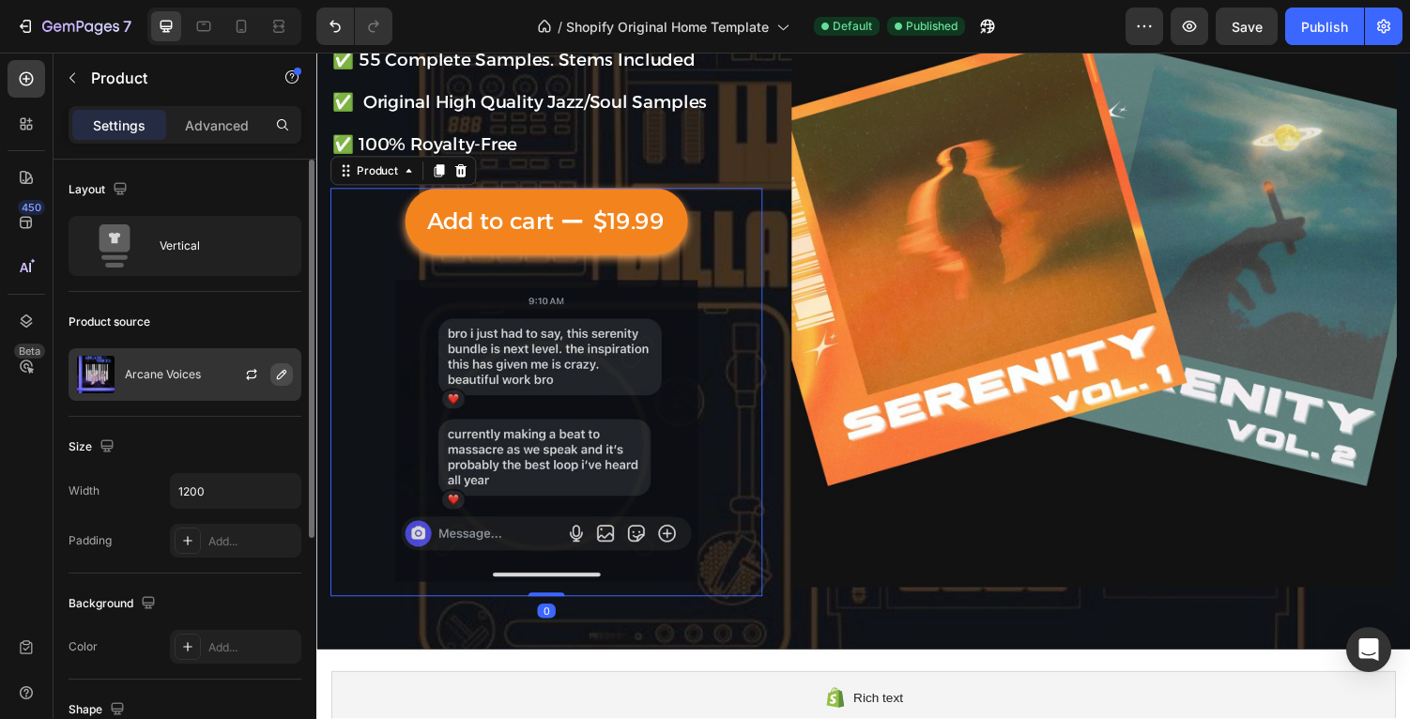
click at [275, 375] on icon "button" at bounding box center [281, 374] width 15 height 15
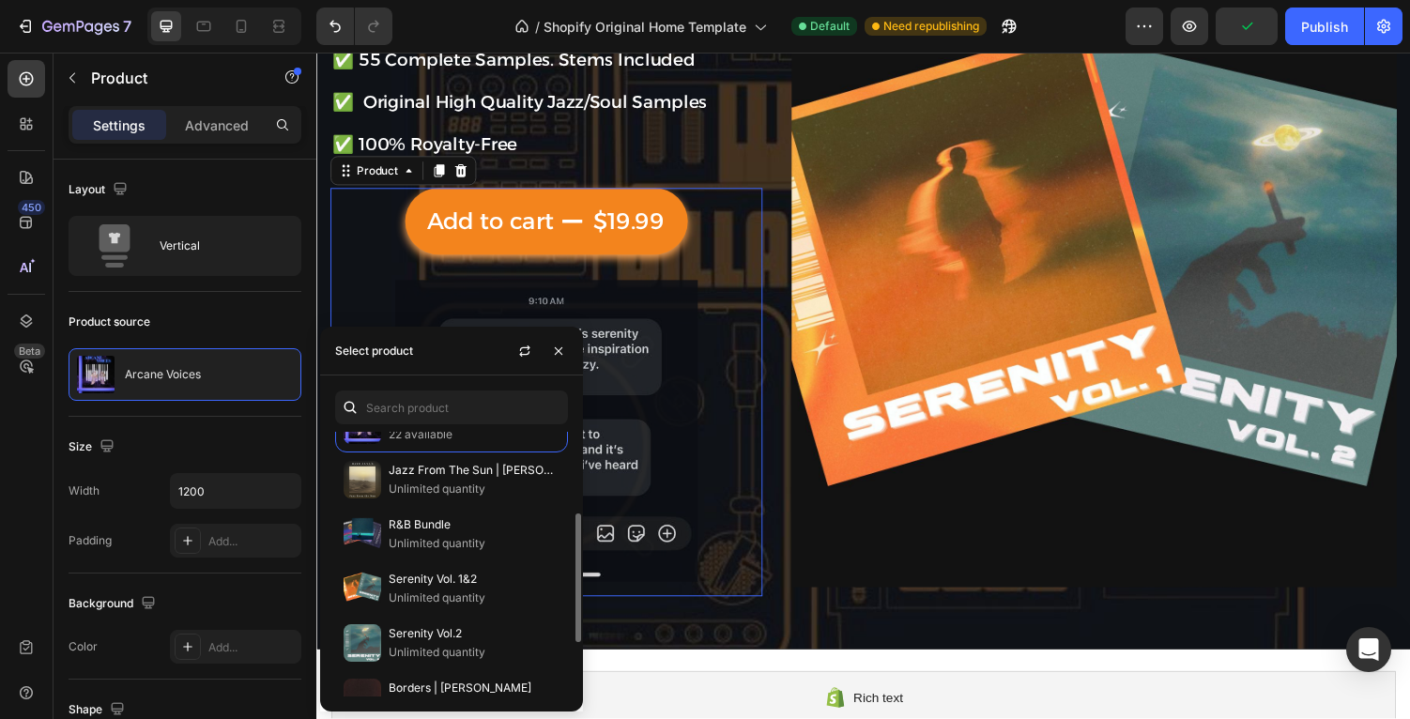
scroll to position [151, 0]
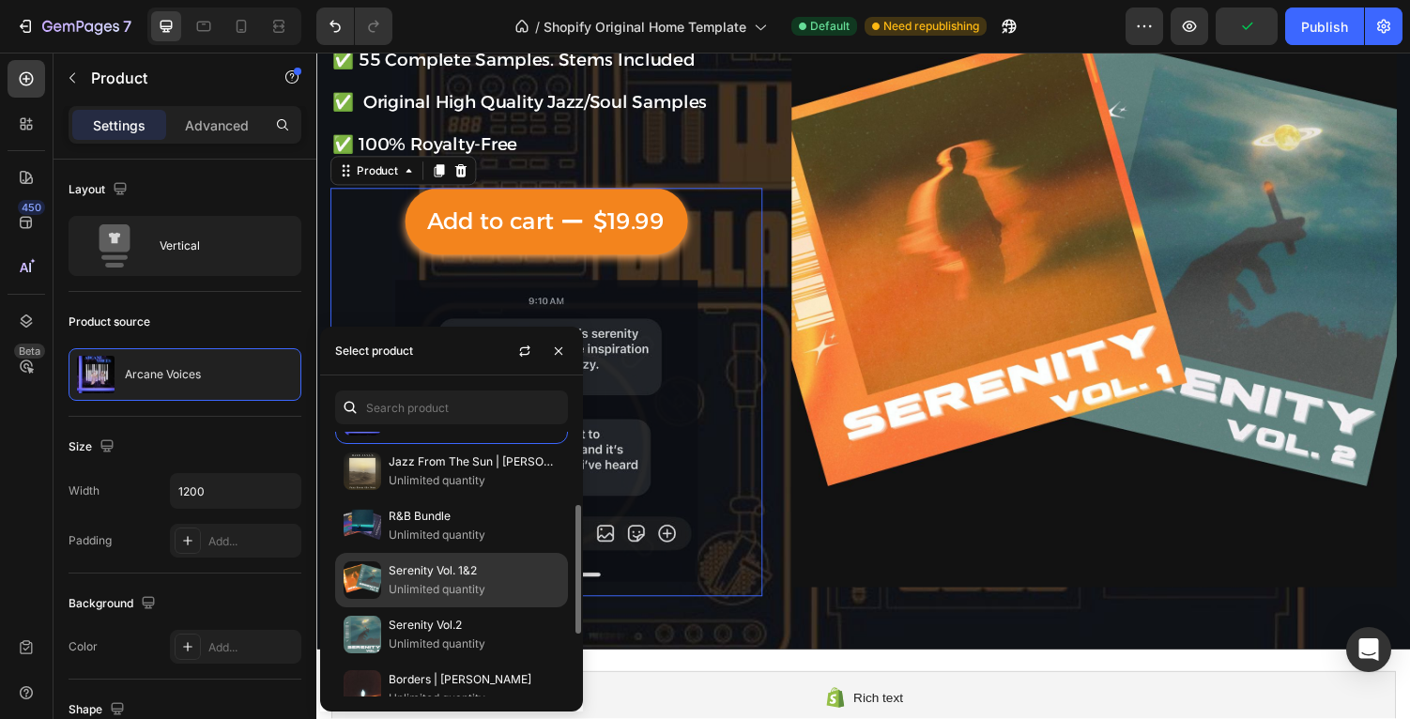
click at [449, 566] on p "Serenity Vol. 1&2" at bounding box center [474, 570] width 171 height 19
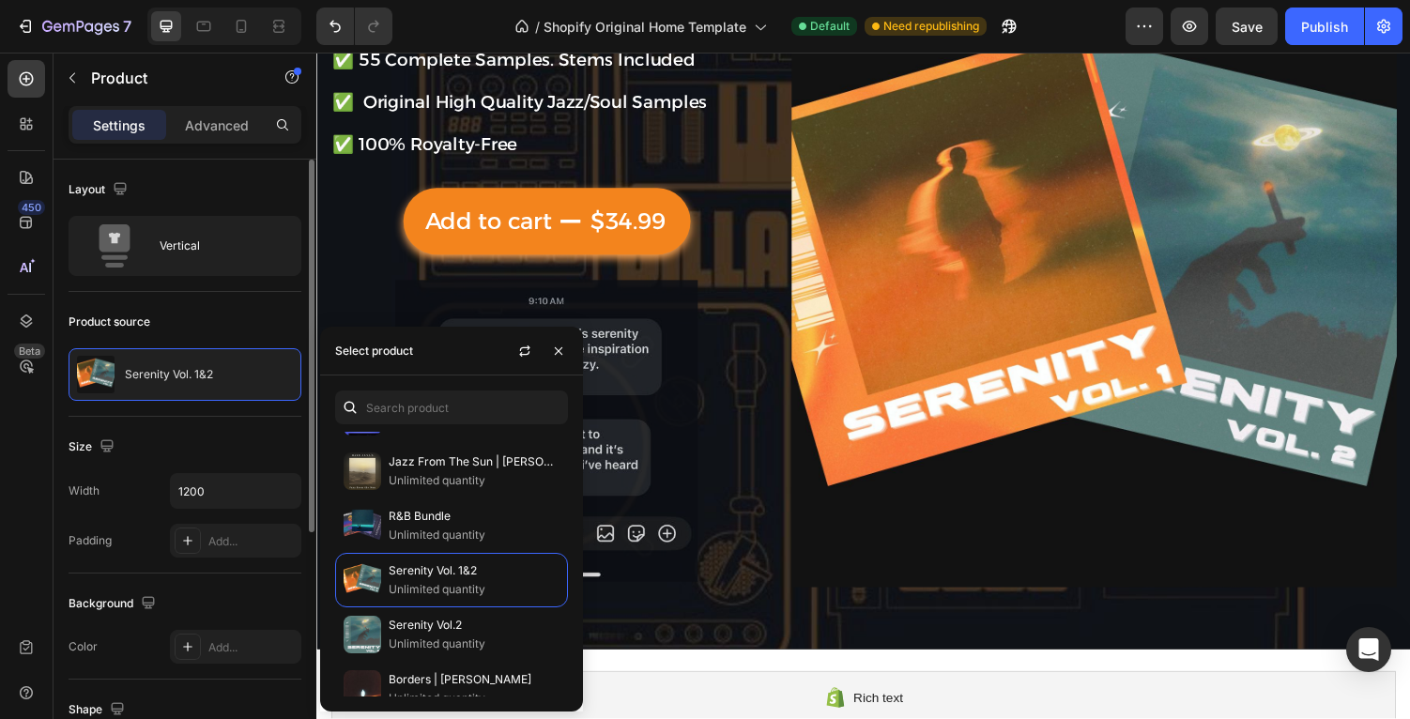
click at [160, 302] on div "Product source Serenity Vol. 1&2" at bounding box center [185, 354] width 233 height 125
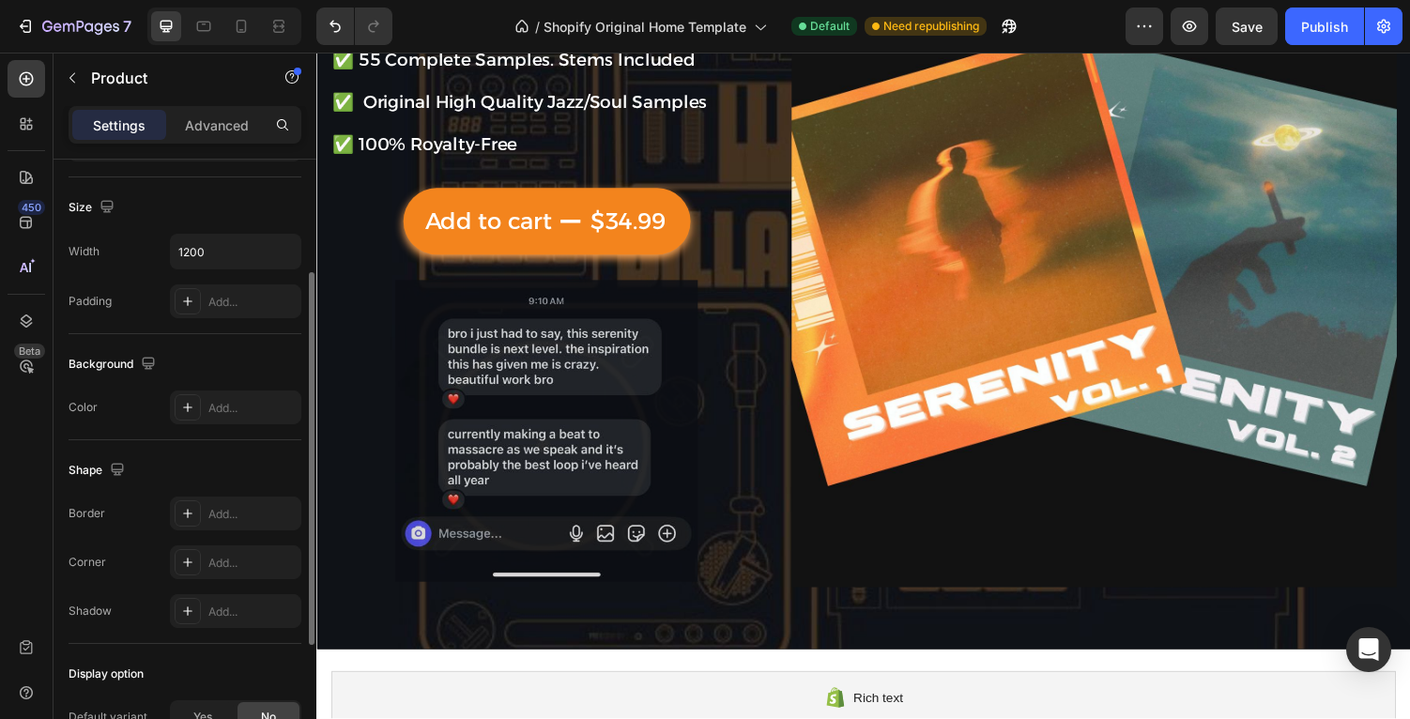
scroll to position [207, 0]
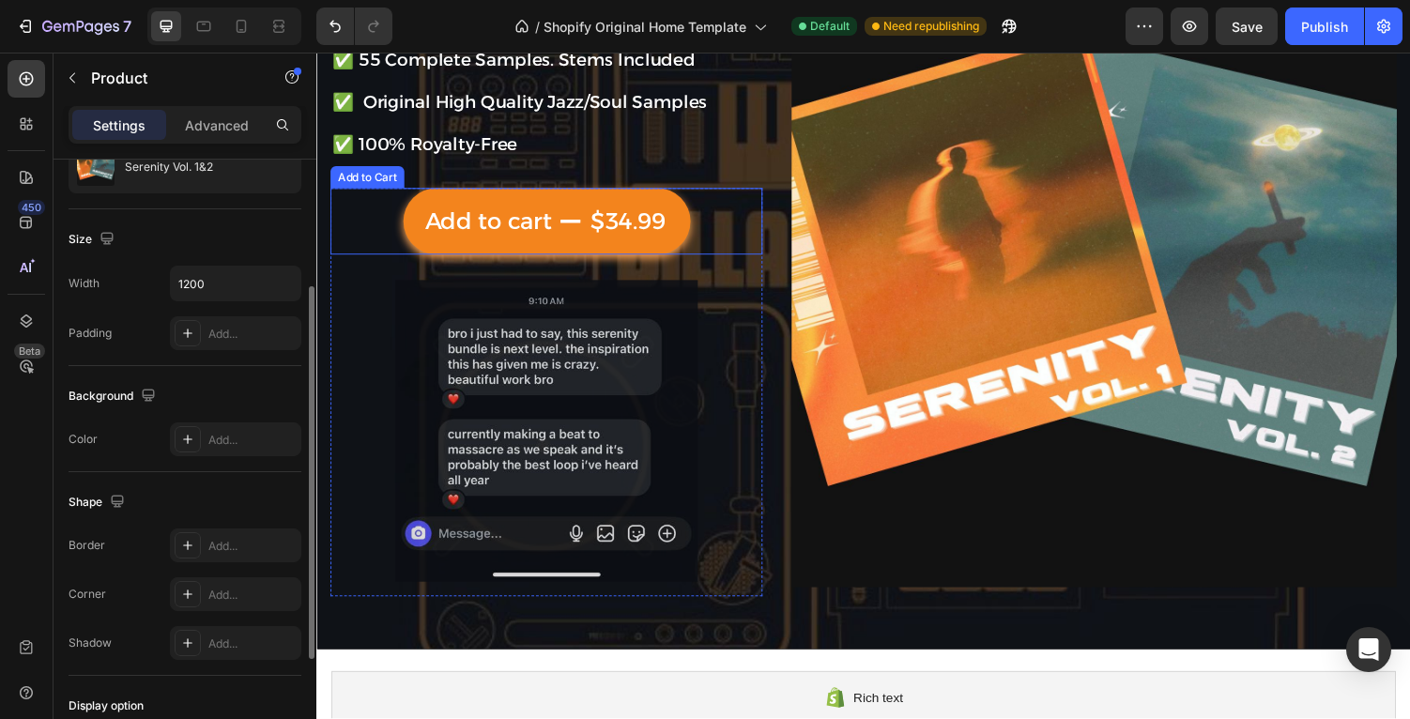
click at [369, 237] on div "Add to cart $34.99 Add to Cart" at bounding box center [552, 226] width 445 height 69
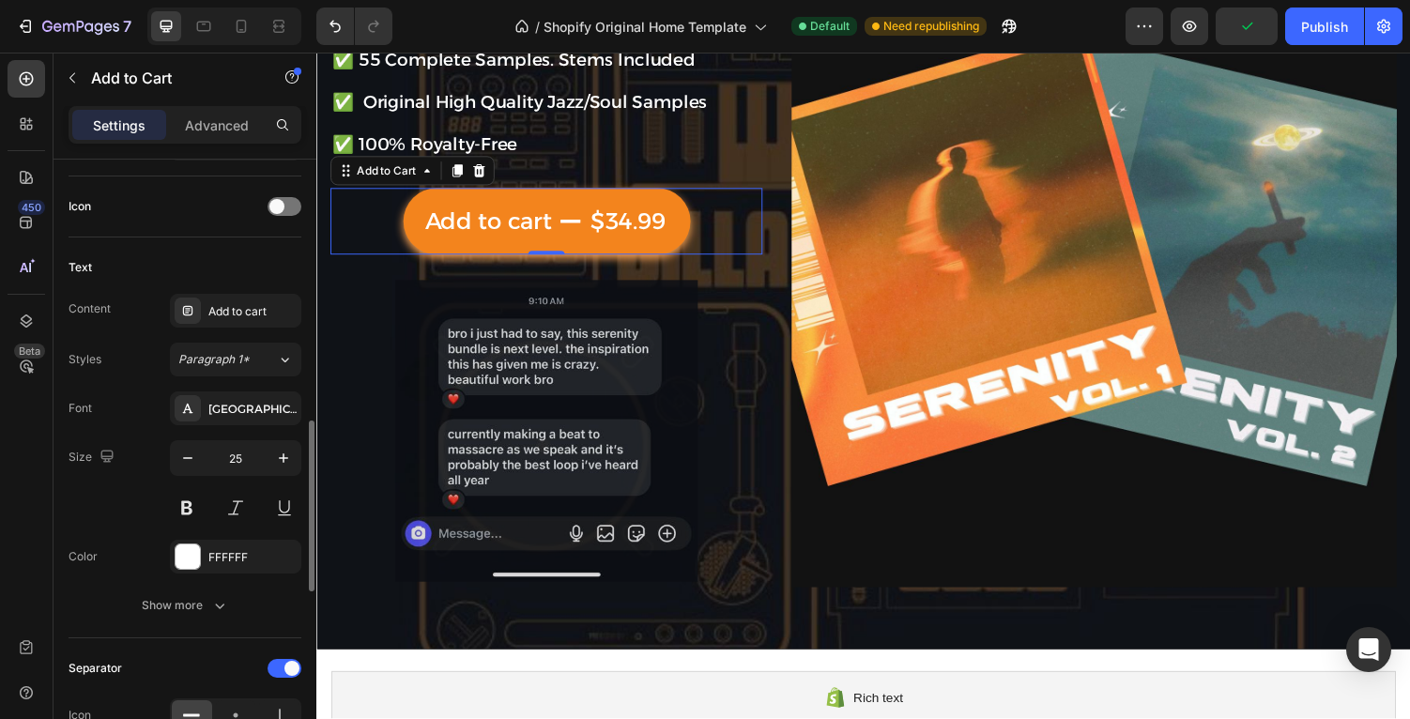
scroll to position [793, 0]
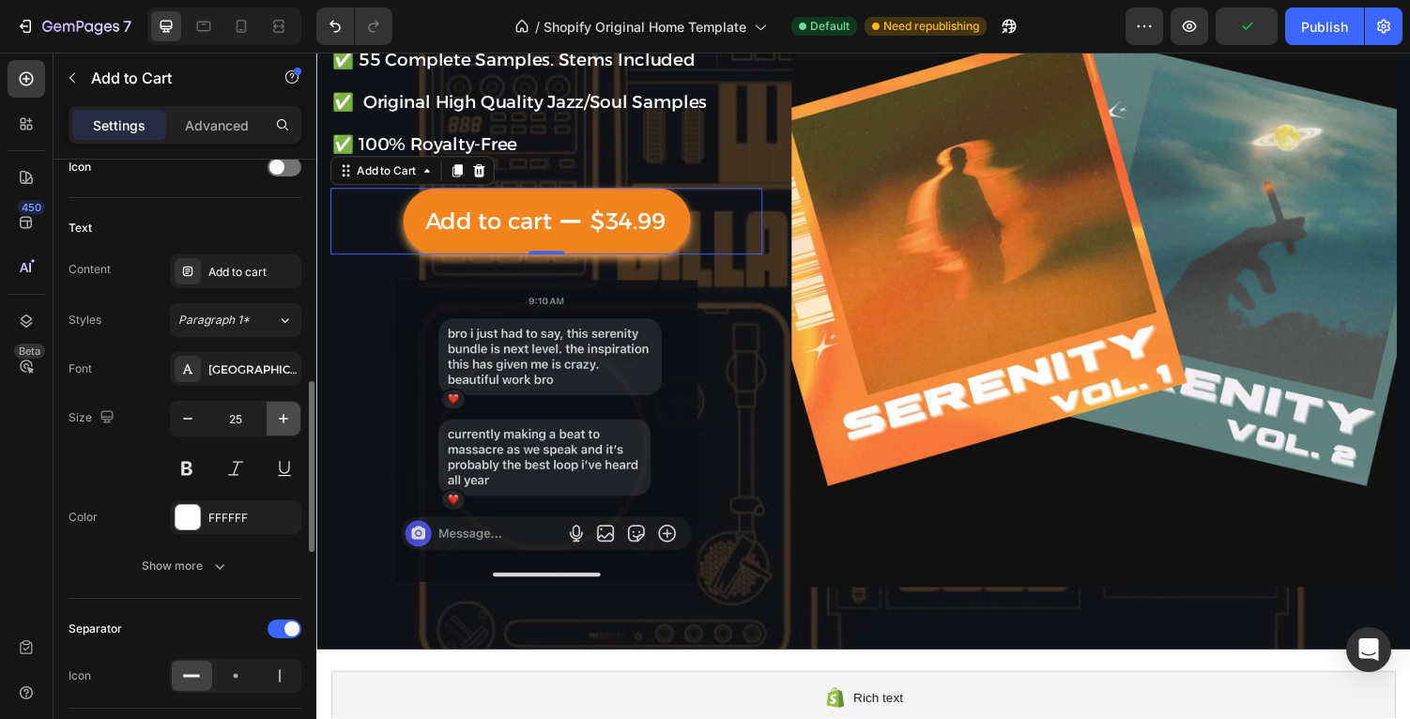
click at [279, 422] on icon "button" at bounding box center [283, 418] width 19 height 19
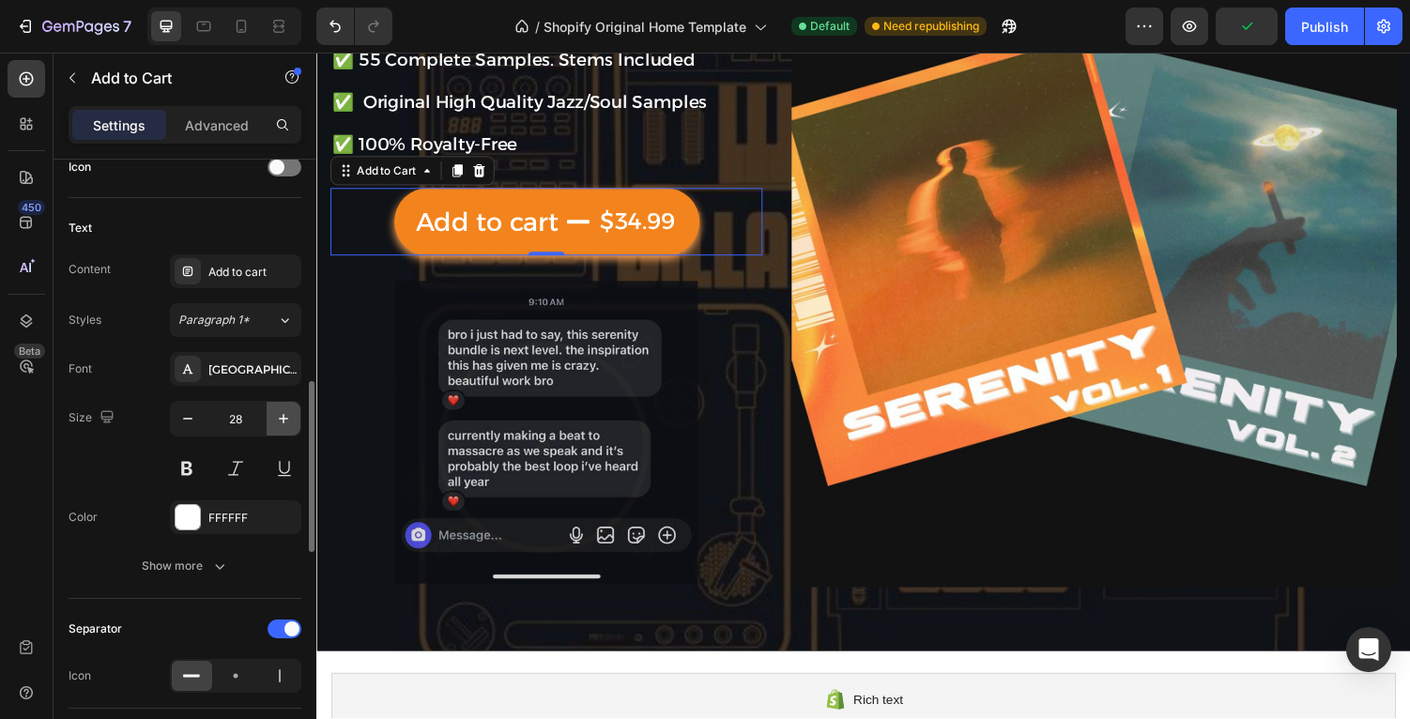
click at [279, 422] on icon "button" at bounding box center [283, 418] width 19 height 19
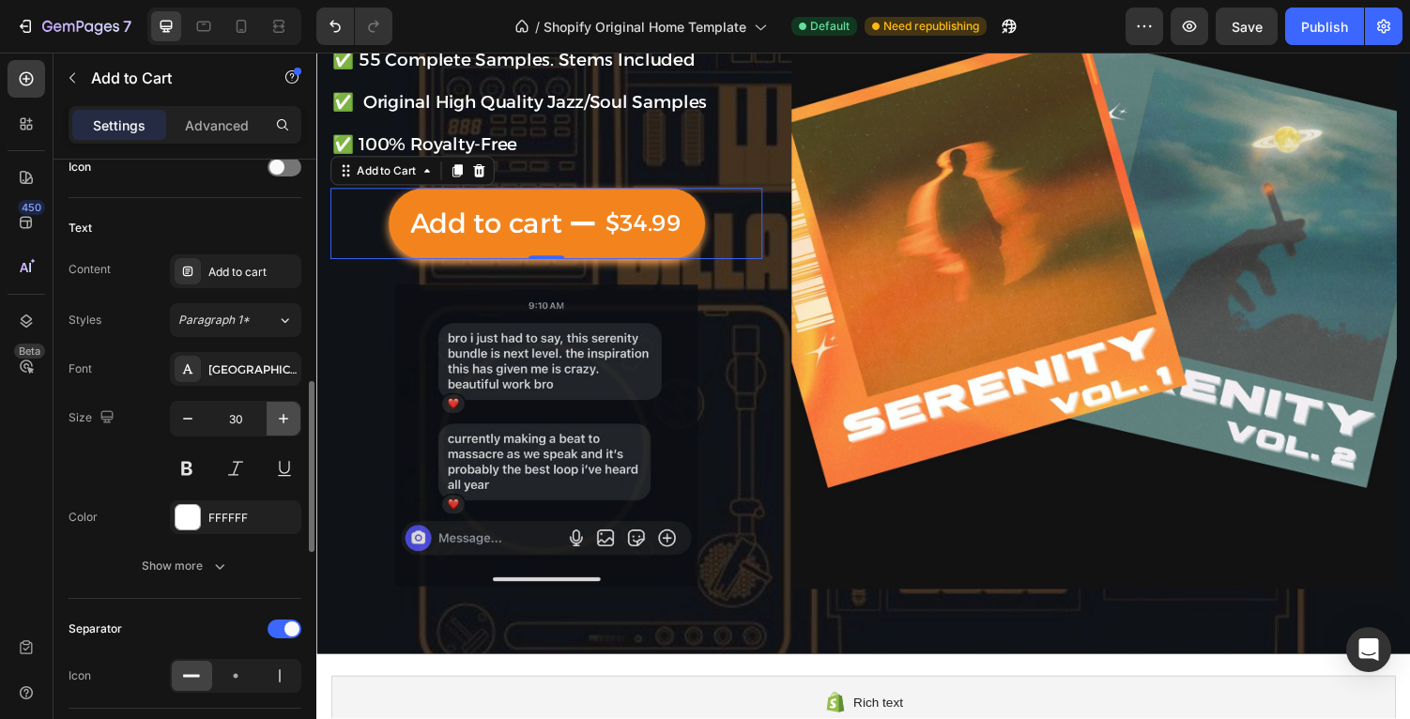
click at [279, 422] on icon "button" at bounding box center [283, 418] width 19 height 19
type input "31"
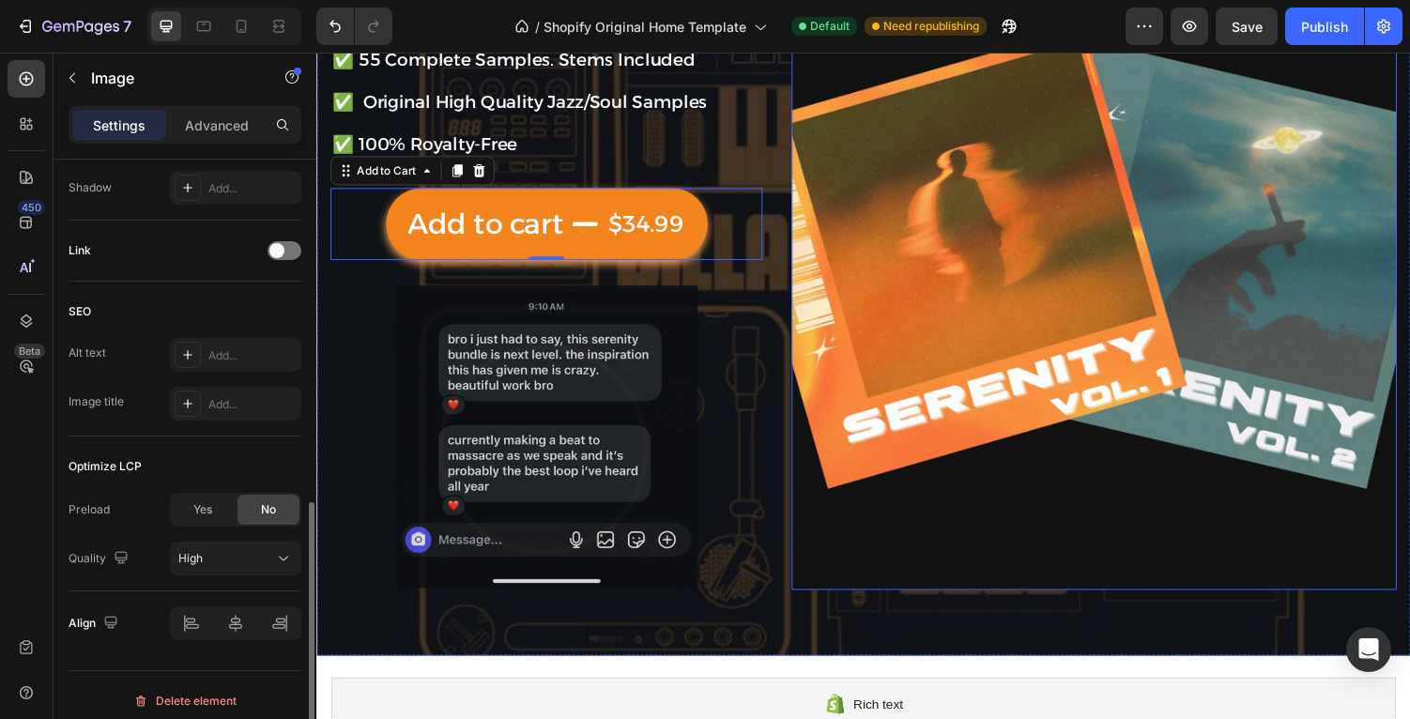
click at [806, 499] on img at bounding box center [1116, 294] width 623 height 623
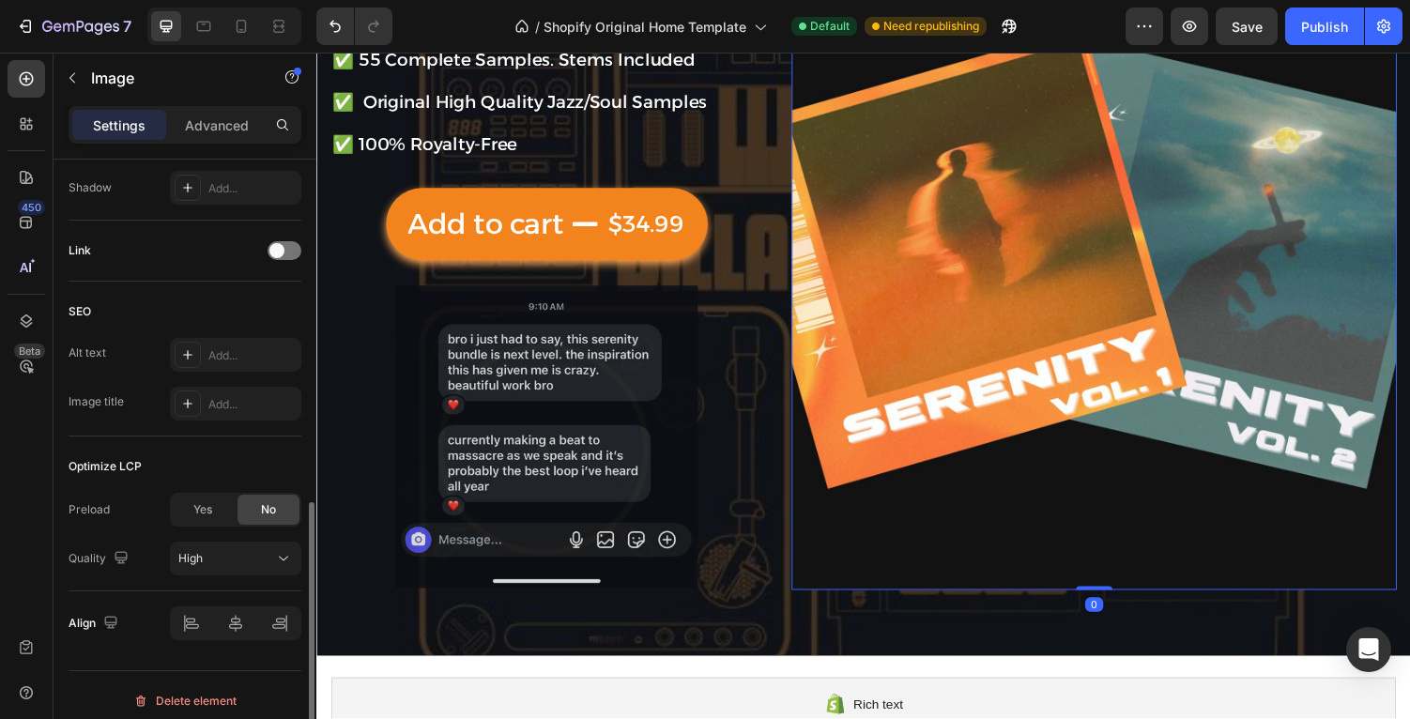
scroll to position [0, 0]
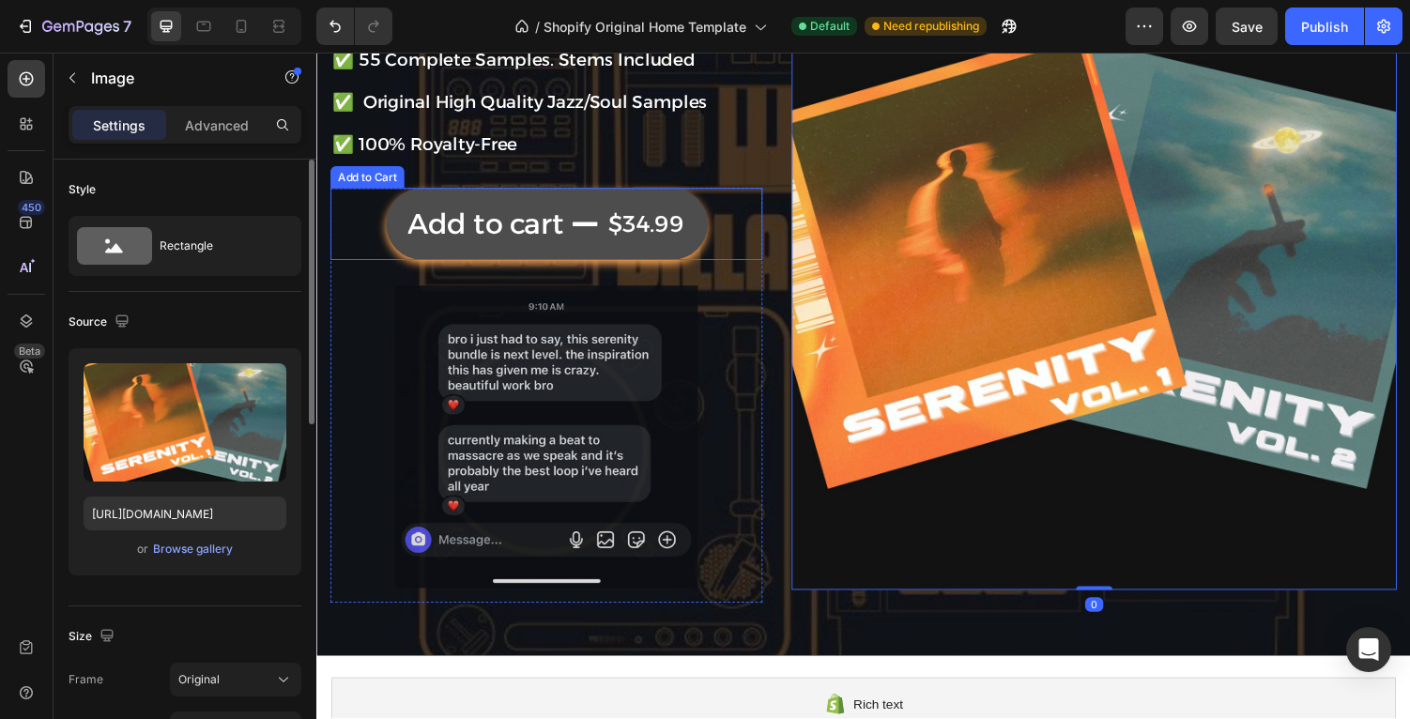
click at [653, 225] on div "$34.99" at bounding box center [656, 229] width 82 height 46
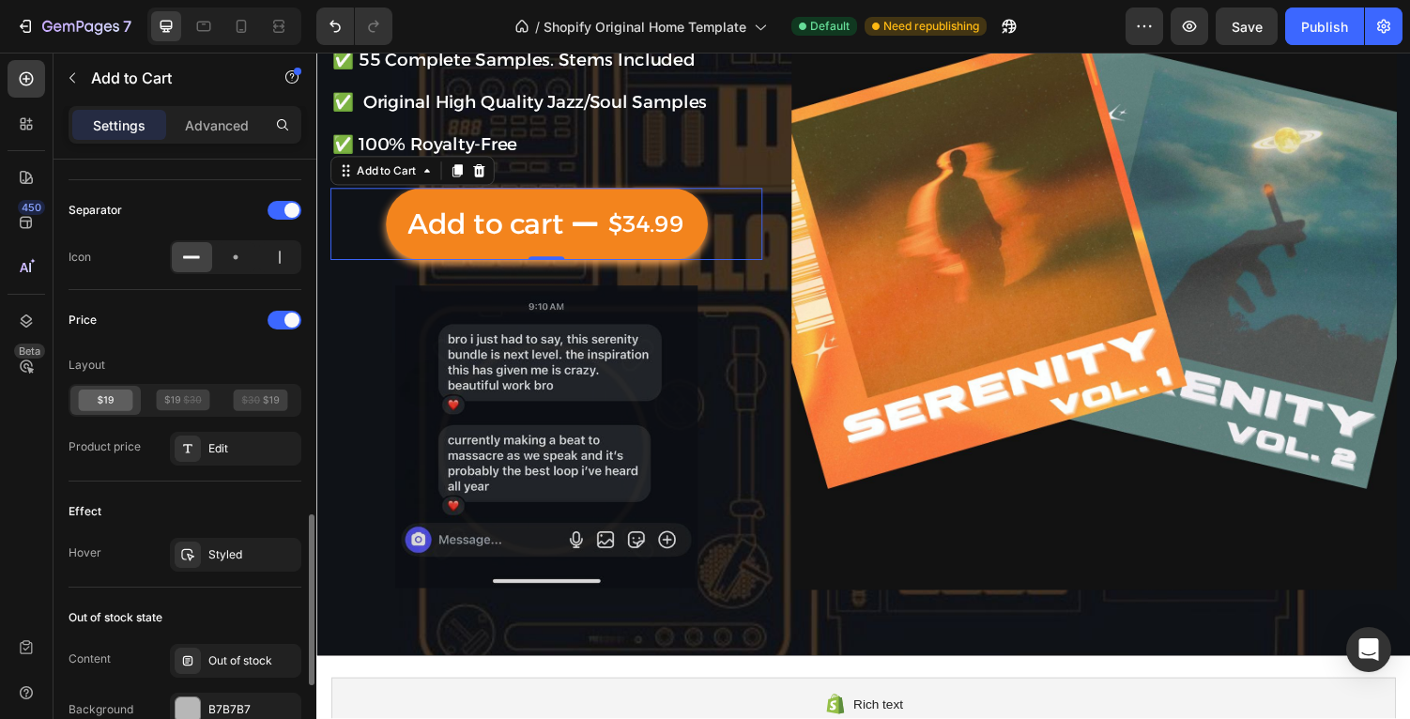
scroll to position [1292, 0]
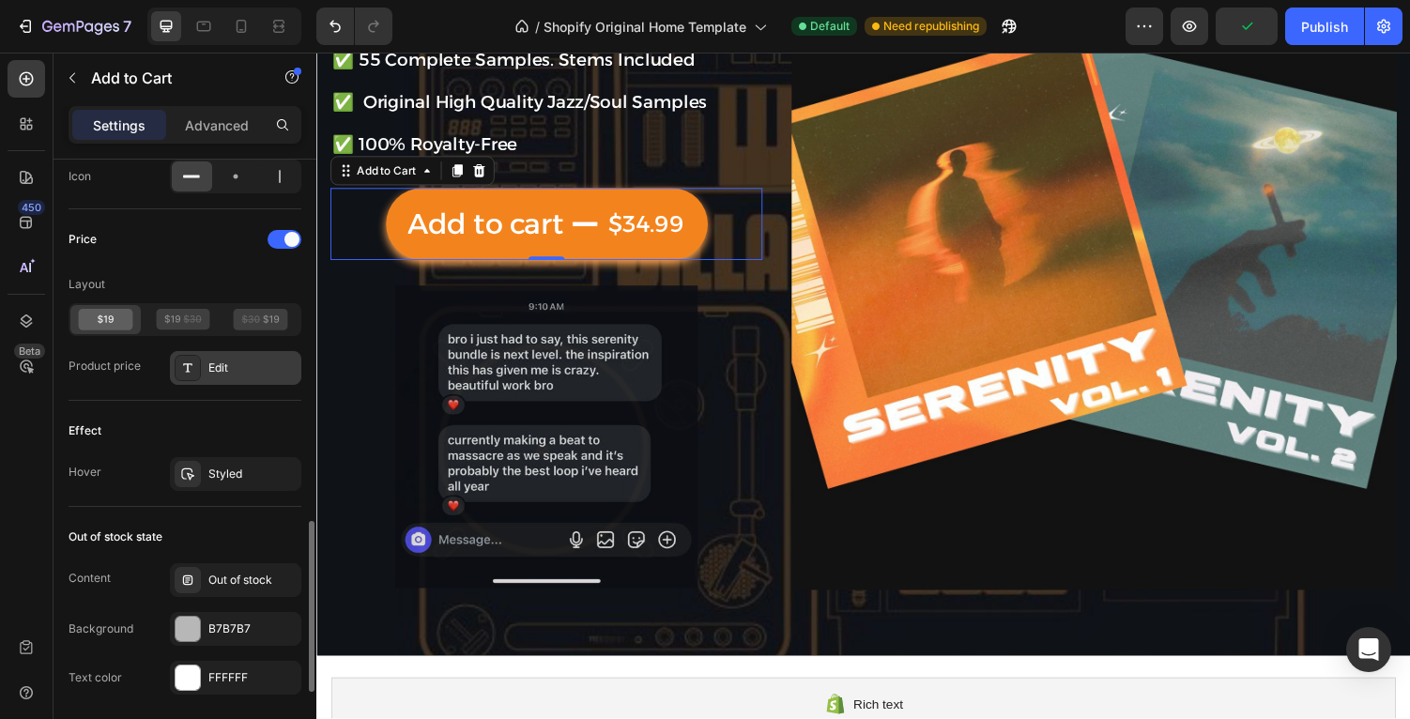
click at [208, 364] on div "Edit" at bounding box center [252, 367] width 88 height 17
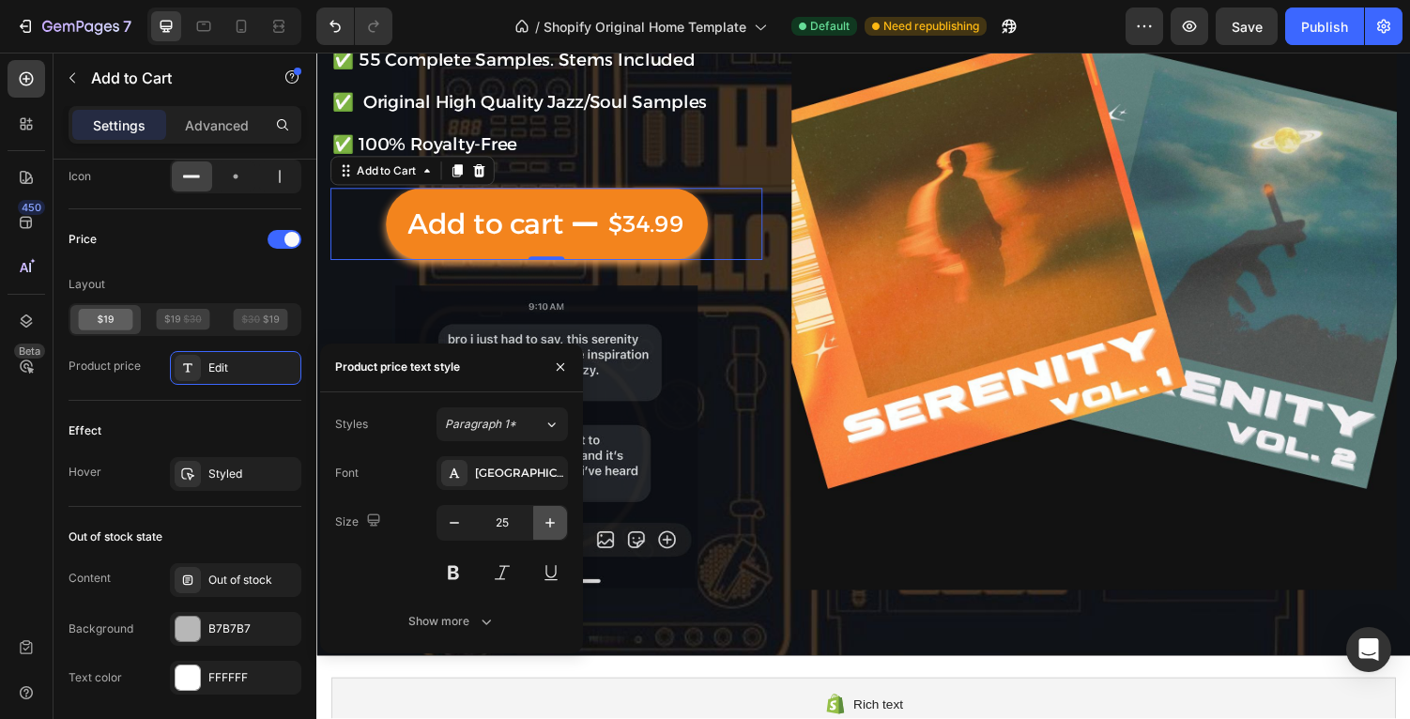
click at [556, 520] on icon "button" at bounding box center [550, 522] width 19 height 19
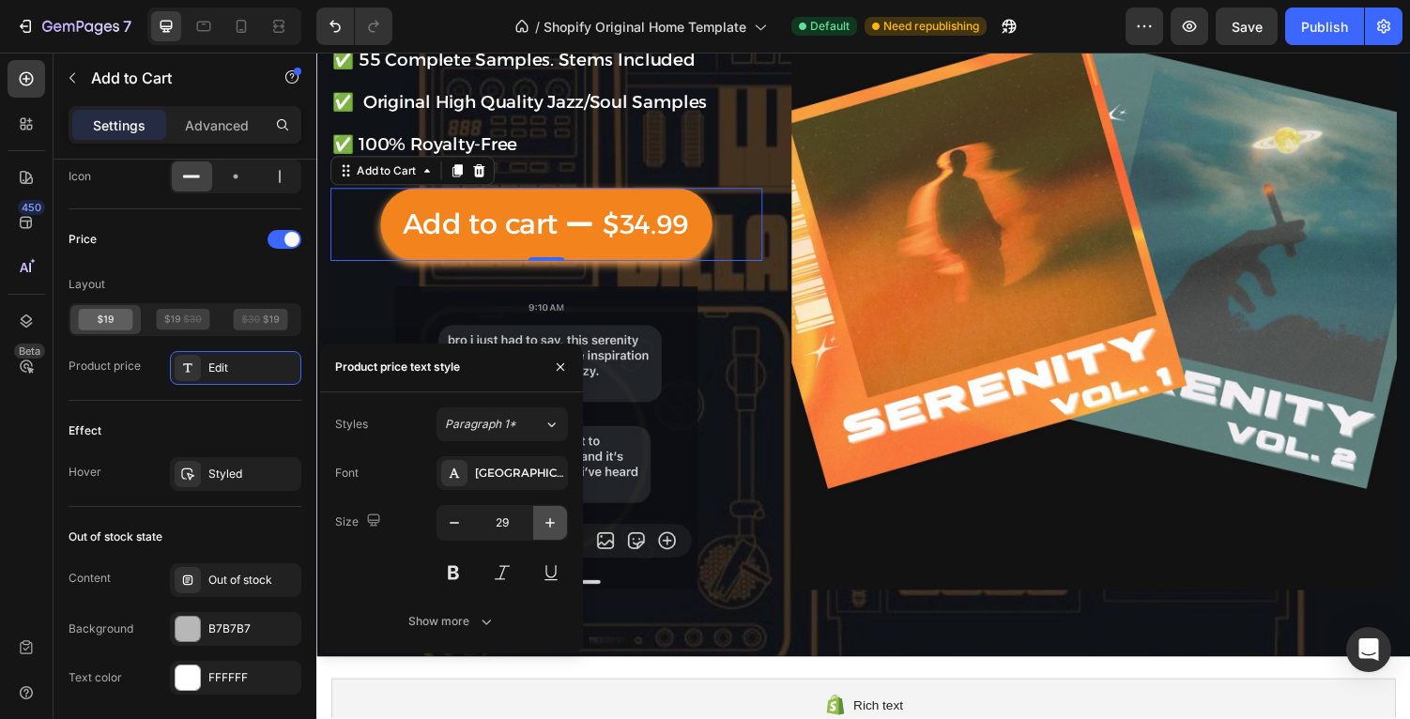
click at [556, 520] on icon "button" at bounding box center [550, 522] width 19 height 19
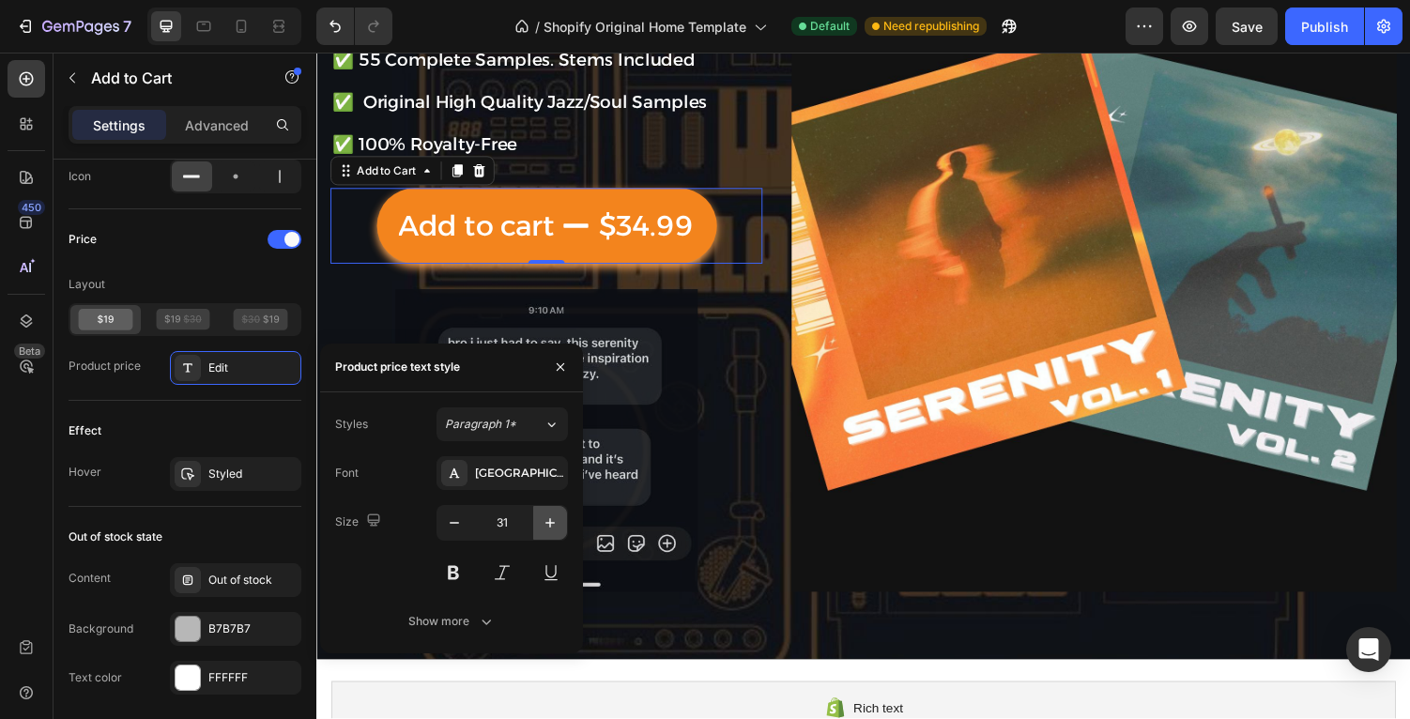
click at [556, 520] on icon "button" at bounding box center [550, 522] width 19 height 19
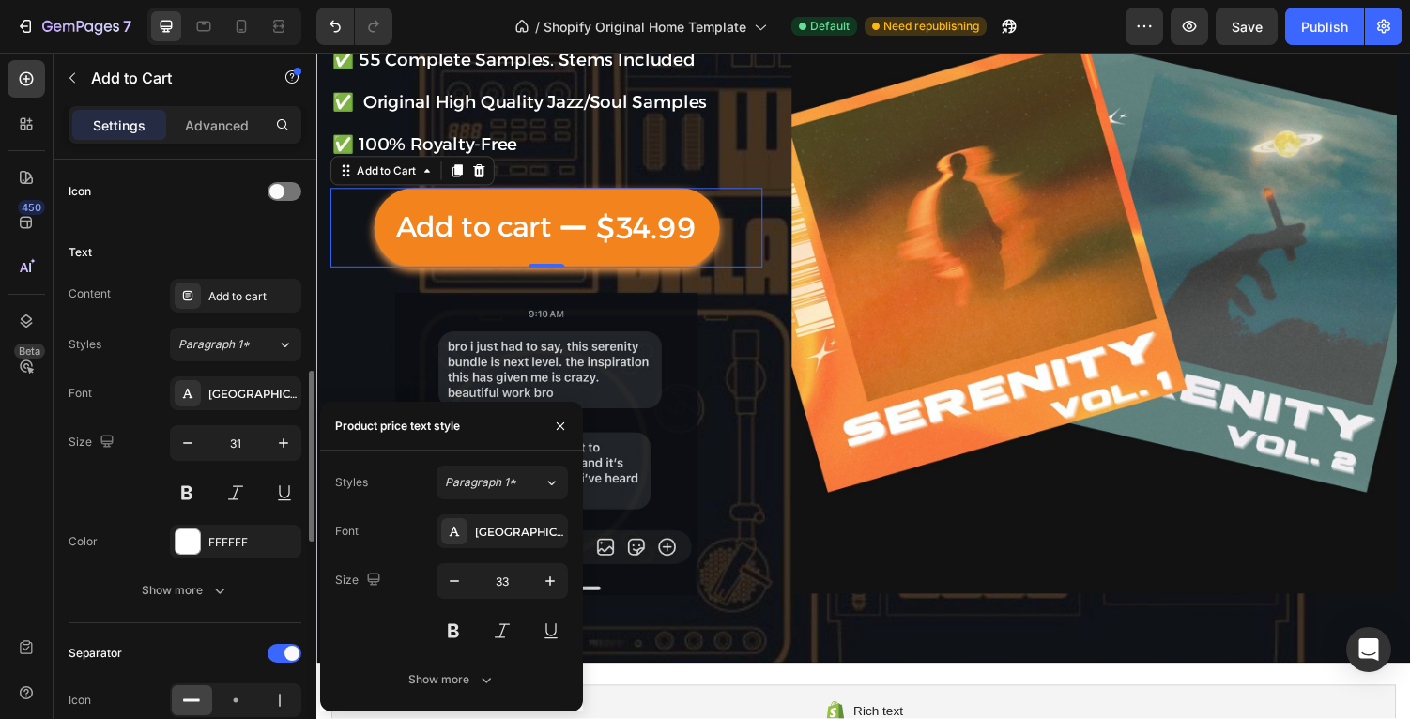
scroll to position [739, 0]
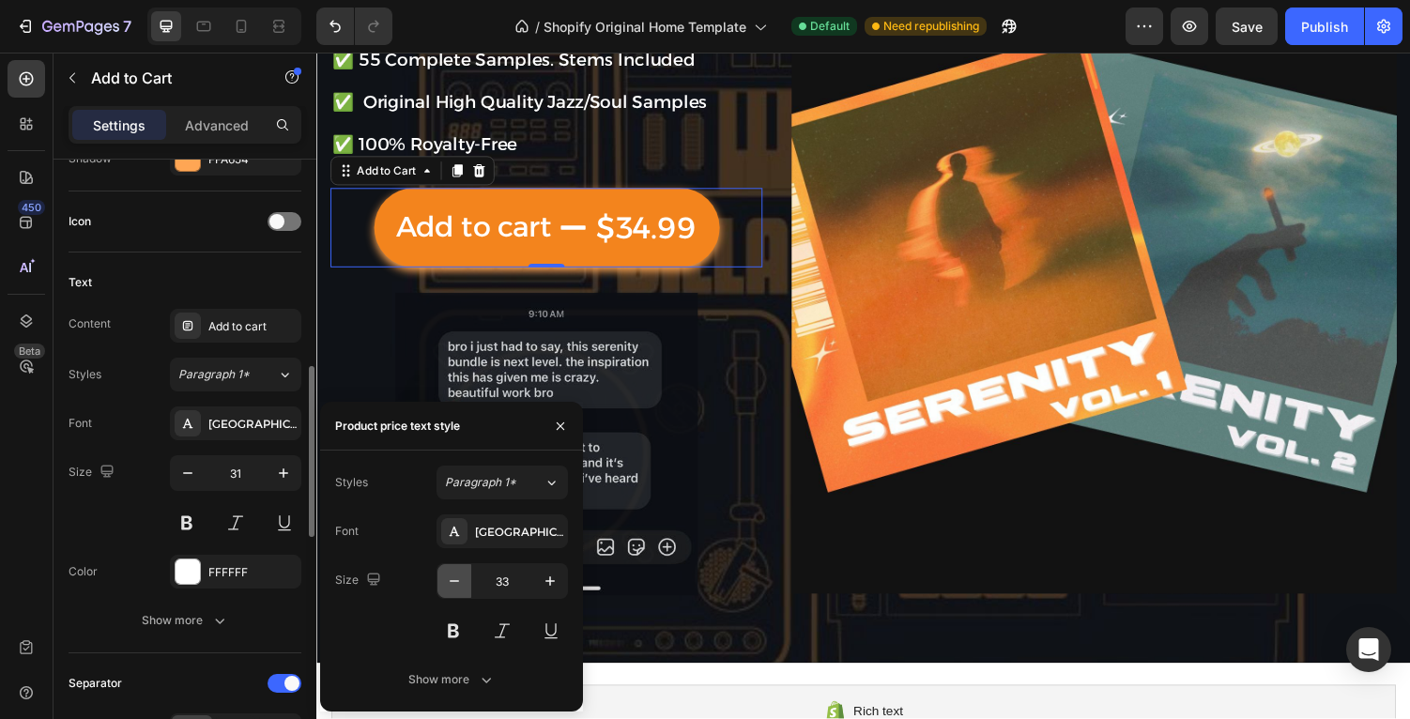
click at [444, 570] on button "button" at bounding box center [454, 581] width 34 height 34
type input "31"
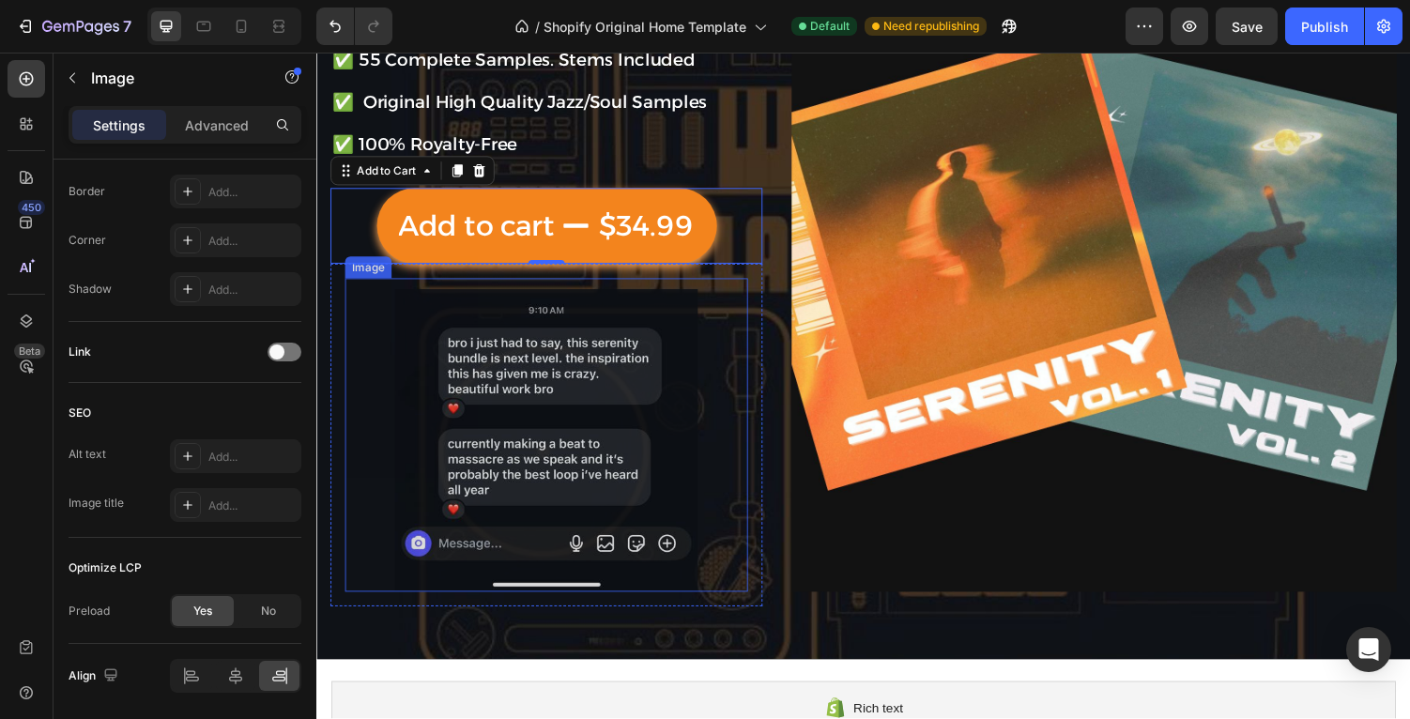
click at [727, 332] on img at bounding box center [552, 453] width 415 height 312
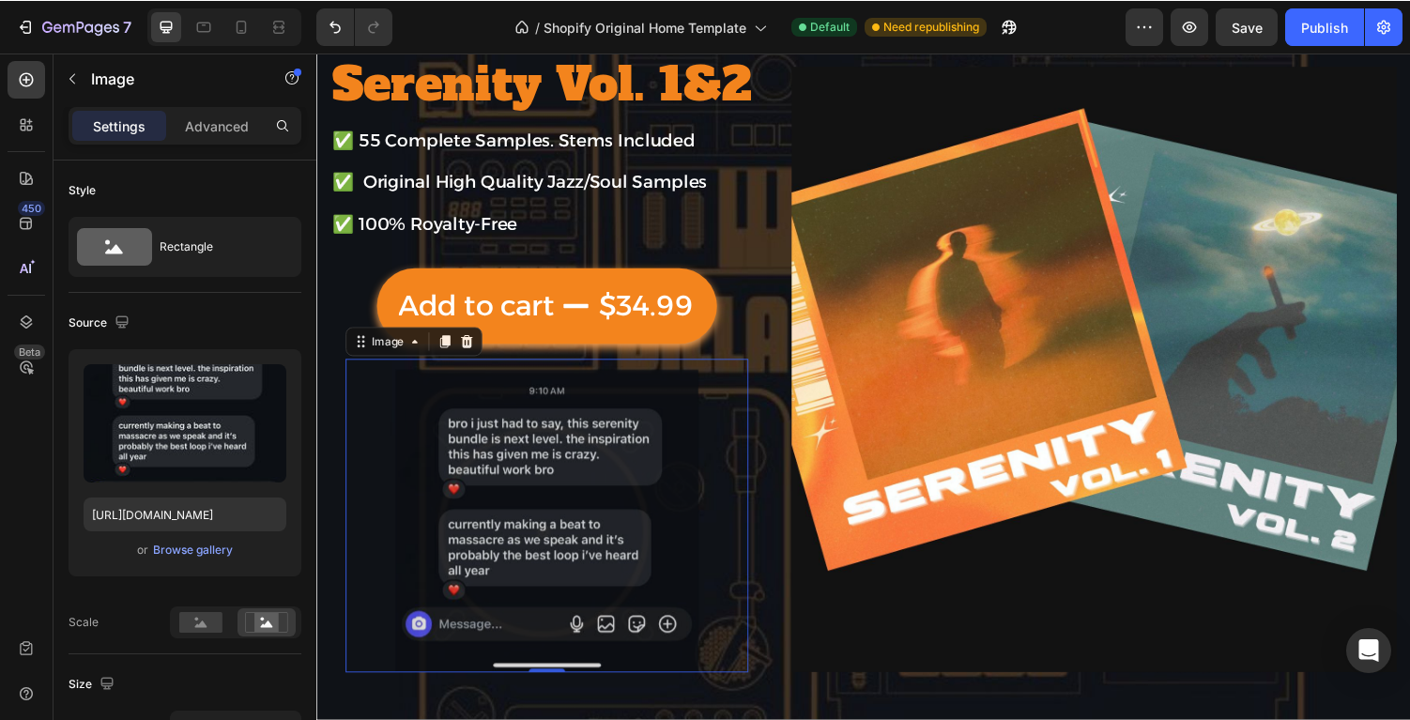
scroll to position [0, 0]
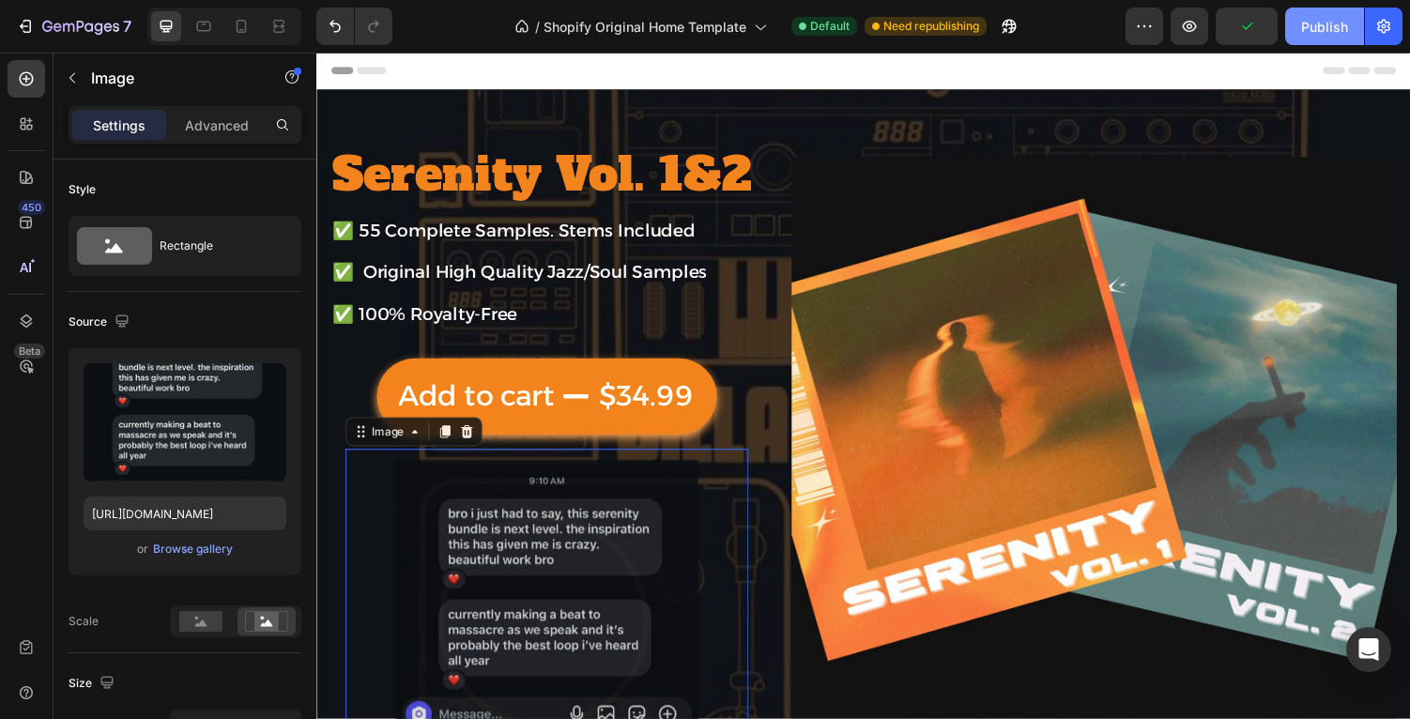
click at [1304, 33] on div "Publish" at bounding box center [1324, 27] width 47 height 20
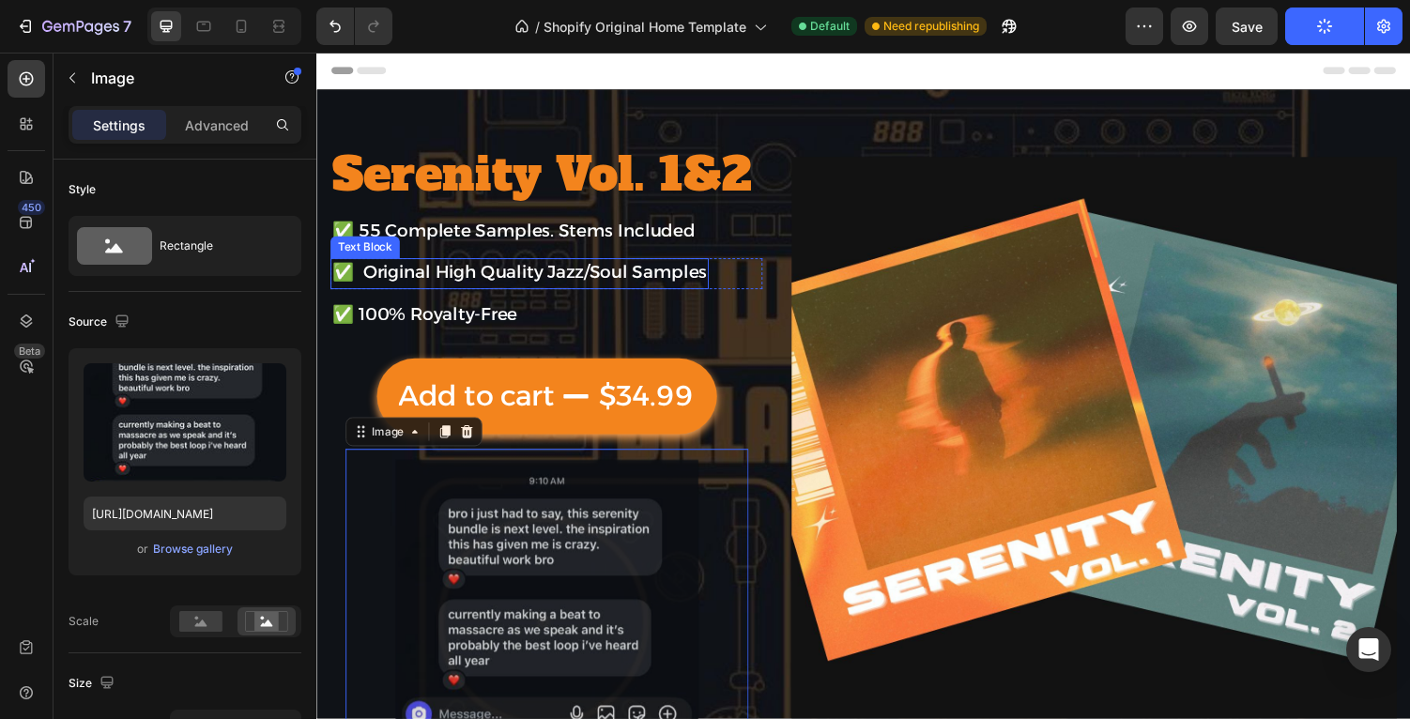
click at [365, 275] on span "✅ Original High Quality Jazz/Soul Samples" at bounding box center [525, 279] width 386 height 22
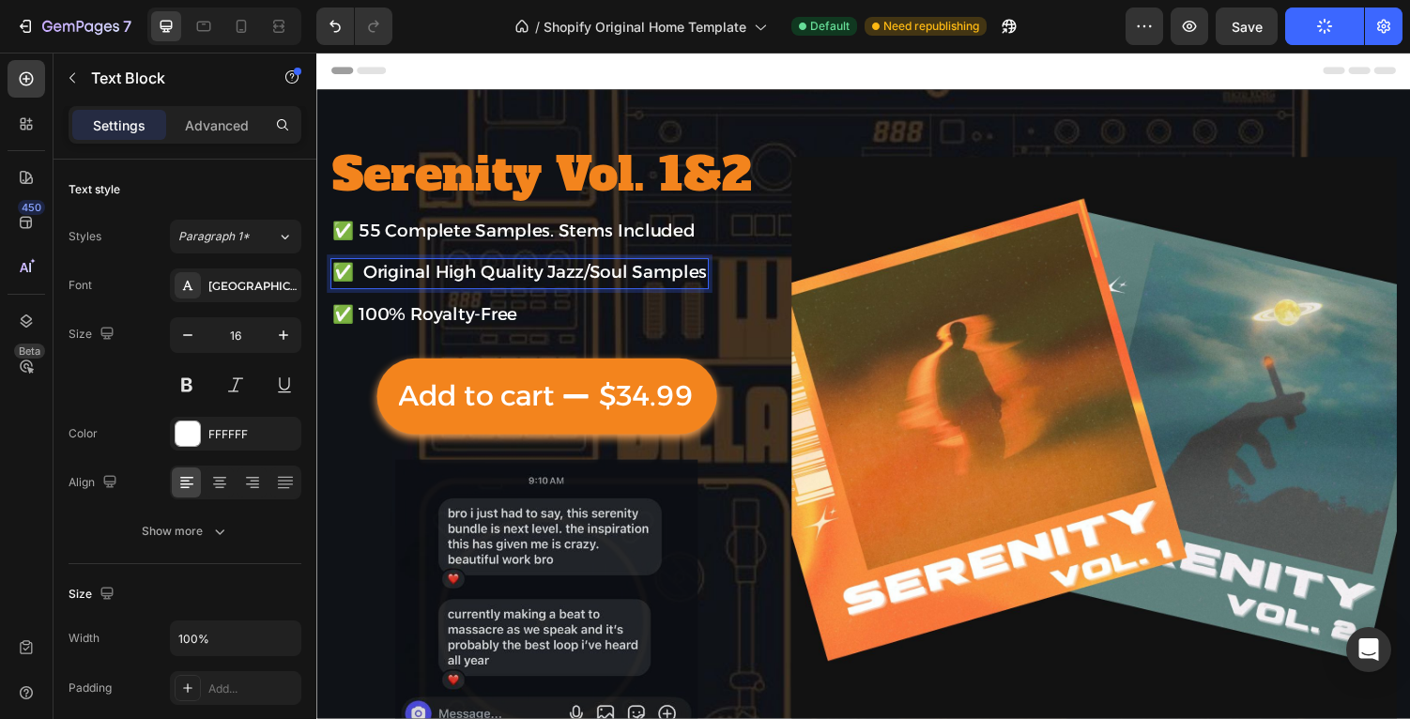
click at [359, 277] on span "✅ Original High Quality Jazz/Soul Samples" at bounding box center [525, 279] width 386 height 22
click at [1253, 25] on span "Save" at bounding box center [1246, 27] width 31 height 16
click at [1331, 23] on icon "button" at bounding box center [1324, 26] width 19 height 19
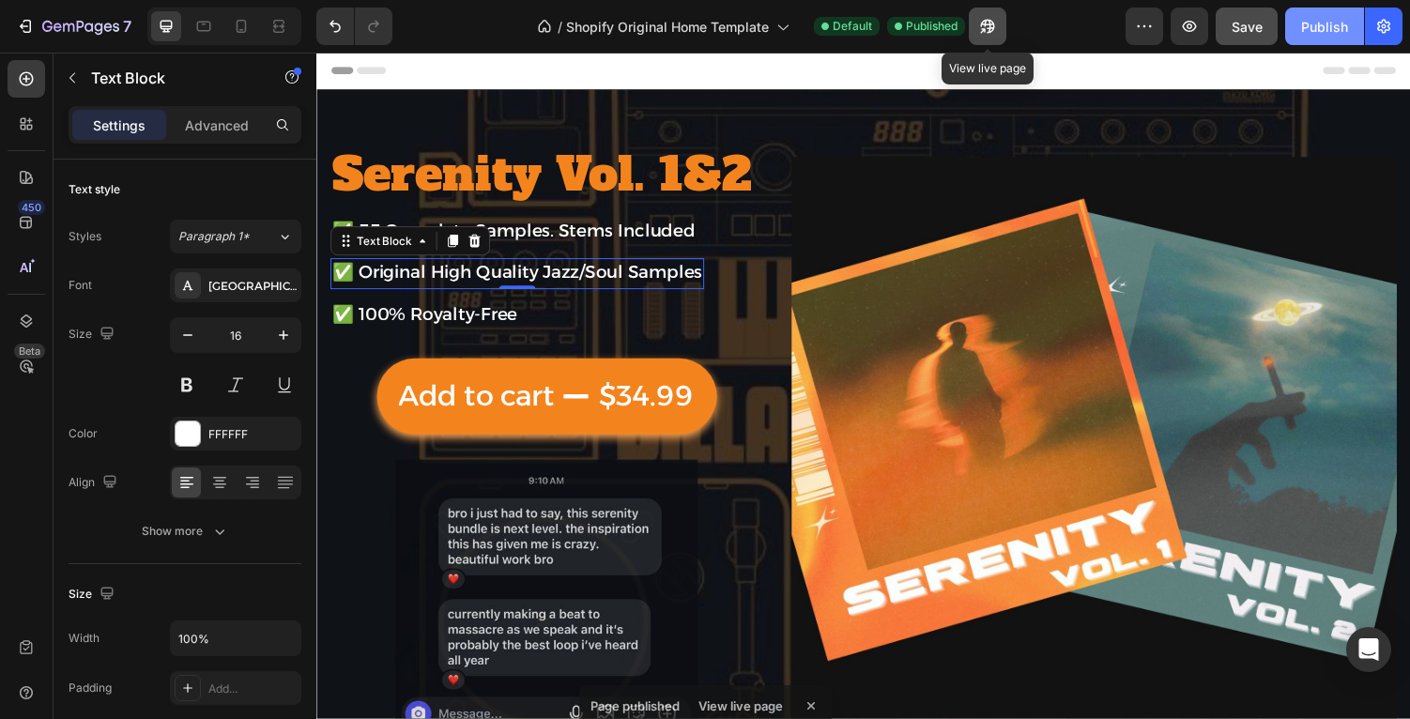
click at [978, 39] on button "button" at bounding box center [988, 27] width 38 height 38
click at [1305, 32] on div "Publish" at bounding box center [1324, 27] width 47 height 20
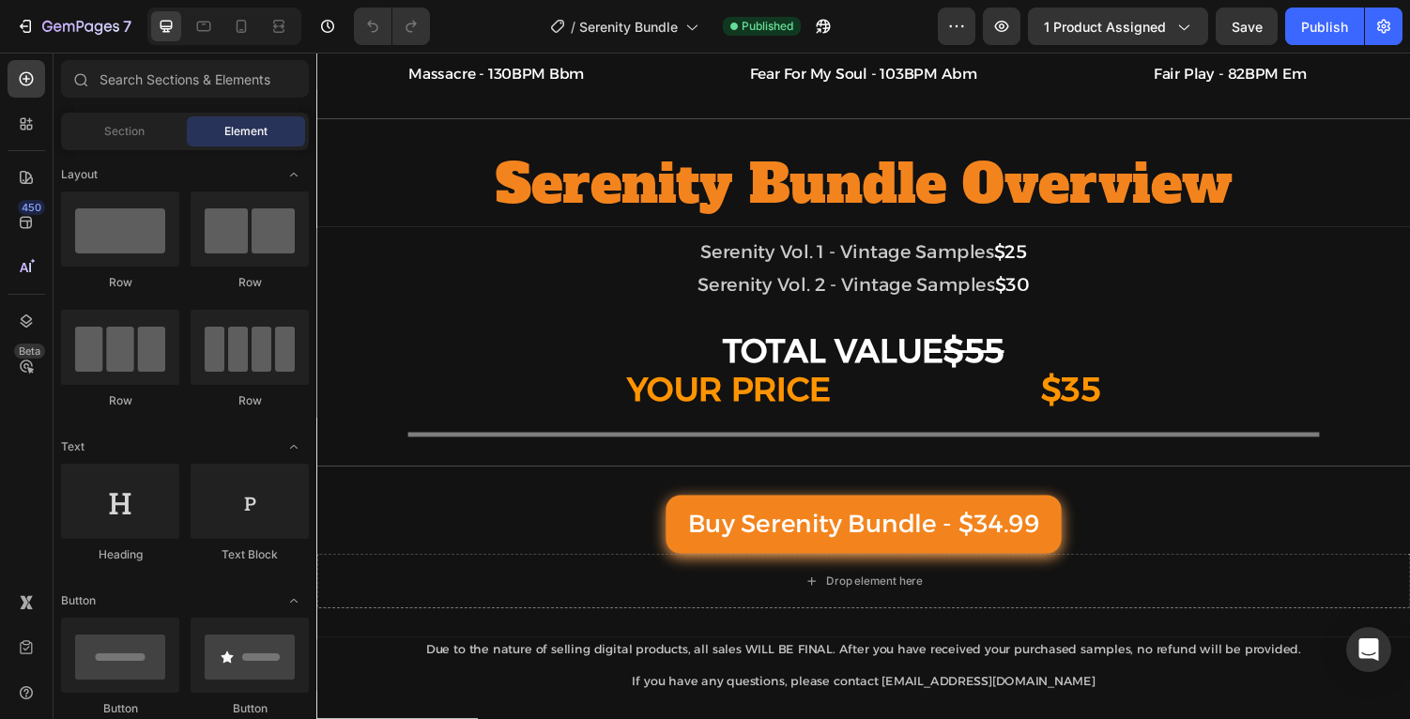
scroll to position [2045, 0]
